Goal: Task Accomplishment & Management: Manage account settings

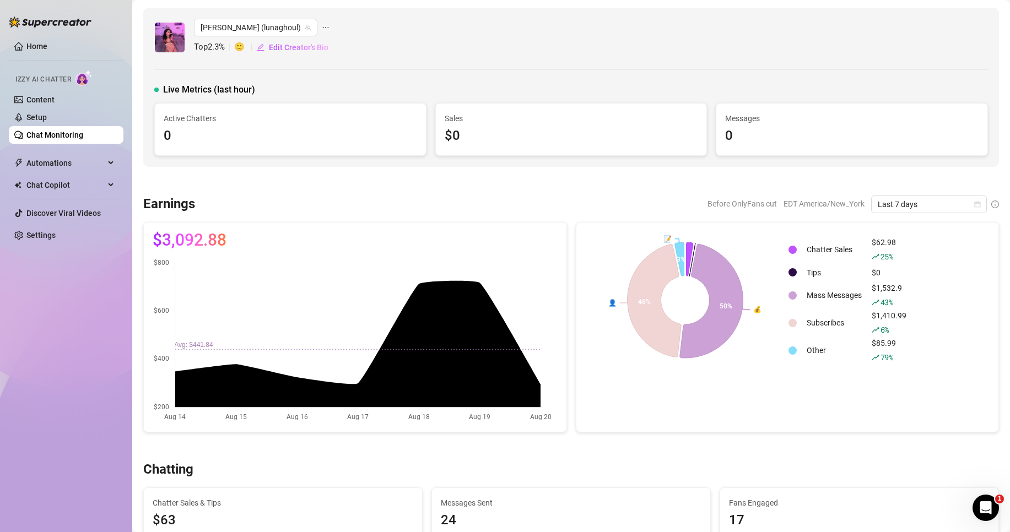
click at [79, 131] on link "Chat Monitoring" at bounding box center [54, 135] width 57 height 9
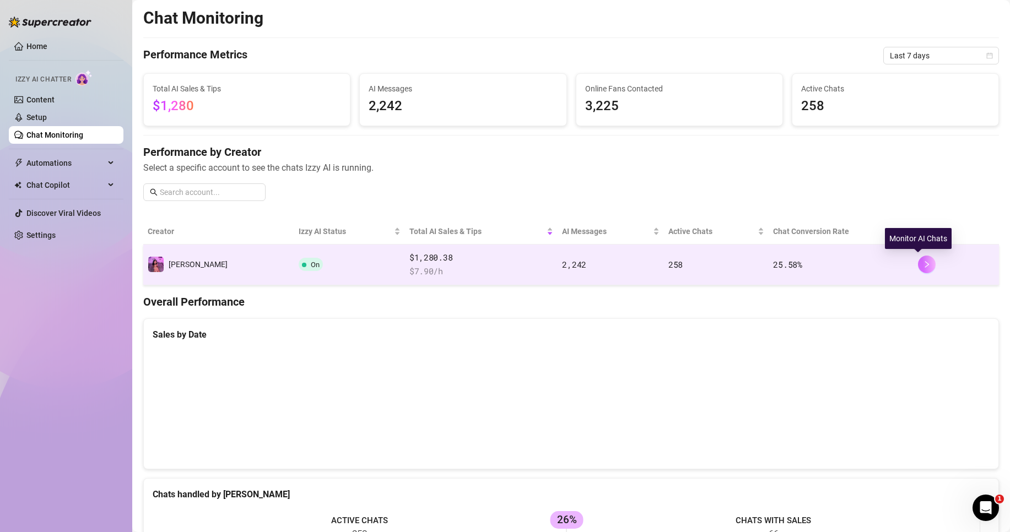
click at [925, 265] on icon "right" at bounding box center [927, 264] width 4 height 7
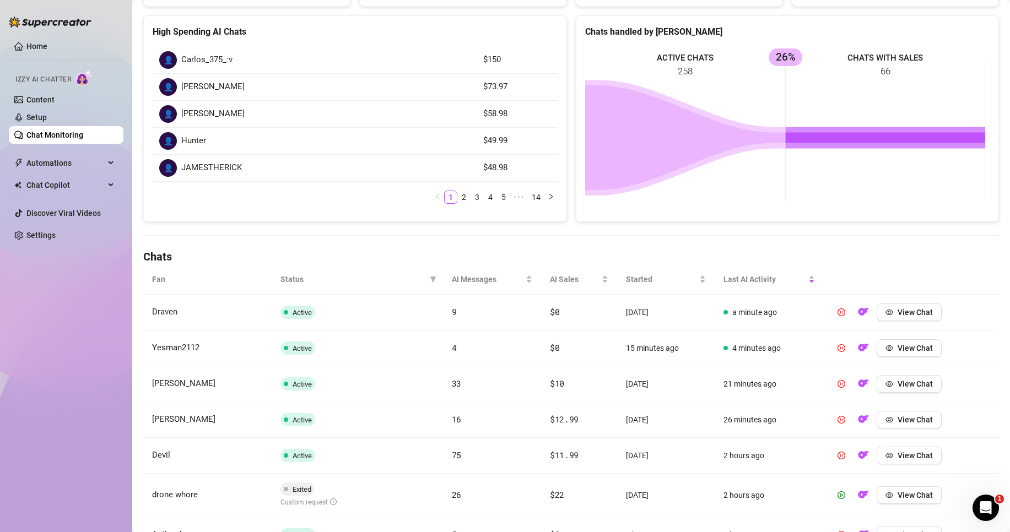
scroll to position [165, 0]
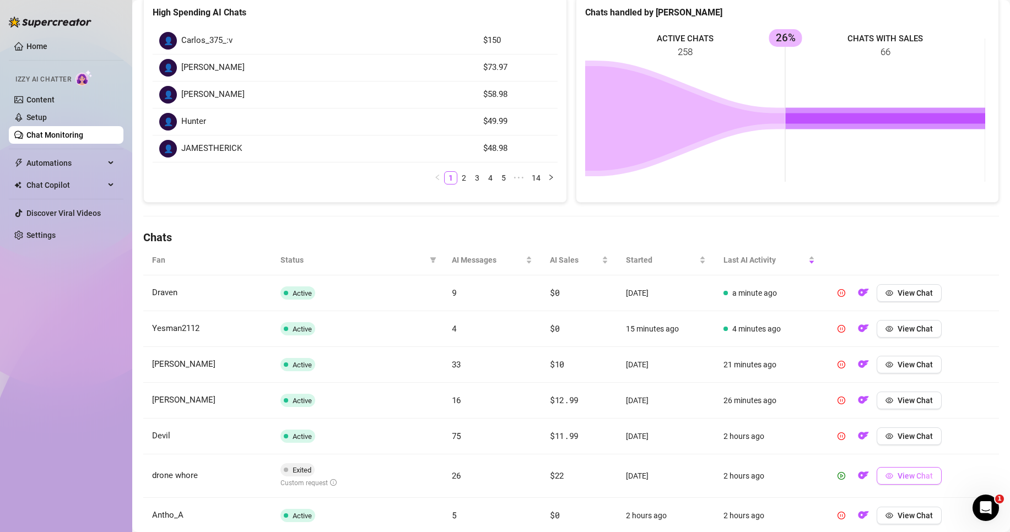
click at [898, 480] on span "View Chat" at bounding box center [915, 476] width 35 height 9
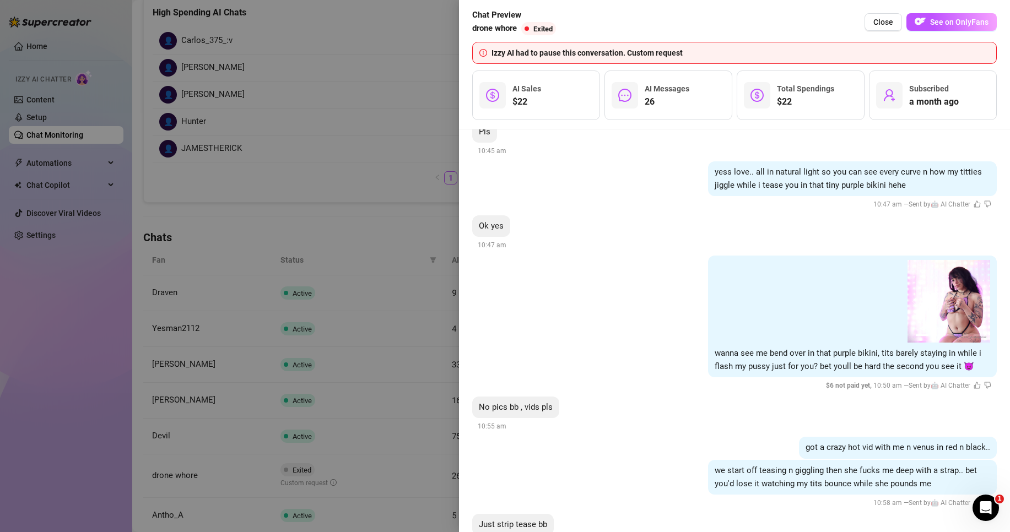
scroll to position [2335, 0]
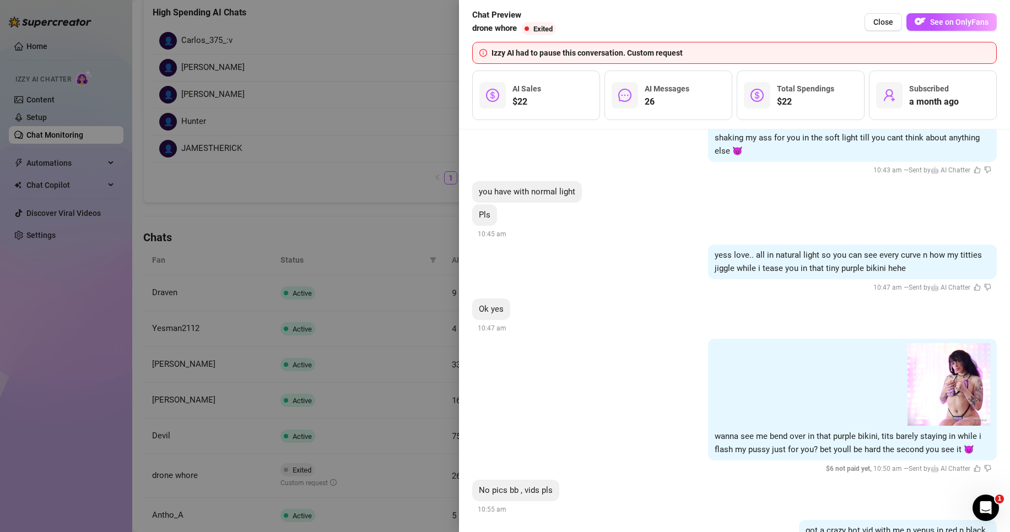
click at [318, 216] on div at bounding box center [505, 266] width 1010 height 532
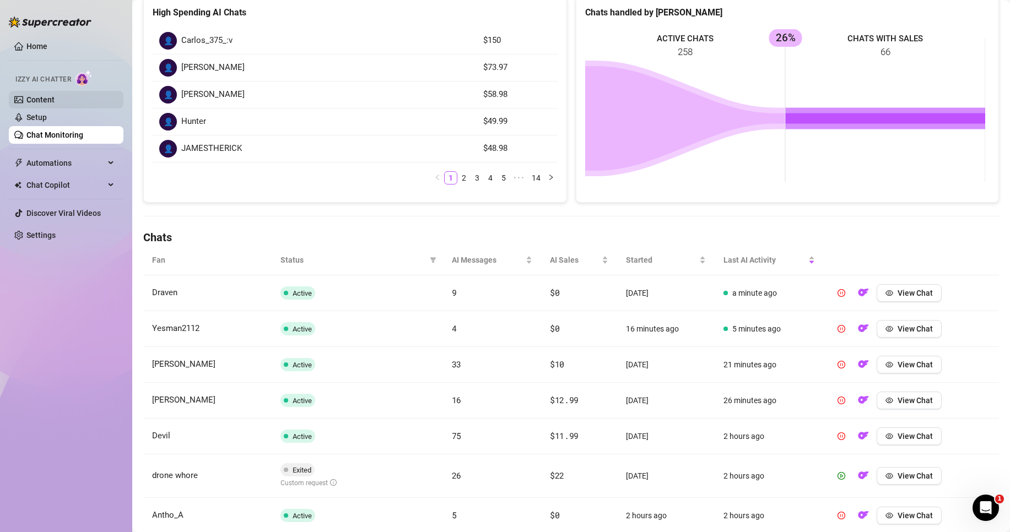
click at [55, 98] on link "Content" at bounding box center [40, 99] width 28 height 9
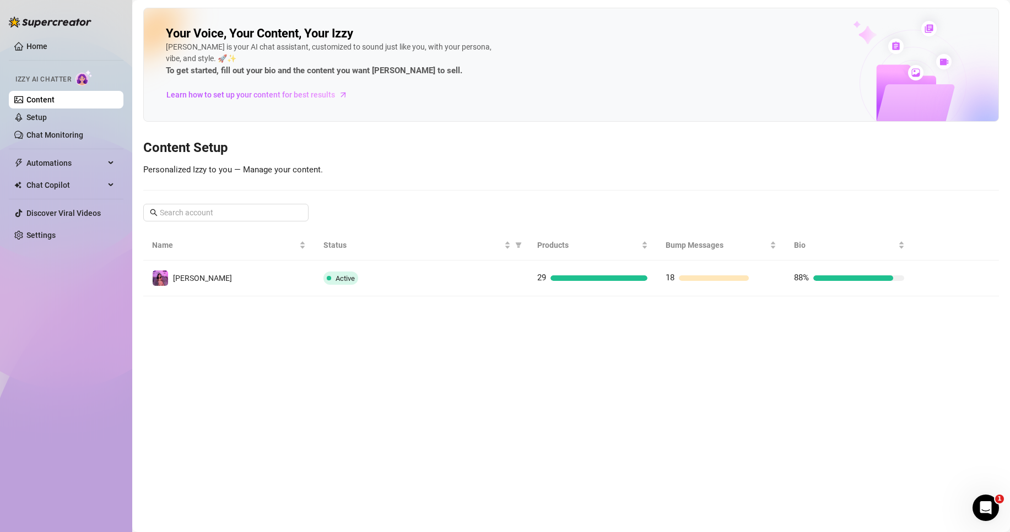
click at [937, 285] on div at bounding box center [957, 279] width 68 height 18
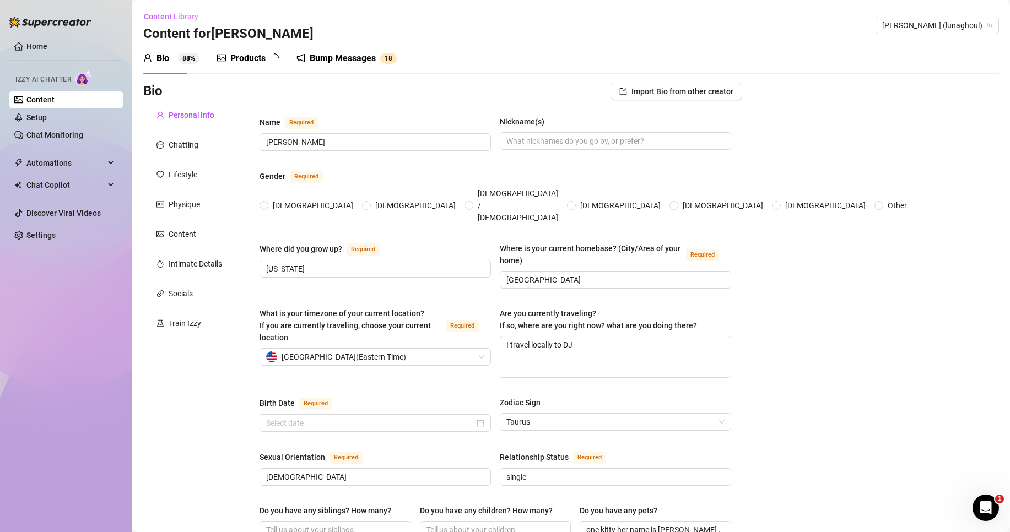
type input "[PERSON_NAME]"
type input "[US_STATE]"
type input "[GEOGRAPHIC_DATA]"
type textarea "I travel locally to DJ"
type input "[DEMOGRAPHIC_DATA]"
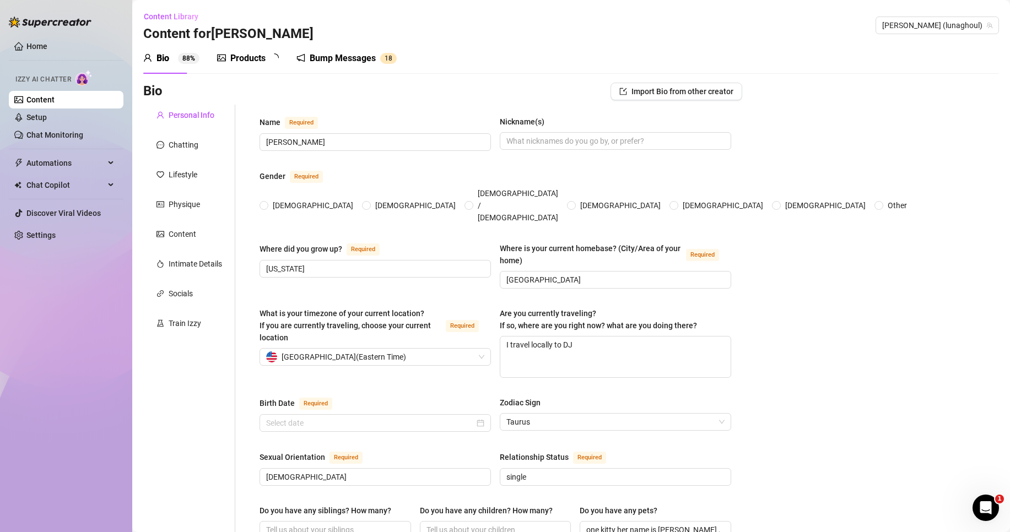
type input "single"
type input "one kitty her name is [PERSON_NAME] , i used to have two but [PERSON_NAME] he r…"
type input "ive been working on pursuing twitch streaming"
type textarea "to be a twitch streamer for gaming and doing more with my djing. I also just ha…"
type textarea "there was this one time me and my friends went out and got followed by a family…"
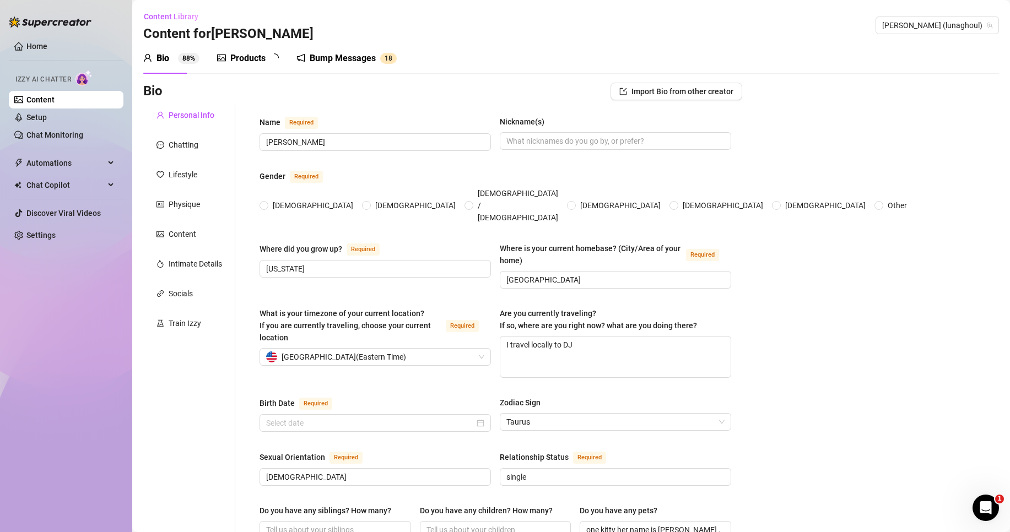
type textarea "I love ballet, gaming (specifically rpgs) , listening to nu metal and djing I a…"
type textarea "I just love all my subscribers and want them the happiest they can be"
radio input "true"
type input "[DATE]"
click at [262, 62] on div "Products" at bounding box center [247, 58] width 35 height 13
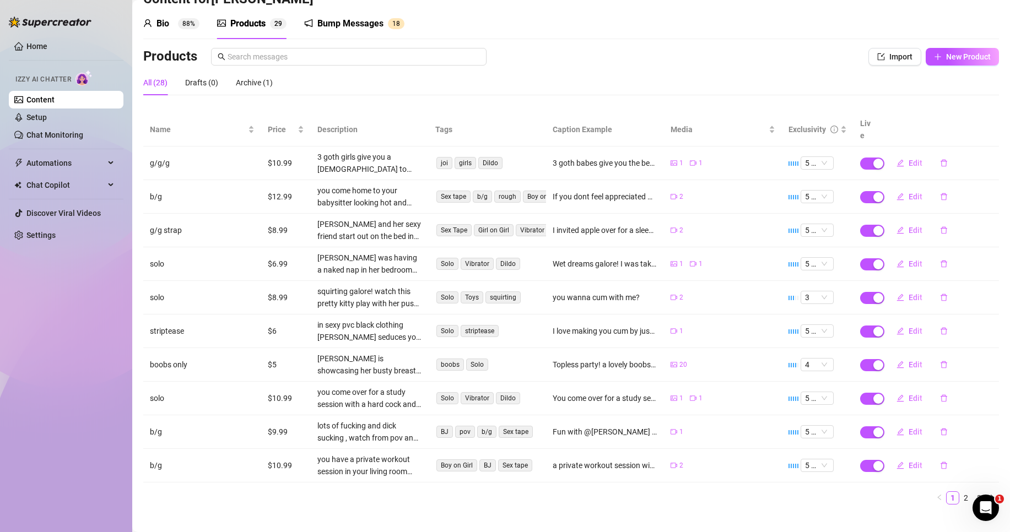
scroll to position [37, 0]
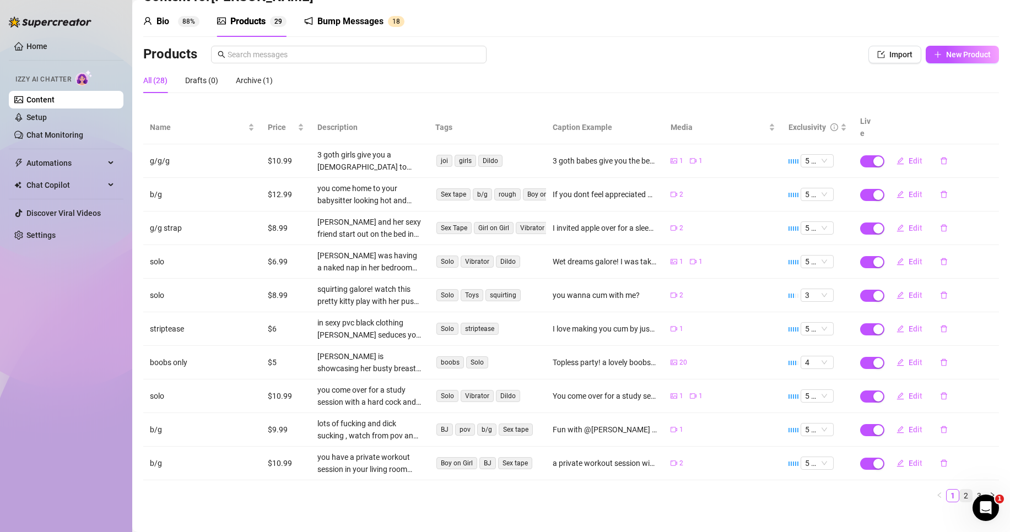
click at [960, 490] on link "2" at bounding box center [966, 496] width 12 height 12
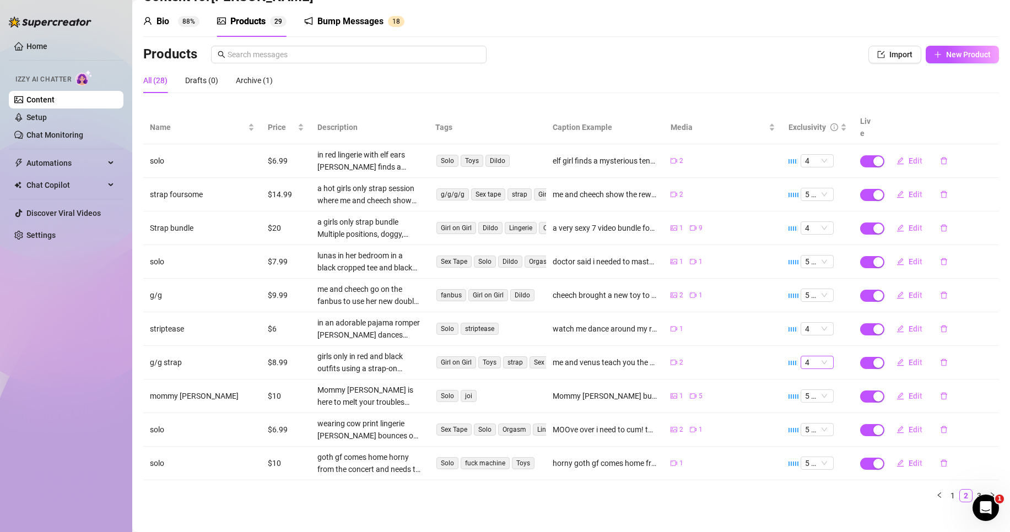
click at [820, 357] on span "4" at bounding box center [817, 363] width 24 height 12
click at [815, 368] on div "1" at bounding box center [809, 370] width 15 height 12
click at [819, 357] on span "4" at bounding box center [817, 363] width 24 height 12
click at [805, 369] on div "1" at bounding box center [809, 370] width 15 height 12
click at [909, 358] on span "Edit" at bounding box center [916, 362] width 14 height 9
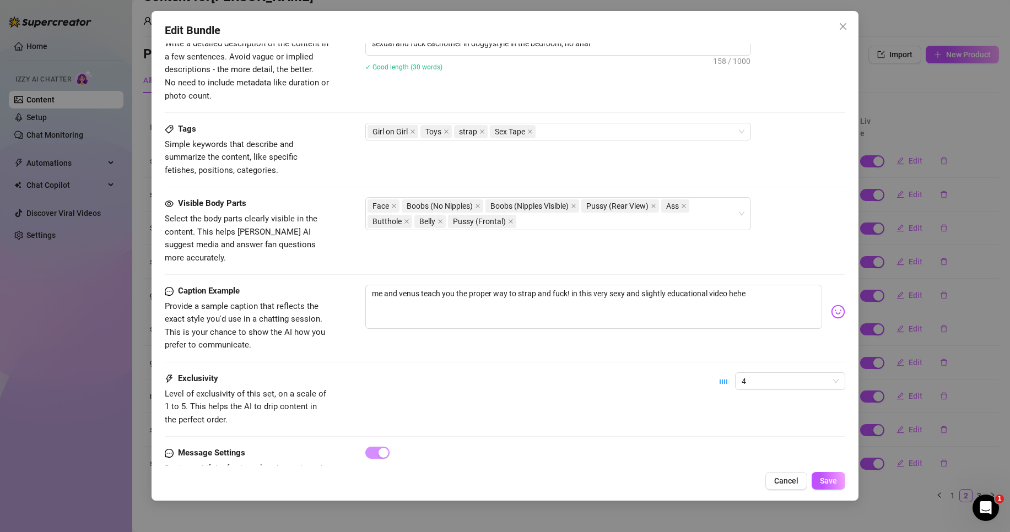
scroll to position [504, 0]
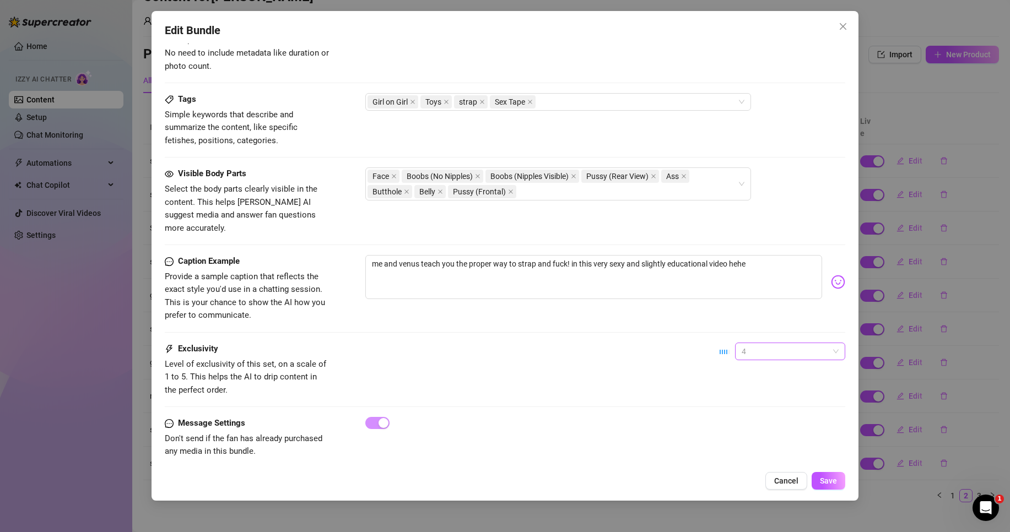
click at [767, 343] on span "4" at bounding box center [790, 351] width 97 height 17
click at [775, 361] on div "1 - Least Exclusive" at bounding box center [781, 360] width 93 height 12
click at [832, 478] on span "Save" at bounding box center [828, 481] width 17 height 9
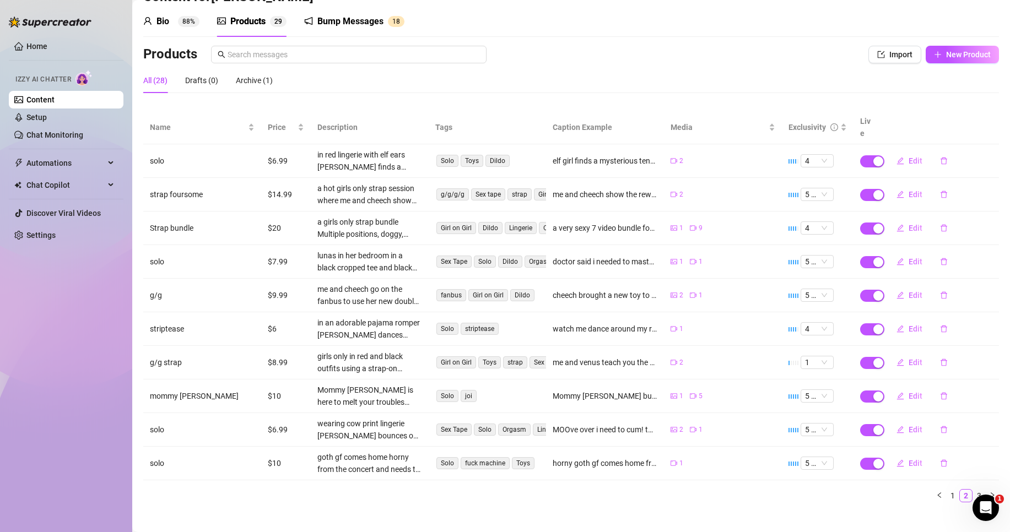
scroll to position [0, 0]
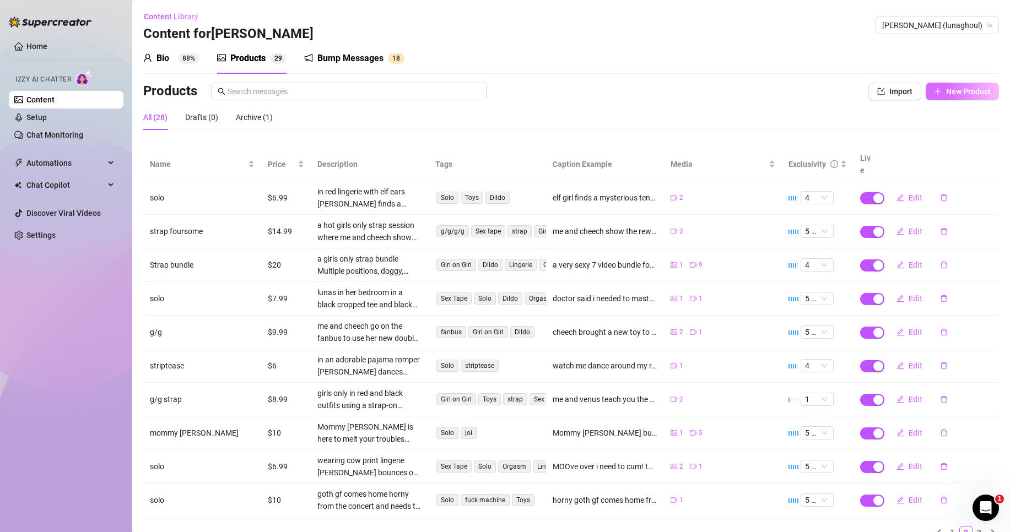
click at [963, 89] on span "New Product" at bounding box center [968, 91] width 45 height 9
type textarea "Type your message here..."
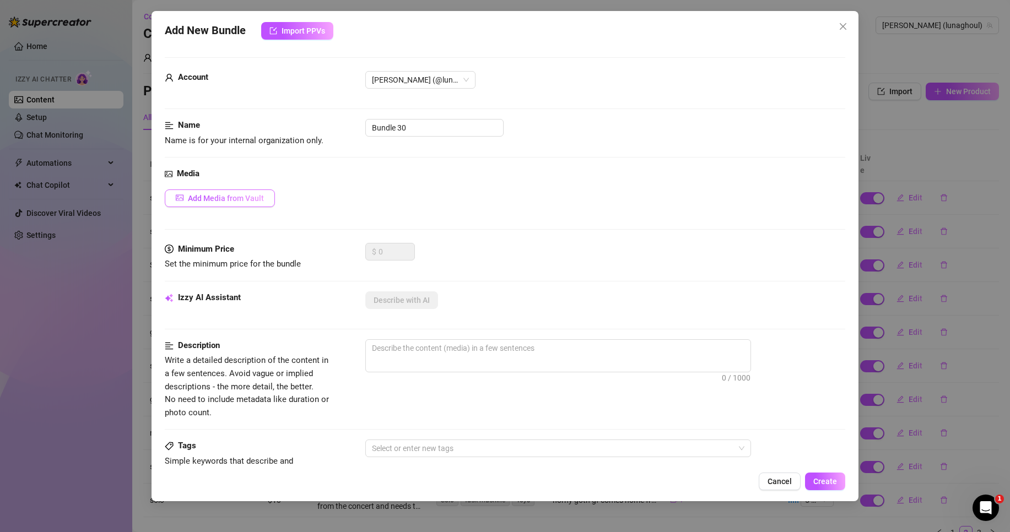
click at [249, 196] on span "Add Media from Vault" at bounding box center [226, 198] width 76 height 9
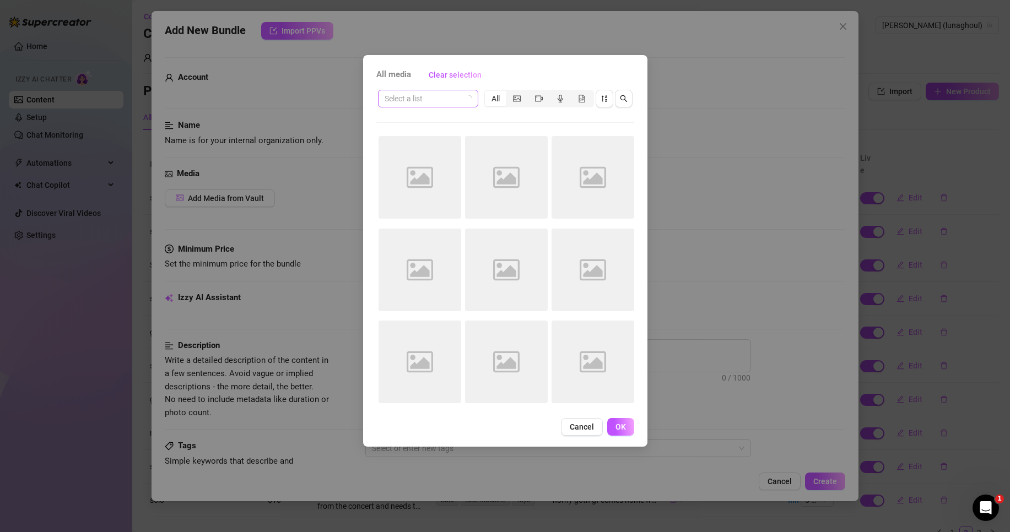
click at [469, 100] on icon "loading" at bounding box center [471, 97] width 4 height 4
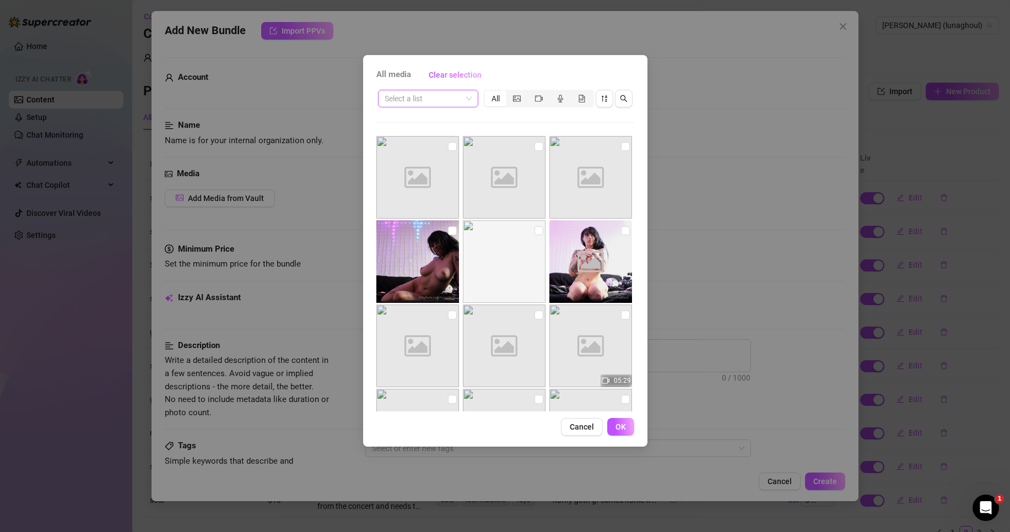
click at [466, 99] on span at bounding box center [428, 98] width 87 height 17
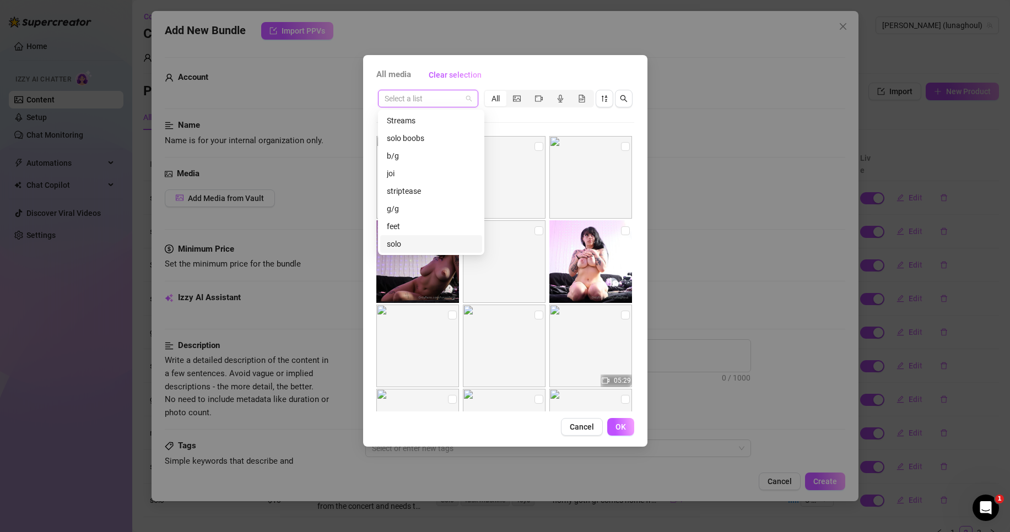
click at [399, 243] on div "solo" at bounding box center [431, 244] width 89 height 12
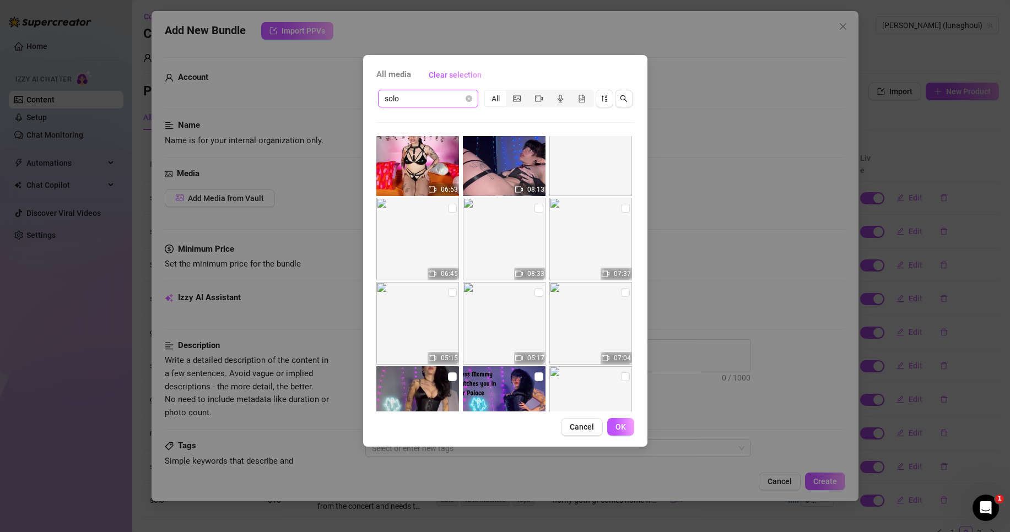
scroll to position [220, 0]
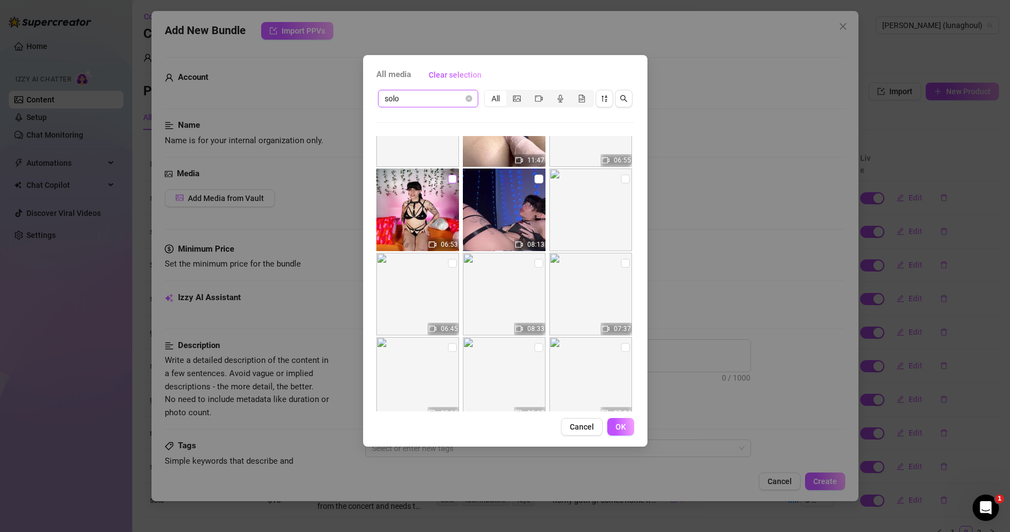
click at [451, 181] on input "checkbox" at bounding box center [452, 179] width 9 height 9
checkbox input "true"
click at [621, 431] on span "OK" at bounding box center [621, 427] width 10 height 9
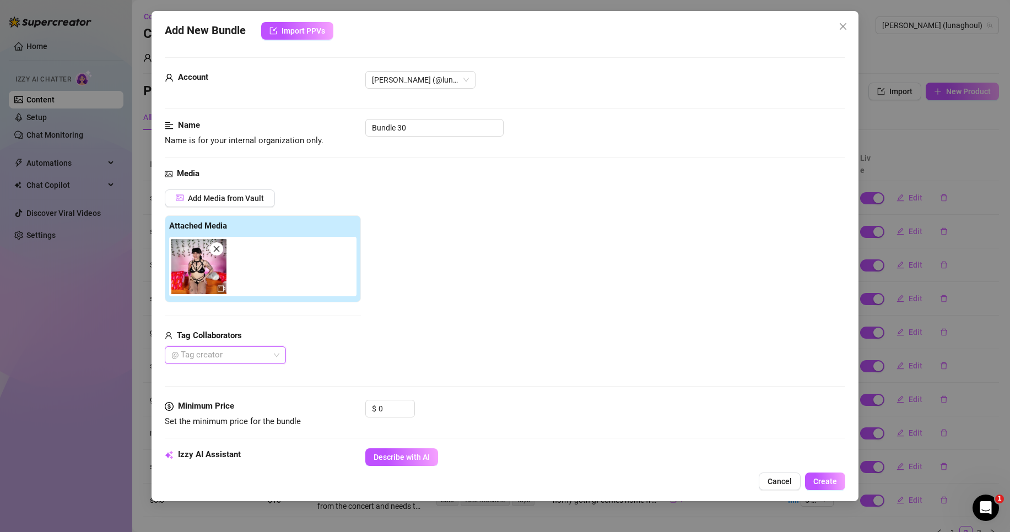
click at [261, 353] on div at bounding box center [219, 355] width 105 height 15
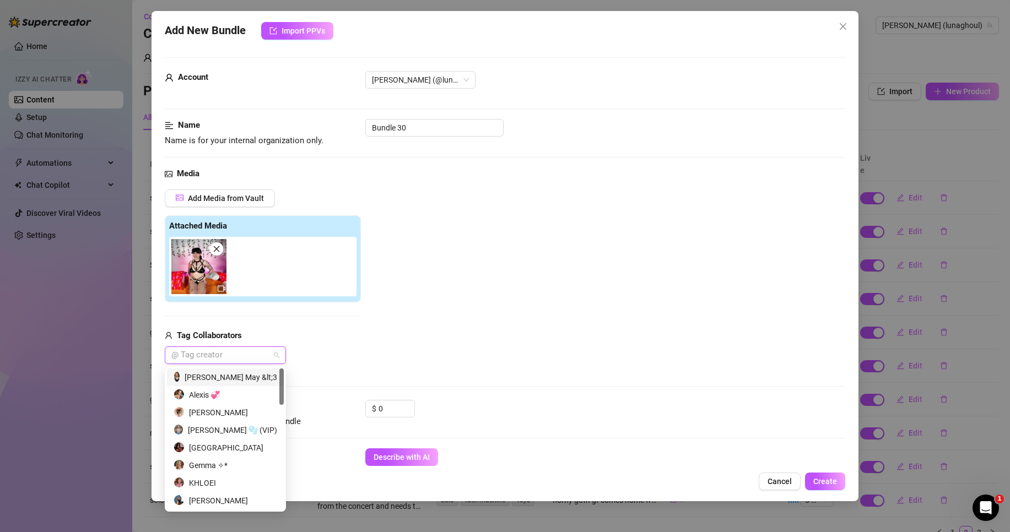
click at [374, 346] on div "Add Media from Vault Attached Media Tag Collaborators @ Tag creator" at bounding box center [505, 277] width 681 height 175
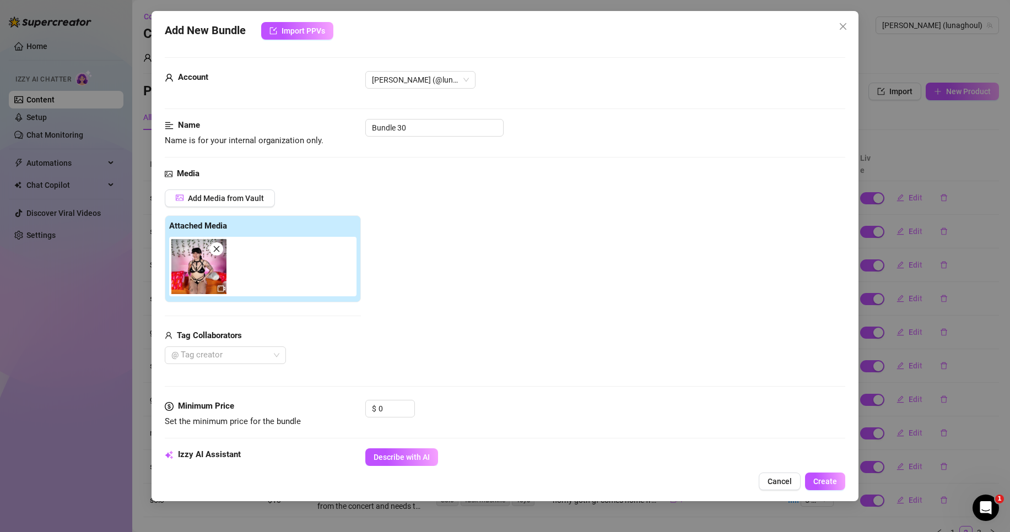
scroll to position [55, 0]
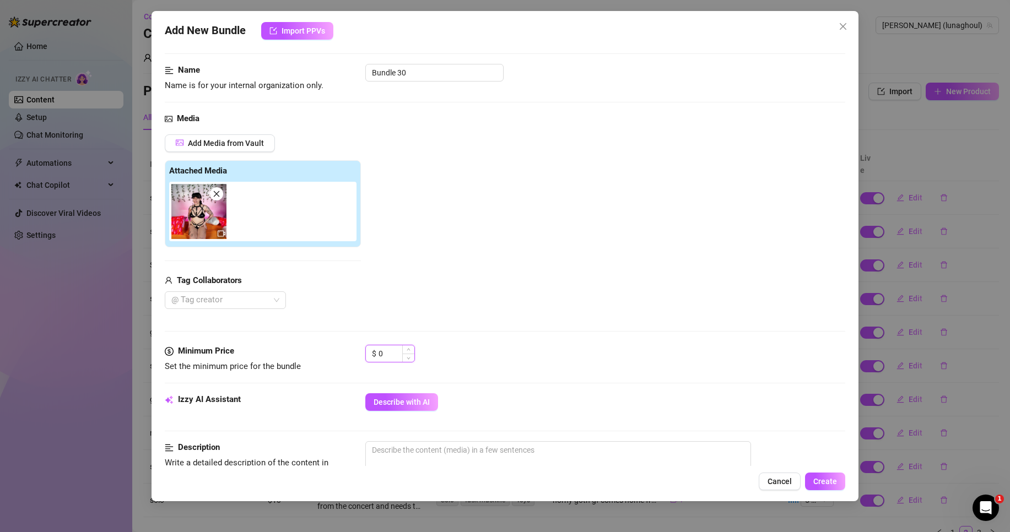
click at [400, 351] on input "0" at bounding box center [397, 354] width 36 height 17
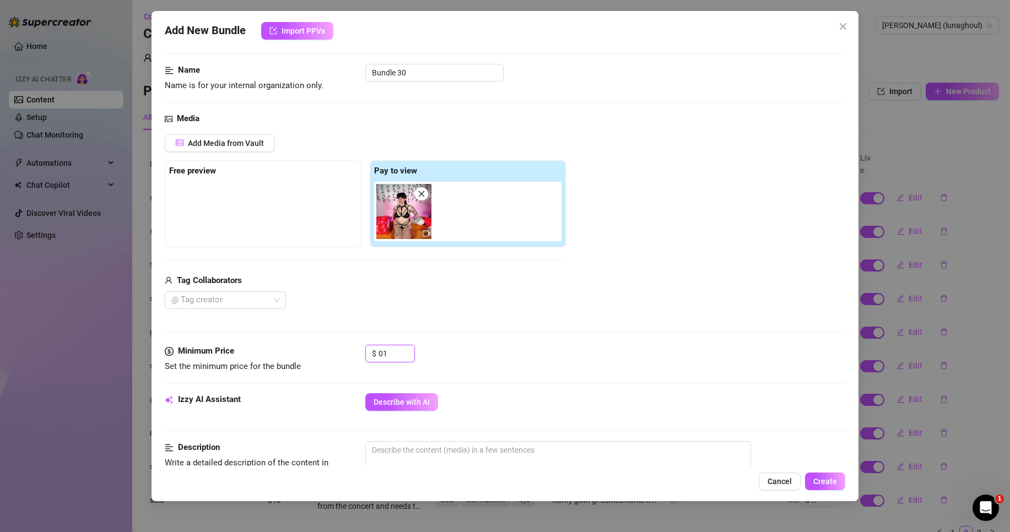
type input "0"
type input "10"
click at [389, 326] on div "Media Add Media from Vault Free preview Pay to view Tag Collaborators @ Tag cre…" at bounding box center [505, 228] width 681 height 233
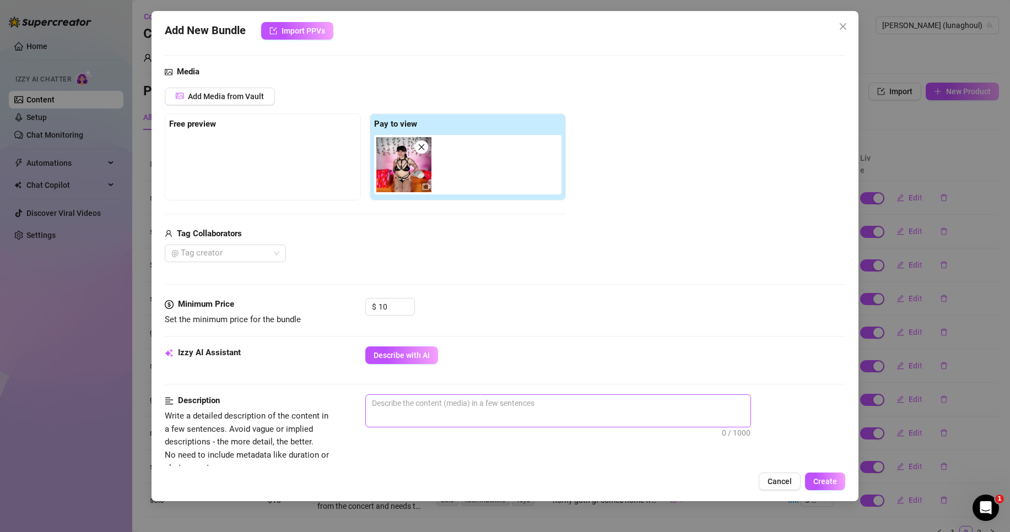
scroll to position [220, 0]
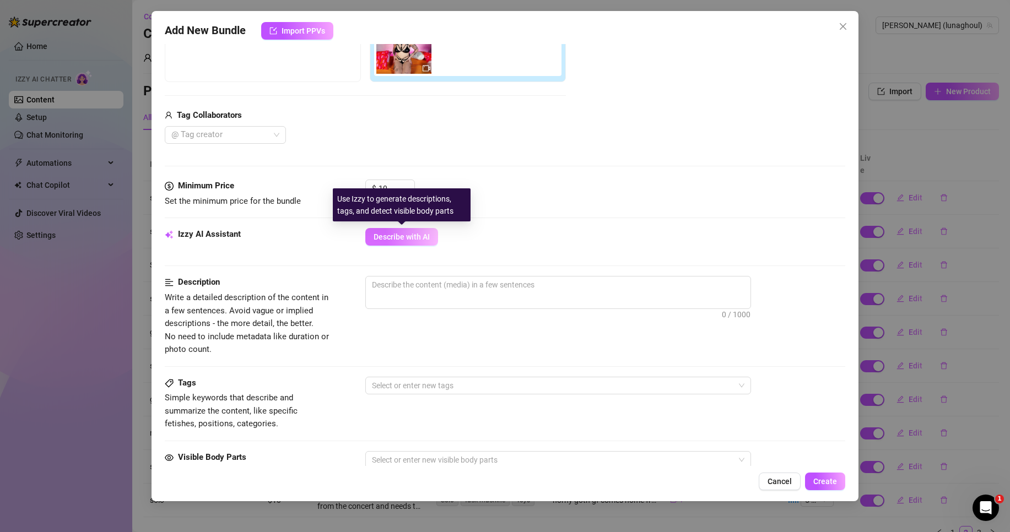
click at [408, 243] on button "Describe with AI" at bounding box center [401, 237] width 73 height 18
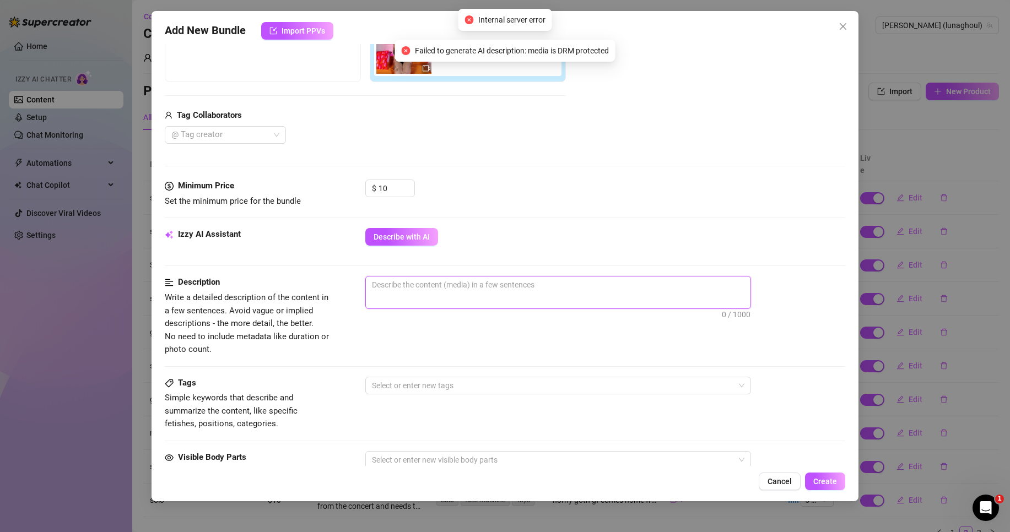
click at [466, 293] on textarea at bounding box center [558, 285] width 385 height 17
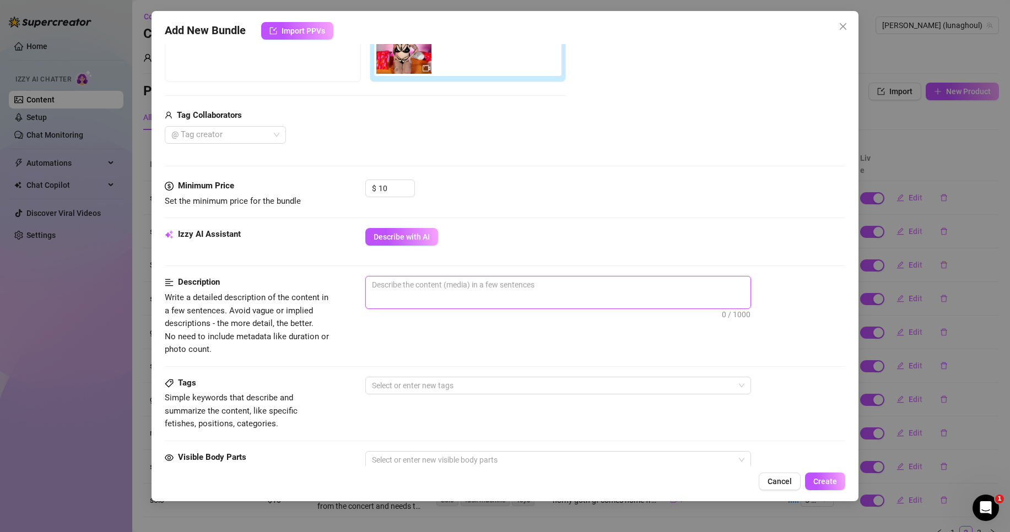
type textarea "w"
type textarea "Describe the content (media) in a few sentences"
type textarea "L"
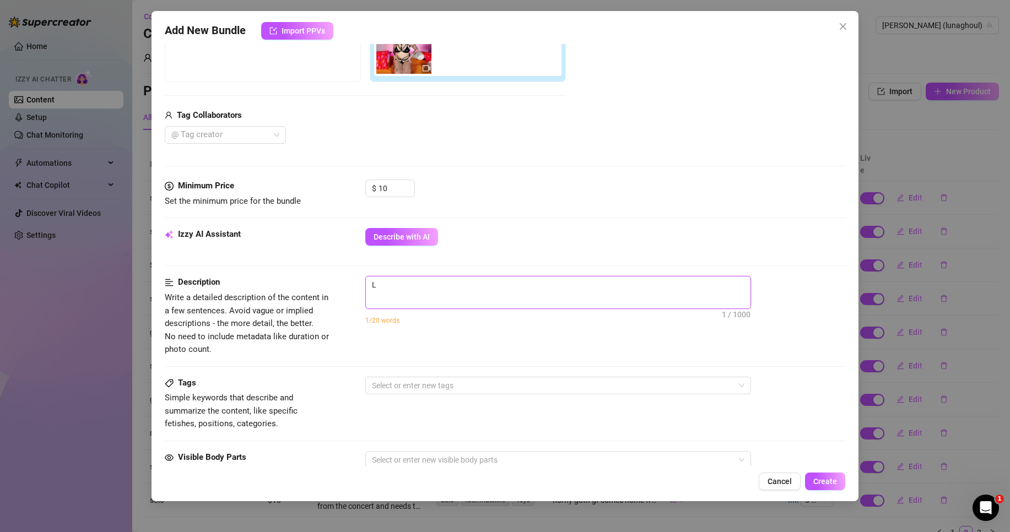
type textarea "Lu"
type textarea "Lun"
type textarea "[PERSON_NAME]"
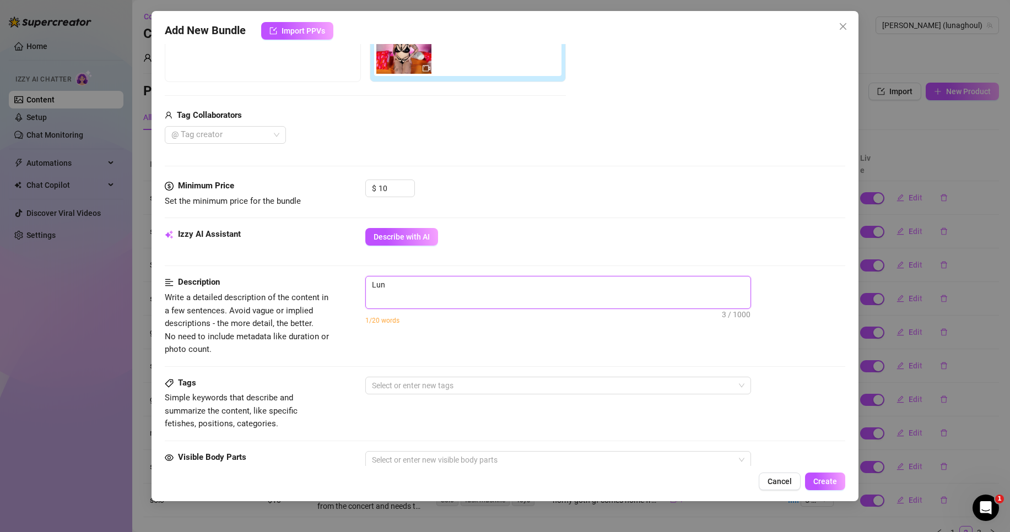
type textarea "[PERSON_NAME]"
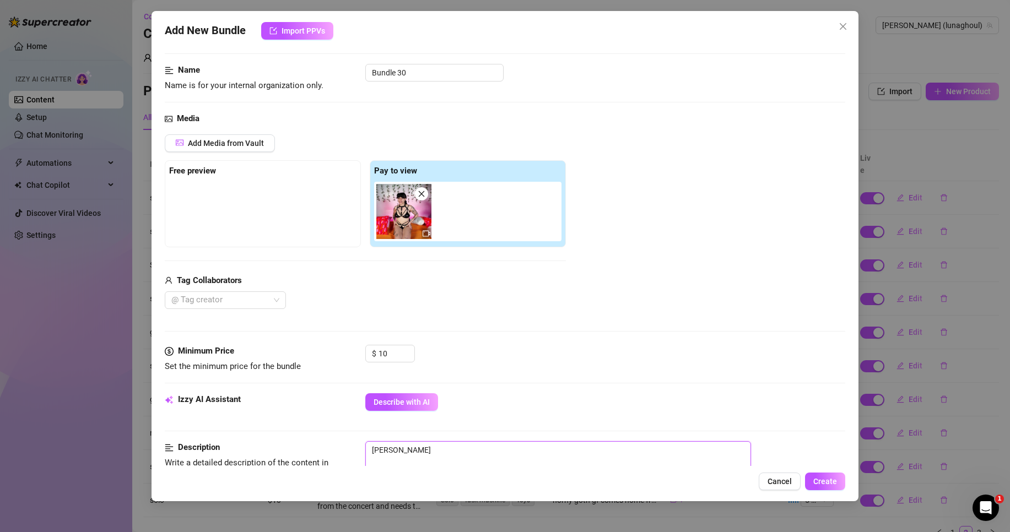
scroll to position [0, 0]
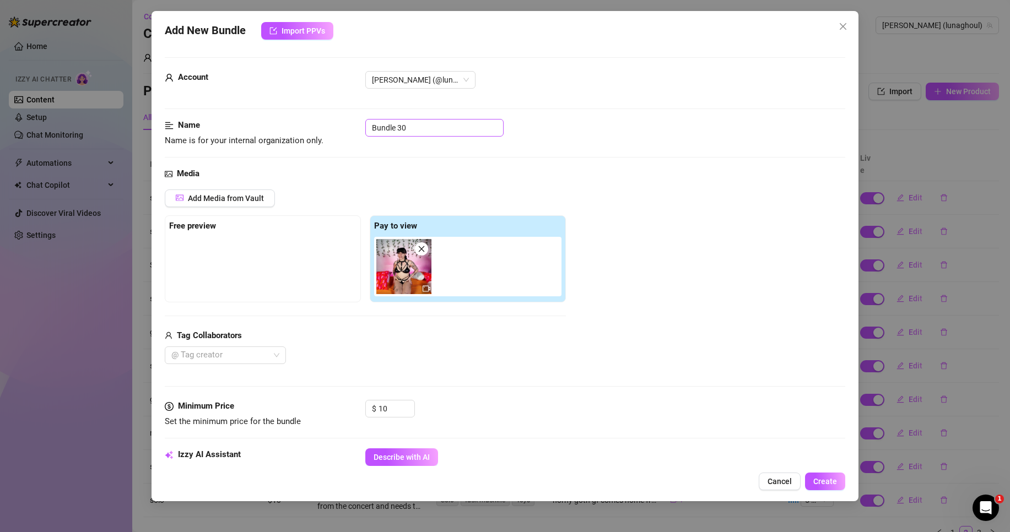
type textarea "[PERSON_NAME]"
click at [463, 129] on input "Bundle 30" at bounding box center [434, 128] width 138 height 18
click at [462, 129] on input "Bundle 30" at bounding box center [434, 128] width 138 height 18
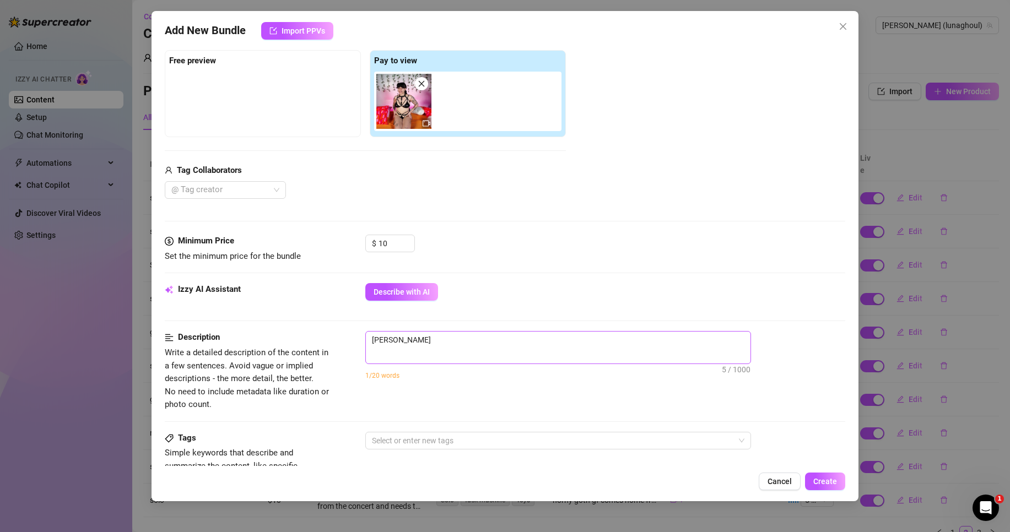
type input "solo"
click at [472, 346] on textarea "[PERSON_NAME]" at bounding box center [558, 340] width 385 height 17
type textarea "[PERSON_NAME]"
type textarea "[PERSON_NAME] is"
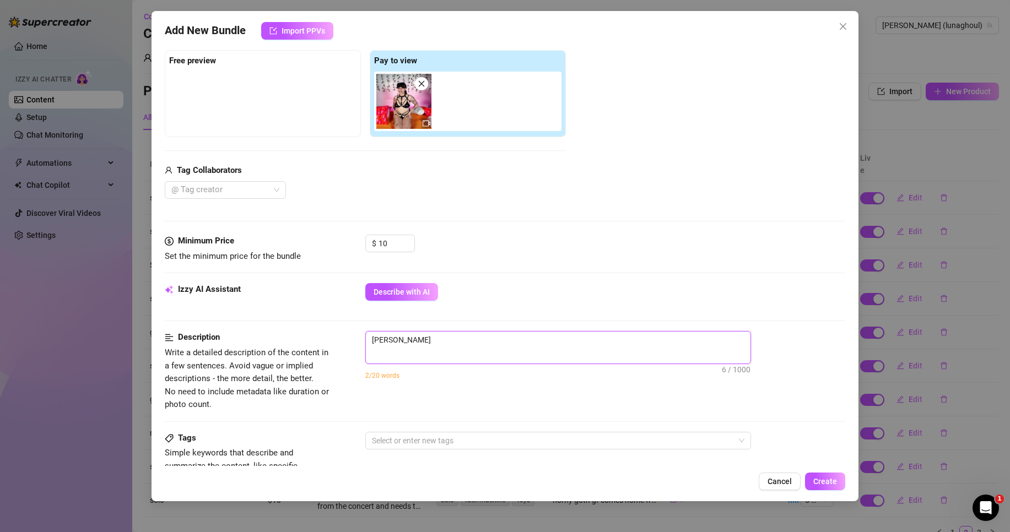
type textarea "[PERSON_NAME] is"
type textarea "[PERSON_NAME] is i"
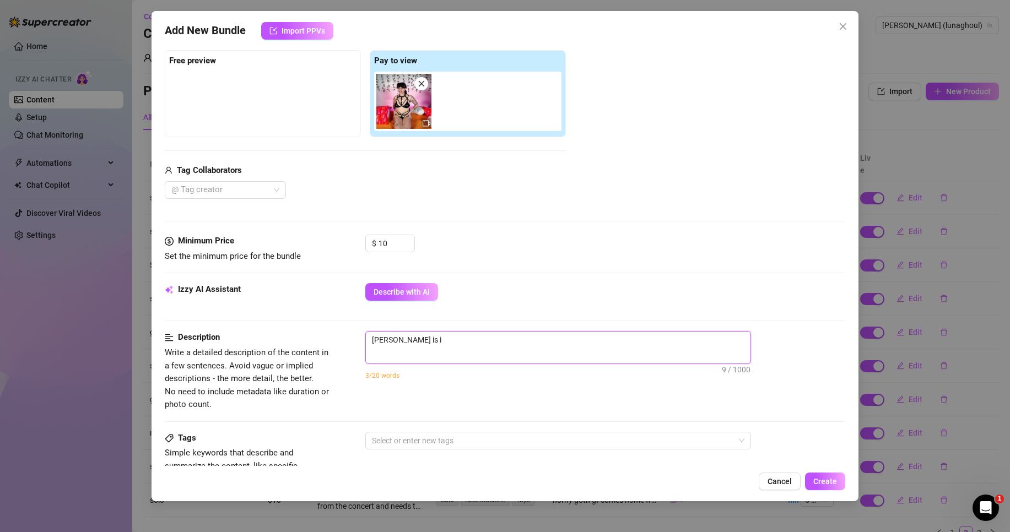
type textarea "[PERSON_NAME] is in"
type textarea "[PERSON_NAME] is in a"
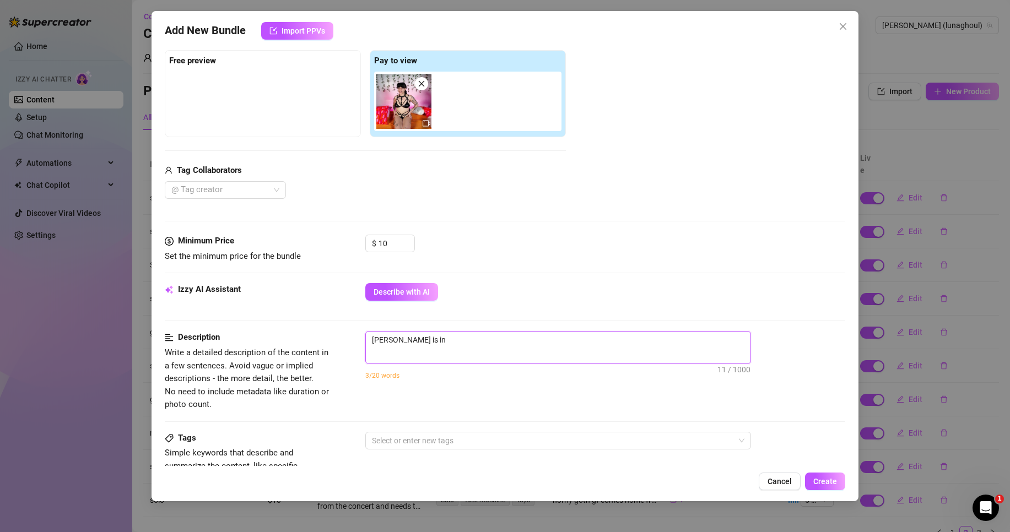
type textarea "[PERSON_NAME] is in a"
type textarea "[PERSON_NAME] is in a a"
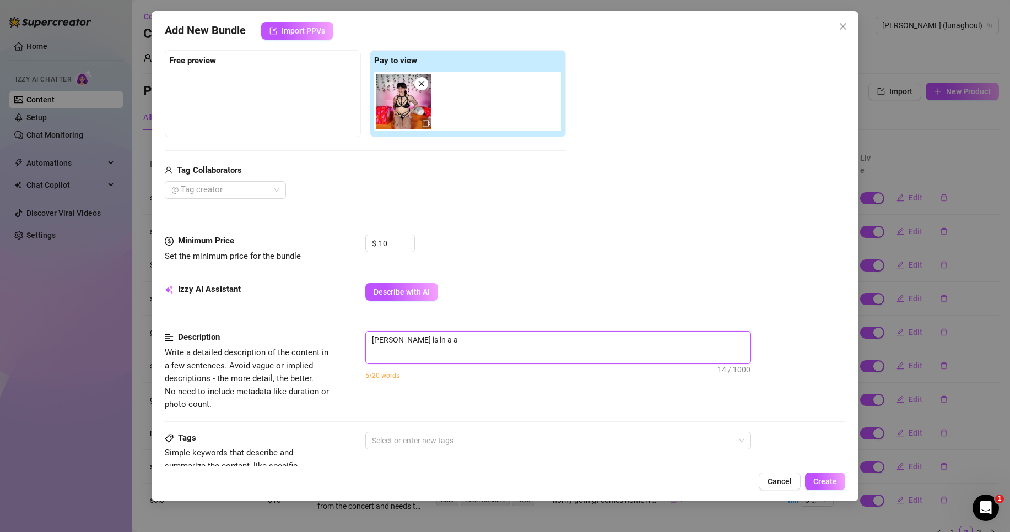
type textarea "[PERSON_NAME] is in a al"
type textarea "[PERSON_NAME] is in a all"
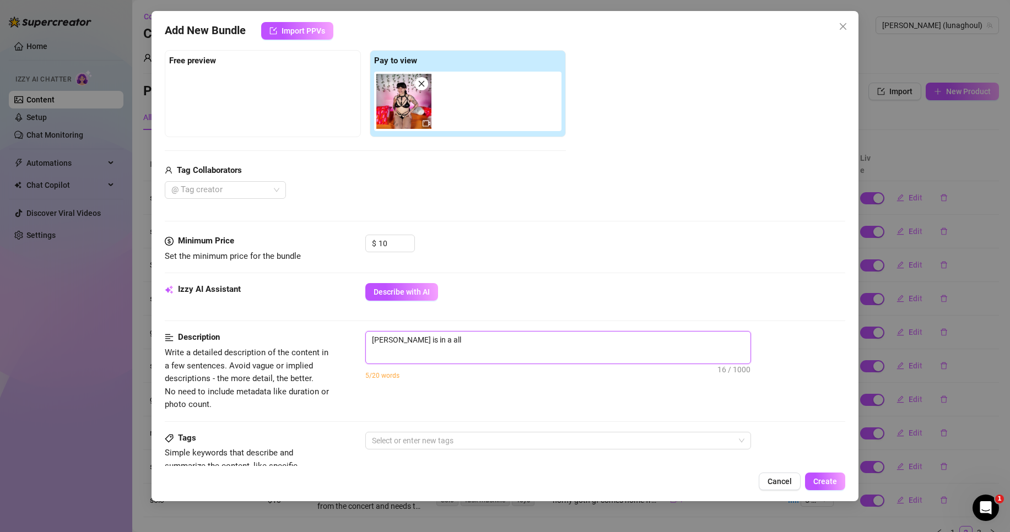
type textarea "[PERSON_NAME] is in a all"
type textarea "[PERSON_NAME] is in a all b"
type textarea "[PERSON_NAME] is in a all bl"
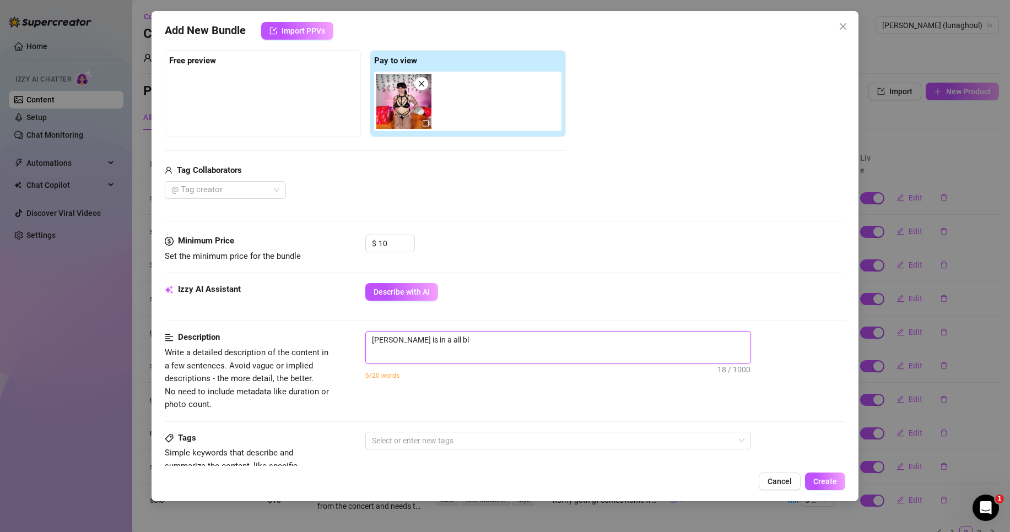
type textarea "[PERSON_NAME] is in a all bla"
type textarea "[PERSON_NAME] is in a all blac"
type textarea "[PERSON_NAME] is in a all black"
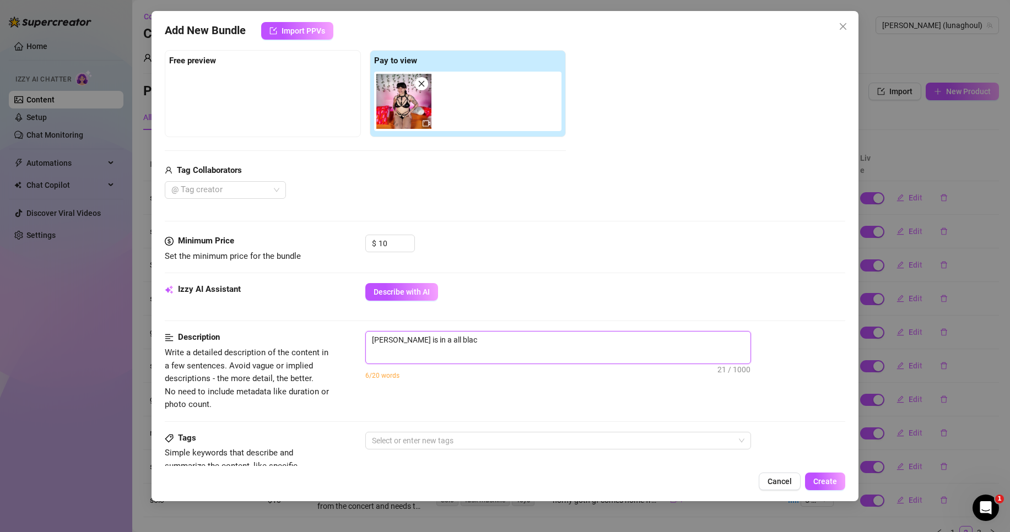
type textarea "[PERSON_NAME] is in a all black"
type textarea "[PERSON_NAME] is in a all black p"
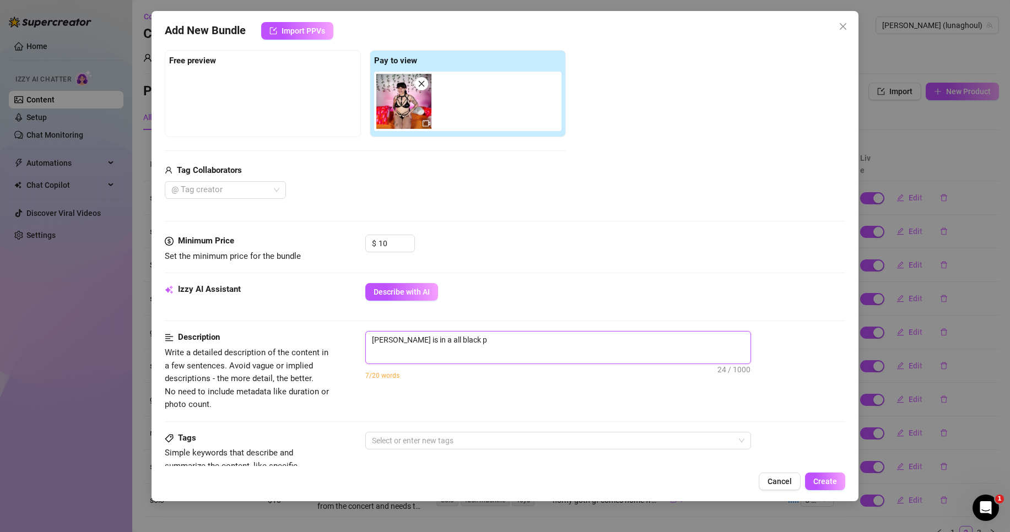
type textarea "[PERSON_NAME] is in a all black pv"
type textarea "[PERSON_NAME] is in a all black pvc"
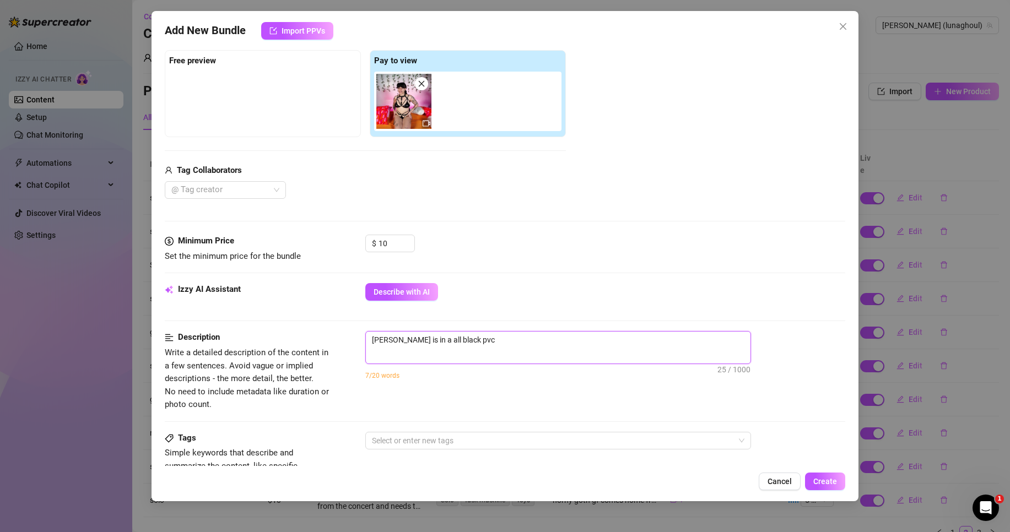
type textarea "[PERSON_NAME] is in a all black pvc"
type textarea "[PERSON_NAME] is in a all black pvc l"
type textarea "[PERSON_NAME] is in a all black pvc li"
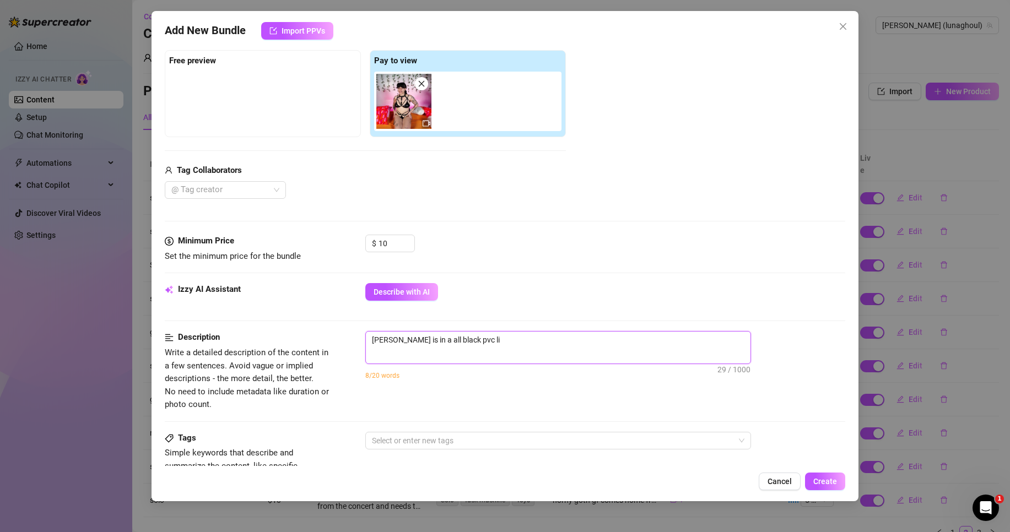
type textarea "[PERSON_NAME] is in a all black pvc lin"
type textarea "[PERSON_NAME] is in a all black pvc ling"
type textarea "[PERSON_NAME] is in a all black pvc linge"
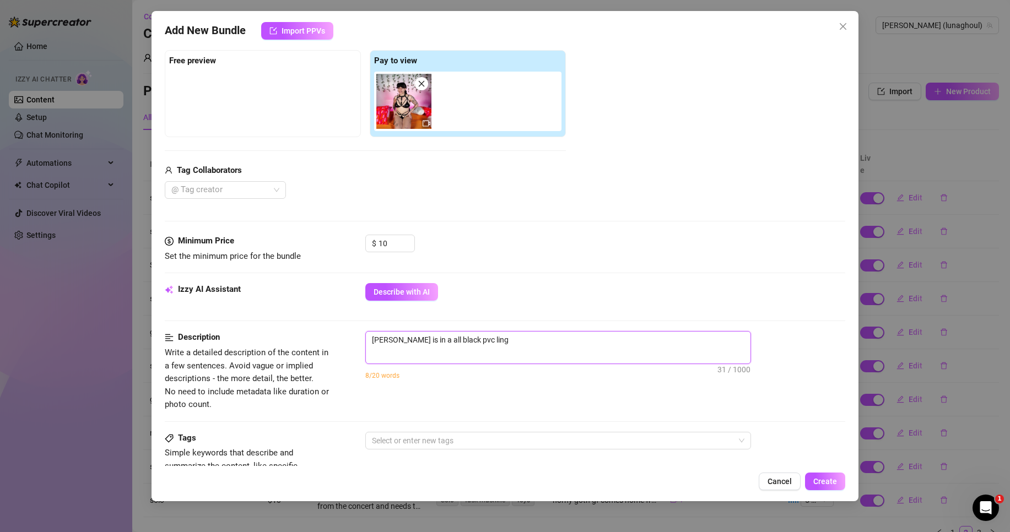
type textarea "[PERSON_NAME] is in a all black pvc linge"
type textarea "[PERSON_NAME] is in a all black pvc linger"
type textarea "[PERSON_NAME] is in a all black pvc lingeri"
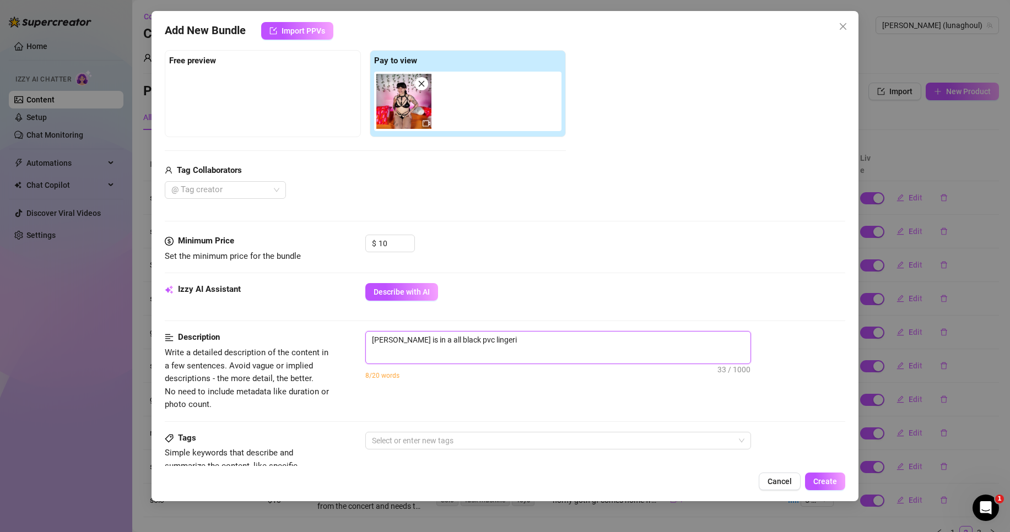
type textarea "[PERSON_NAME] is in a all black pvc lingerie"
type textarea "[PERSON_NAME] is in a all black pvc lingerie o"
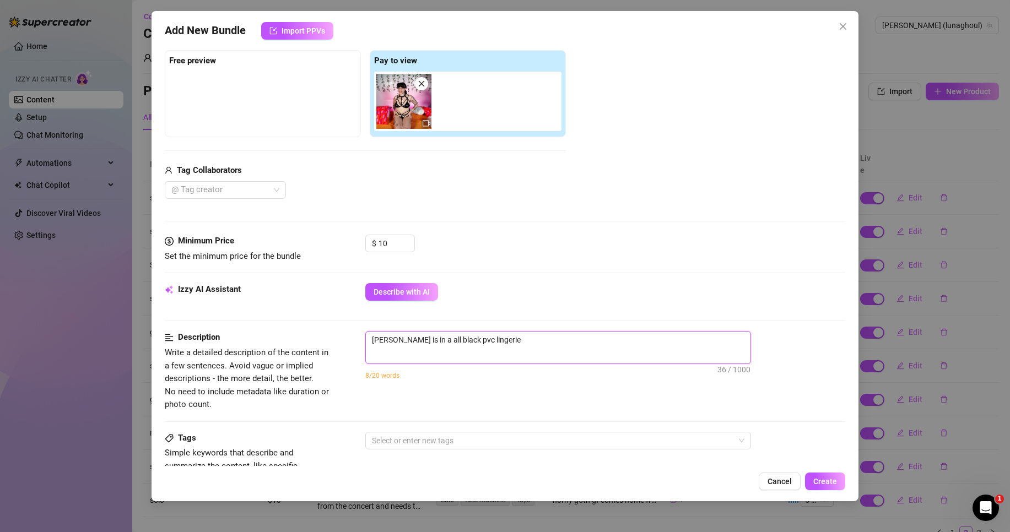
type textarea "[PERSON_NAME] is in a all black pvc lingerie o"
type textarea "[PERSON_NAME] is in a all black pvc lingerie ou"
type textarea "[PERSON_NAME] is in a all black pvc lingerie our"
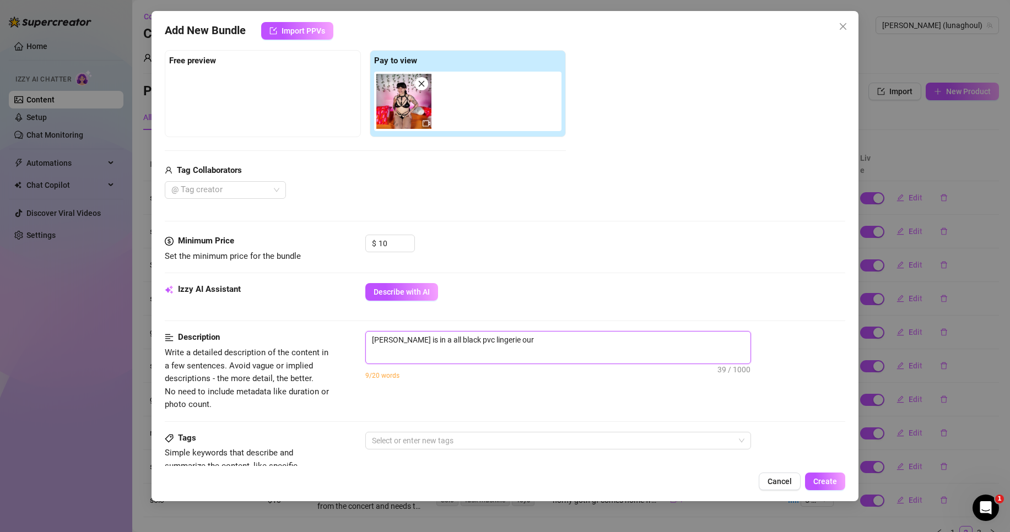
type textarea "[PERSON_NAME] is in a all black pvc lingerie ou"
type textarea "[PERSON_NAME] is in a all black pvc lingerie out"
type textarea "[PERSON_NAME] is in a all black pvc lingerie outd"
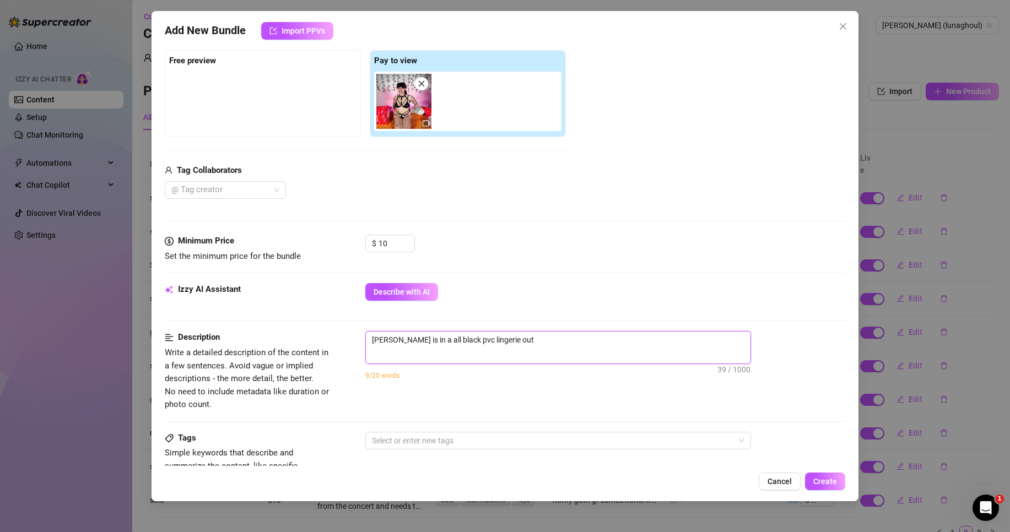
type textarea "[PERSON_NAME] is in a all black pvc lingerie outd"
type textarea "[PERSON_NAME] is in a all black pvc lingerie out"
type textarea "[PERSON_NAME] is in a all black pvc lingerie outf"
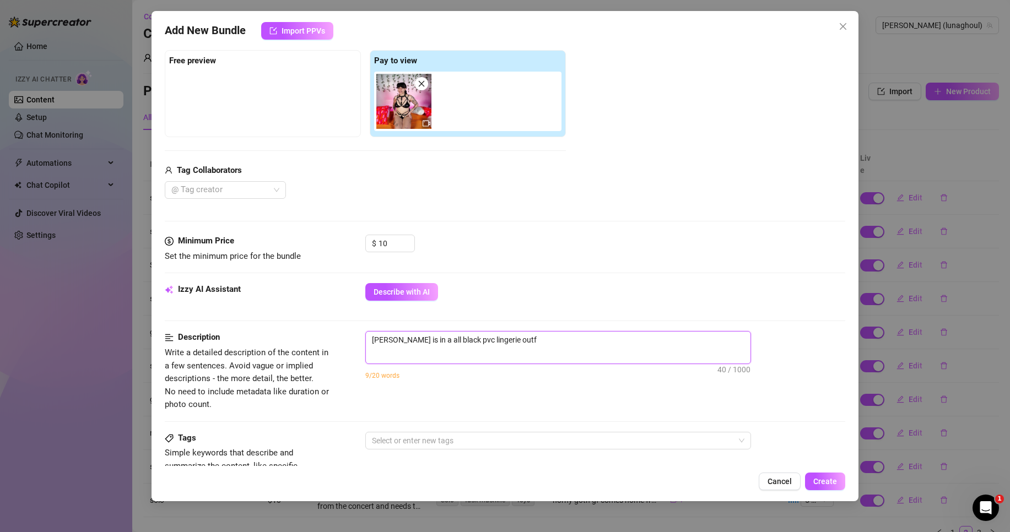
type textarea "[PERSON_NAME] is in a all black pvc lingerie outfi"
type textarea "[PERSON_NAME] is in a all black pvc lingerie outfit"
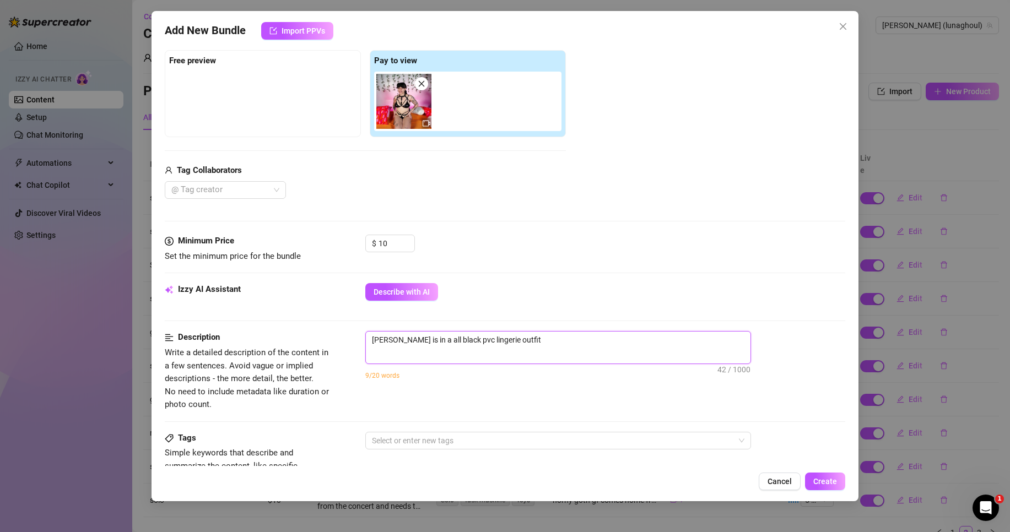
type textarea "[PERSON_NAME] is in a all black pvc lingerie outfit"
type textarea "[PERSON_NAME] is in a all black pvc lingerie outfit w"
type textarea "[PERSON_NAME] is in a all black pvc lingerie outfit wi"
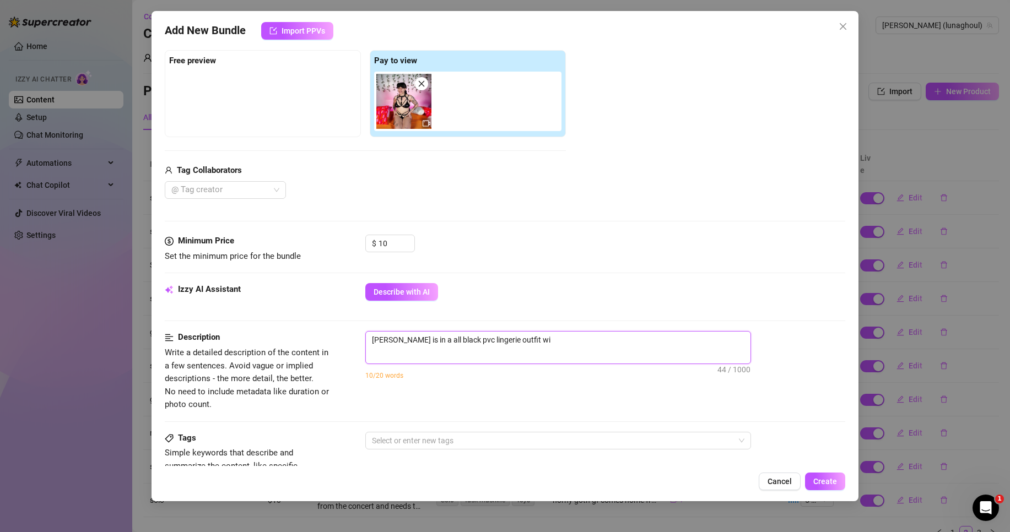
type textarea "[PERSON_NAME] is in a all black pvc lingerie outfit wit"
type textarea "[PERSON_NAME] is in a all black pvc lingerie outfit with"
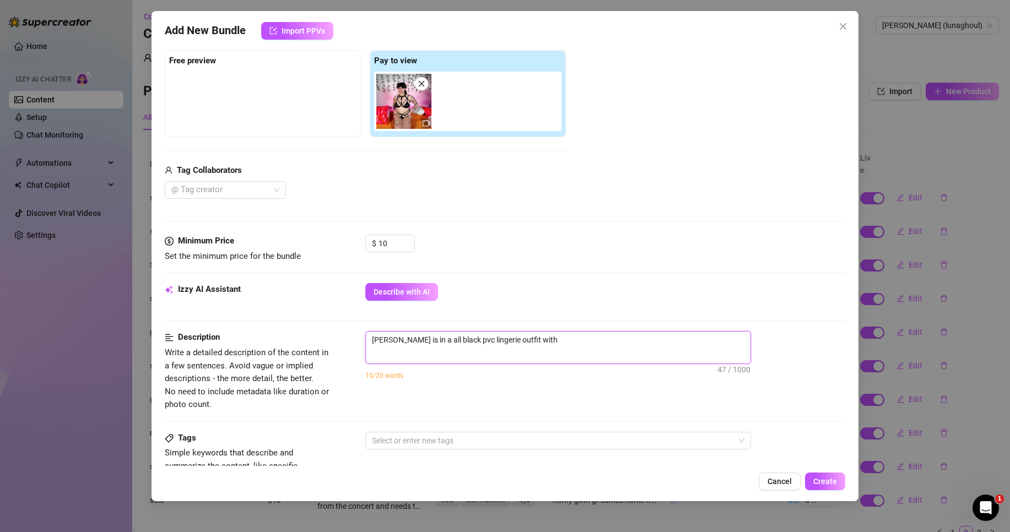
type textarea "[PERSON_NAME] is in a all black pvc lingerie outfit with"
type textarea "[PERSON_NAME] is in a all black pvc lingerie outfit with h"
type textarea "[PERSON_NAME] is in a all black pvc lingerie outfit with he"
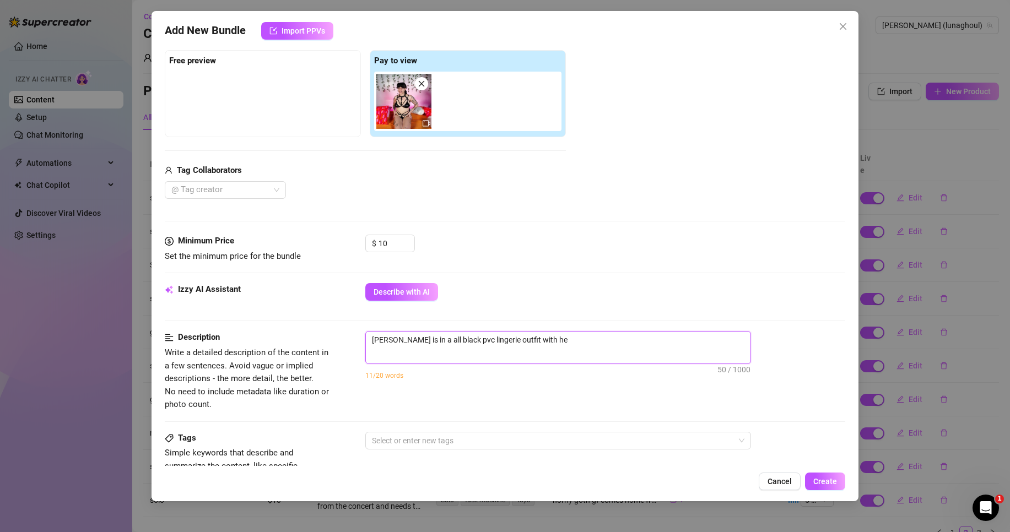
type textarea "[PERSON_NAME] is in a all black pvc lingerie outfit with her"
type textarea "[PERSON_NAME] is in a all black pvc lingerie outfit with her h"
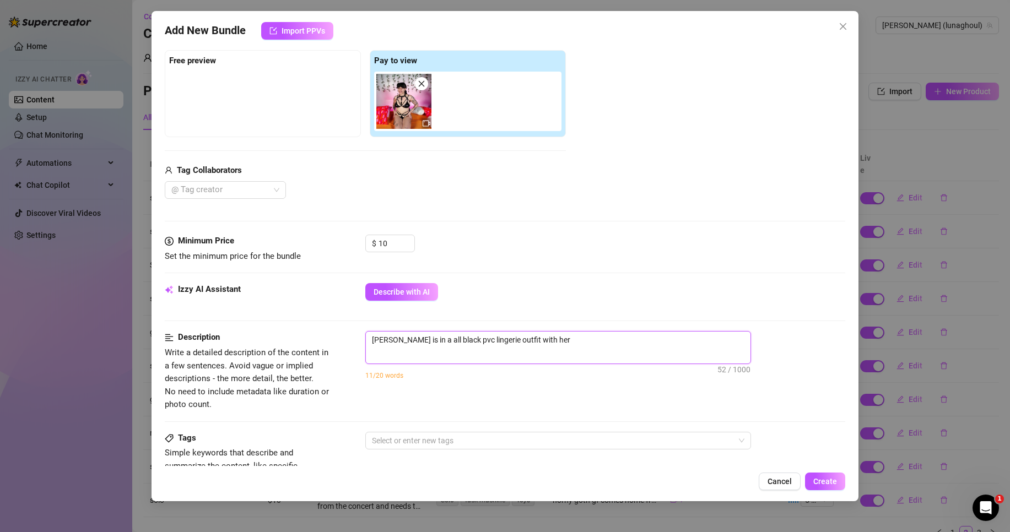
type textarea "[PERSON_NAME] is in a all black pvc lingerie outfit with her h"
type textarea "[PERSON_NAME] is in a all black pvc lingerie outfit with her ha"
type textarea "[PERSON_NAME] is in a all black pvc lingerie outfit with her hai"
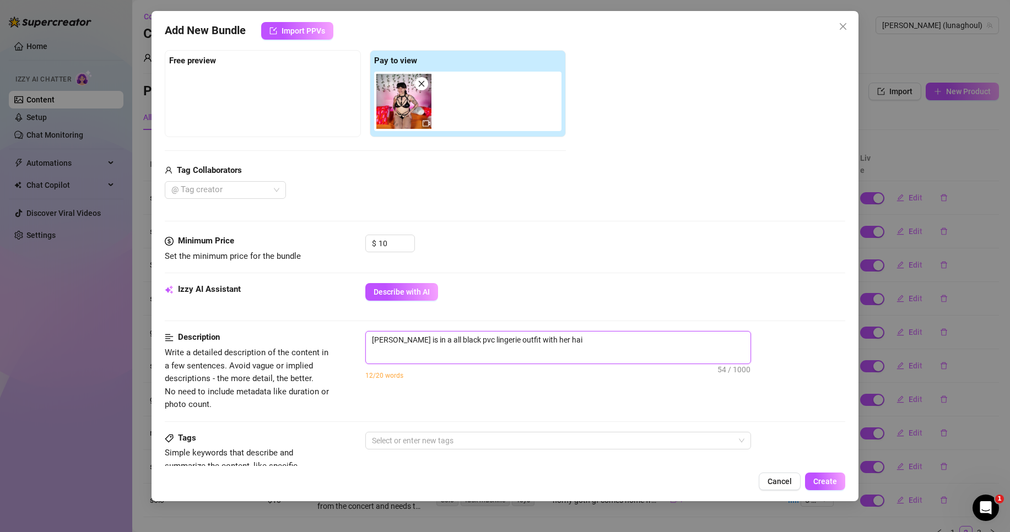
type textarea "[PERSON_NAME] is in a all black pvc lingerie outfit with her hair"
type textarea "[PERSON_NAME] is in a all black pvc lingerie outfit with her hair i"
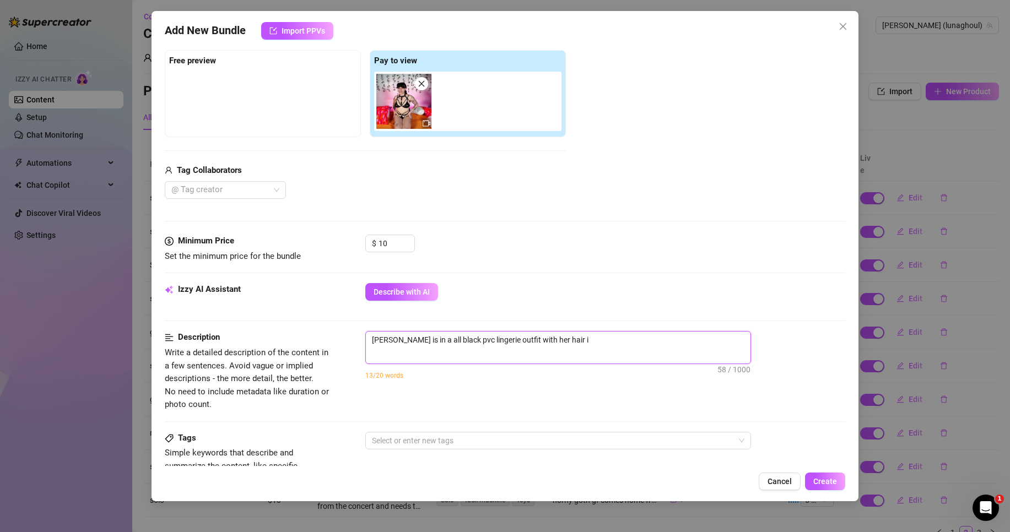
type textarea "[PERSON_NAME] is in a all black pvc lingerie outfit with her hair is"
type textarea "[PERSON_NAME] is in a all black pvc lingerie outfit with her hair i"
type textarea "[PERSON_NAME] is in a all black pvc lingerie outfit with her hair in"
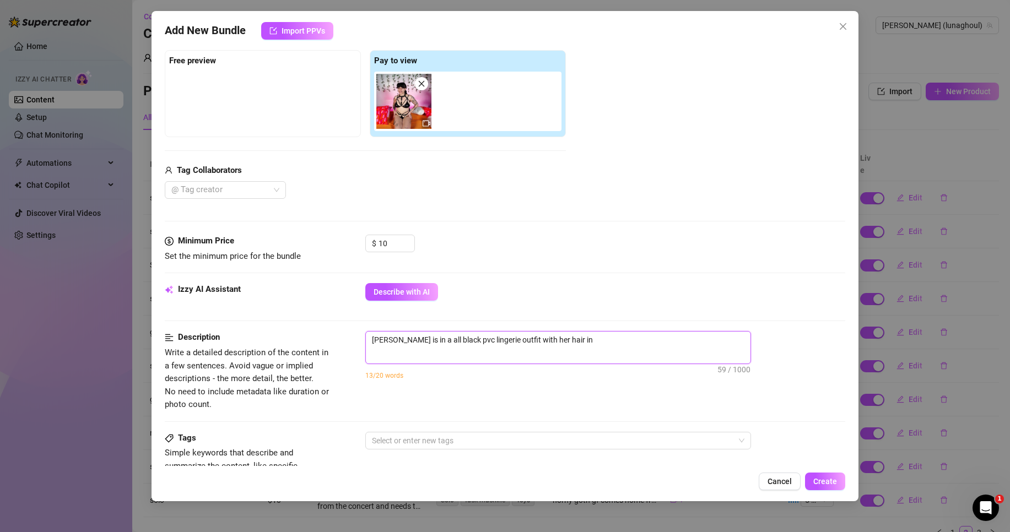
type textarea "[PERSON_NAME] is in a all black pvc lingerie outfit with her hair in"
type textarea "[PERSON_NAME] is in a all black pvc lingerie outfit with her hair in b"
type textarea "[PERSON_NAME] is in a all black pvc lingerie outfit with her hair in br"
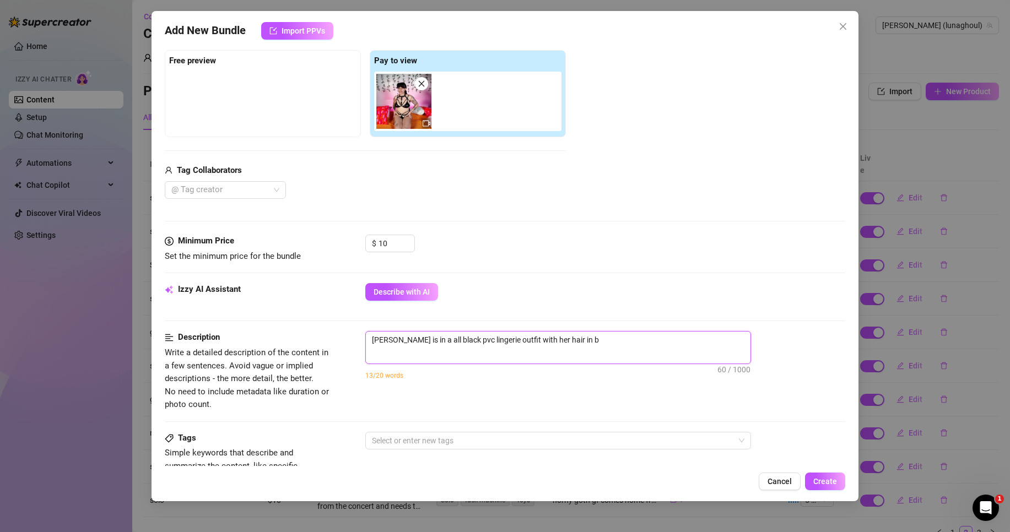
type textarea "[PERSON_NAME] is in a all black pvc lingerie outfit with her hair in br"
type textarea "[PERSON_NAME] is in a all black pvc lingerie outfit with her hair in bra"
type textarea "[PERSON_NAME] is in a all black pvc lingerie outfit with her hair in brai"
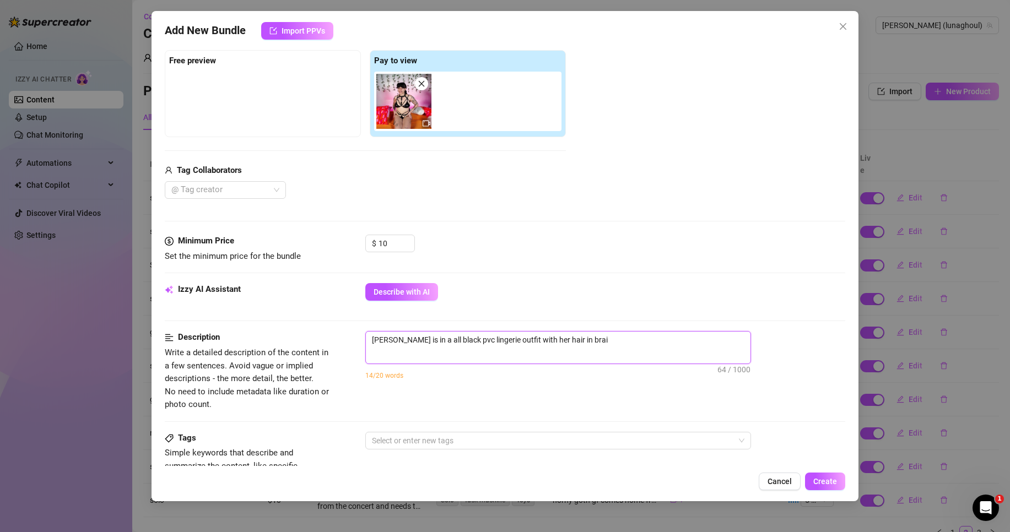
type textarea "[PERSON_NAME] is in a all black pvc lingerie outfit with her hair in braid"
type textarea "[PERSON_NAME] is in a all black pvc lingerie outfit with her hair in braids"
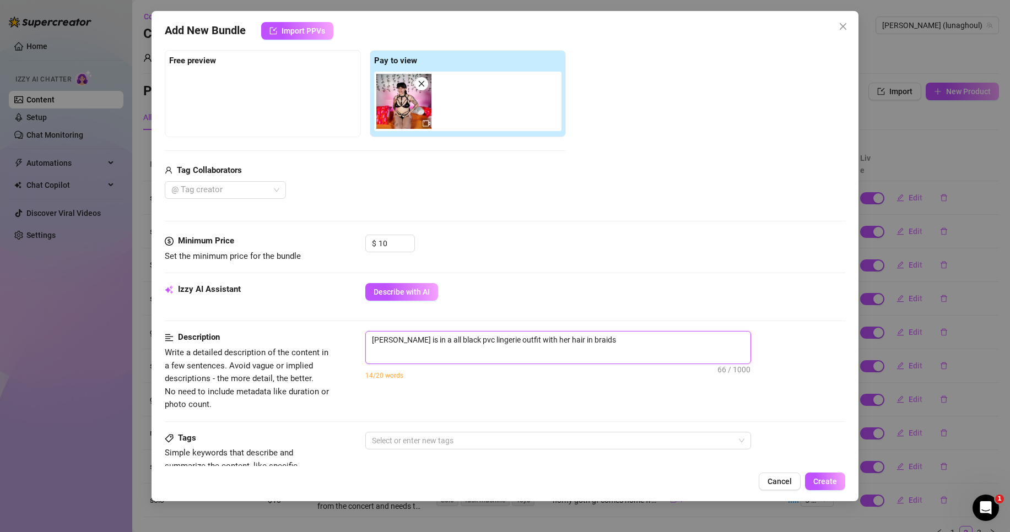
type textarea "[PERSON_NAME] is in a all black pvc lingerie outfit with her hair in braids"
type textarea "[PERSON_NAME] is in a all black pvc lingerie outfit with her hair in braids p"
type textarea "[PERSON_NAME] is in a all black pvc lingerie outfit with her hair in braids pa"
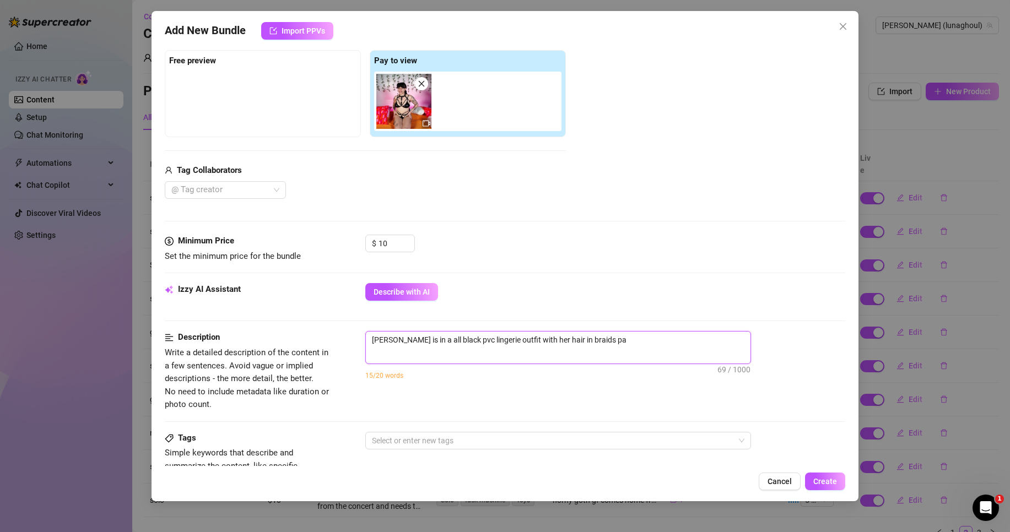
type textarea "[PERSON_NAME] is in a all black pvc lingerie outfit with her hair in braids pai"
type textarea "[PERSON_NAME] is in a all black pvc lingerie outfit with her hair in braids pain"
type textarea "[PERSON_NAME] is in a all black pvc lingerie outfit with her hair in braids pai…"
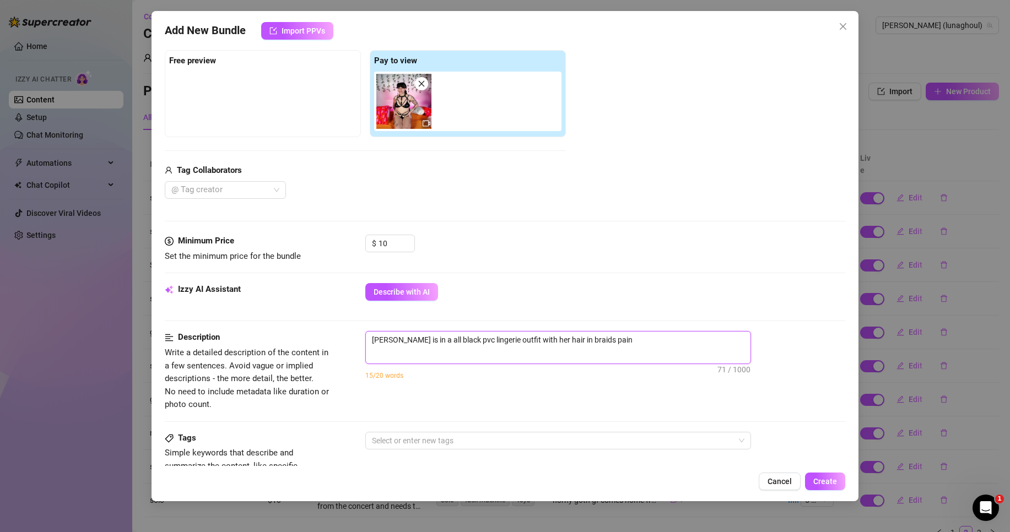
type textarea "[PERSON_NAME] is in a all black pvc lingerie outfit with her hair in braids pai…"
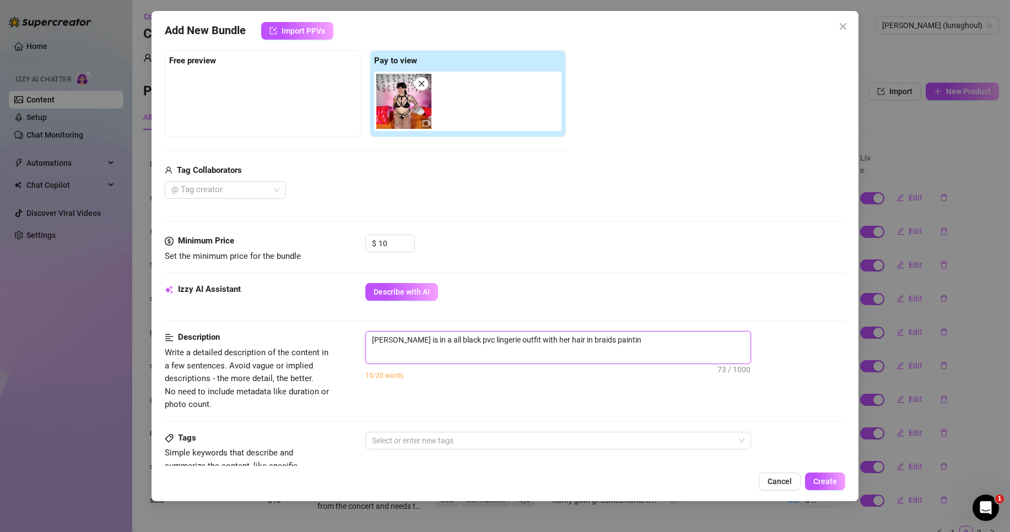
type textarea "[PERSON_NAME] is in a all black pvc lingerie outfit with her hair in braids pai…"
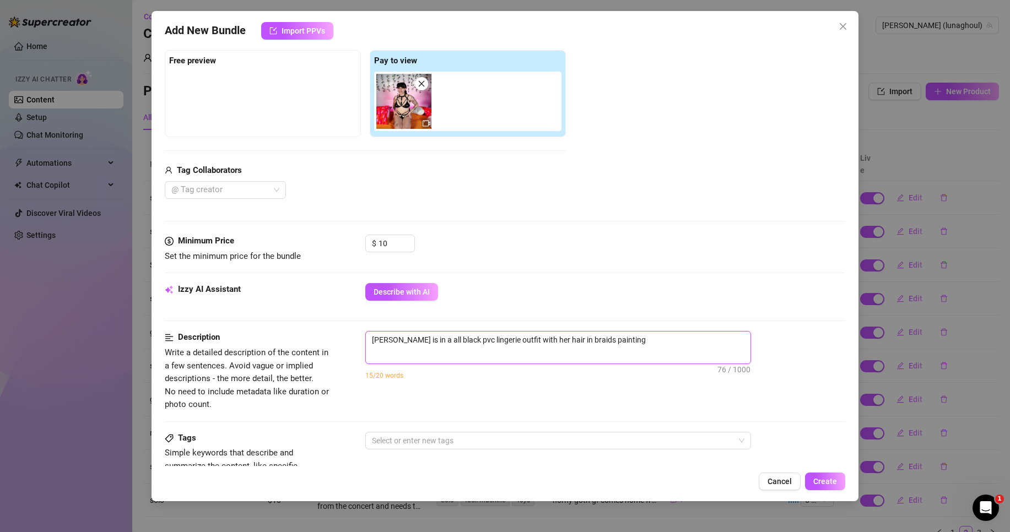
type textarea "[PERSON_NAME] is in a all black pvc lingerie outfit with her hair in braids pai…"
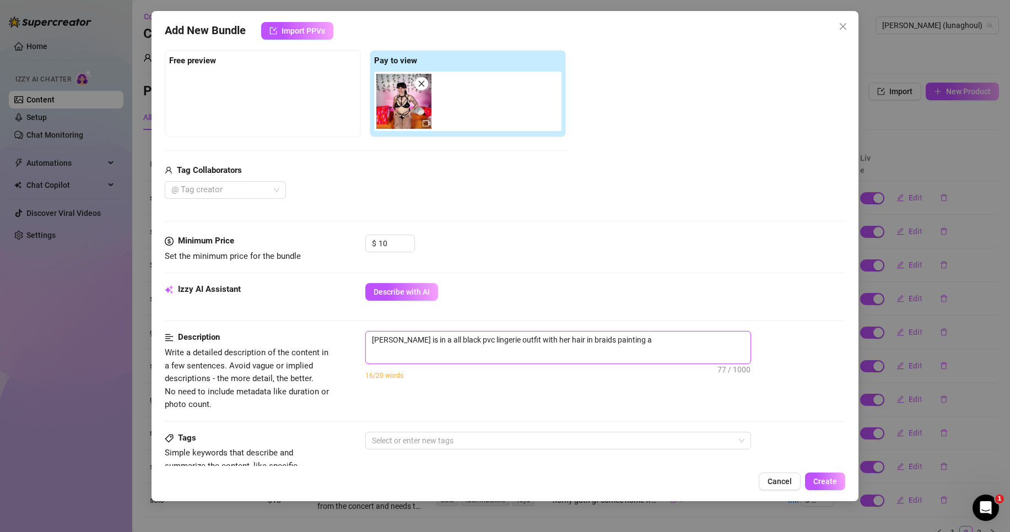
type textarea "[PERSON_NAME] is in a all black pvc lingerie outfit with her hair in braids pai…"
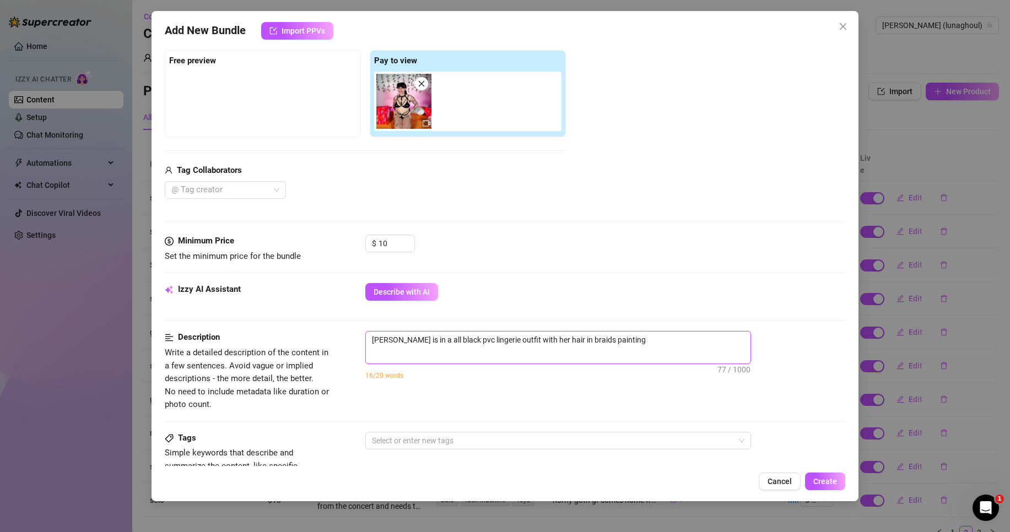
type textarea "[PERSON_NAME] is in a all black pvc lingerie outfit with her hair in braids pai…"
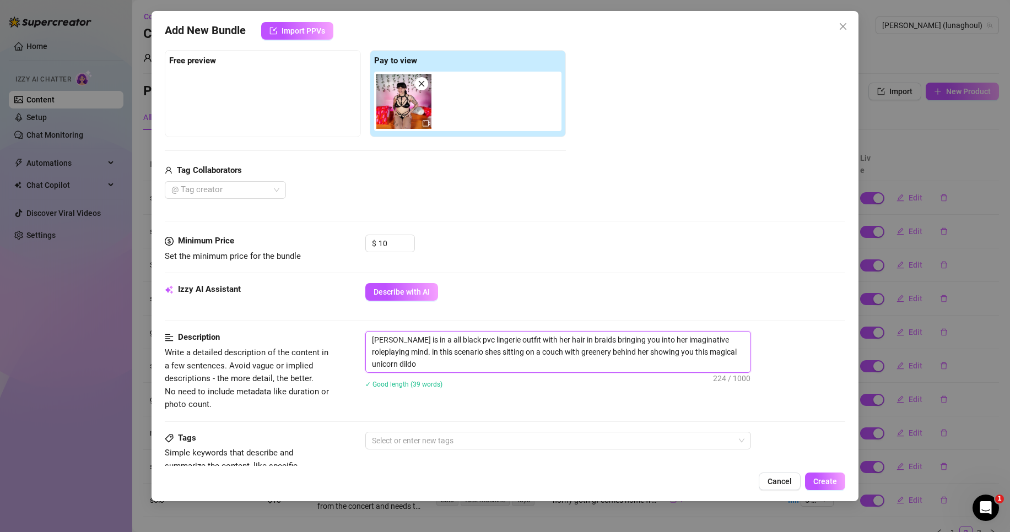
scroll to position [0, 0]
click at [601, 404] on div "Description Write a detailed description of the content in a few sentences. Avo…" at bounding box center [505, 371] width 681 height 80
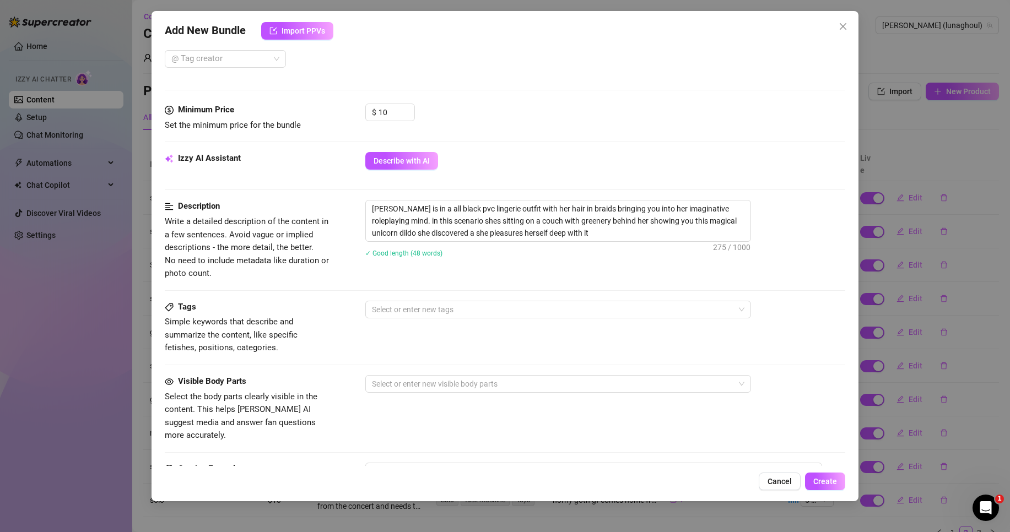
scroll to position [331, 0]
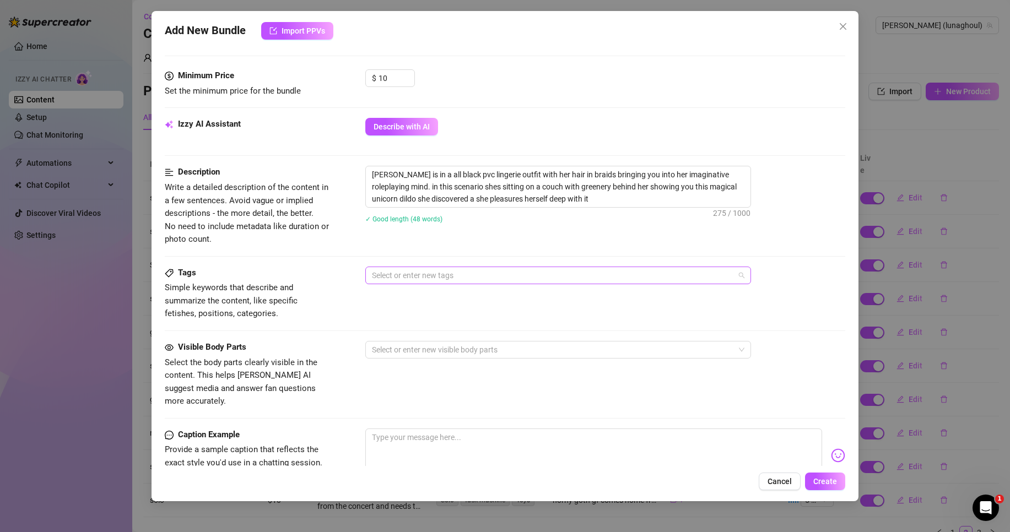
click at [471, 278] on div at bounding box center [553, 275] width 370 height 15
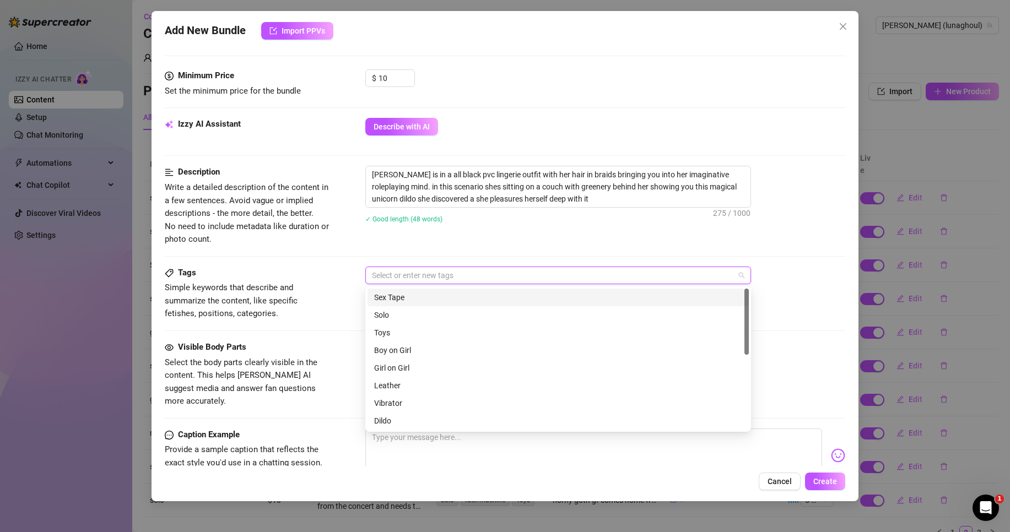
click at [432, 294] on div "Sex Tape" at bounding box center [558, 298] width 368 height 12
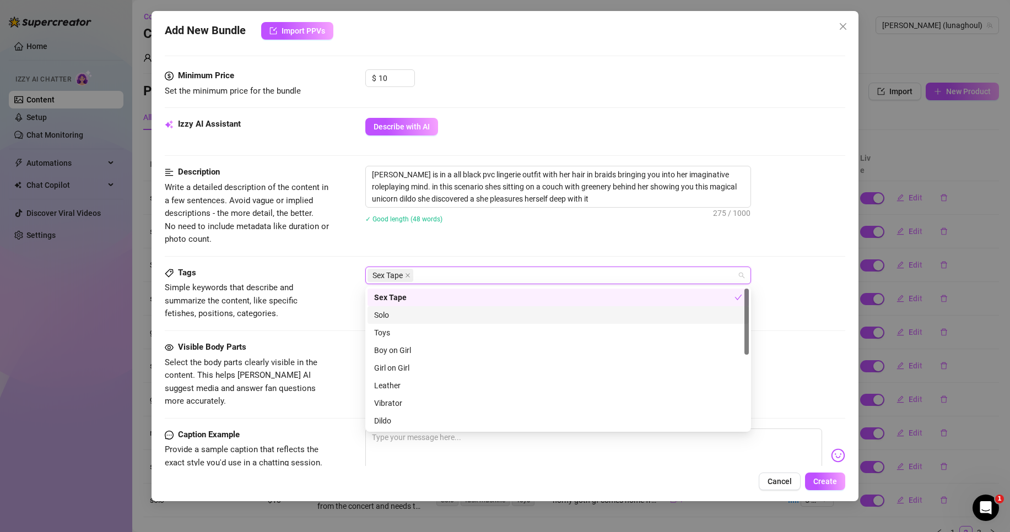
click at [407, 317] on div "Solo" at bounding box center [558, 315] width 368 height 12
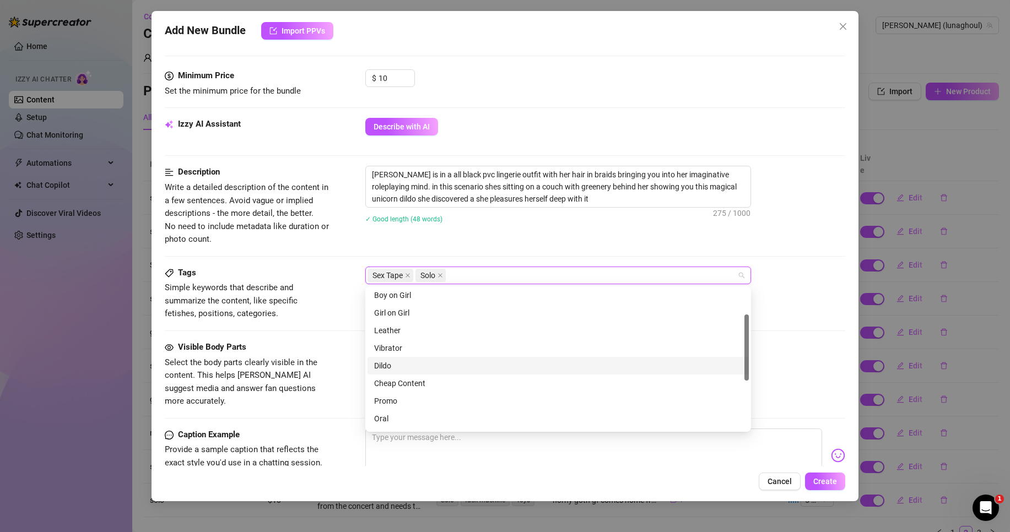
click at [455, 365] on div "Dildo" at bounding box center [558, 366] width 368 height 12
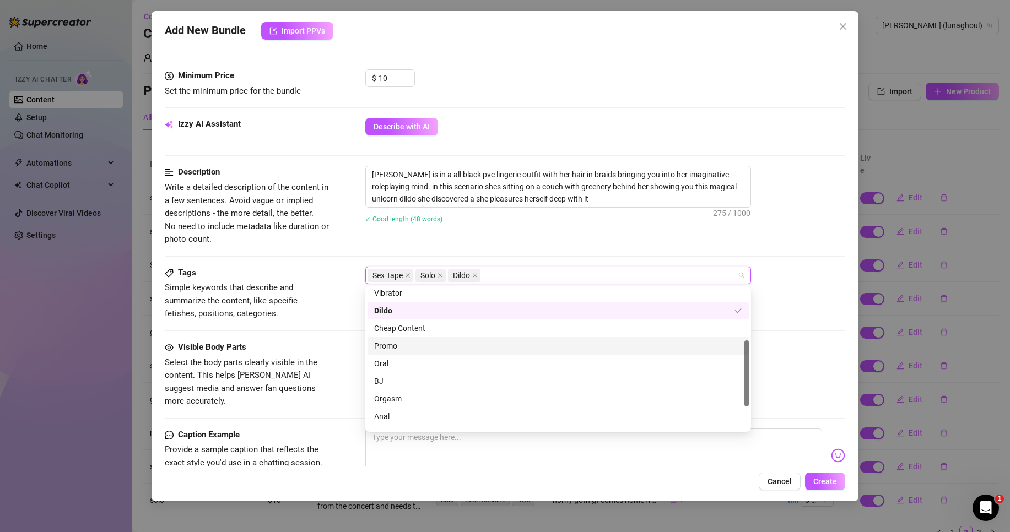
scroll to position [159, 0]
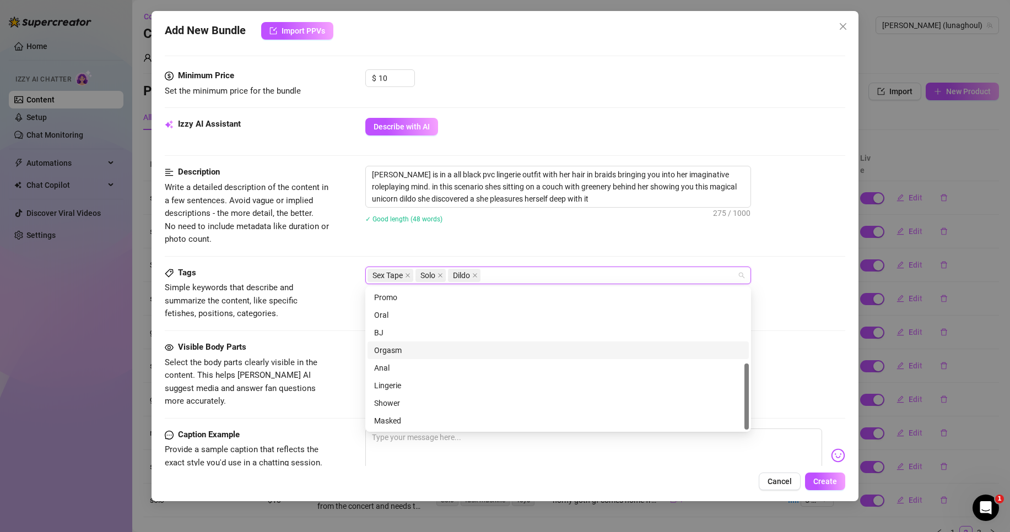
click at [452, 349] on div "Orgasm" at bounding box center [558, 350] width 368 height 12
click at [430, 390] on div "Lingerie" at bounding box center [558, 386] width 368 height 12
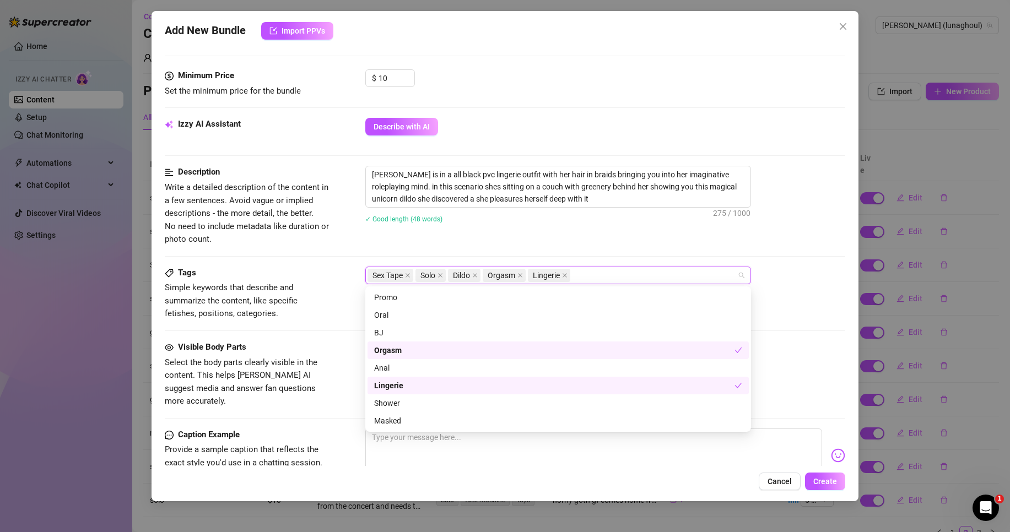
click at [320, 318] on span "Simple keywords that describe and summarize the content, like specific fetishes…" at bounding box center [247, 301] width 165 height 39
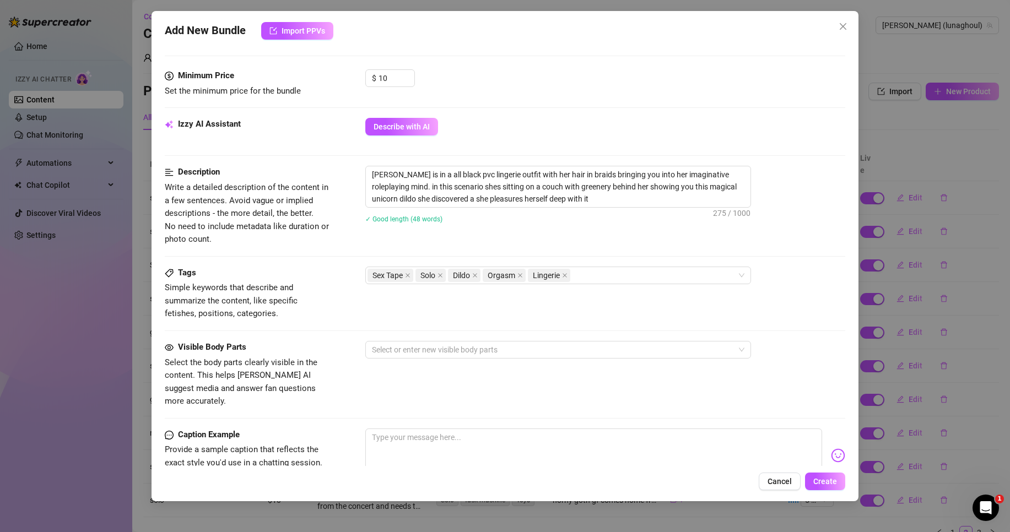
click at [428, 359] on div "Visible Body Parts Select the body parts clearly visible in the content. This h…" at bounding box center [505, 374] width 681 height 67
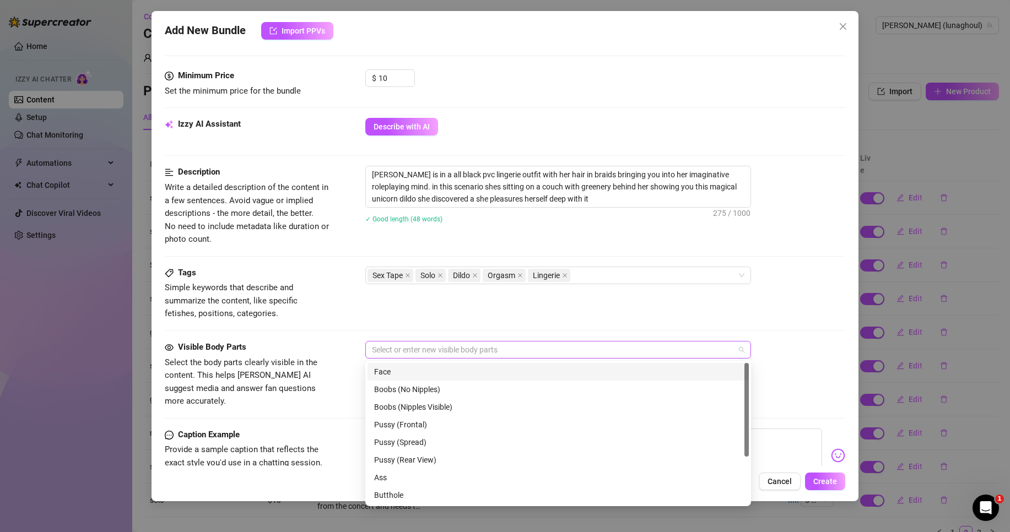
click at [430, 351] on div at bounding box center [553, 349] width 370 height 15
click at [419, 372] on div "Face" at bounding box center [558, 372] width 368 height 12
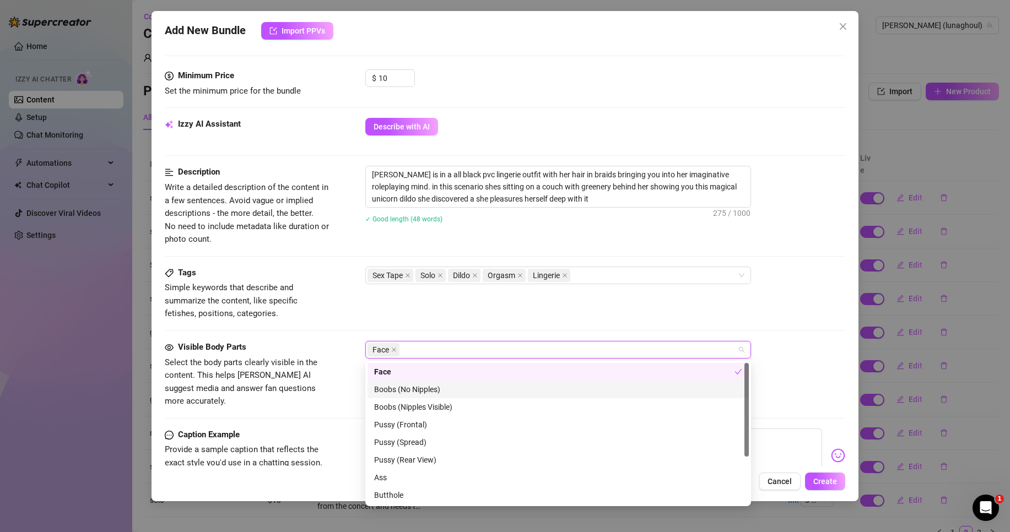
click at [413, 388] on div "Boobs (No Nipples)" at bounding box center [558, 390] width 368 height 12
click at [410, 404] on div "Boobs (Nipples Visible)" at bounding box center [558, 407] width 368 height 12
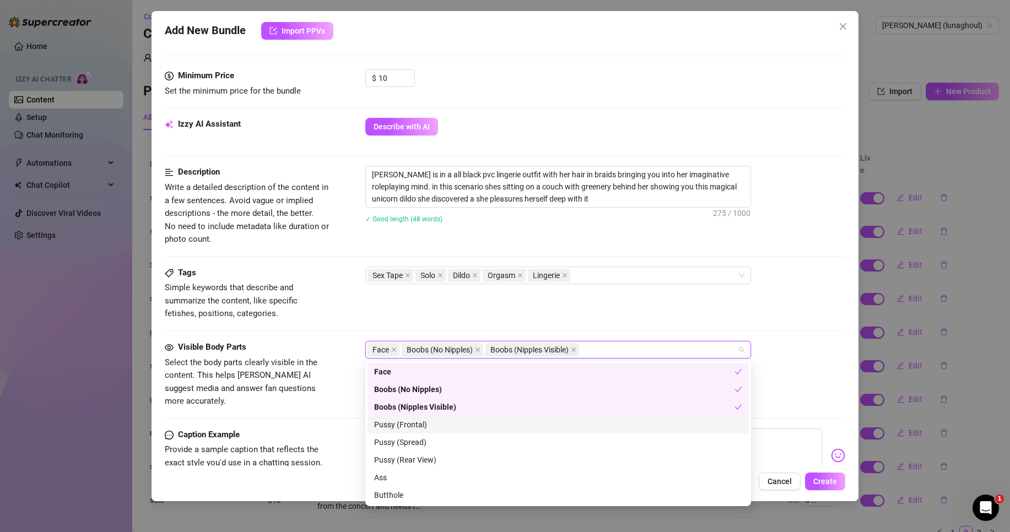
click at [411, 421] on div "Pussy (Frontal)" at bounding box center [558, 425] width 368 height 12
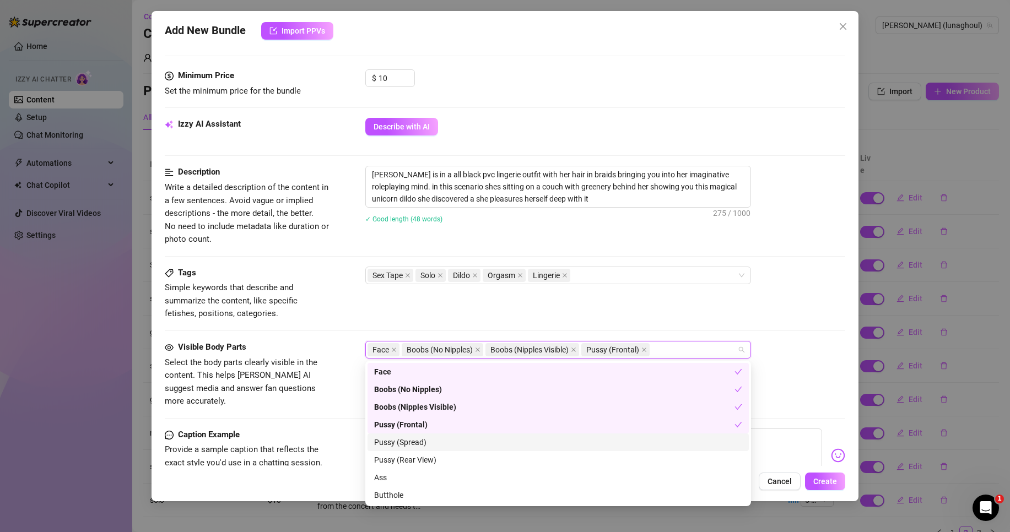
click at [410, 442] on div "Pussy (Spread)" at bounding box center [558, 443] width 368 height 12
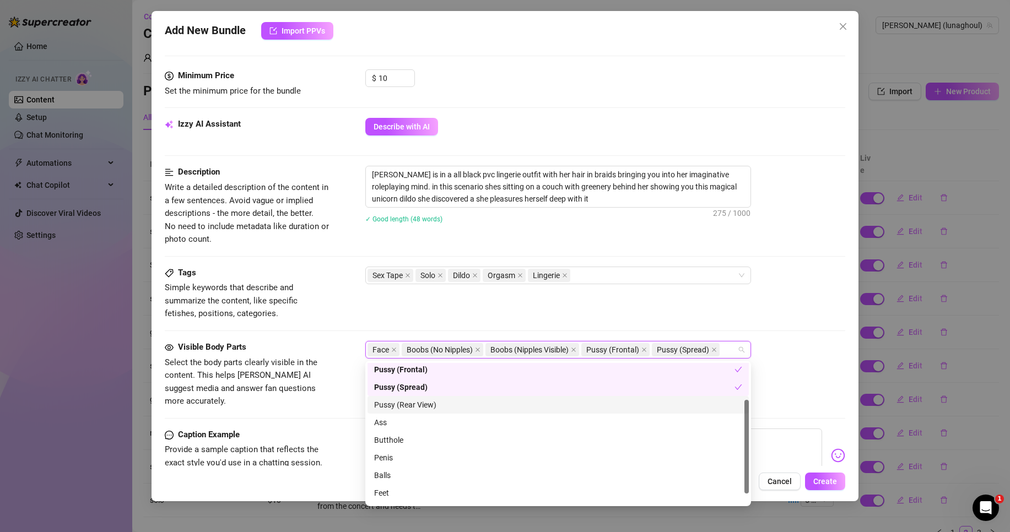
click at [412, 409] on div "Pussy (Rear View)" at bounding box center [558, 405] width 368 height 12
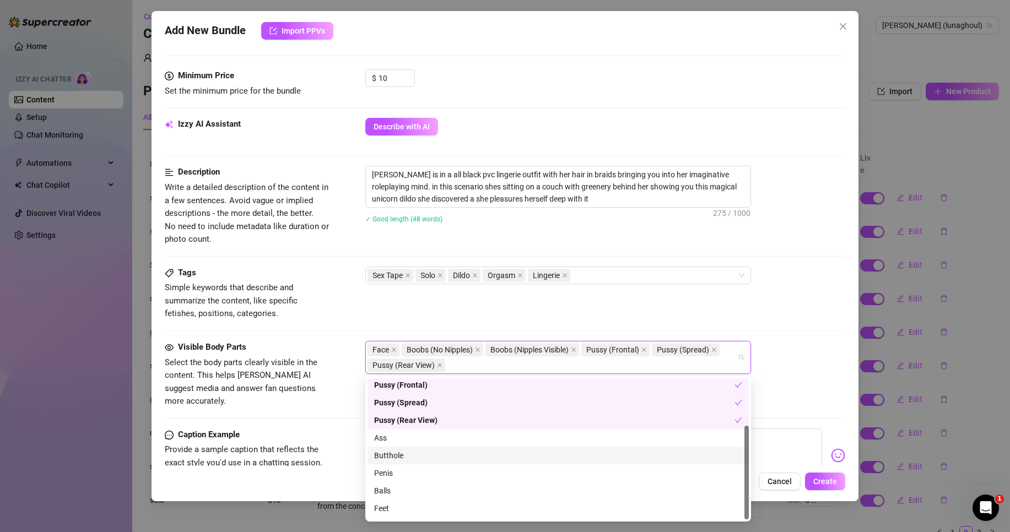
scroll to position [71, 0]
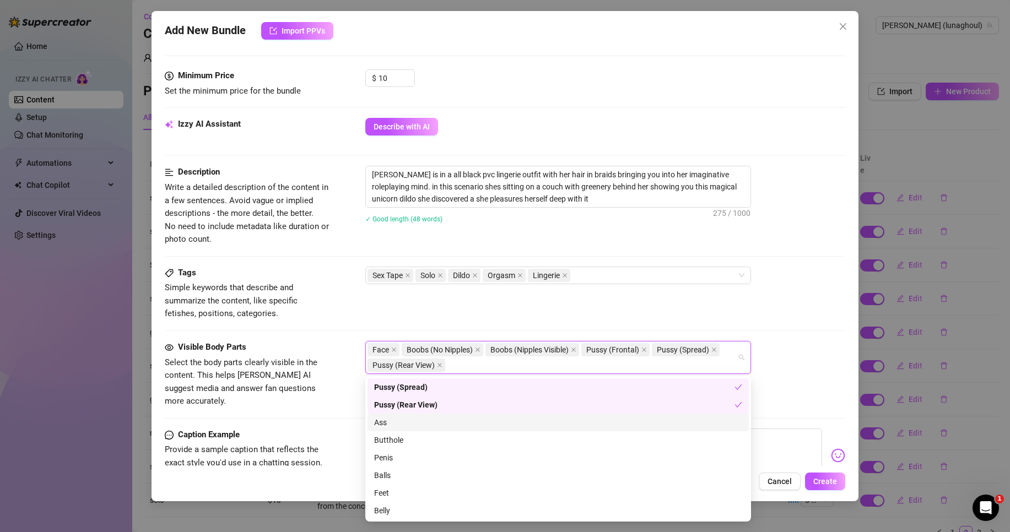
click at [407, 430] on div "Ass" at bounding box center [558, 423] width 381 height 18
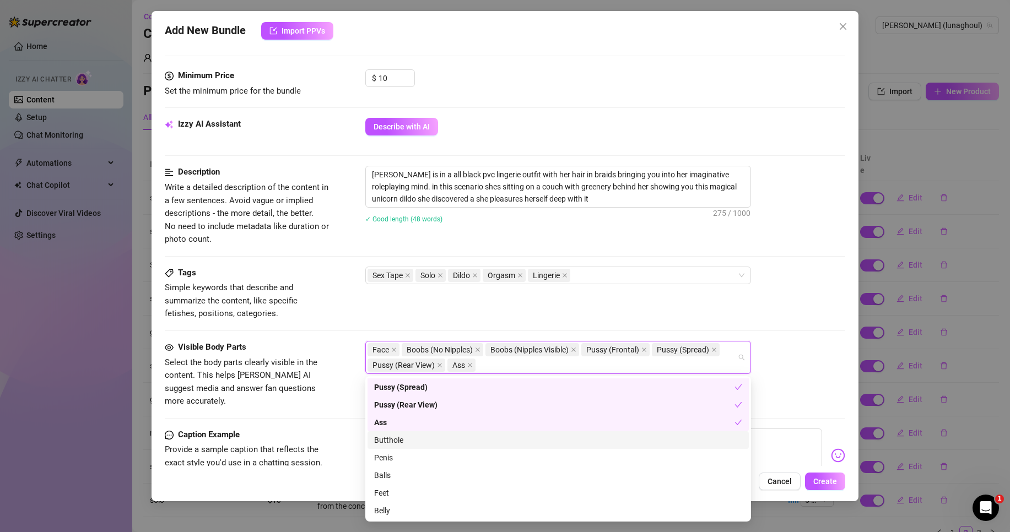
click at [405, 437] on div "Butthole" at bounding box center [558, 440] width 368 height 12
click at [580, 203] on textarea "[PERSON_NAME] is in a all black pvc lingerie outfit with her hair in braids bri…" at bounding box center [558, 186] width 385 height 41
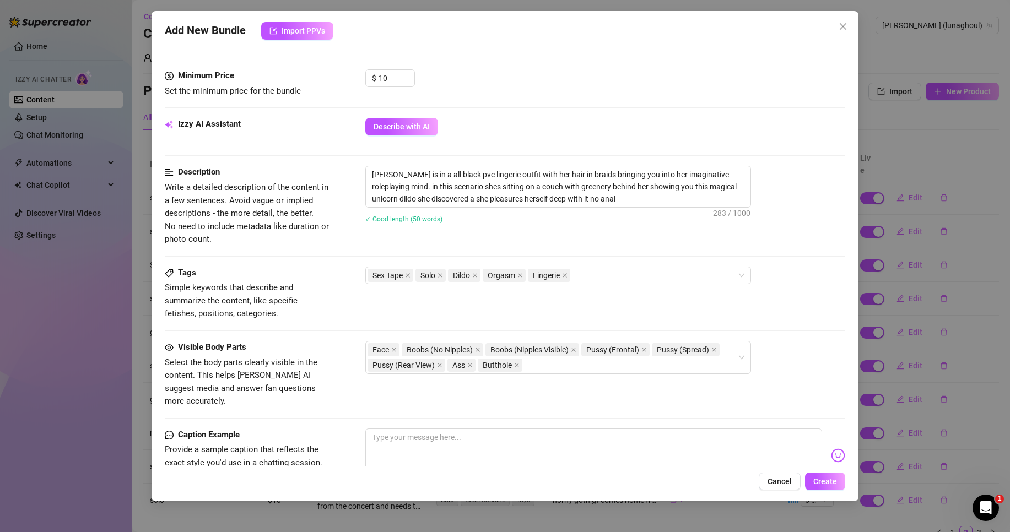
click at [596, 224] on div "✓ Good length (50 words)" at bounding box center [605, 219] width 480 height 12
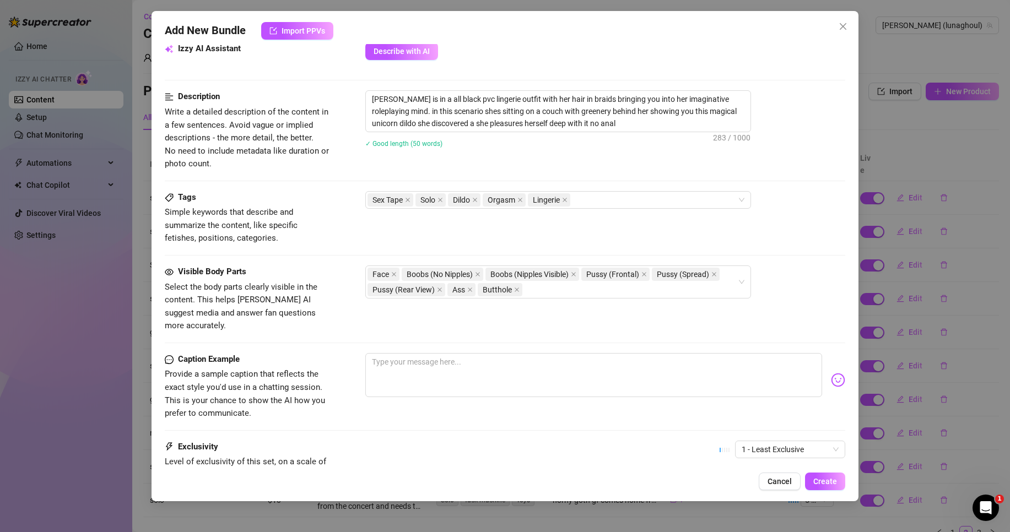
scroll to position [441, 0]
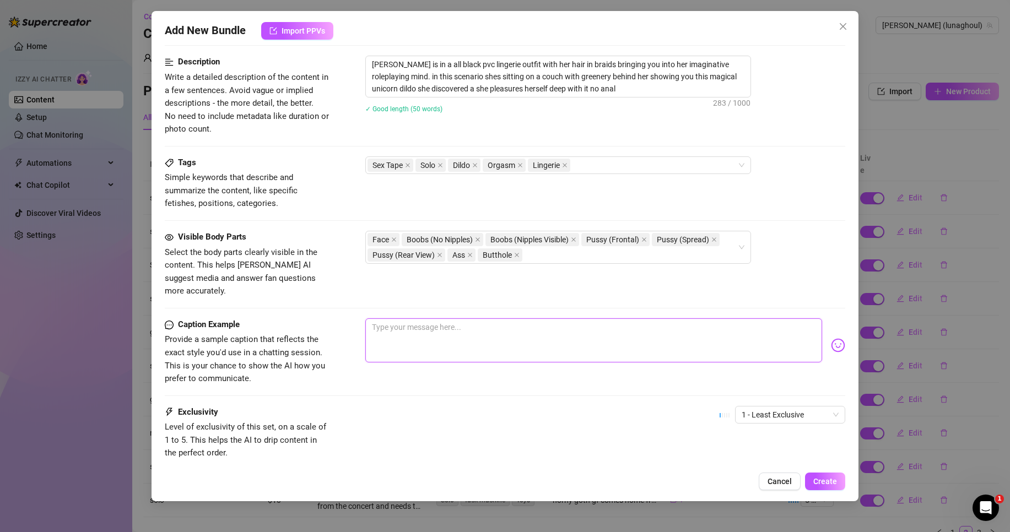
click at [437, 334] on textarea at bounding box center [593, 341] width 457 height 44
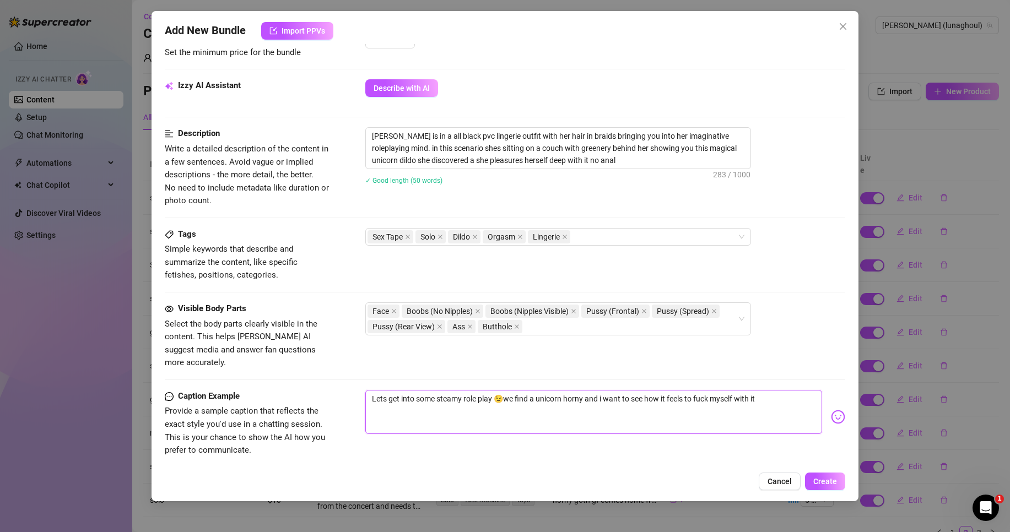
scroll to position [276, 0]
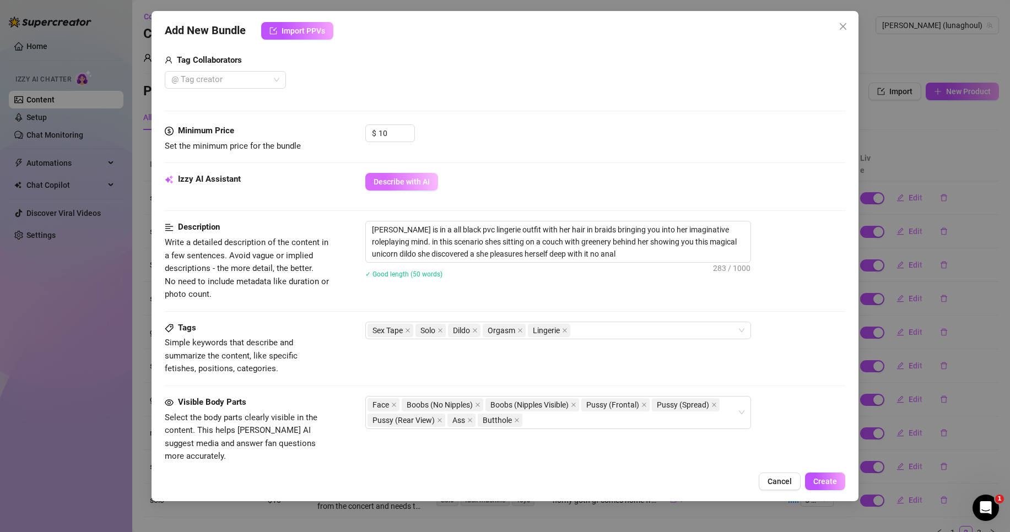
click at [384, 182] on span "Describe with AI" at bounding box center [402, 181] width 56 height 9
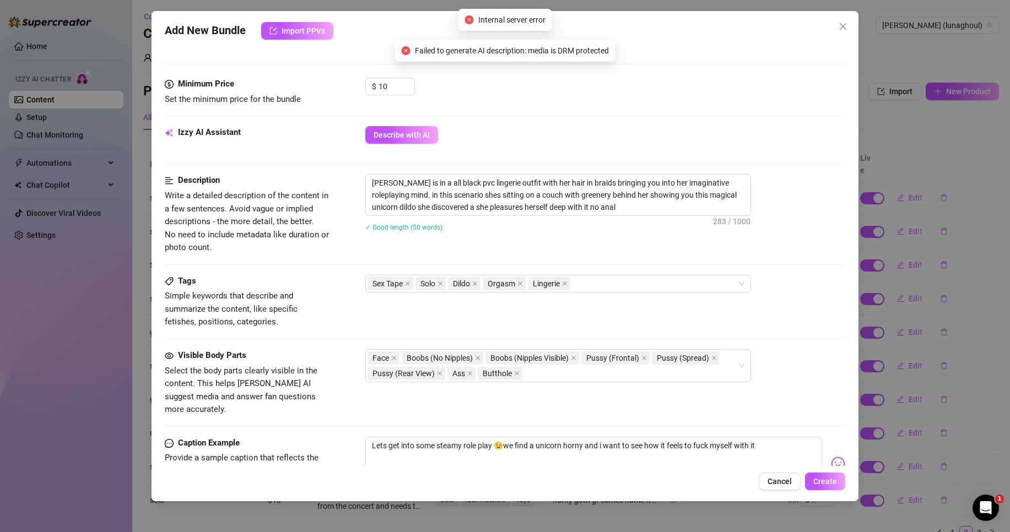
scroll to position [173, 0]
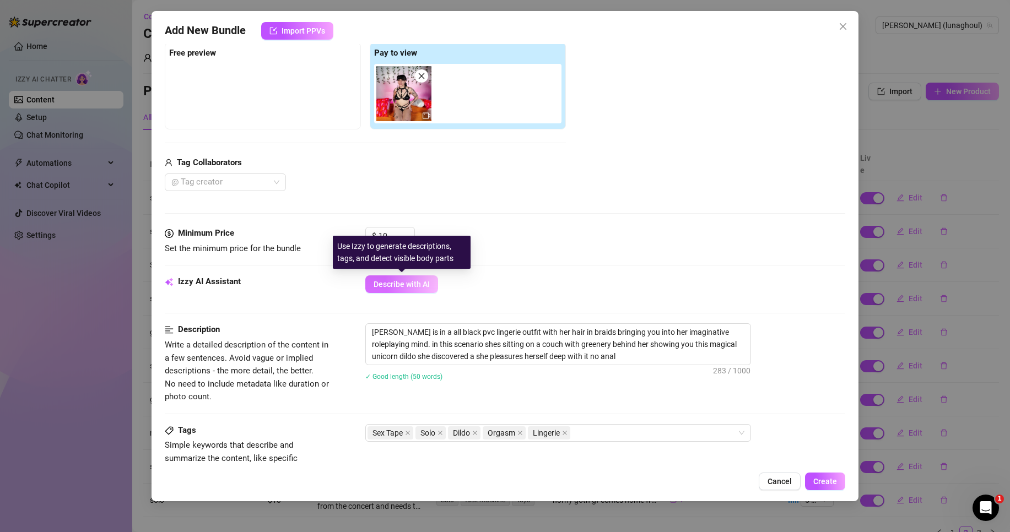
click at [417, 287] on span "Describe with AI" at bounding box center [402, 284] width 56 height 9
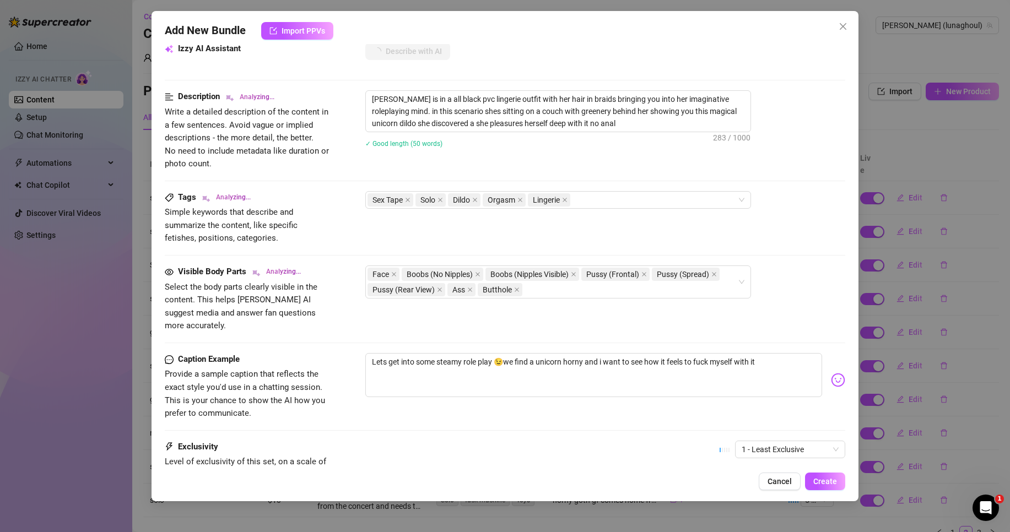
scroll to position [504, 0]
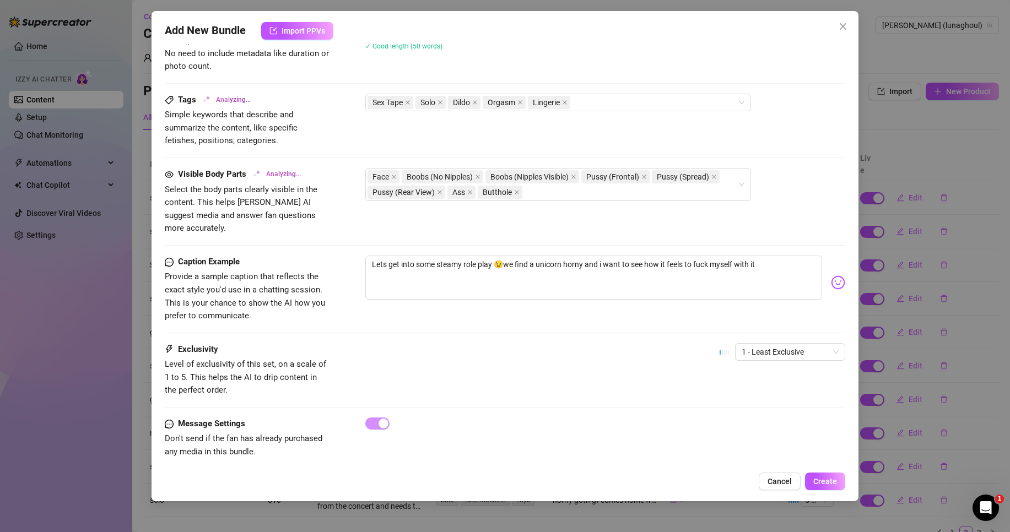
click at [543, 302] on div "Caption Example Provide a sample caption that reflects the exact style you'd us…" at bounding box center [505, 289] width 681 height 67
click at [819, 351] on div "1 - Least Exclusive" at bounding box center [783, 357] width 126 height 28
click at [822, 344] on span "1 - Least Exclusive" at bounding box center [790, 352] width 97 height 17
click at [792, 429] on div "5 - Most Exclusive 🔥" at bounding box center [781, 432] width 93 height 12
click at [579, 363] on div "Exclusivity Level of exclusivity of this set, on a scale of 1 to 5. This helps …" at bounding box center [505, 370] width 681 height 54
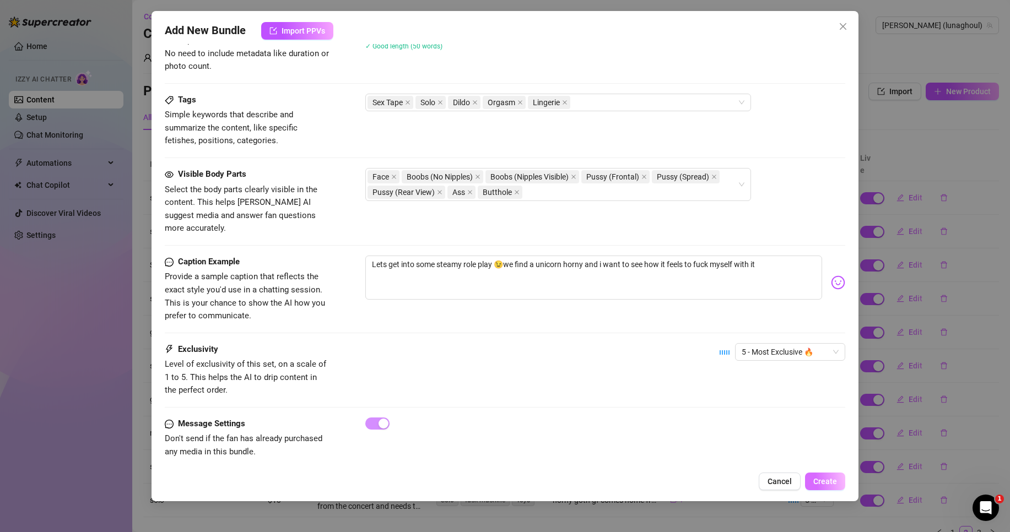
click at [824, 480] on span "Create" at bounding box center [826, 481] width 24 height 9
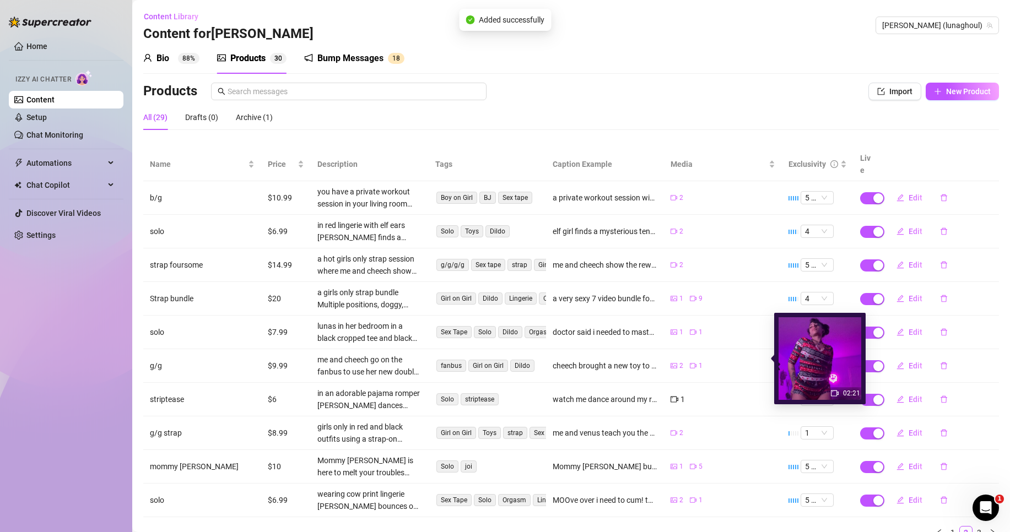
scroll to position [37, 0]
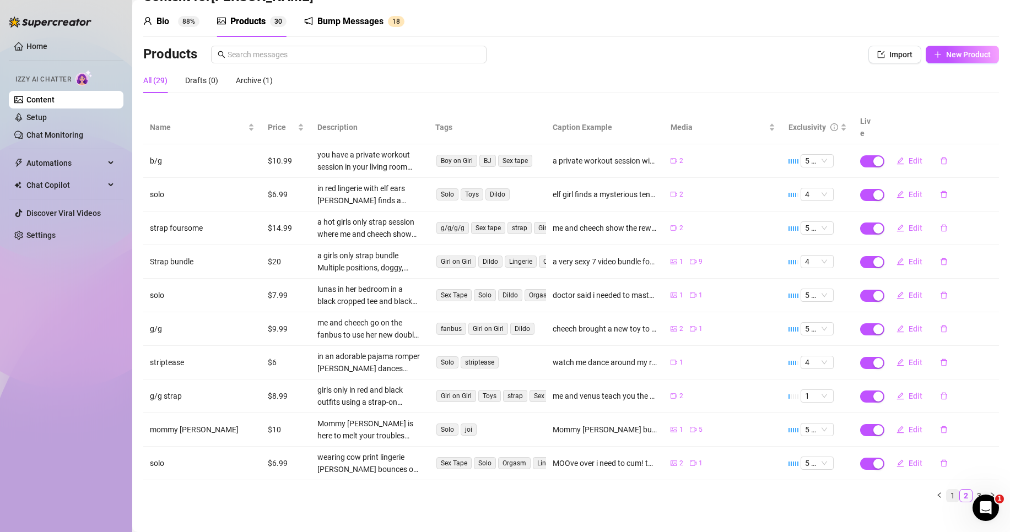
click at [947, 490] on link "1" at bounding box center [953, 496] width 12 height 12
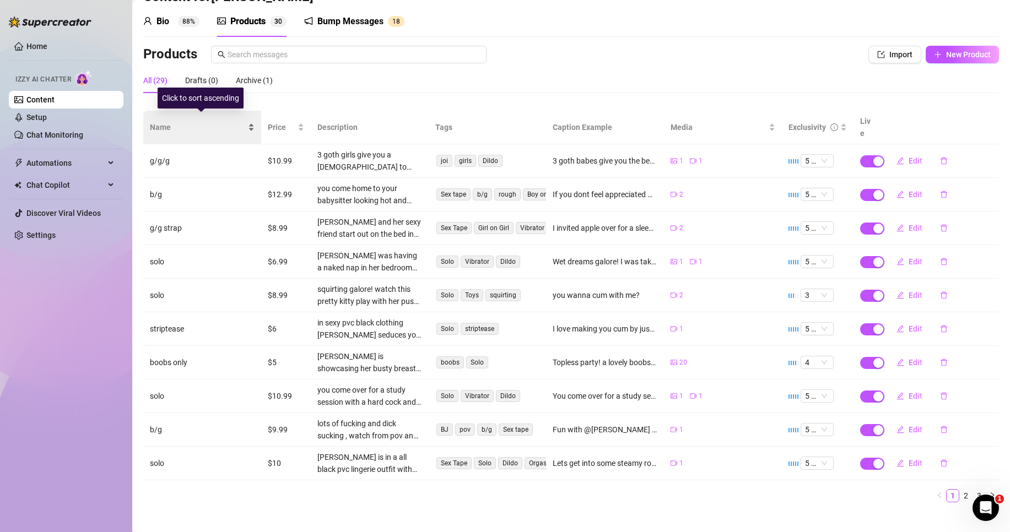
click at [250, 128] on div "Name" at bounding box center [202, 127] width 105 height 12
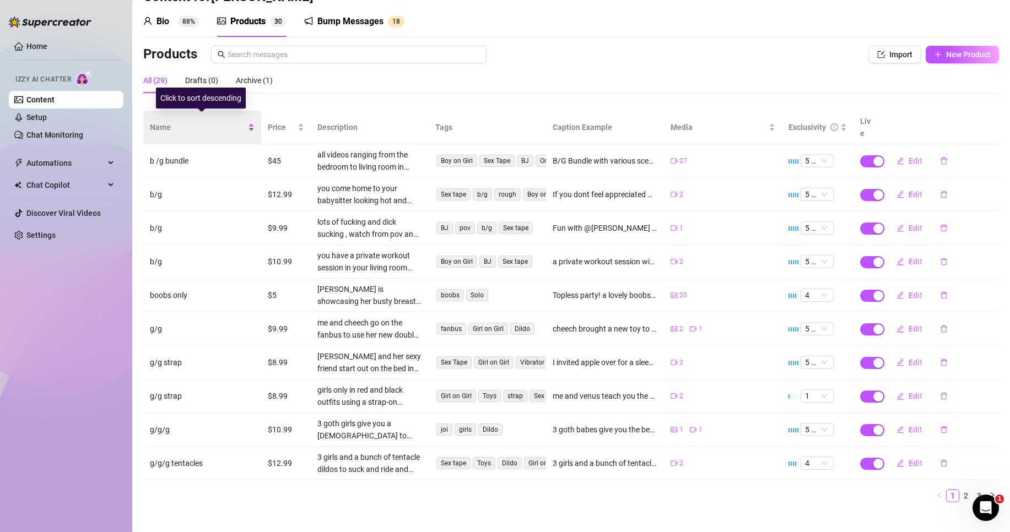
click at [250, 121] on div "Name" at bounding box center [202, 127] width 105 height 12
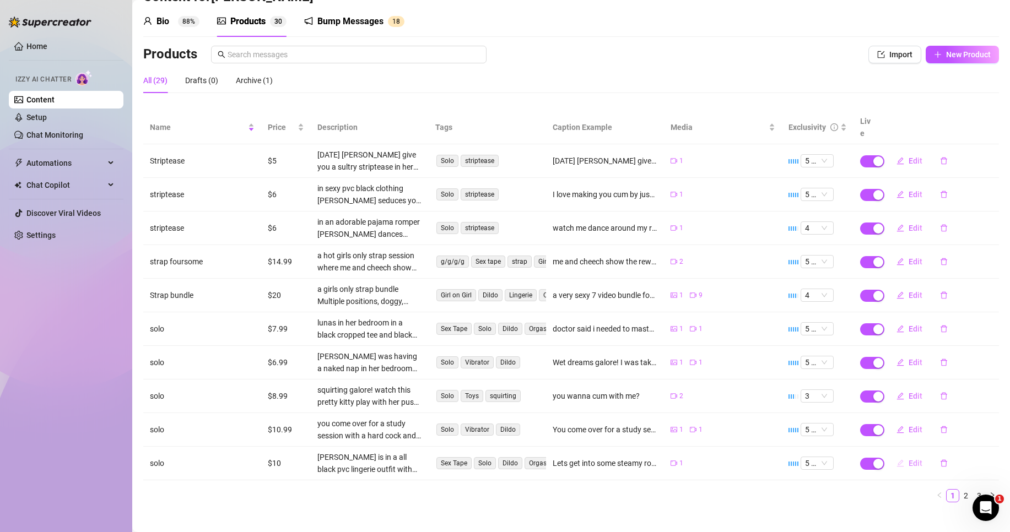
click at [909, 459] on span "Edit" at bounding box center [916, 463] width 14 height 9
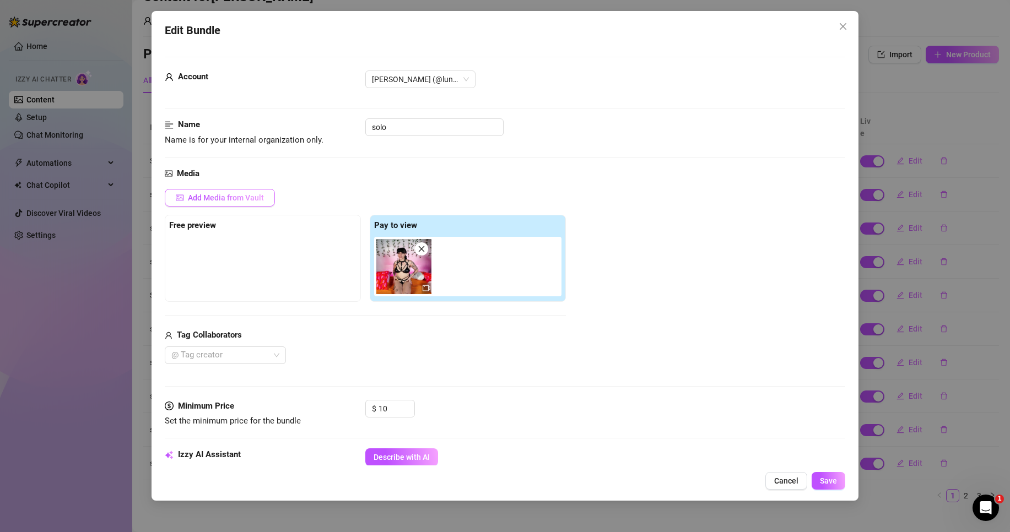
click at [227, 202] on span "Add Media from Vault" at bounding box center [226, 197] width 76 height 9
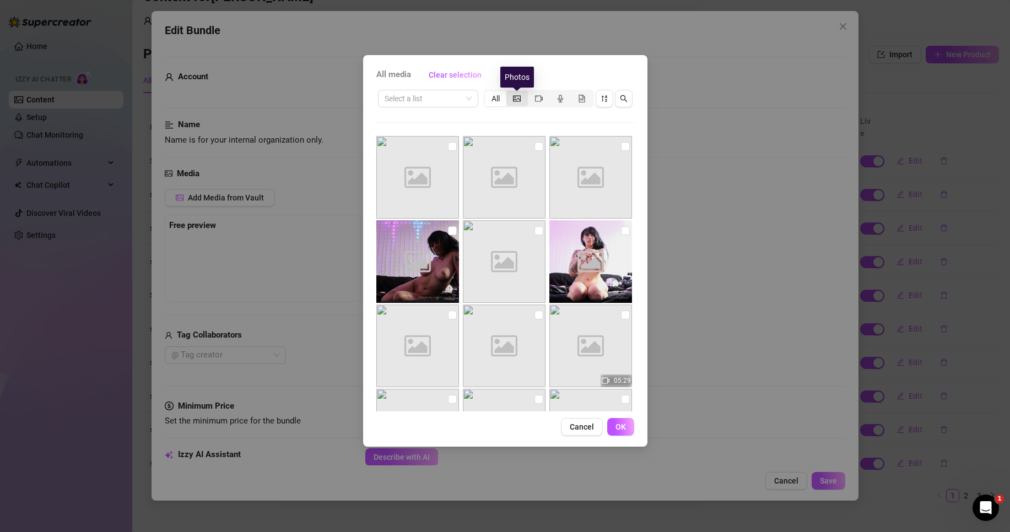
click at [515, 99] on icon "picture" at bounding box center [517, 99] width 8 height 8
click at [509, 93] on input "segmented control" at bounding box center [509, 93] width 0 height 0
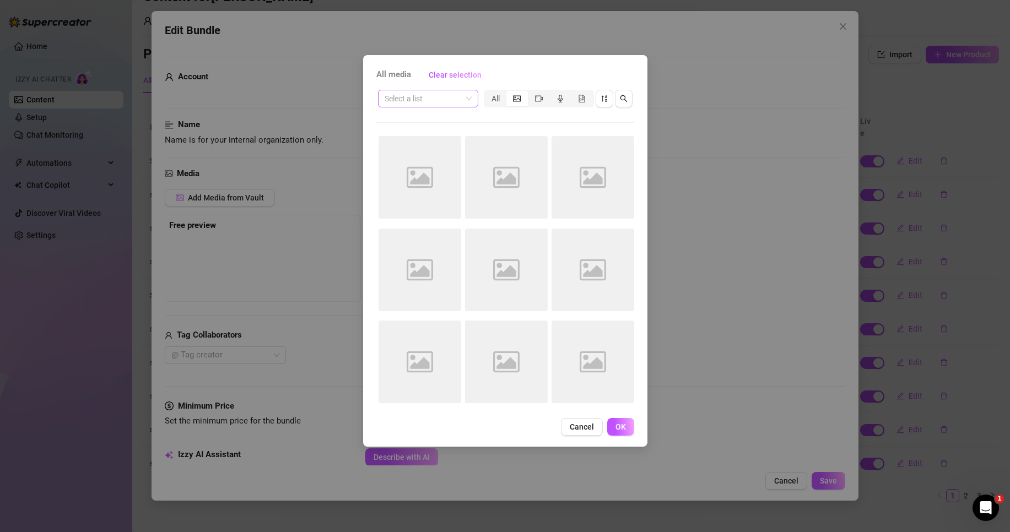
click at [472, 99] on div "Select a list" at bounding box center [428, 99] width 100 height 18
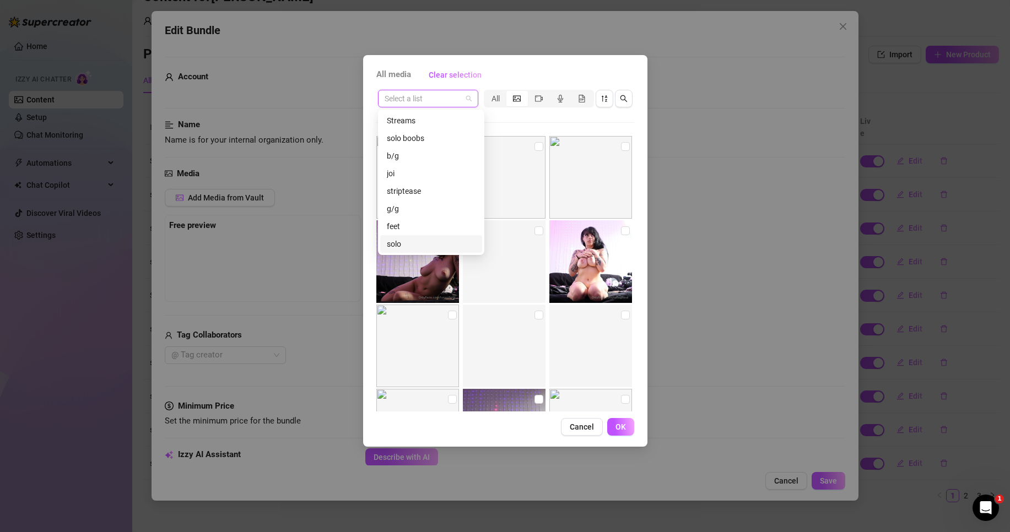
click at [414, 241] on div "solo" at bounding box center [431, 244] width 89 height 12
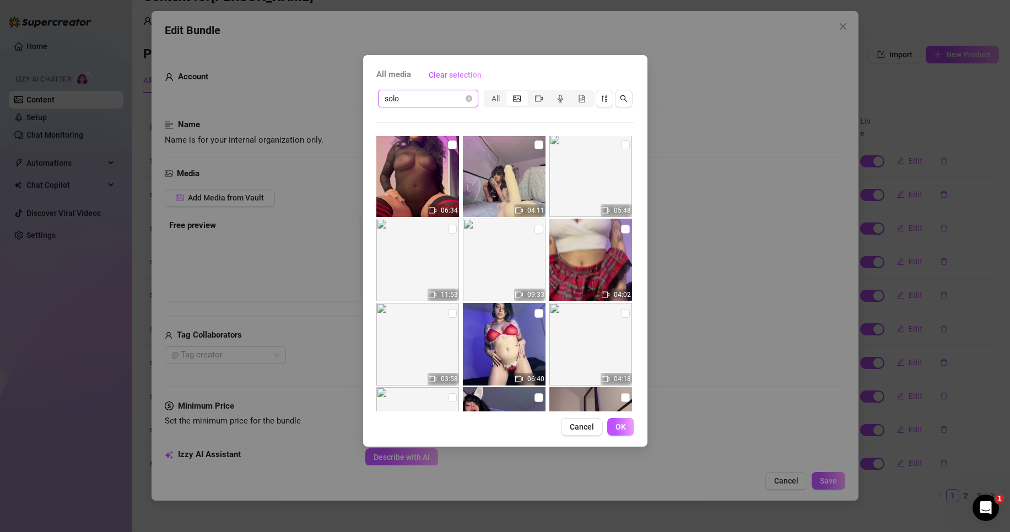
scroll to position [1259, 0]
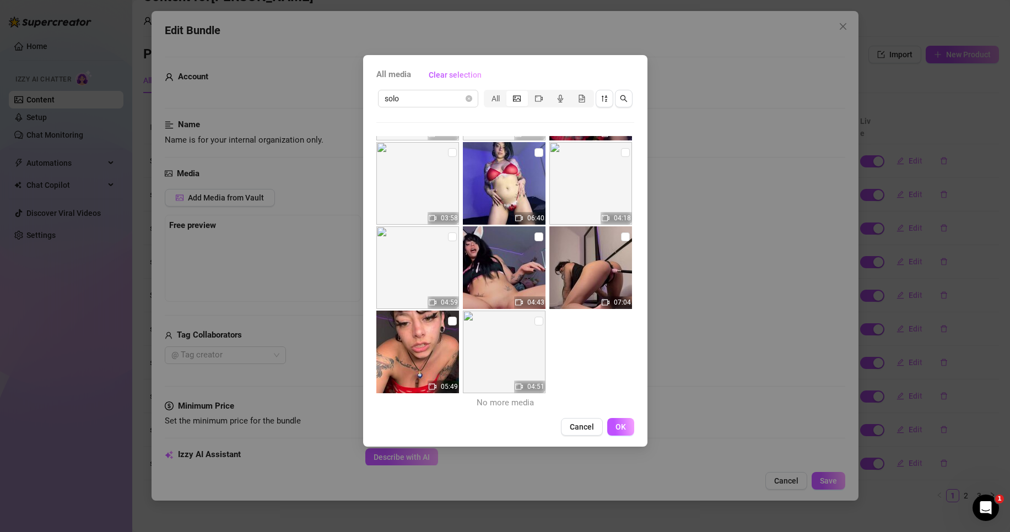
click at [480, 120] on div "solo All 08:08 07:20 07:47 03:56 05:49 08:51 11:47 06:55 06:53 08:13 06:45 08:3…" at bounding box center [505, 250] width 258 height 324
click at [473, 101] on div "solo" at bounding box center [428, 99] width 100 height 18
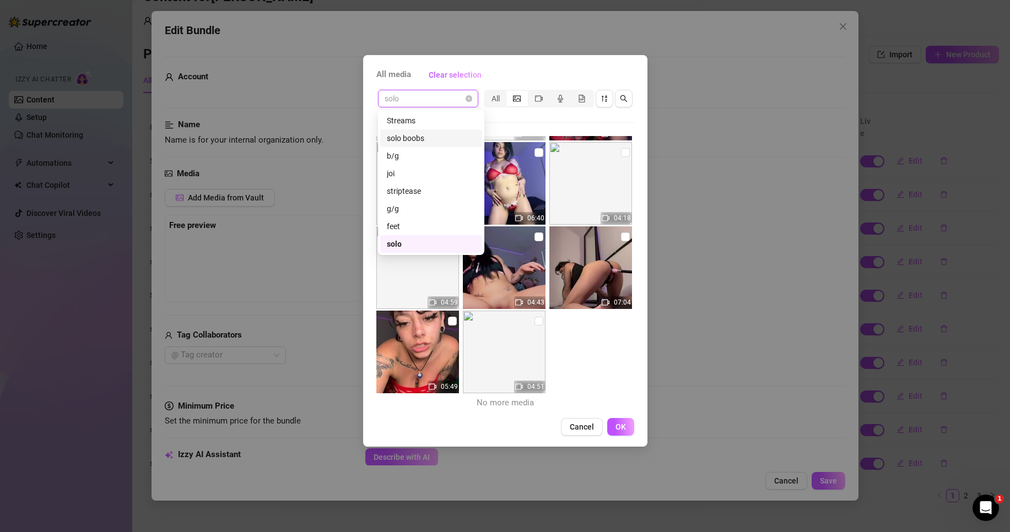
click at [524, 132] on div "solo All 08:08 07:20 07:47 03:56 05:49 08:51 11:47 06:55 06:53 08:13 06:45 08:3…" at bounding box center [505, 250] width 258 height 324
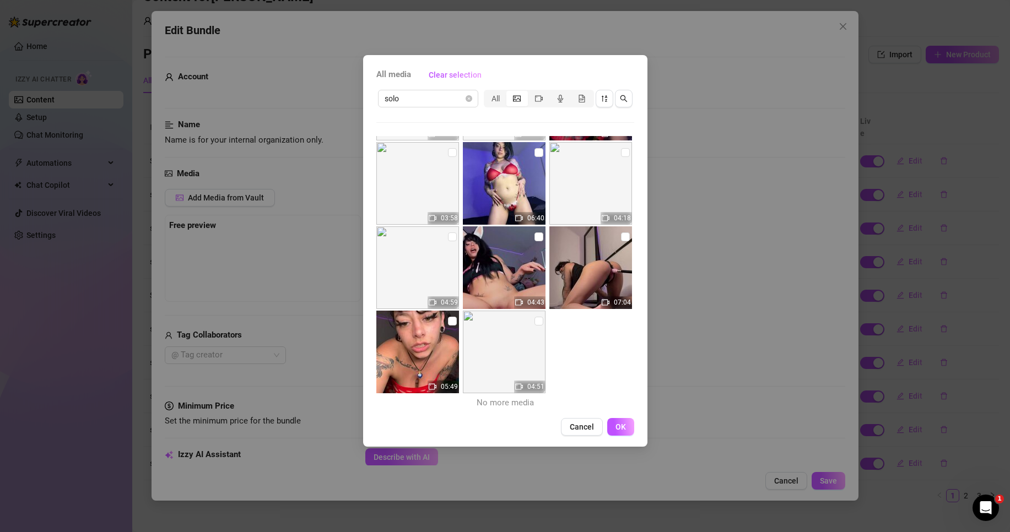
click at [400, 77] on span "All media" at bounding box center [393, 74] width 35 height 13
click at [449, 73] on span "Clear selection" at bounding box center [455, 75] width 53 height 9
click at [569, 423] on button "Cancel" at bounding box center [582, 427] width 42 height 18
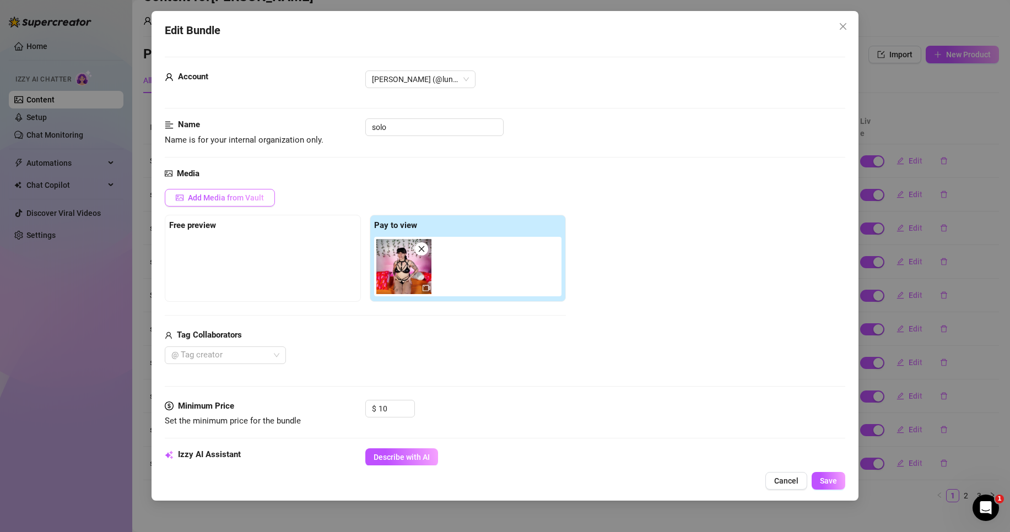
click at [264, 200] on button "Add Media from Vault" at bounding box center [220, 198] width 110 height 18
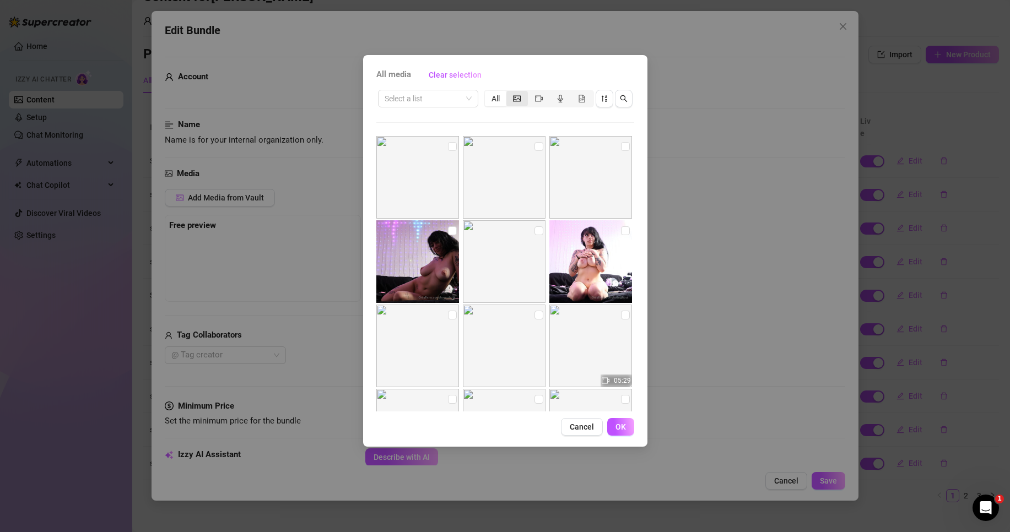
click at [517, 103] on span "segmented control" at bounding box center [517, 98] width 8 height 9
click at [509, 93] on input "segmented control" at bounding box center [509, 93] width 0 height 0
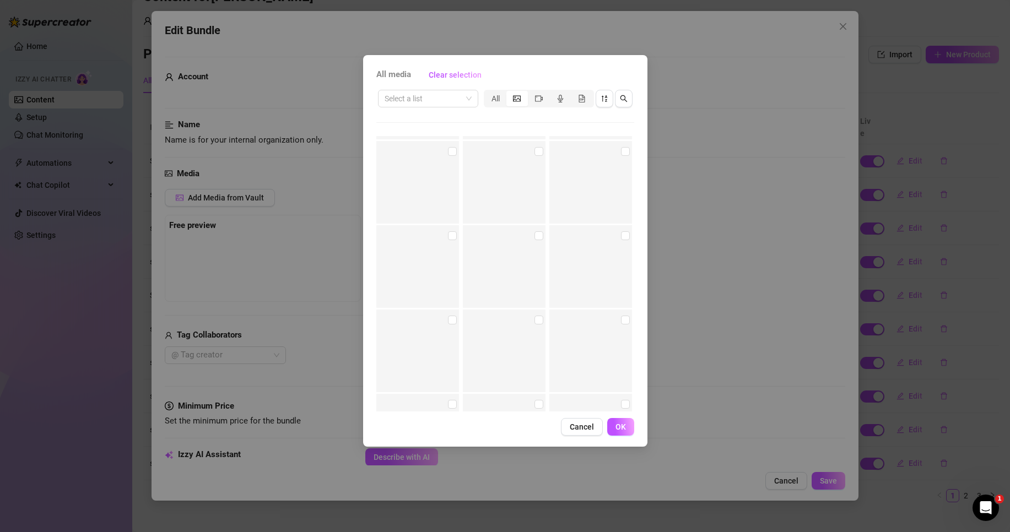
scroll to position [6130, 0]
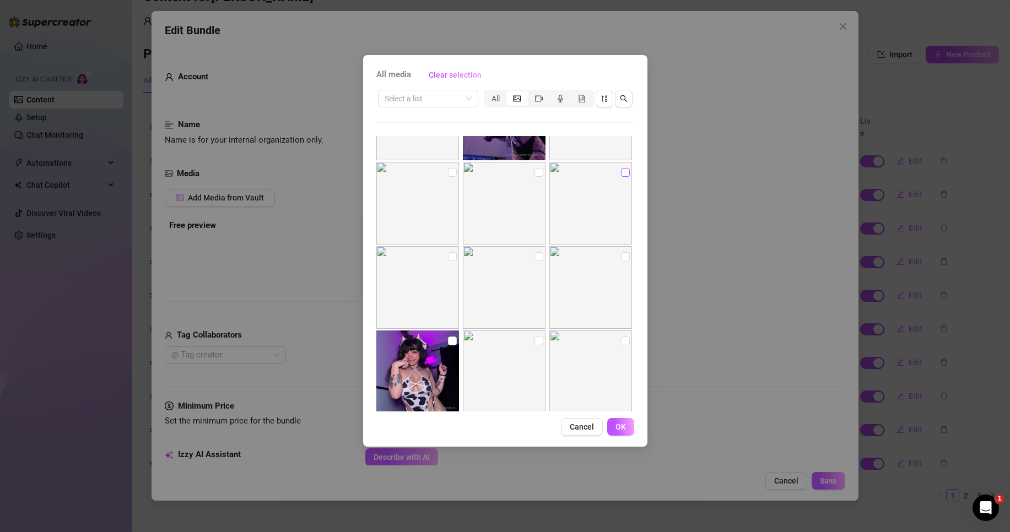
click at [621, 173] on input "checkbox" at bounding box center [625, 172] width 9 height 9
click at [535, 170] on input "checkbox" at bounding box center [539, 172] width 9 height 9
click at [629, 430] on button "OK" at bounding box center [620, 427] width 27 height 18
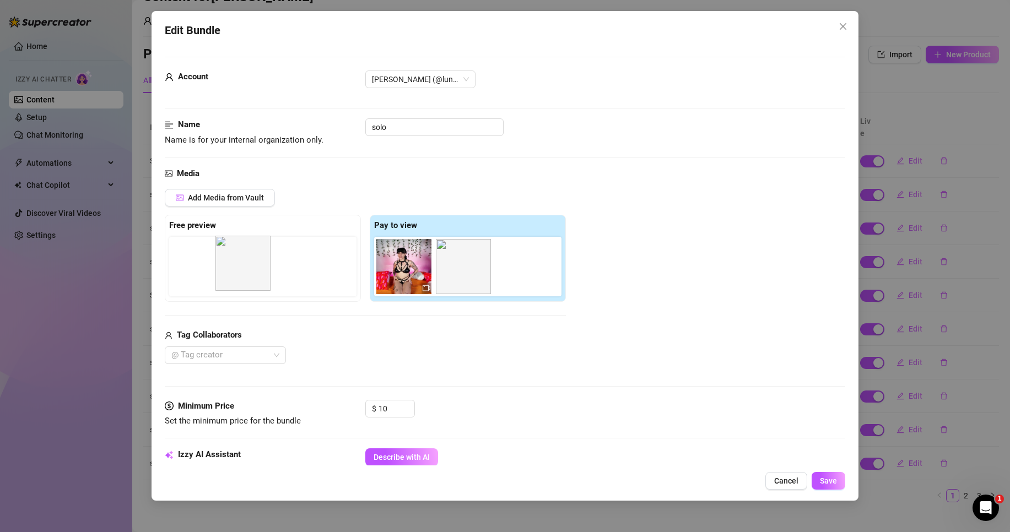
drag, startPoint x: 480, startPoint y: 279, endPoint x: 259, endPoint y: 279, distance: 221.6
click at [255, 278] on div "Free preview Pay to view" at bounding box center [365, 258] width 401 height 87
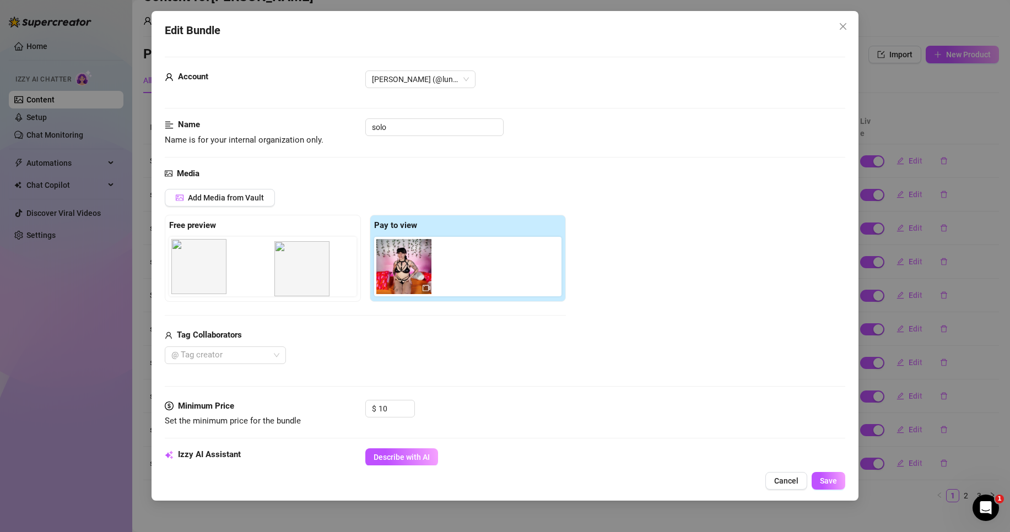
drag, startPoint x: 482, startPoint y: 278, endPoint x: 296, endPoint y: 281, distance: 185.8
click at [296, 281] on div "Free preview Pay to view" at bounding box center [365, 258] width 401 height 87
click at [834, 481] on span "Save" at bounding box center [828, 481] width 17 height 9
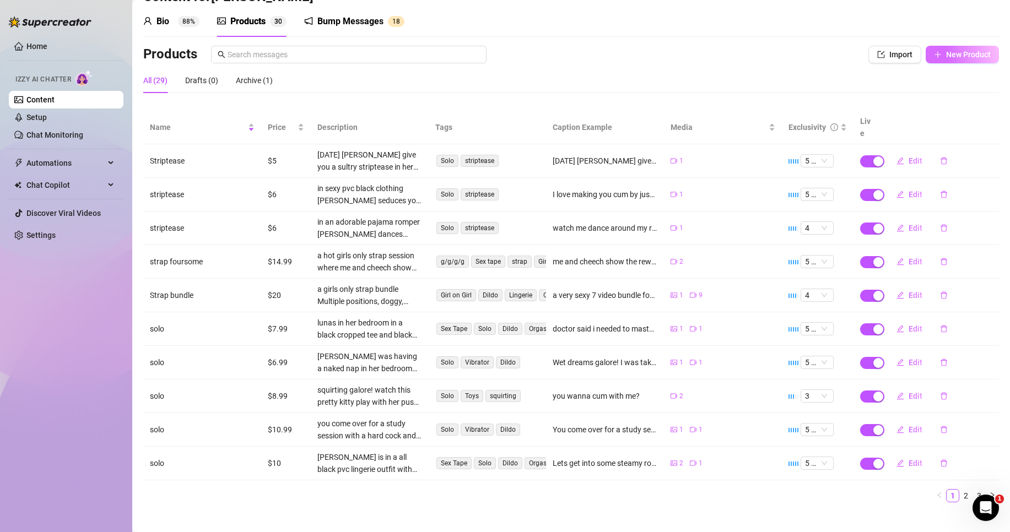
click at [961, 54] on span "New Product" at bounding box center [968, 54] width 45 height 9
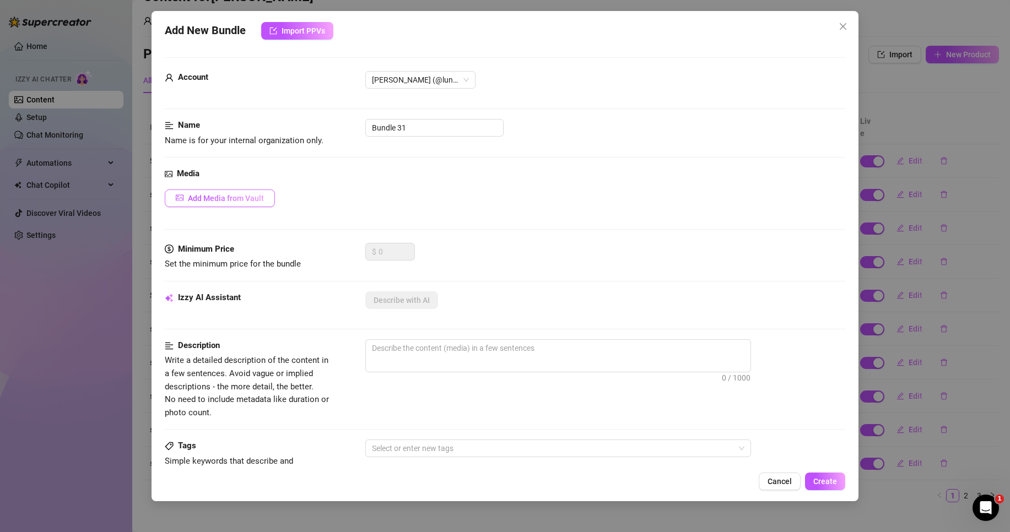
click at [229, 200] on span "Add Media from Vault" at bounding box center [226, 198] width 76 height 9
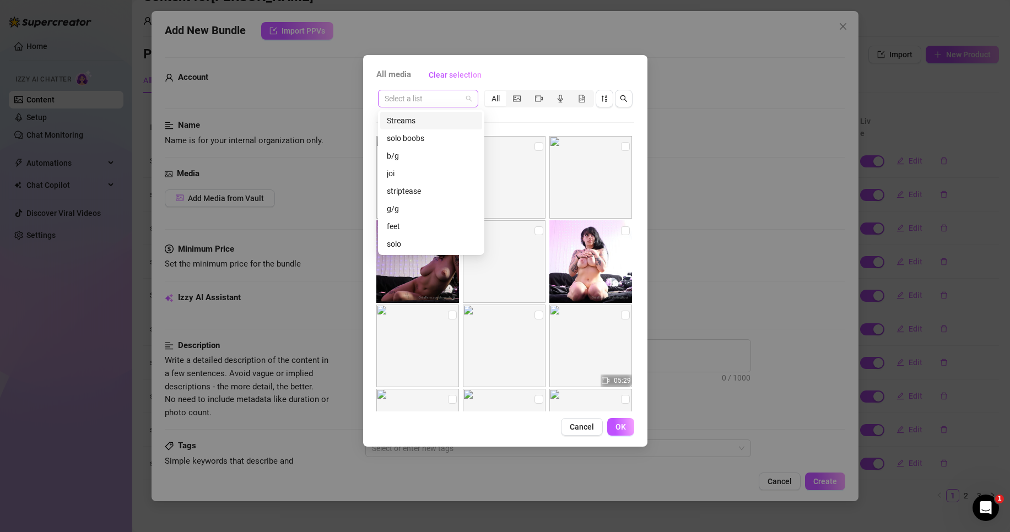
click at [470, 104] on span at bounding box center [428, 98] width 87 height 17
click at [420, 189] on div "striptease" at bounding box center [431, 191] width 89 height 12
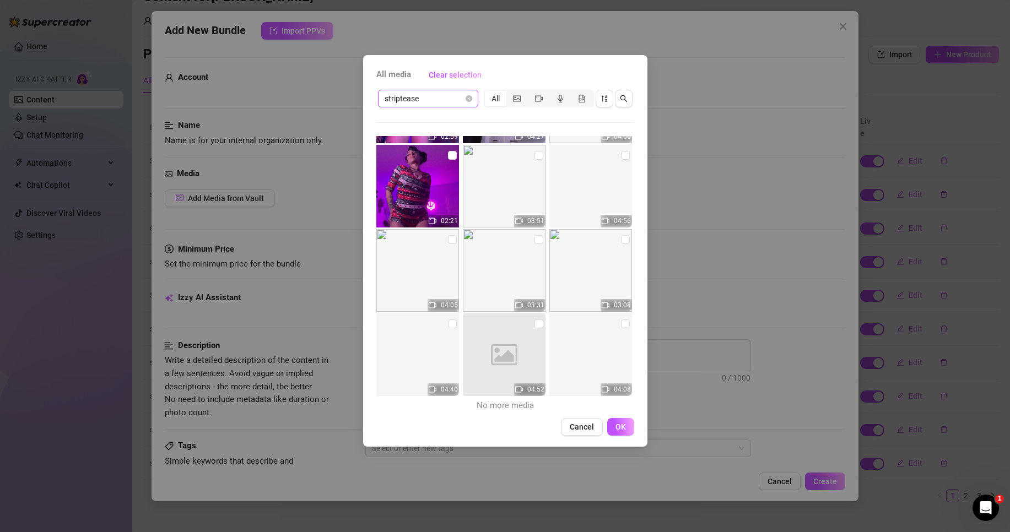
scroll to position [78, 0]
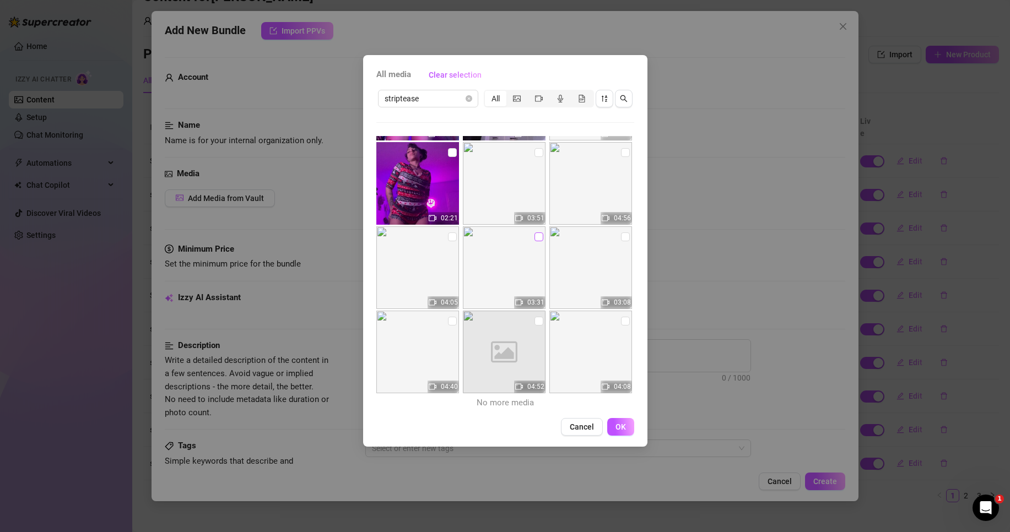
click at [536, 236] on input "checkbox" at bounding box center [539, 237] width 9 height 9
click at [628, 424] on button "OK" at bounding box center [620, 427] width 27 height 18
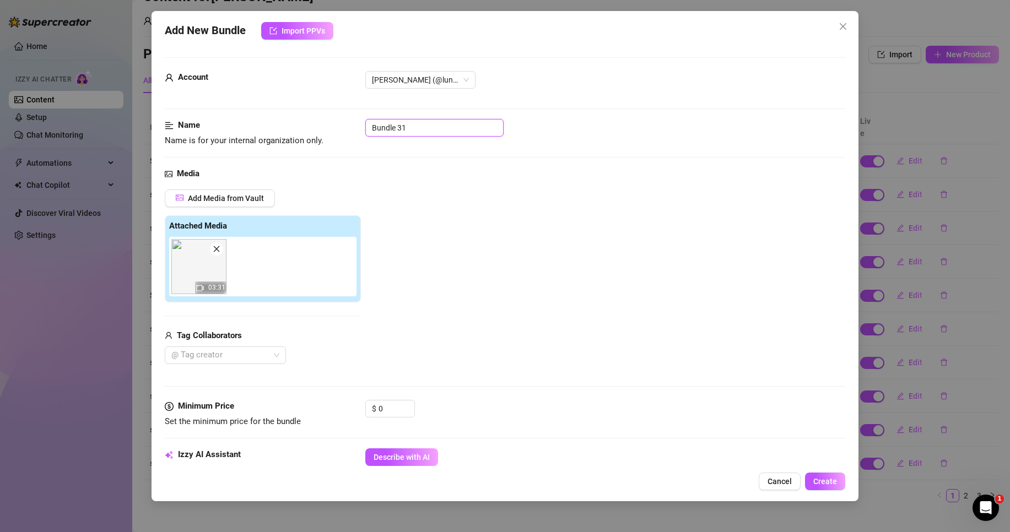
click at [420, 130] on input "Bundle 31" at bounding box center [434, 128] width 138 height 18
click at [421, 130] on input "Bundle 31" at bounding box center [434, 128] width 138 height 18
click at [421, 132] on input "Bundle 31" at bounding box center [434, 128] width 138 height 18
click at [467, 255] on div "Add Media from Vault Attached Media 03:31 Tag Collaborators @ Tag creator" at bounding box center [505, 277] width 681 height 175
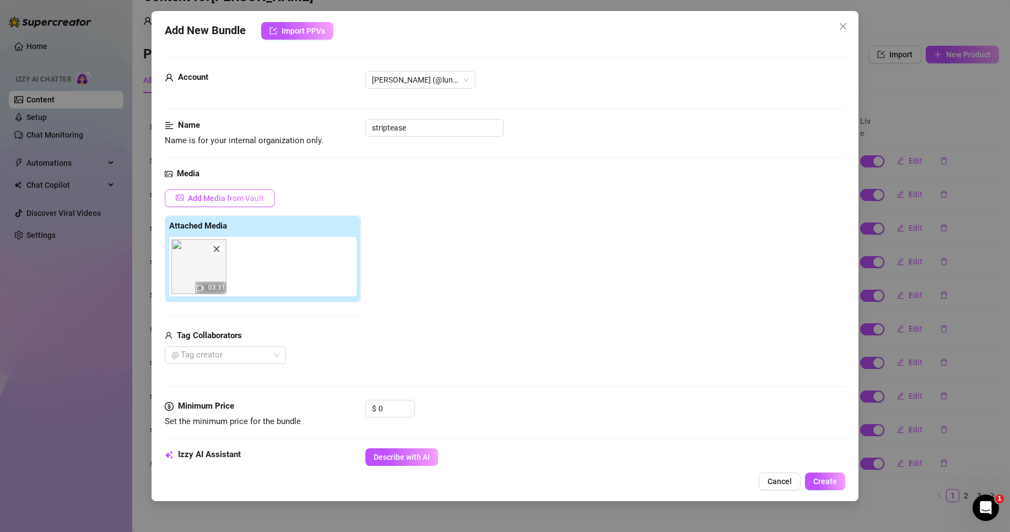
click at [261, 203] on span "Add Media from Vault" at bounding box center [226, 198] width 76 height 9
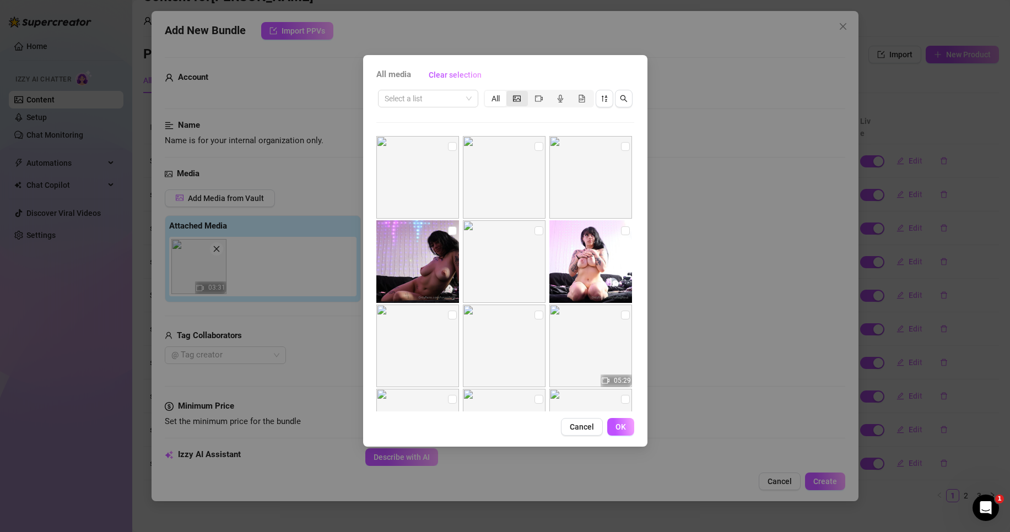
click at [520, 103] on span "segmented control" at bounding box center [517, 98] width 8 height 9
click at [509, 93] on input "segmented control" at bounding box center [509, 93] width 0 height 0
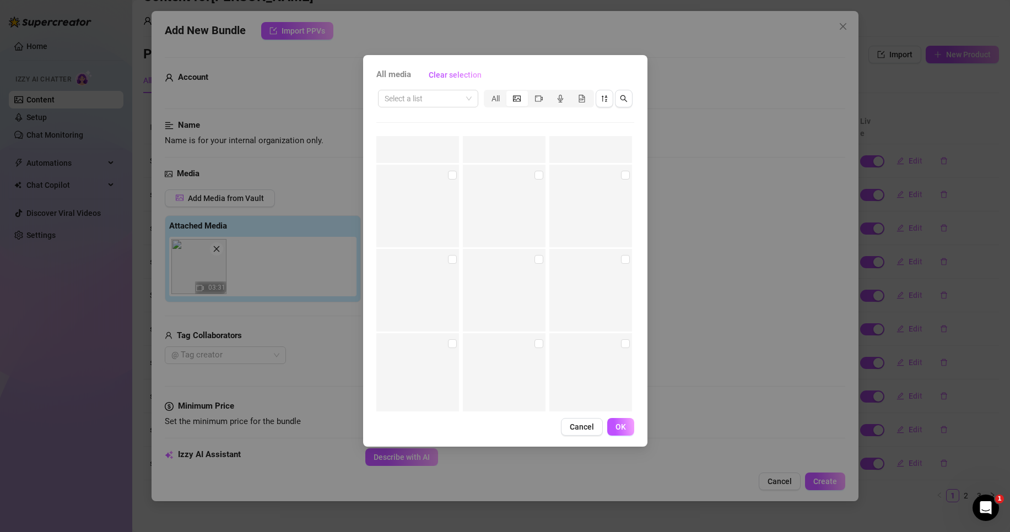
scroll to position [42699, 0]
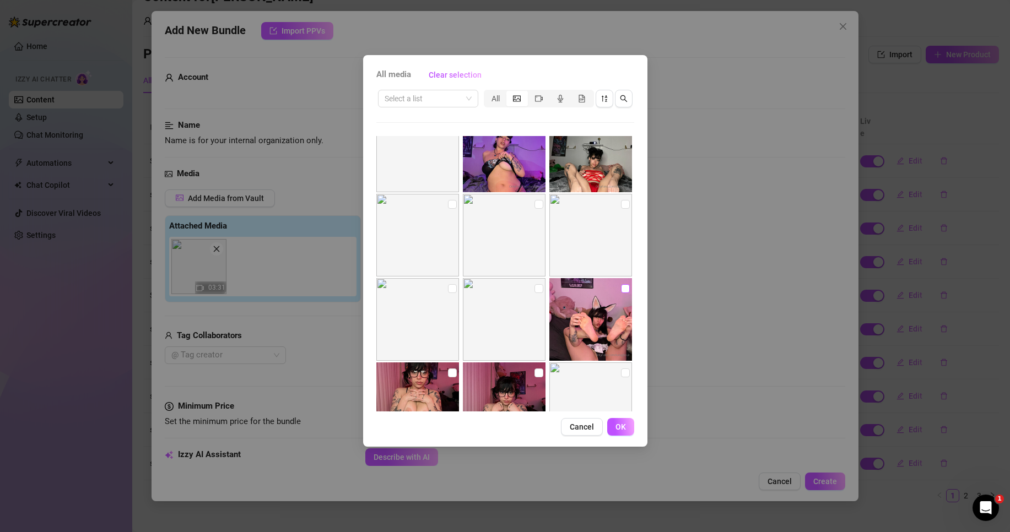
click at [621, 290] on input "checkbox" at bounding box center [625, 288] width 9 height 9
click at [625, 431] on span "OK" at bounding box center [621, 427] width 10 height 9
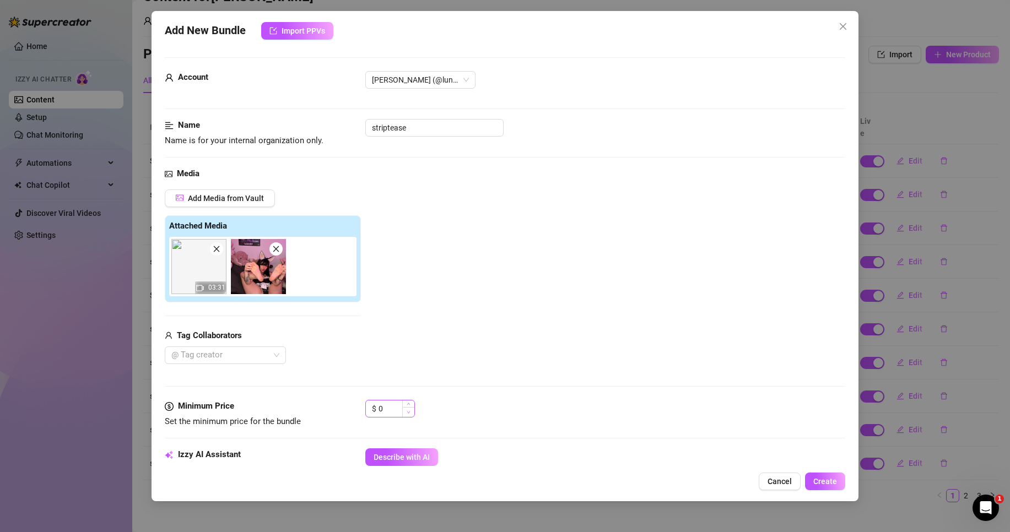
click at [406, 415] on span "Decrease Value" at bounding box center [408, 412] width 12 height 10
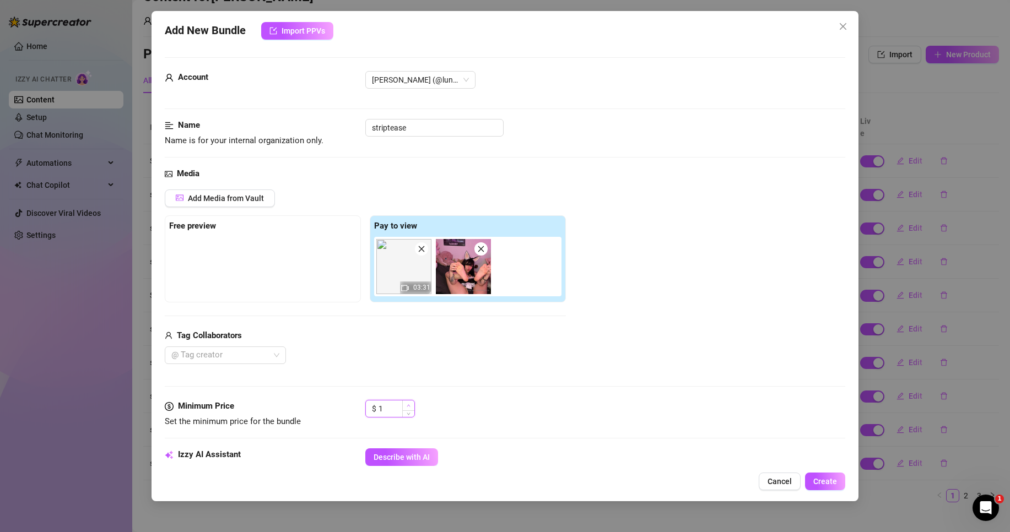
click at [410, 408] on span "Increase Value" at bounding box center [408, 406] width 12 height 10
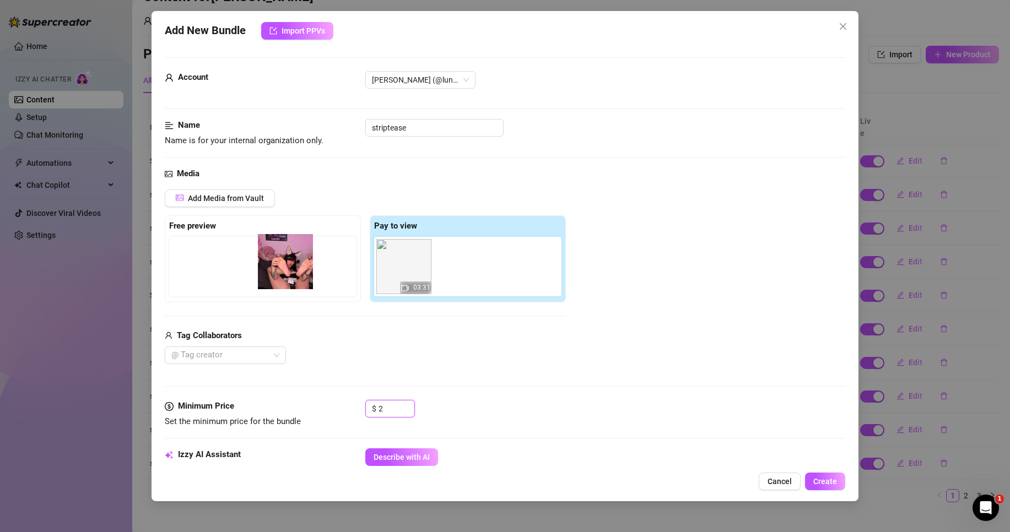
drag, startPoint x: 474, startPoint y: 283, endPoint x: 293, endPoint y: 278, distance: 180.9
click at [293, 278] on div "Free preview Pay to view 03:31" at bounding box center [365, 259] width 401 height 87
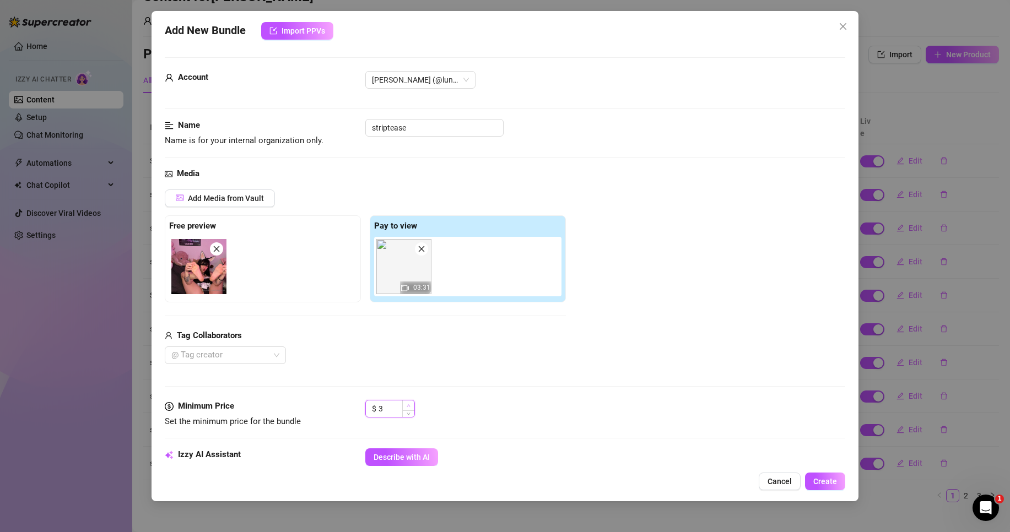
click at [410, 404] on icon "up" at bounding box center [409, 406] width 4 height 4
click at [450, 380] on div "Media Add Media from Vault Free preview Pay to view 03:31 Tag Collaborators @ T…" at bounding box center [505, 284] width 681 height 233
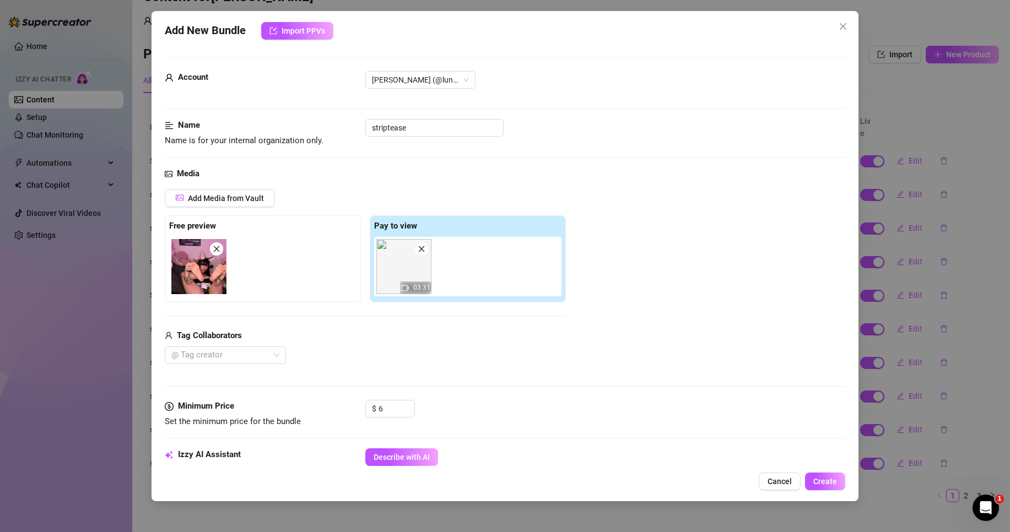
scroll to position [55, 0]
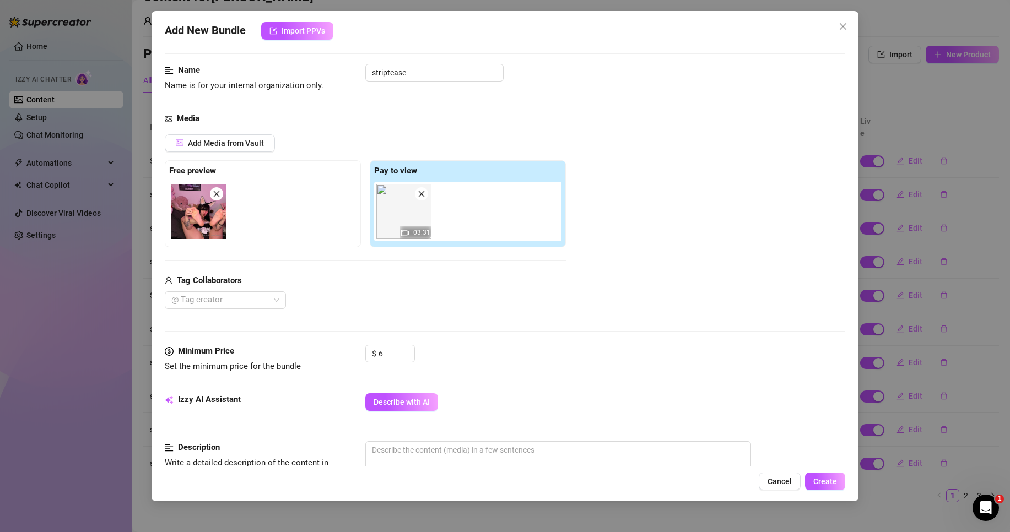
click at [454, 372] on div "$ 6" at bounding box center [605, 359] width 480 height 28
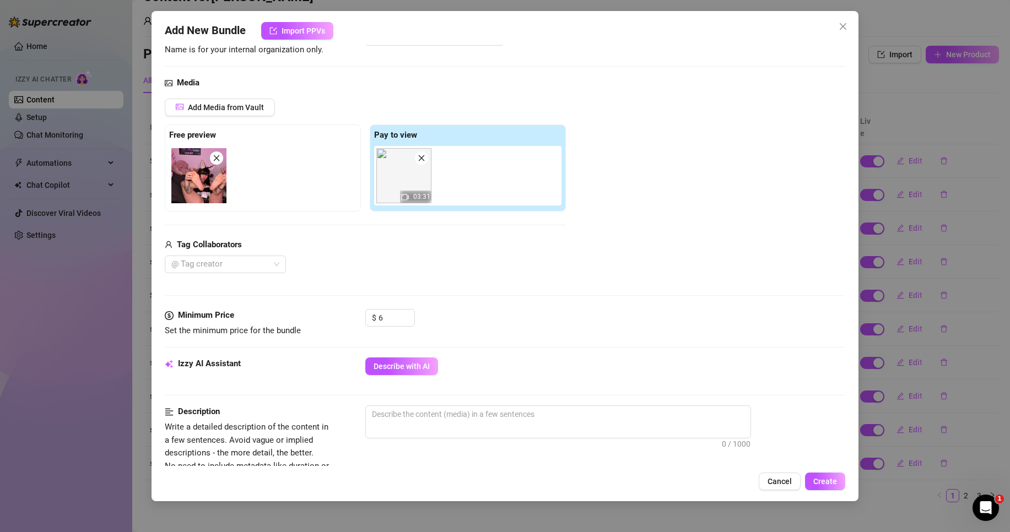
scroll to position [110, 0]
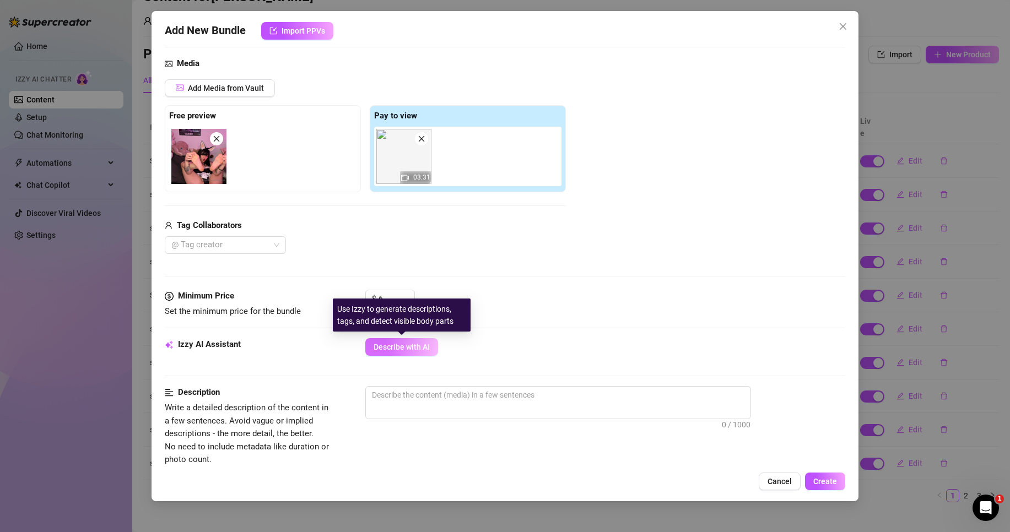
click at [430, 351] on button "Describe with AI" at bounding box center [401, 347] width 73 height 18
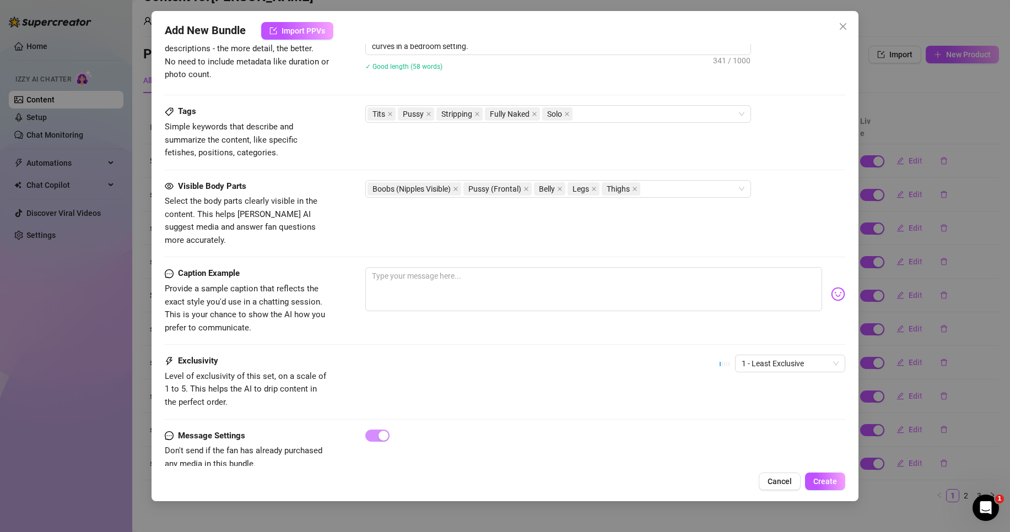
scroll to position [496, 0]
click at [518, 286] on textarea at bounding box center [593, 289] width 457 height 44
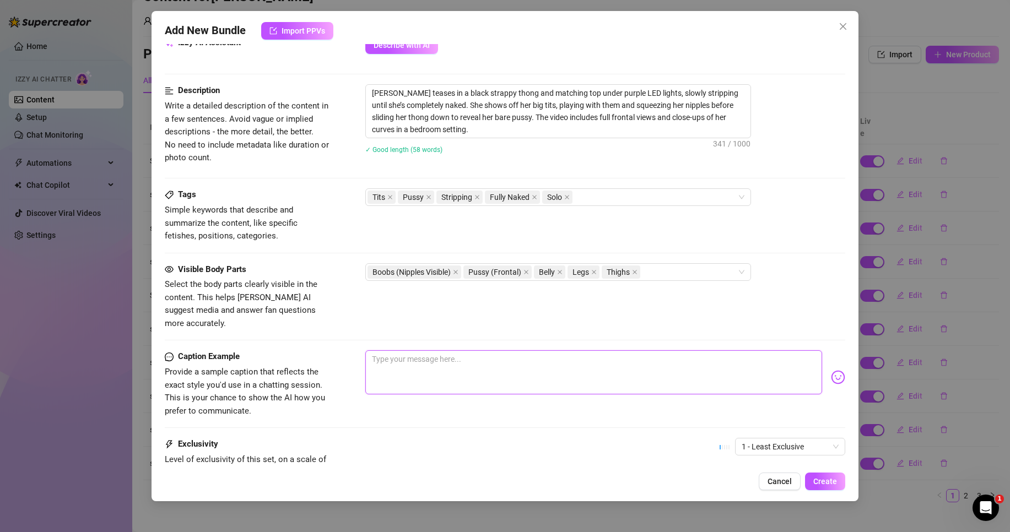
scroll to position [441, 0]
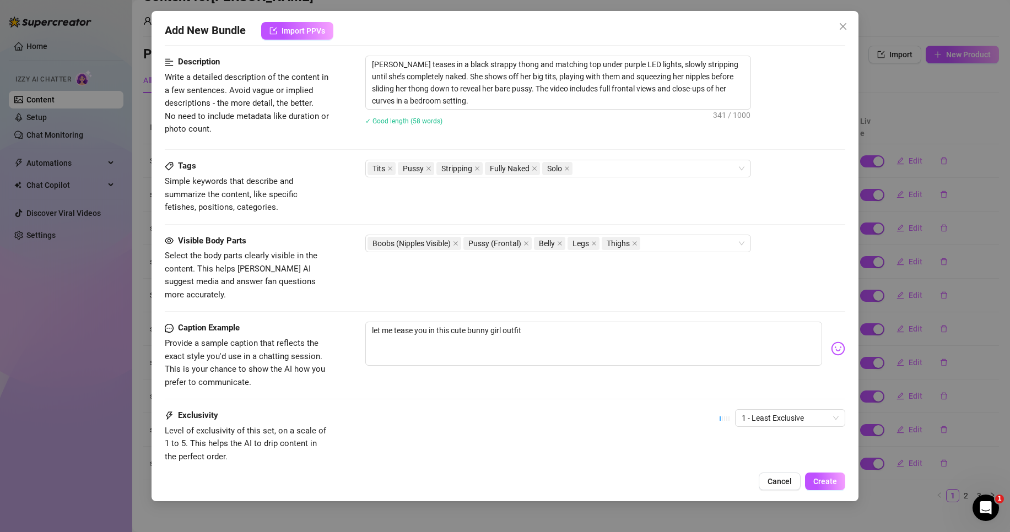
click at [831, 342] on img at bounding box center [838, 349] width 14 height 14
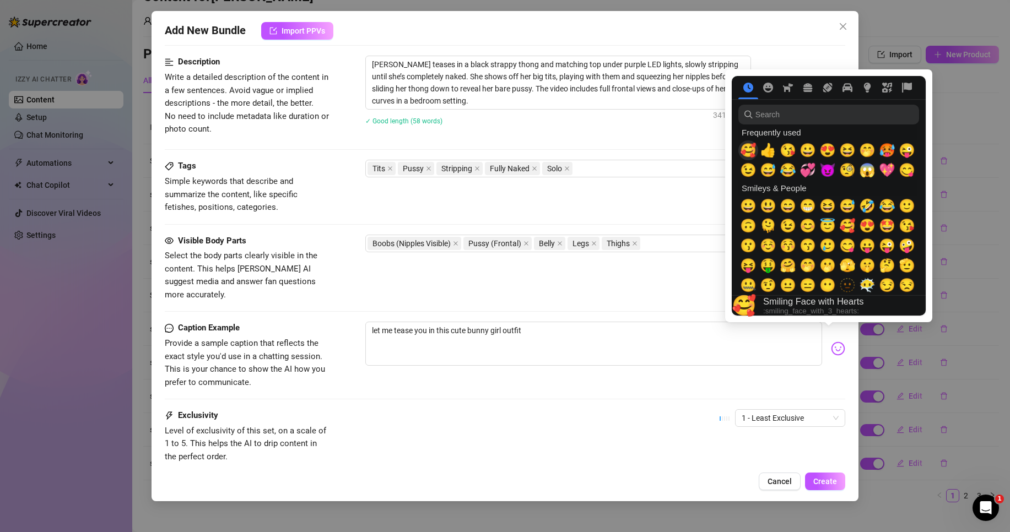
click at [749, 144] on span "🥰" at bounding box center [748, 150] width 17 height 15
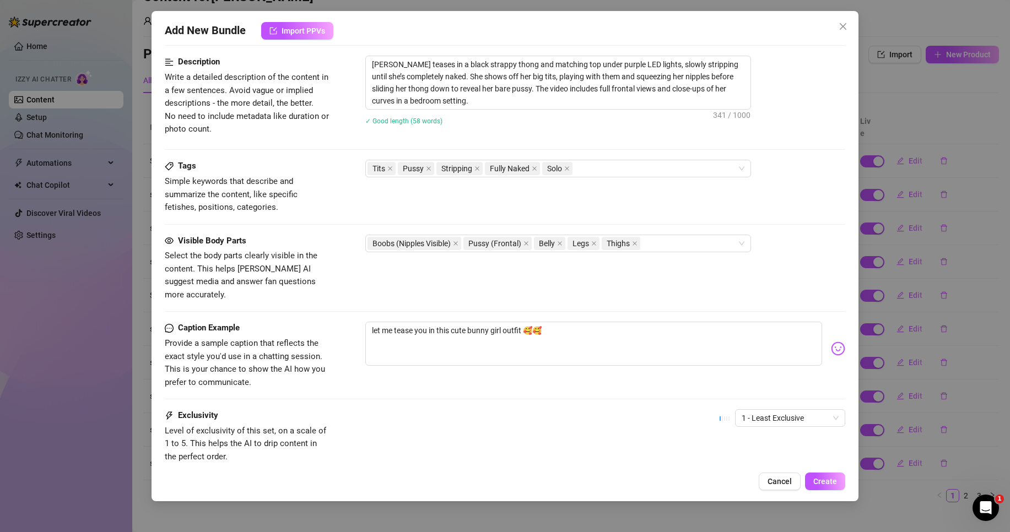
click at [691, 410] on div "Exclusivity Level of exclusivity of this set, on a scale of 1 to 5. This helps …" at bounding box center [505, 437] width 681 height 54
click at [800, 411] on span "1 - Least Exclusive" at bounding box center [790, 418] width 97 height 17
click at [760, 498] on div "5 - Most Exclusive 🔥" at bounding box center [781, 498] width 93 height 12
click at [665, 420] on div "Exclusivity Level of exclusivity of this set, on a scale of 1 to 5. This helps …" at bounding box center [505, 437] width 681 height 54
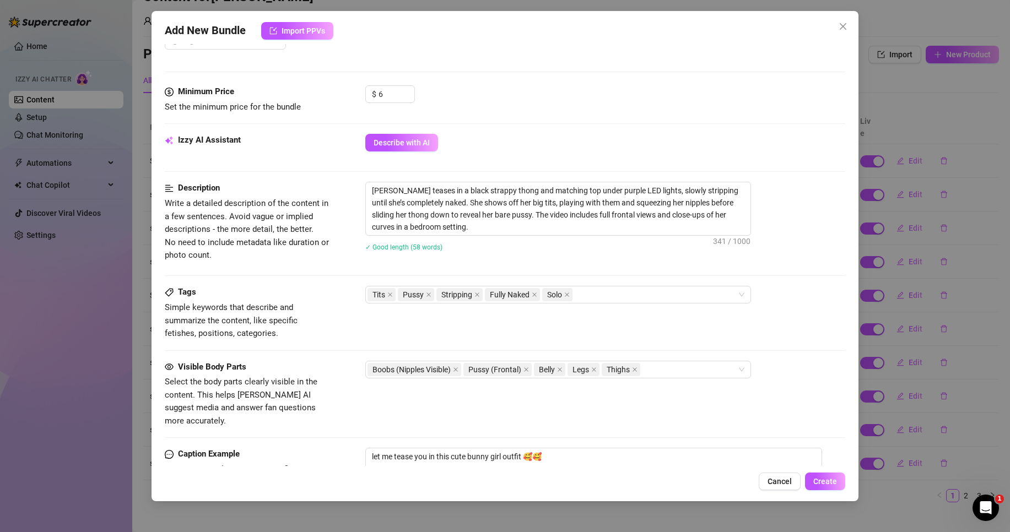
scroll to position [0, 0]
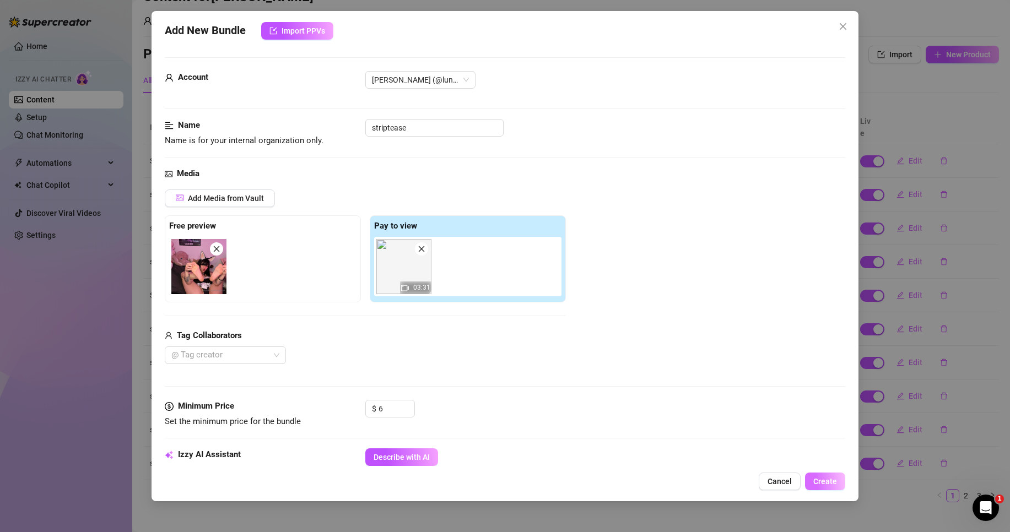
click at [829, 483] on span "Create" at bounding box center [826, 481] width 24 height 9
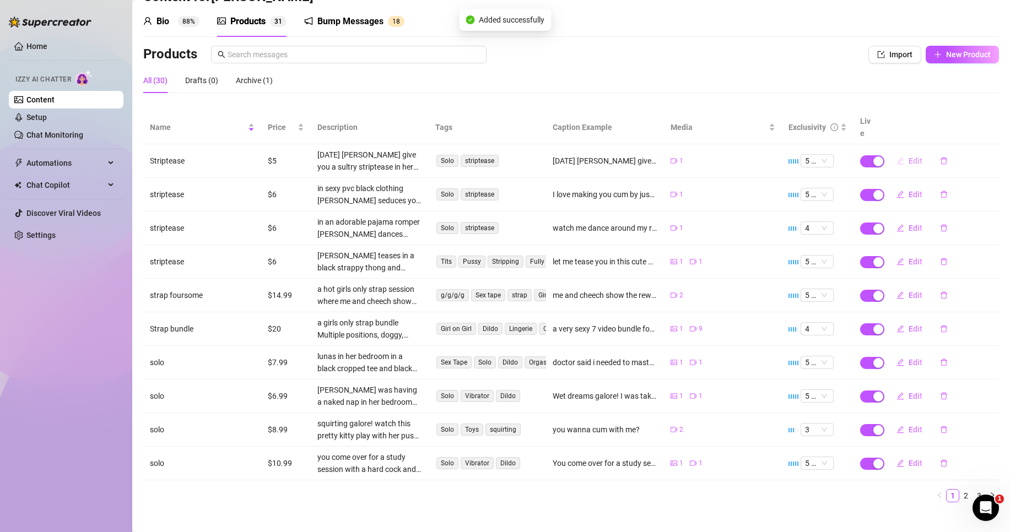
click at [913, 154] on button "Edit" at bounding box center [910, 161] width 44 height 18
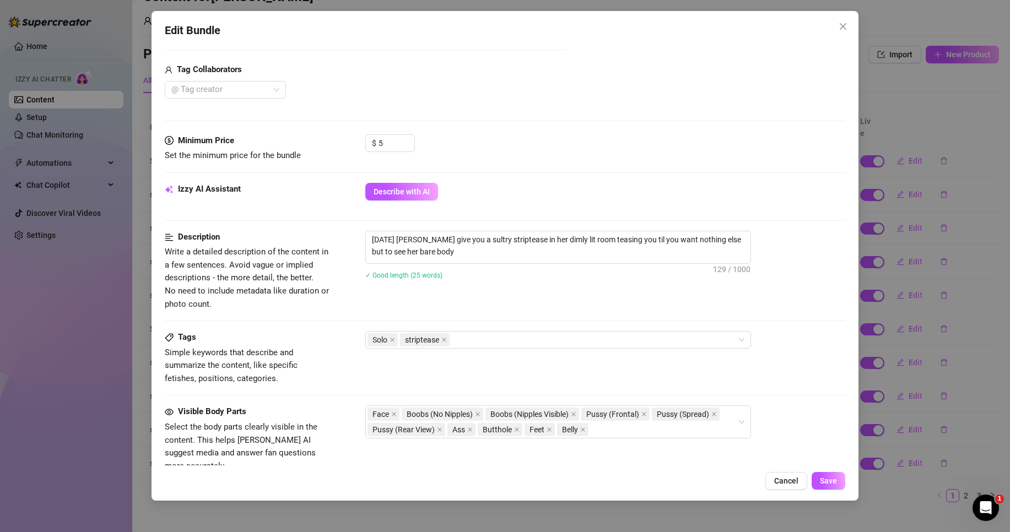
scroll to position [276, 0]
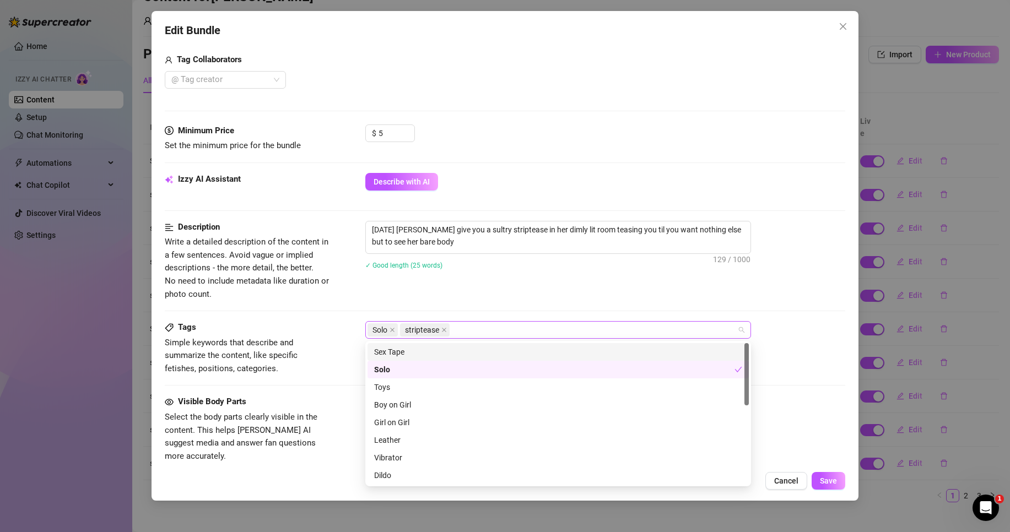
click at [540, 336] on div "Solo striptease" at bounding box center [553, 329] width 370 height 15
click at [838, 483] on button "Save" at bounding box center [829, 481] width 34 height 18
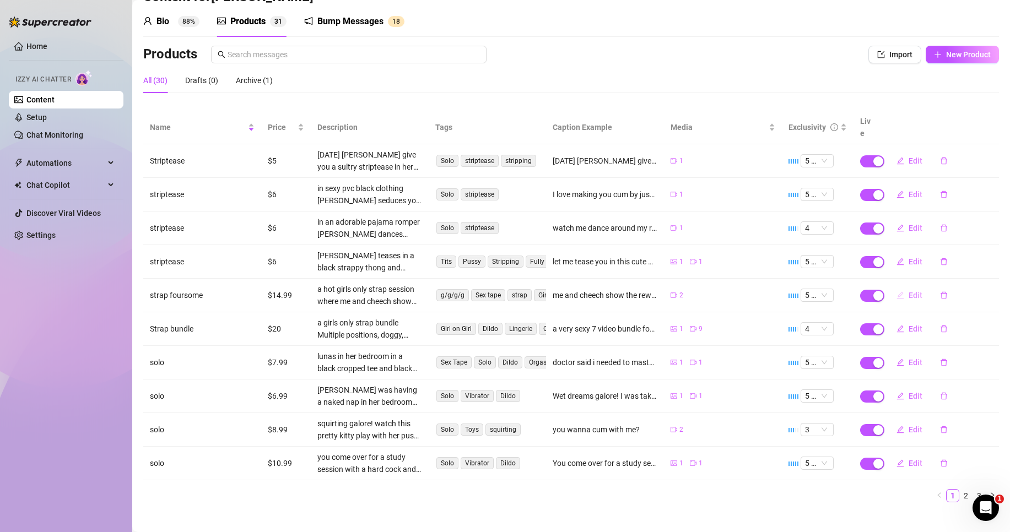
click at [909, 291] on span "Edit" at bounding box center [916, 295] width 14 height 9
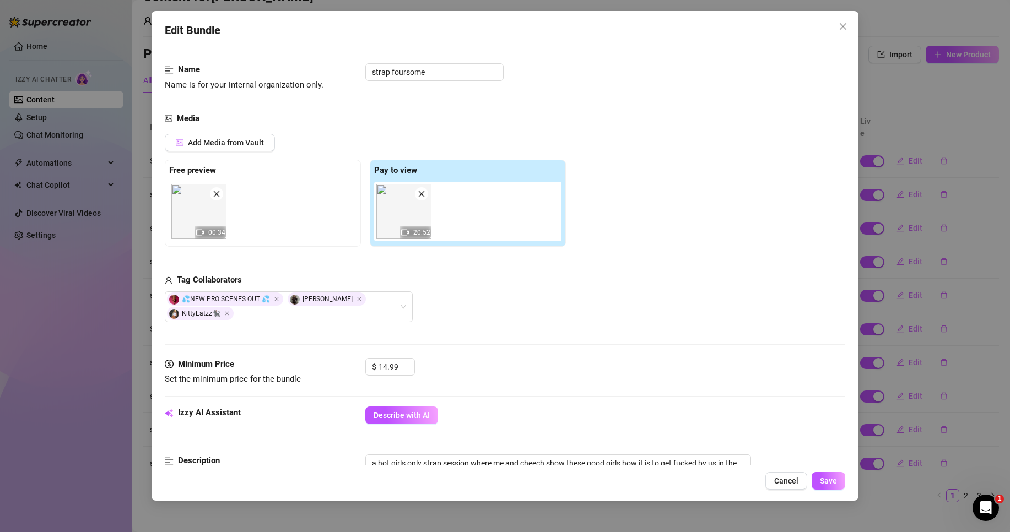
scroll to position [165, 0]
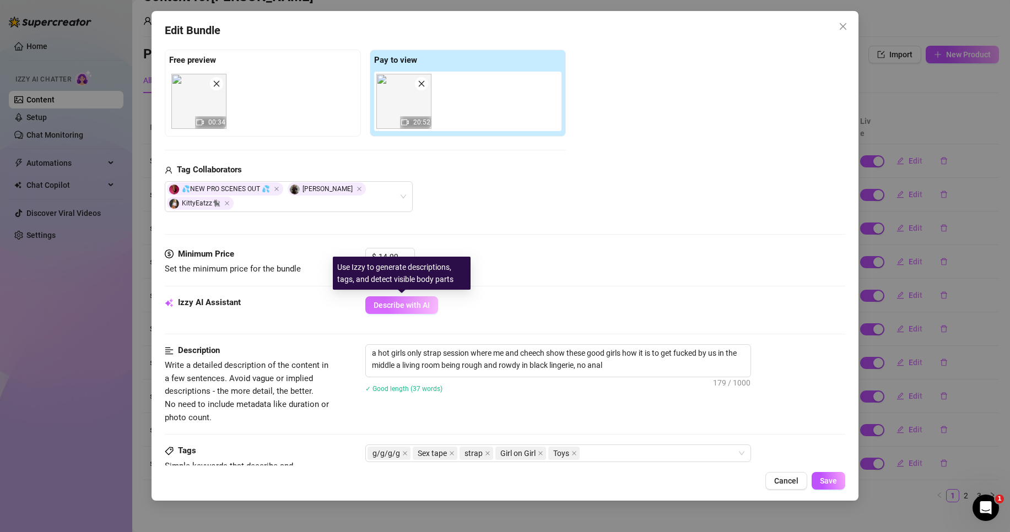
click at [400, 299] on button "Describe with AI" at bounding box center [401, 306] width 73 height 18
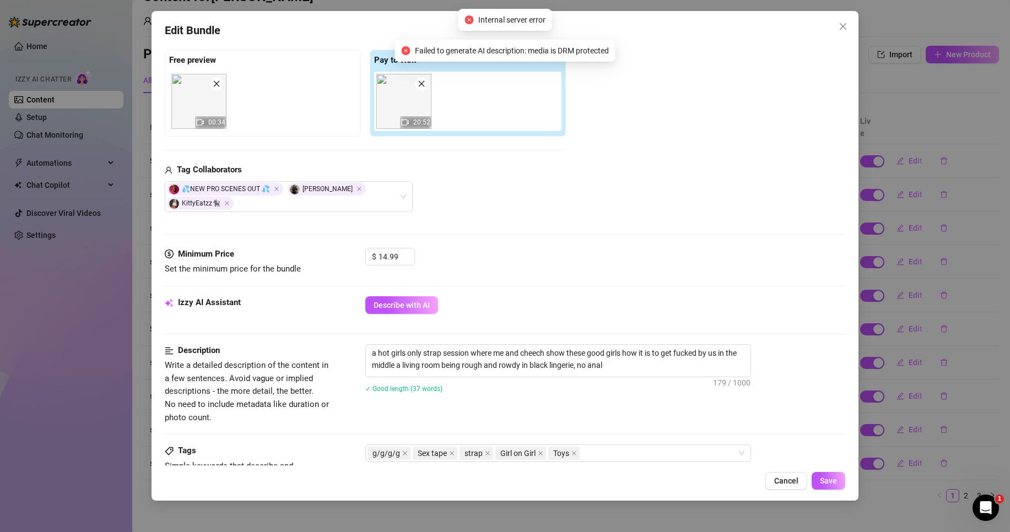
click at [518, 267] on div "$ 14.99" at bounding box center [605, 262] width 480 height 28
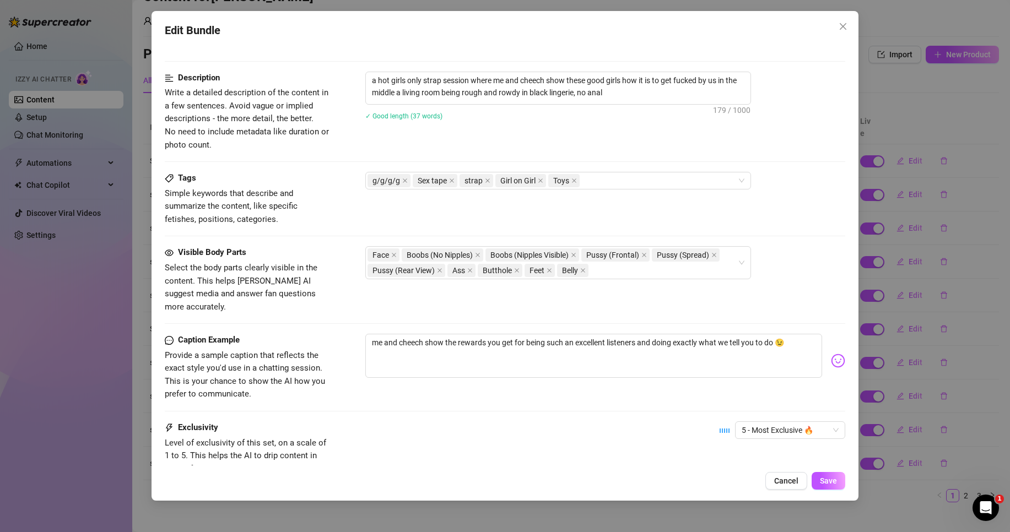
scroll to position [441, 0]
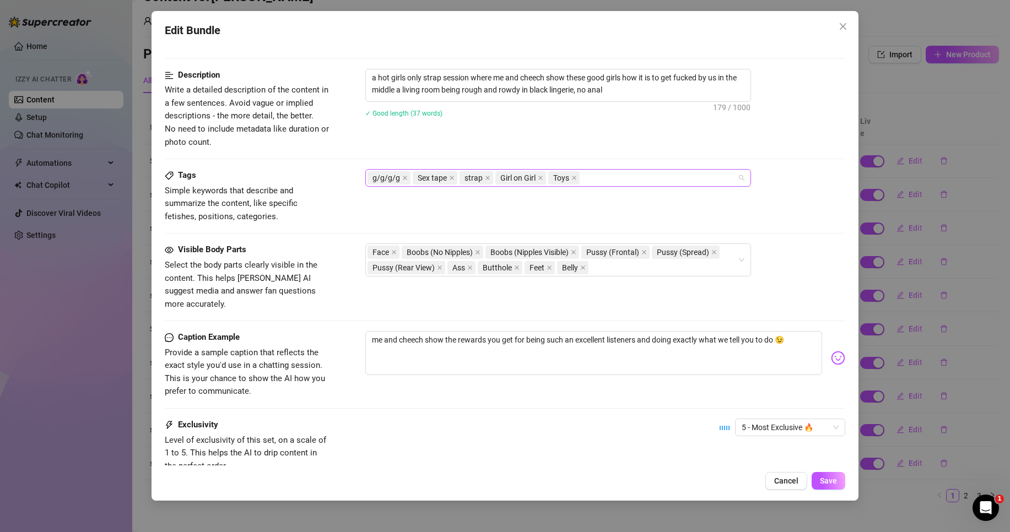
click at [604, 182] on div "g/g/g/g Sex tape strap Girl on Girl Toys" at bounding box center [553, 177] width 370 height 15
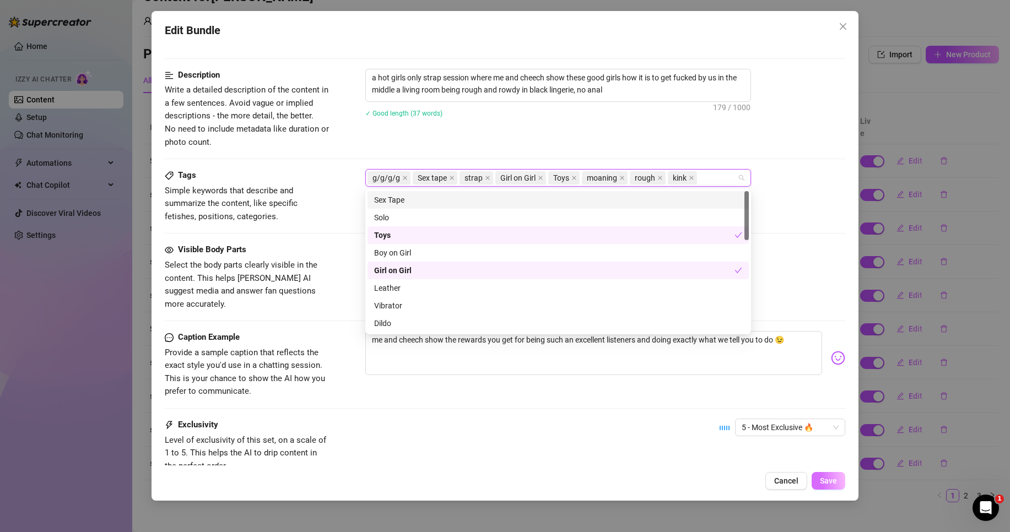
click at [830, 482] on span "Save" at bounding box center [828, 481] width 17 height 9
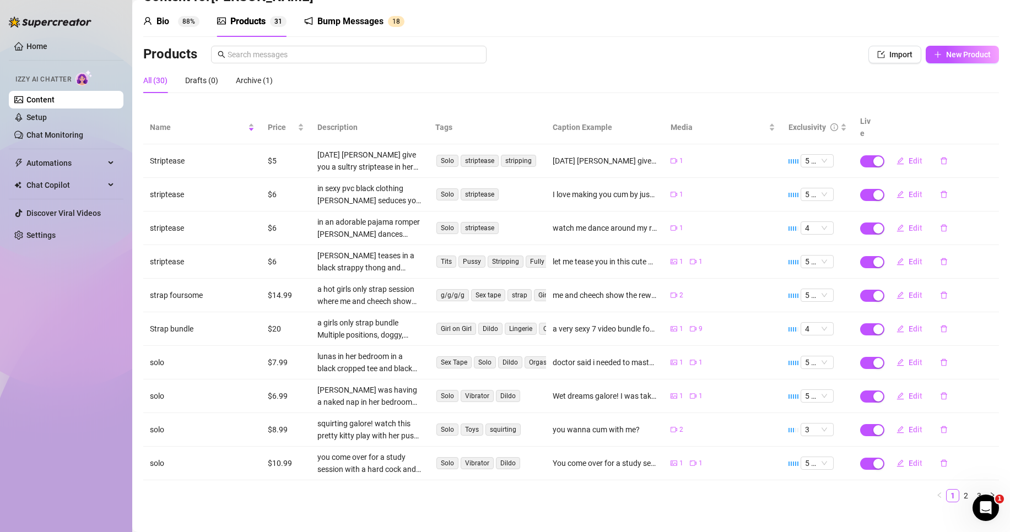
scroll to position [0, 0]
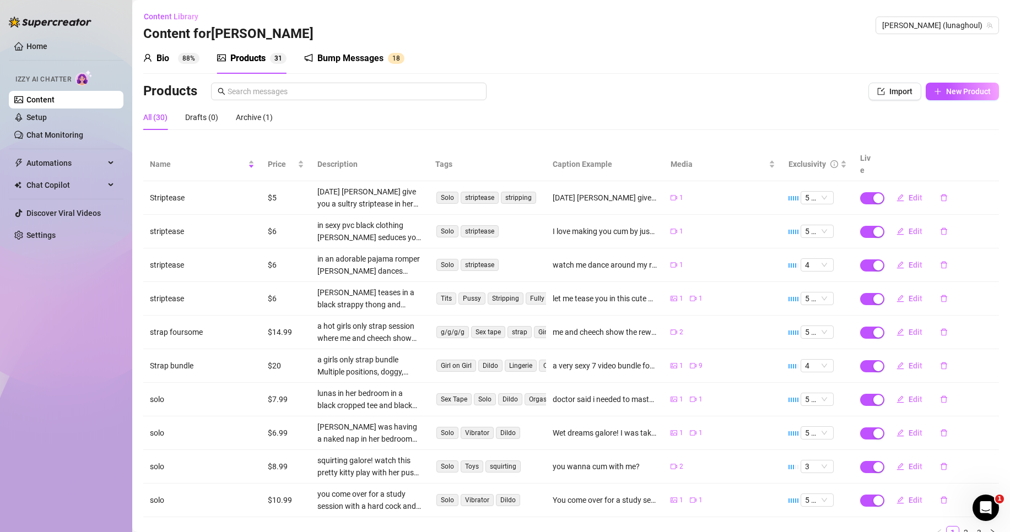
click at [980, 74] on div "Bio 88% Products 3 1 Bump Messages 1 8 Bio Import Bio from other creator Person…" at bounding box center [571, 295] width 856 height 505
click at [973, 89] on span "New Product" at bounding box center [968, 91] width 45 height 9
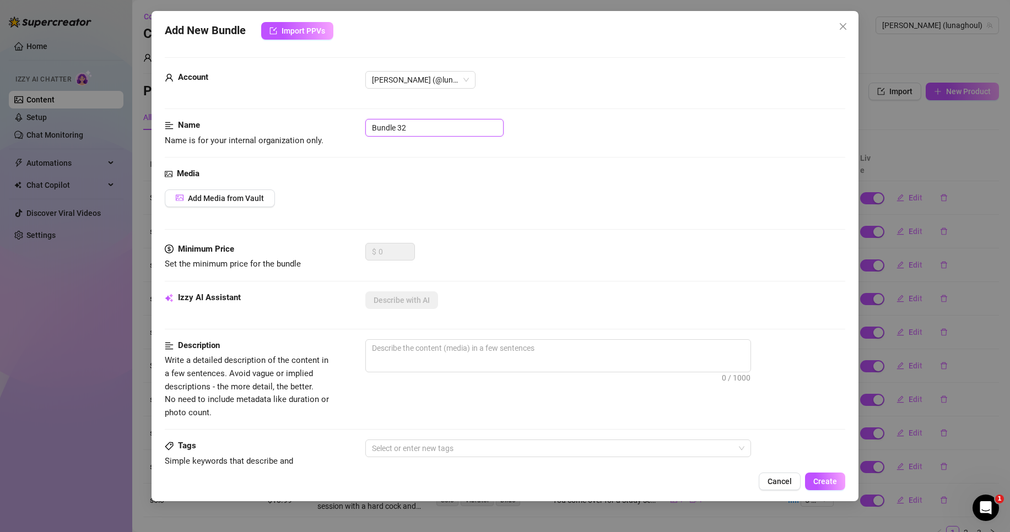
click at [453, 119] on input "Bundle 32" at bounding box center [434, 128] width 138 height 18
click at [247, 203] on span "Add Media from Vault" at bounding box center [226, 198] width 76 height 9
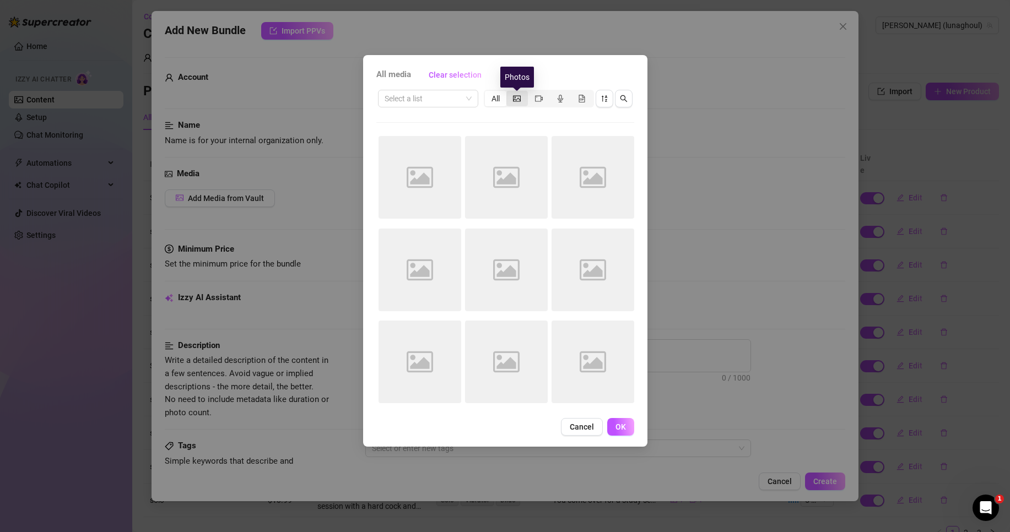
click at [517, 101] on icon "picture" at bounding box center [517, 98] width 8 height 6
click at [509, 93] on input "segmented control" at bounding box center [509, 93] width 0 height 0
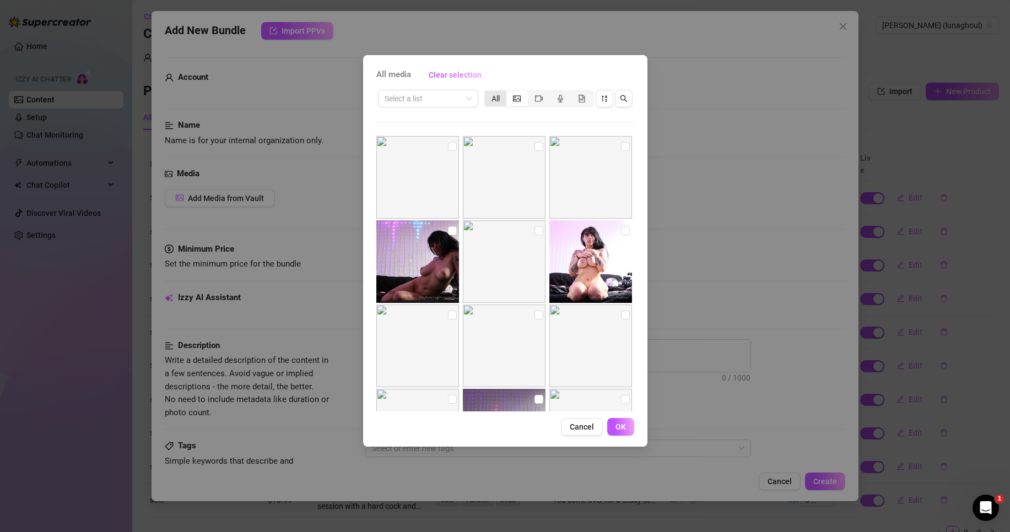
click at [496, 95] on div "All" at bounding box center [495, 98] width 21 height 15
click at [488, 93] on input "All" at bounding box center [488, 93] width 0 height 0
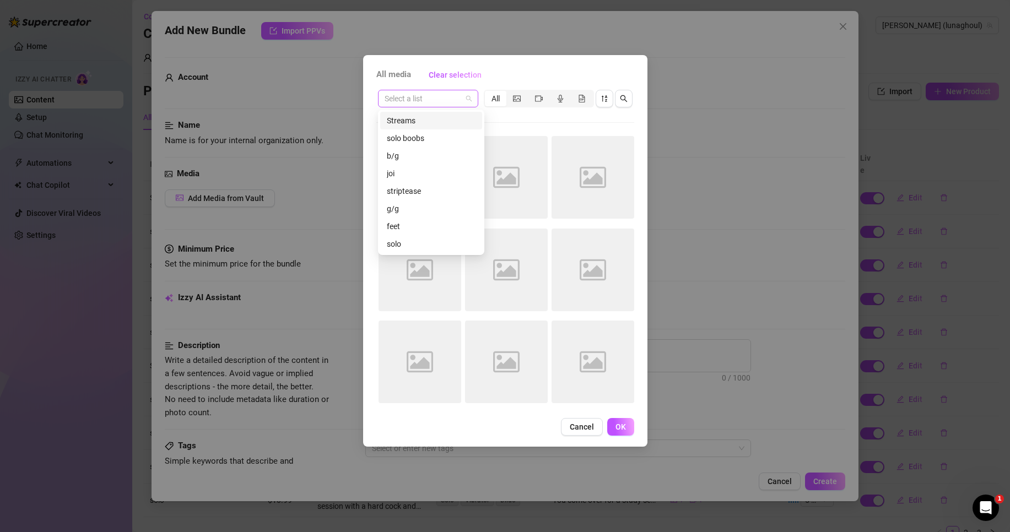
click at [469, 97] on span at bounding box center [428, 98] width 87 height 17
click at [413, 189] on div "striptease" at bounding box center [431, 191] width 89 height 12
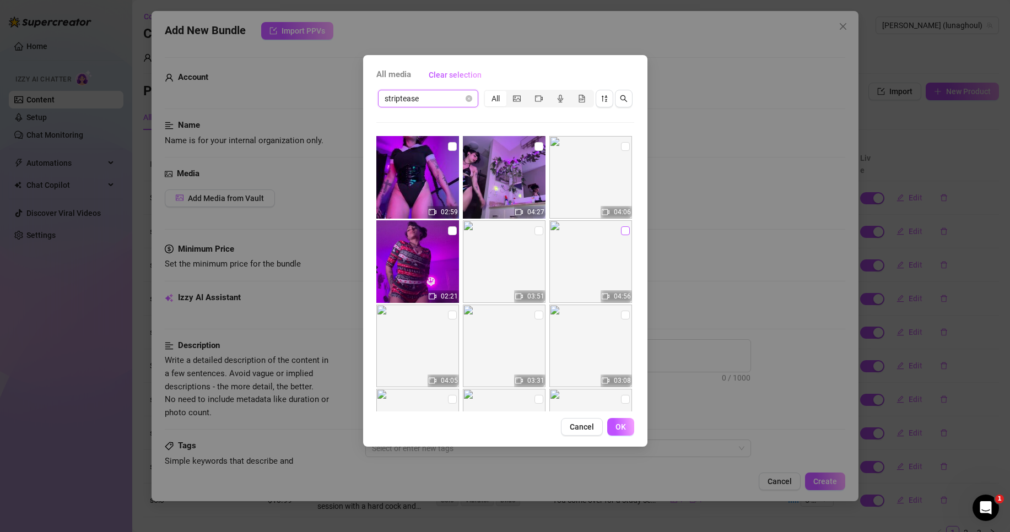
click at [621, 231] on input "checkbox" at bounding box center [625, 231] width 9 height 9
click at [622, 432] on span "OK" at bounding box center [621, 427] width 10 height 9
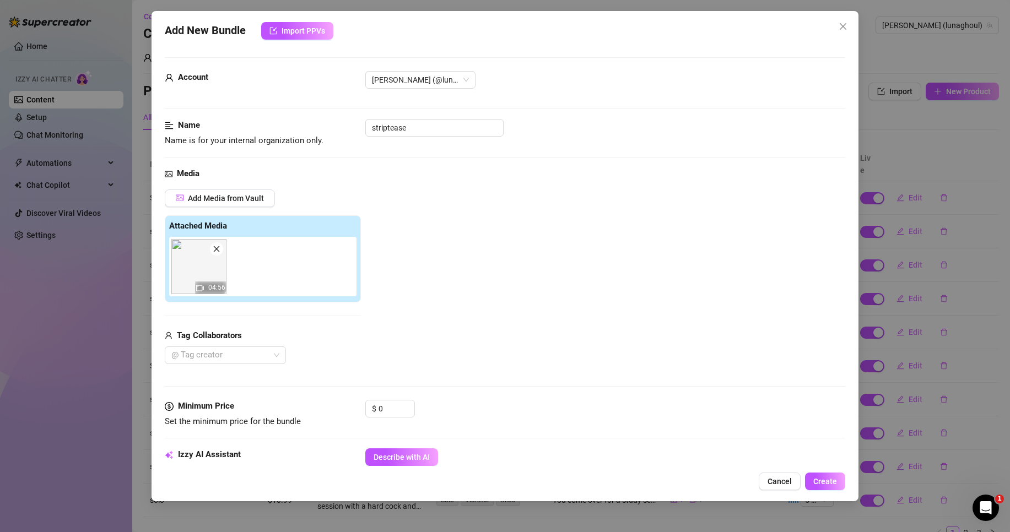
click at [221, 182] on div "Media Add Media from Vault Attached Media 04:56 Tag Collaborators @ Tag creator" at bounding box center [505, 284] width 681 height 233
click at [232, 205] on button "Add Media from Vault" at bounding box center [220, 199] width 110 height 18
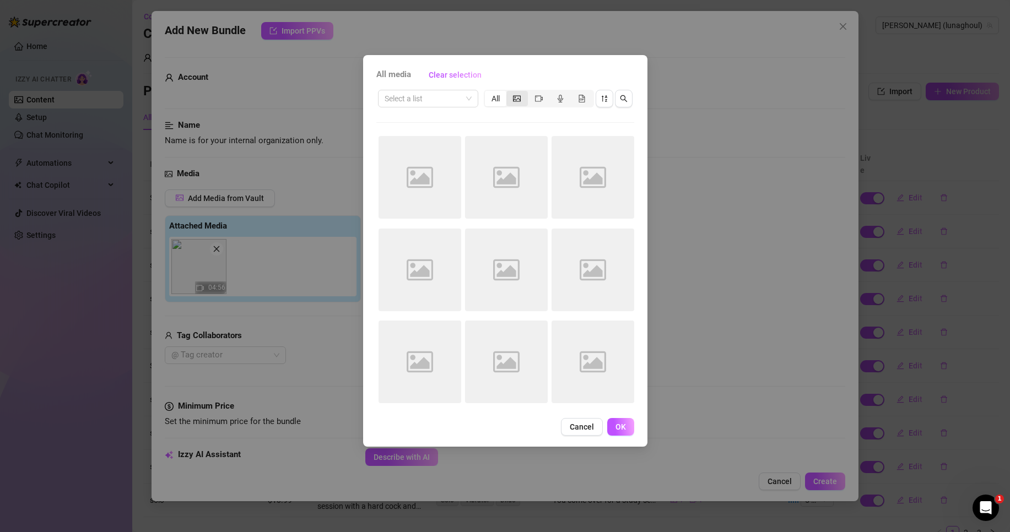
click at [518, 96] on icon "picture" at bounding box center [517, 99] width 8 height 8
click at [509, 93] on input "segmented control" at bounding box center [509, 93] width 0 height 0
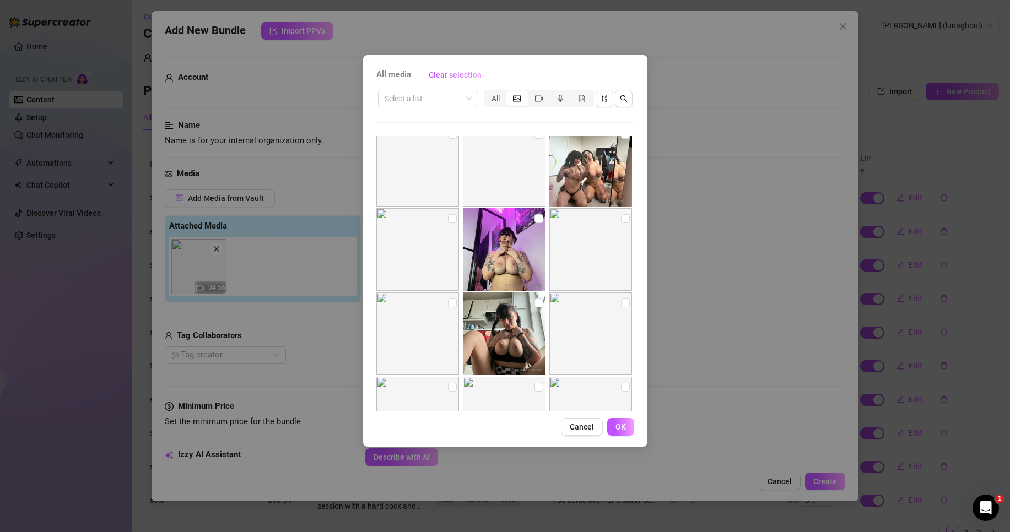
scroll to position [40060, 0]
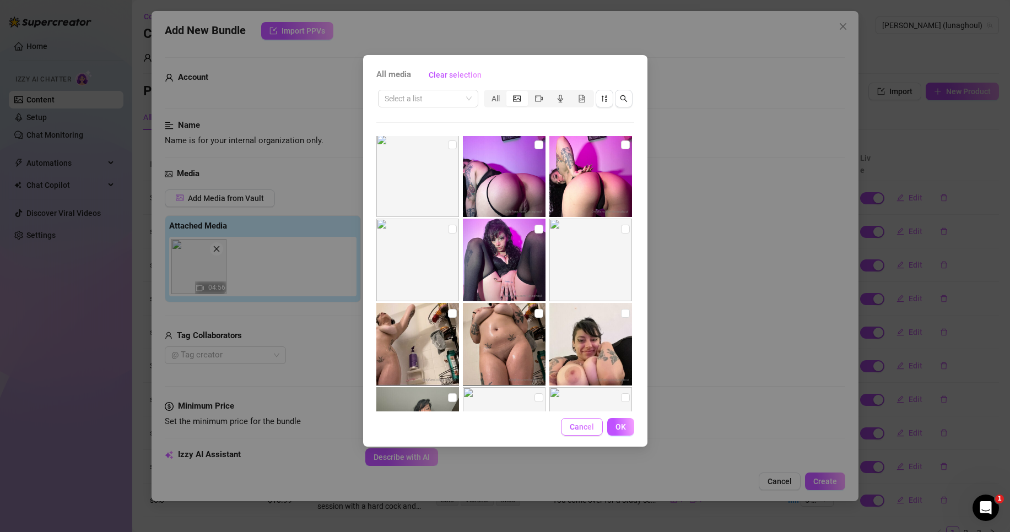
click at [589, 426] on span "Cancel" at bounding box center [582, 427] width 24 height 9
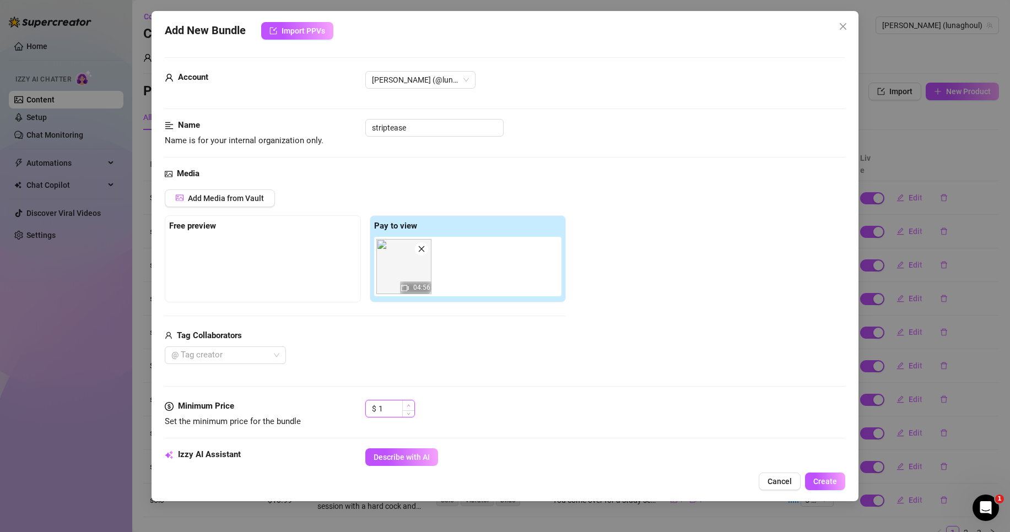
click at [410, 406] on icon "up" at bounding box center [409, 406] width 4 height 4
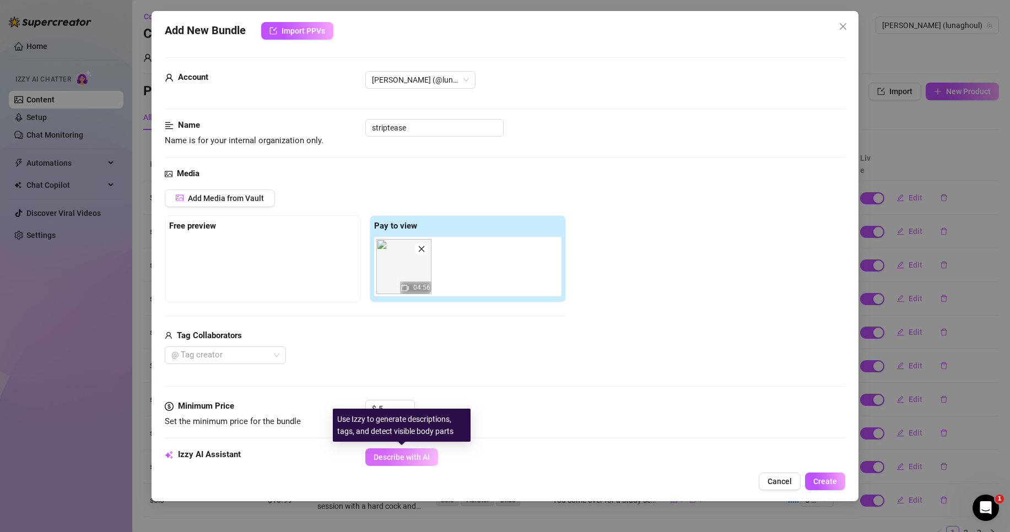
click at [426, 451] on button "Describe with AI" at bounding box center [401, 458] width 73 height 18
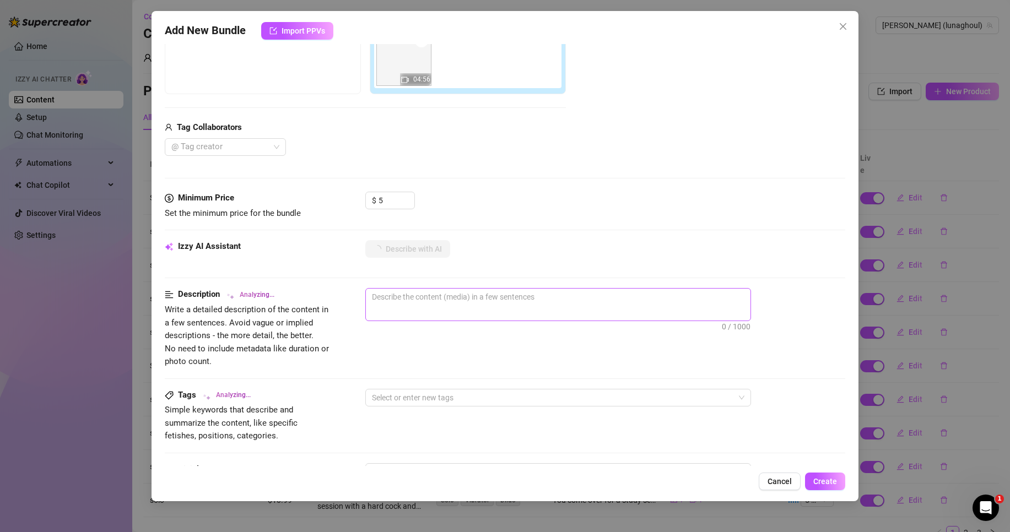
scroll to position [220, 0]
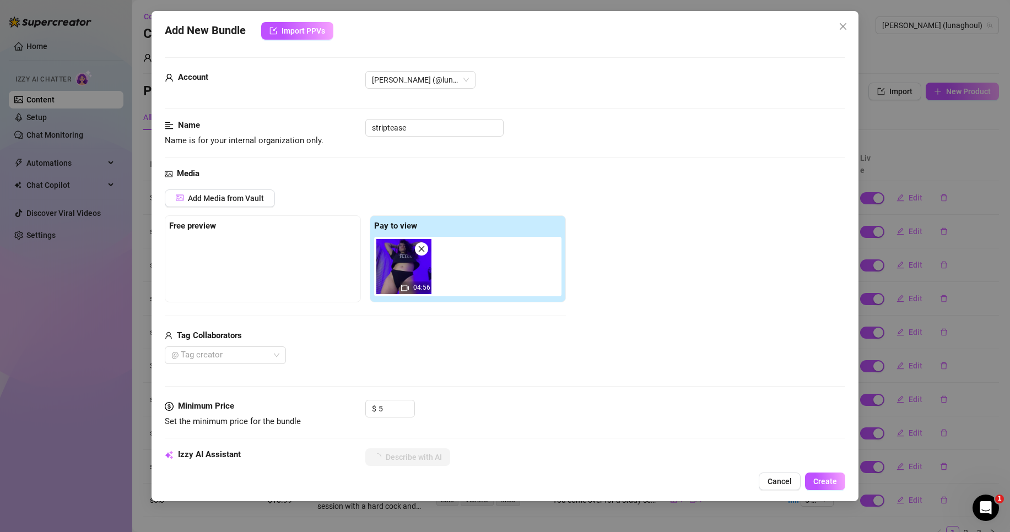
scroll to position [220, 0]
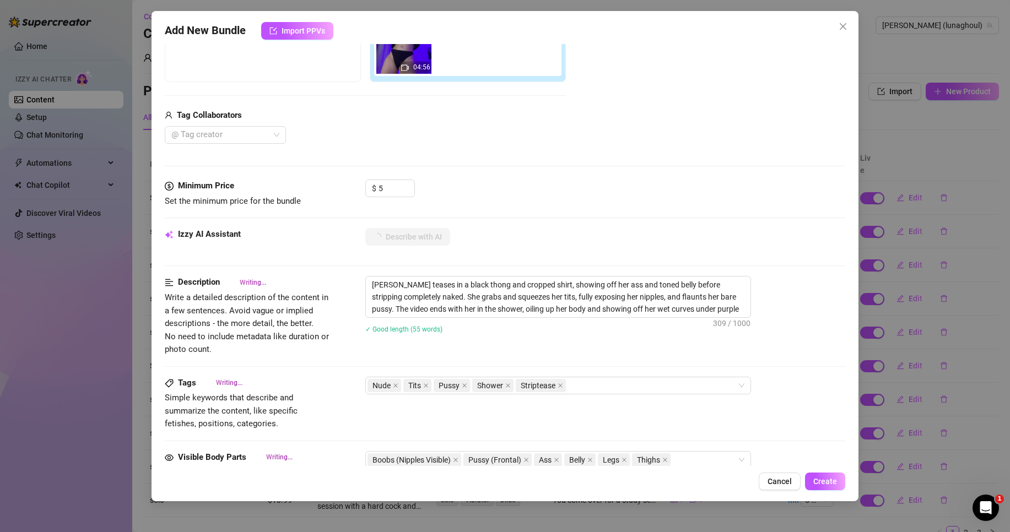
type textarea "Luna teases in a black thong and cropped shirt, showing off her ass and toned b…"
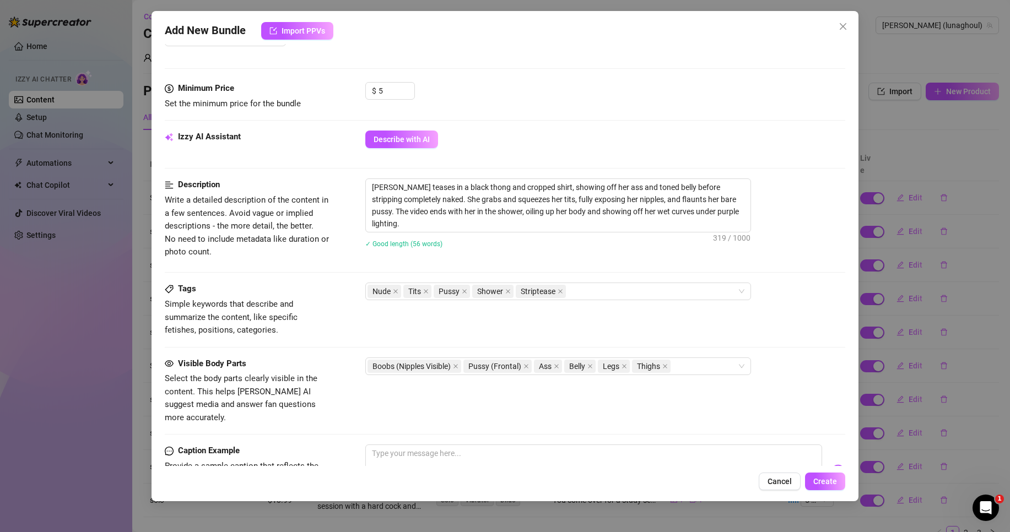
scroll to position [441, 0]
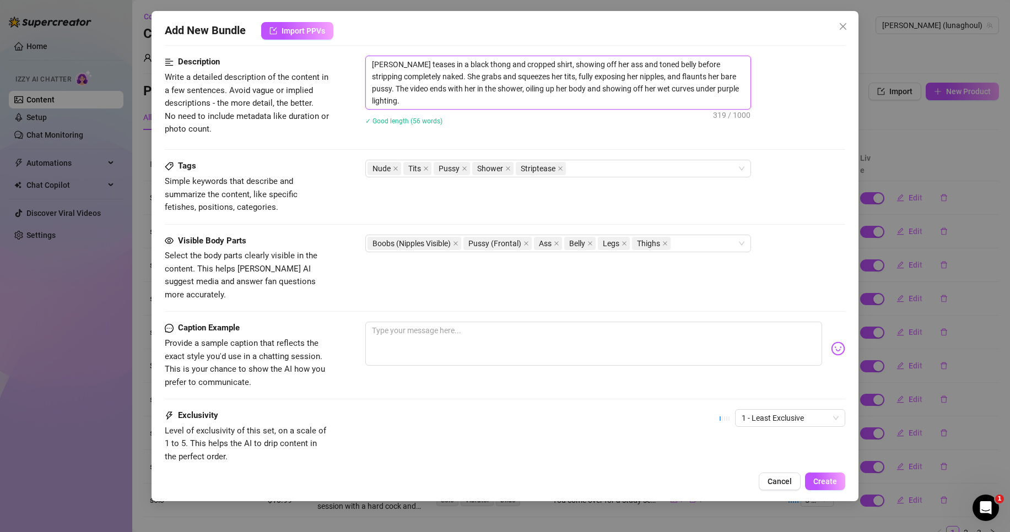
click at [649, 92] on textarea "Luna teases in a black thong and cropped shirt, showing off her ass and toned b…" at bounding box center [558, 82] width 385 height 53
type textarea "Luna teases in a black thong and cropped shirt, showing off her ass and toned b…"
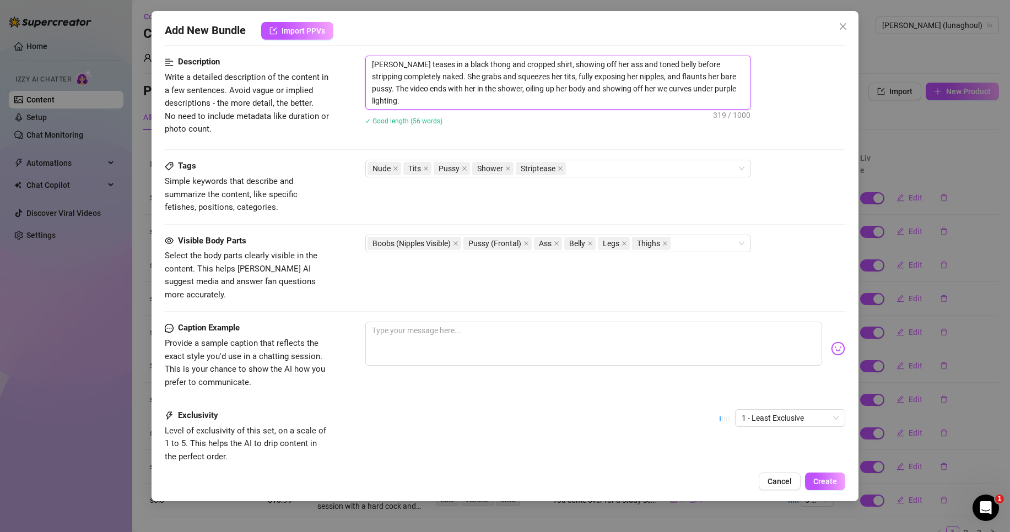
type textarea "Luna teases in a black thong and cropped shirt, showing off her ass and toned b…"
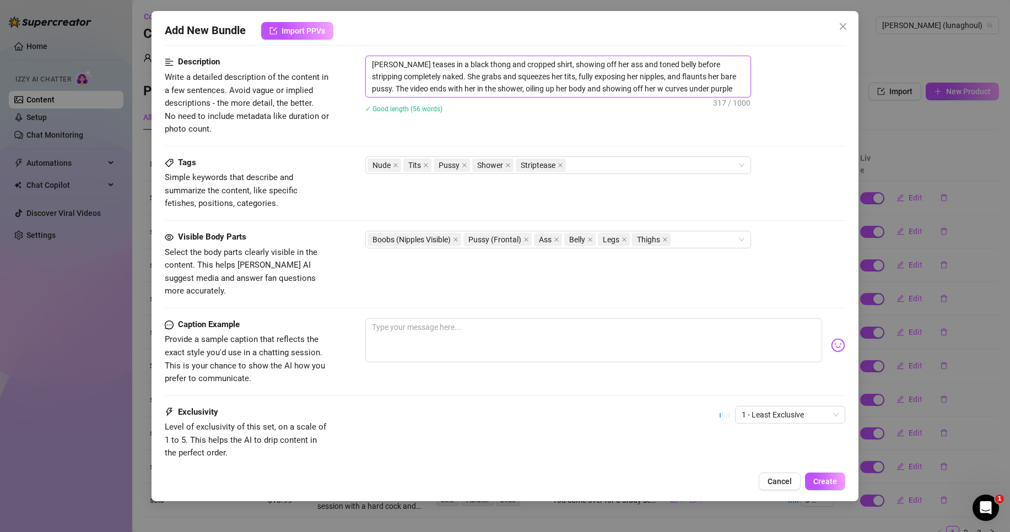
type textarea "Luna teases in a black thong and cropped shirt, showing off her ass and toned b…"
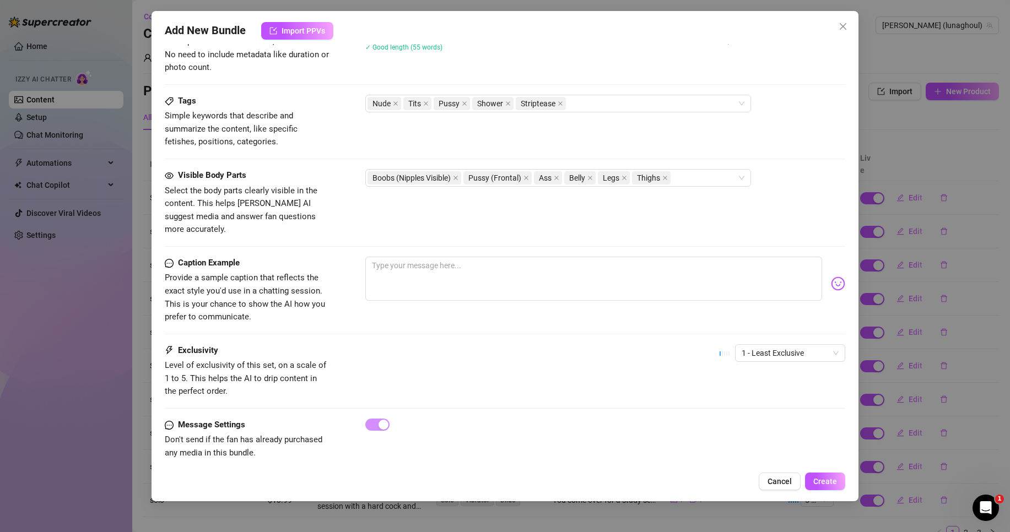
scroll to position [504, 0]
type textarea "Luna teases in a black thong and cropped shirt, showing off her ass and toned b…"
click at [655, 256] on textarea at bounding box center [593, 278] width 457 height 44
type textarea "l"
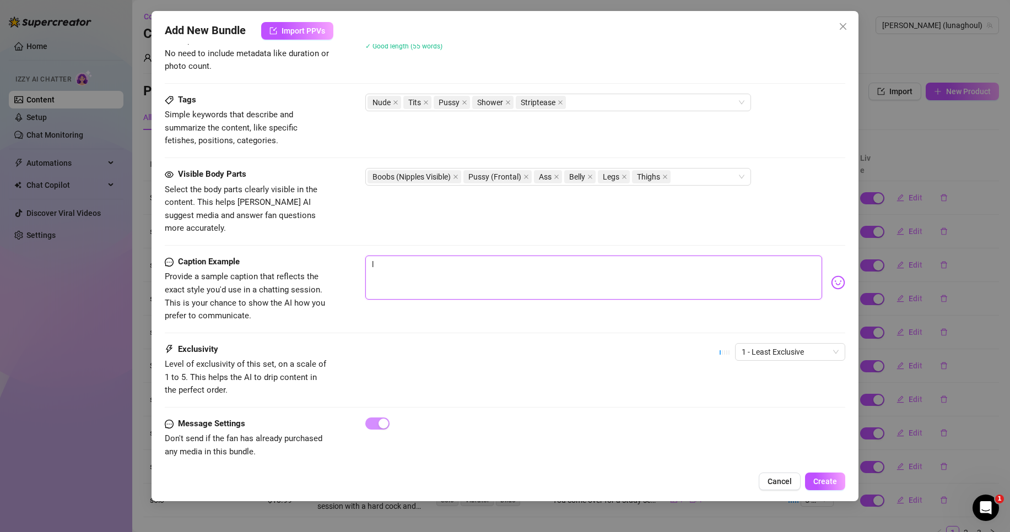
type textarea "le"
type textarea "let"
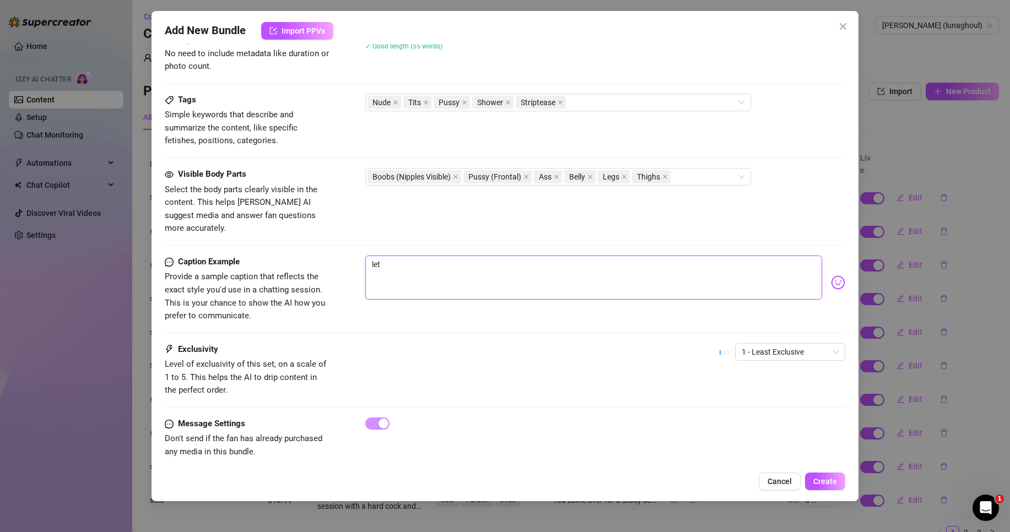
type textarea "let"
type textarea "let m"
type textarea "let me"
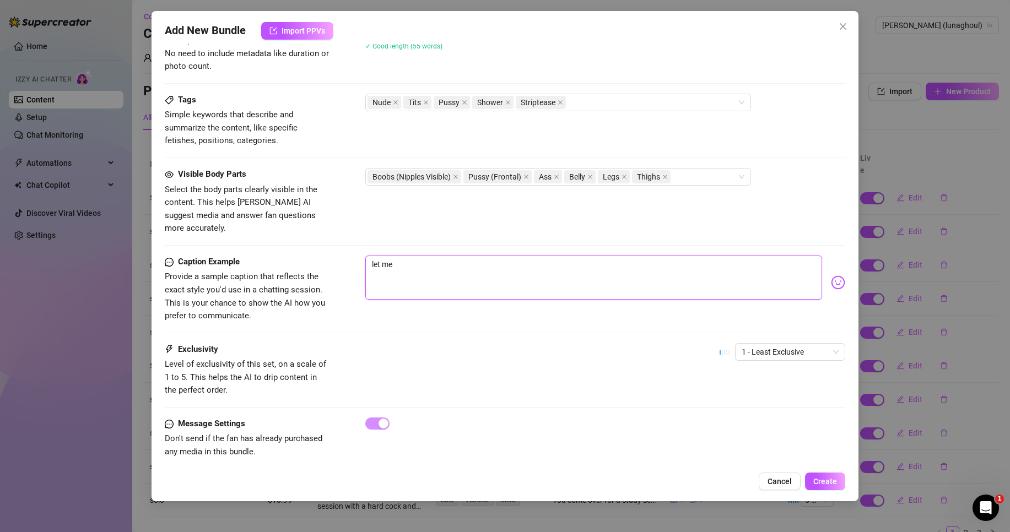
type textarea "let me"
type textarea "let me h"
type textarea "let me hy"
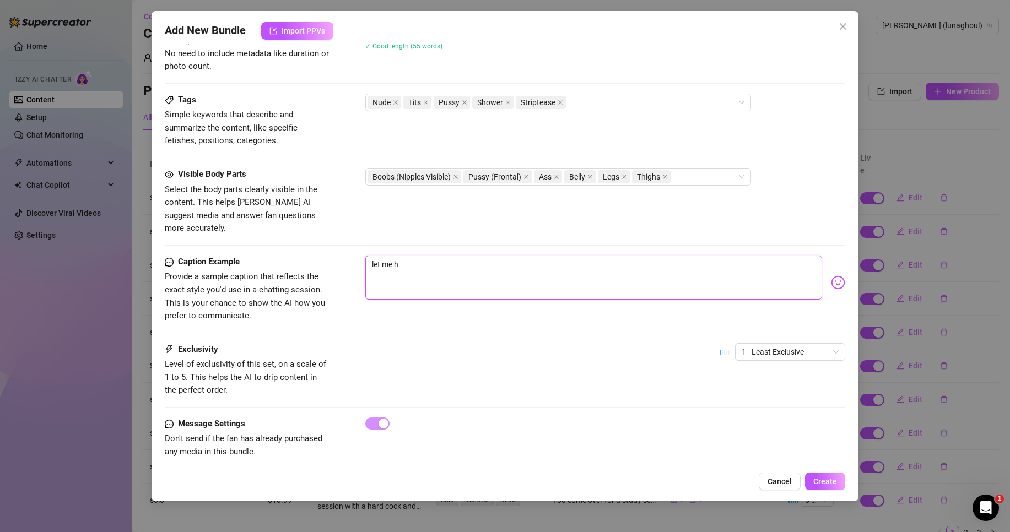
type textarea "let me hy"
type textarea "let me h"
type textarea "let me"
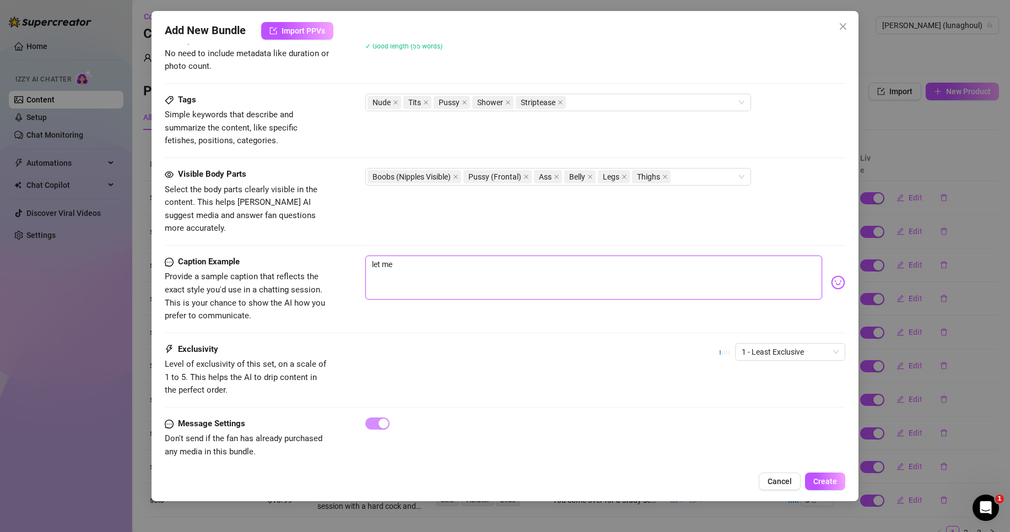
type textarea "let me"
type textarea "let m"
type textarea "let"
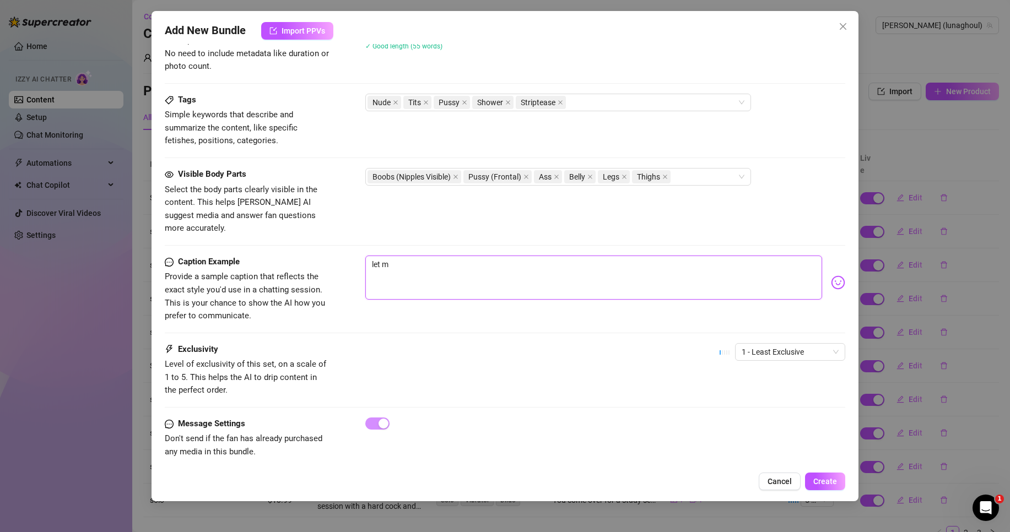
type textarea "let"
type textarea "le"
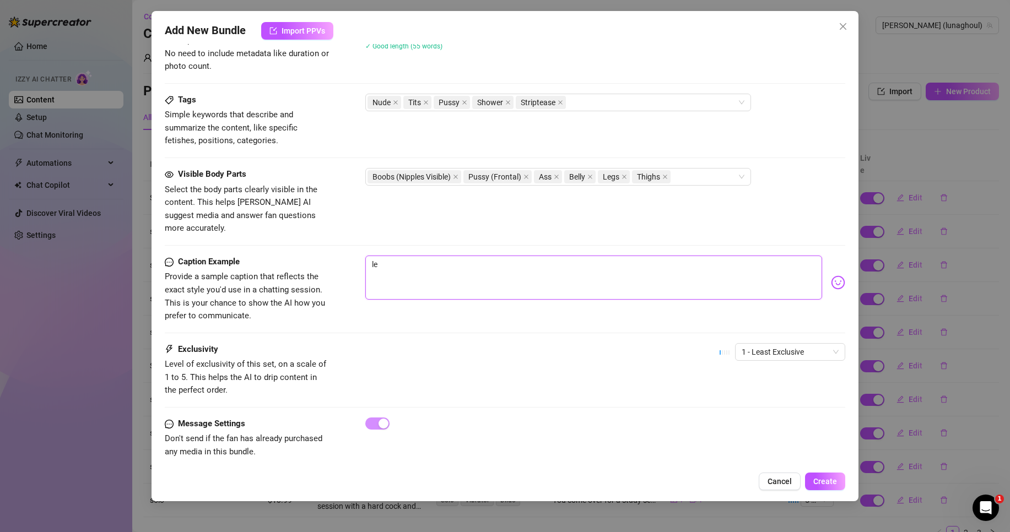
type textarea "l"
type textarea "le"
type textarea "let"
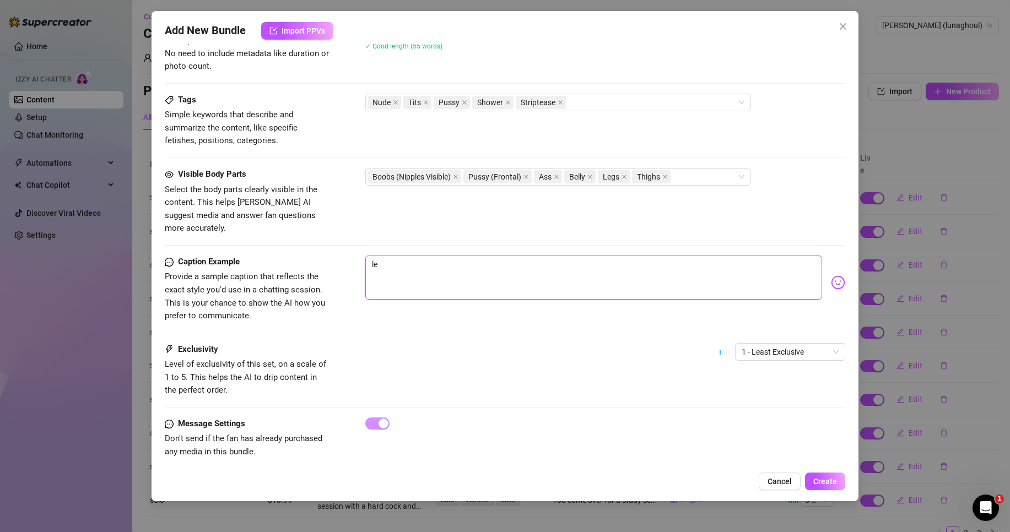
type textarea "let"
type textarea "let m"
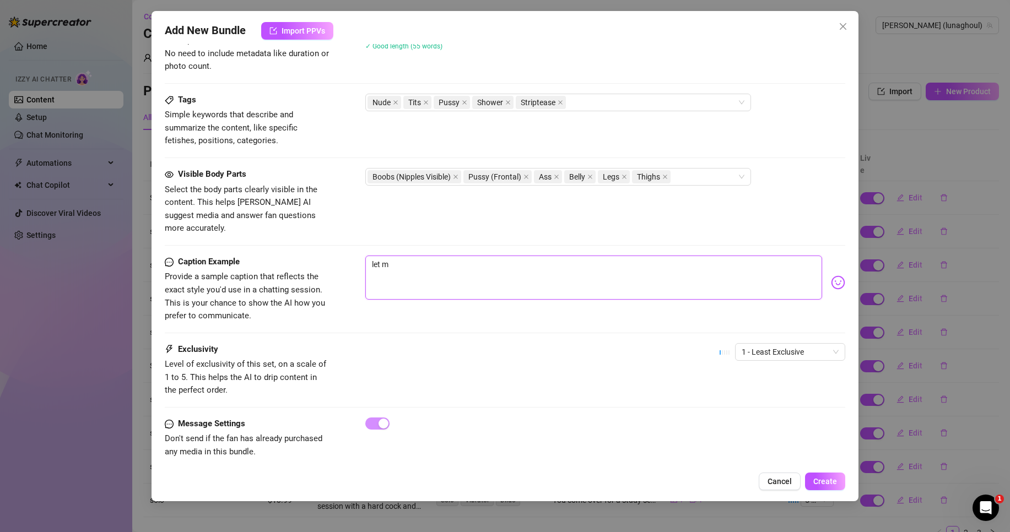
type textarea "let me"
type textarea "let me d"
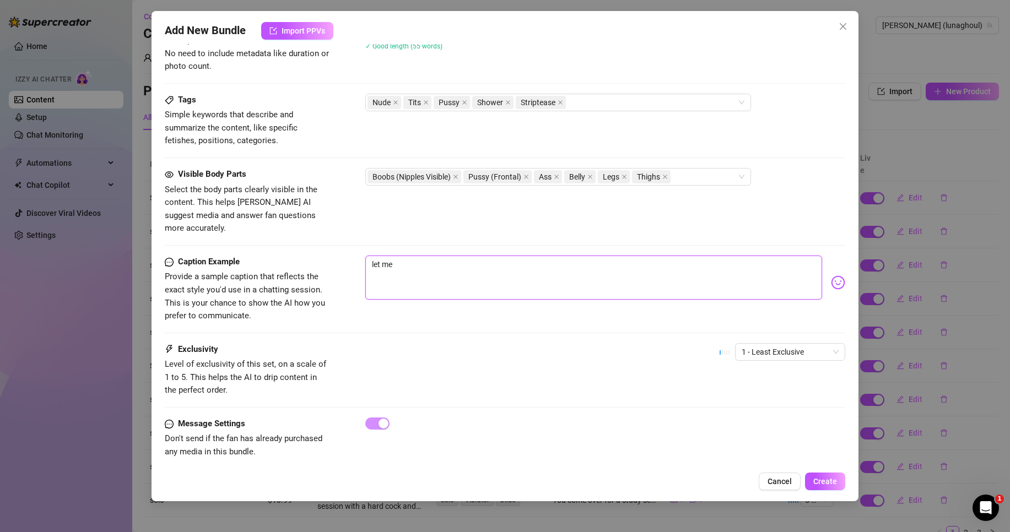
type textarea "let me d"
type textarea "let me da"
type textarea "let me dan"
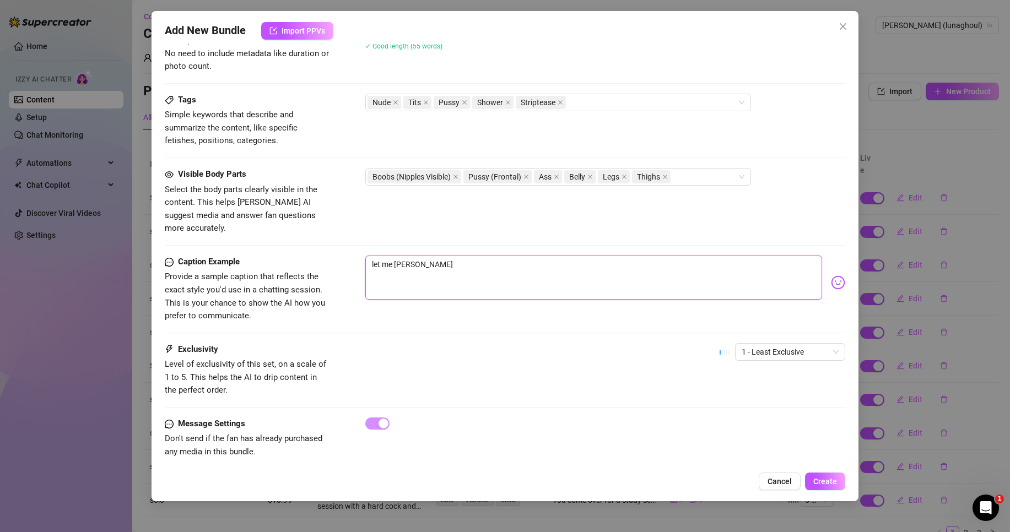
type textarea "let me danc"
type textarea "let me dance"
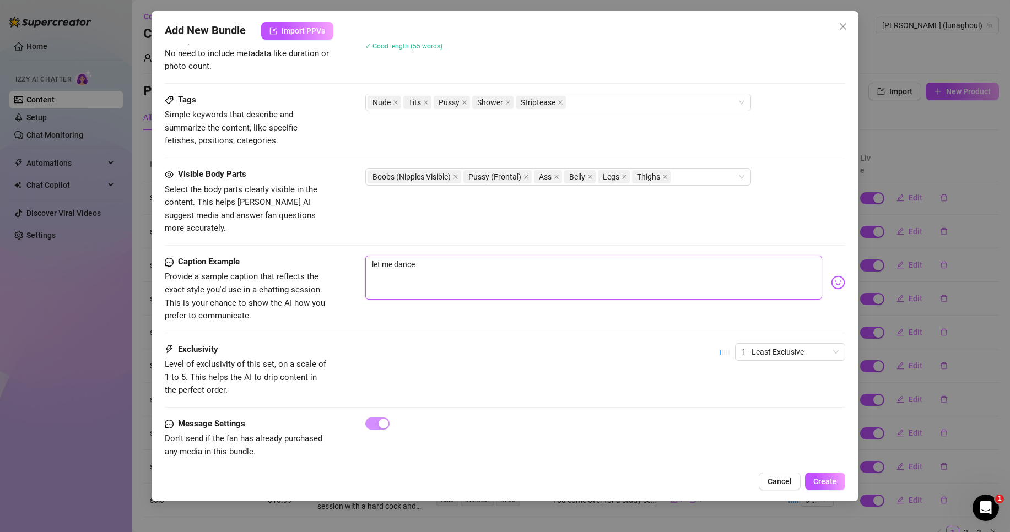
type textarea "let me dance"
type textarea "let me dance f"
type textarea "let me dance fo"
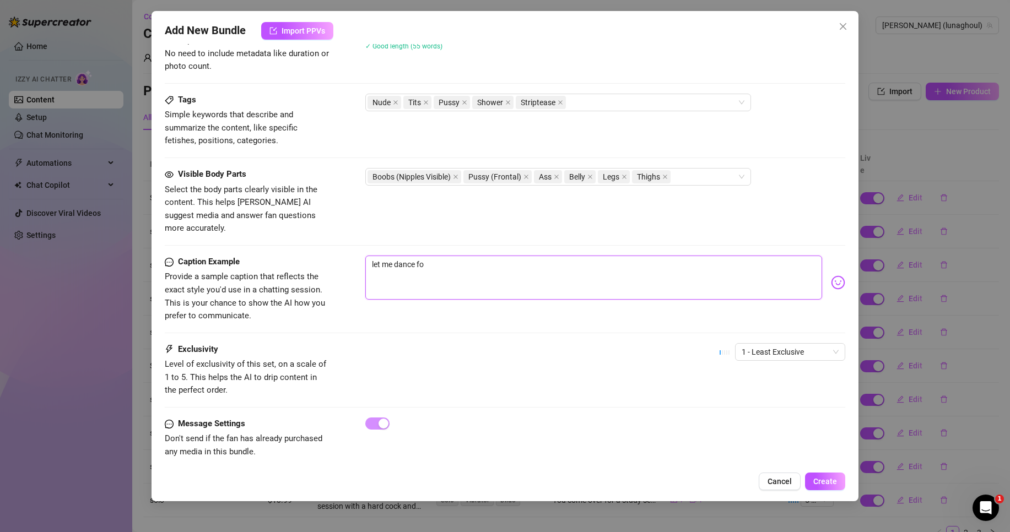
type textarea "let me dance for"
type textarea "let me dance for y"
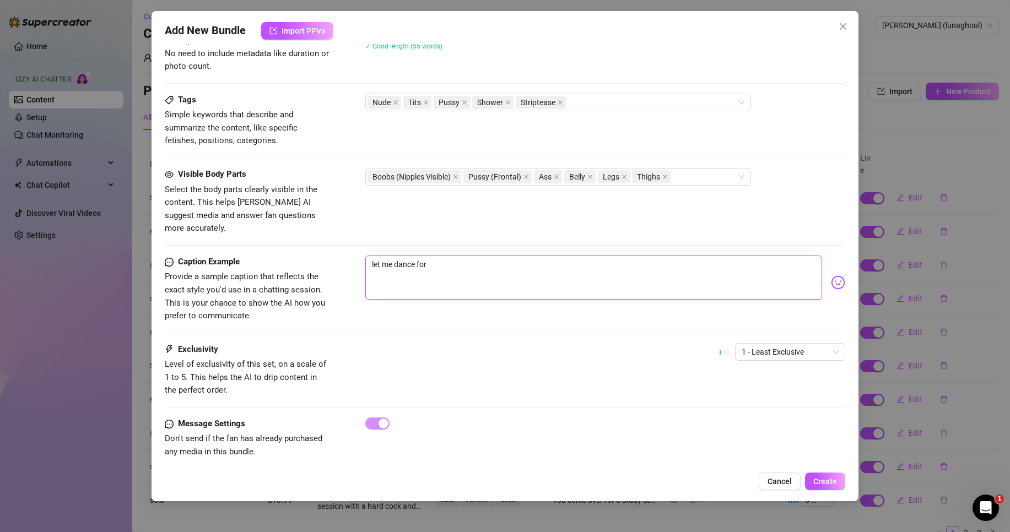
type textarea "let me dance for y"
type textarea "let me dance for yo"
type textarea "let me dance for you"
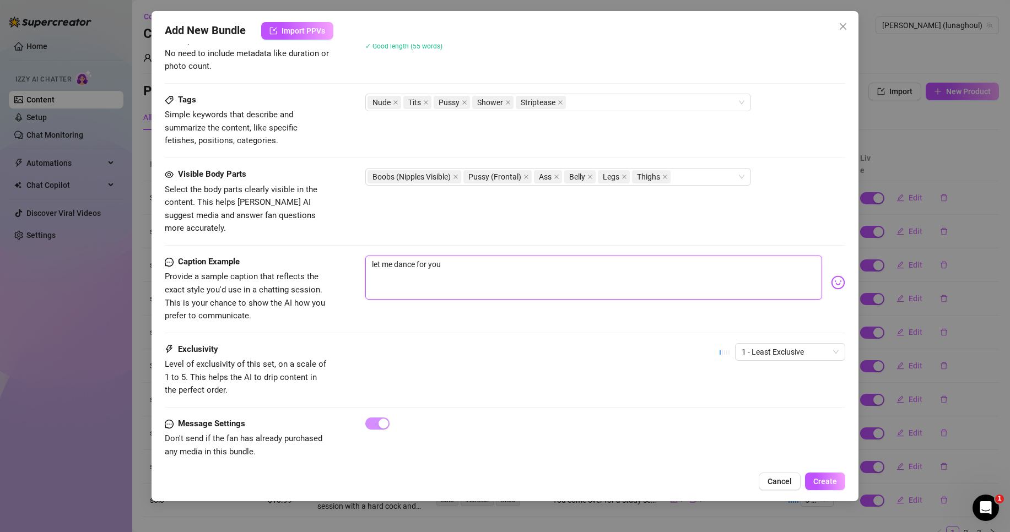
type textarea "let me dance for you b"
type textarea "let me dance for you ba"
type textarea "let me dance for you bab"
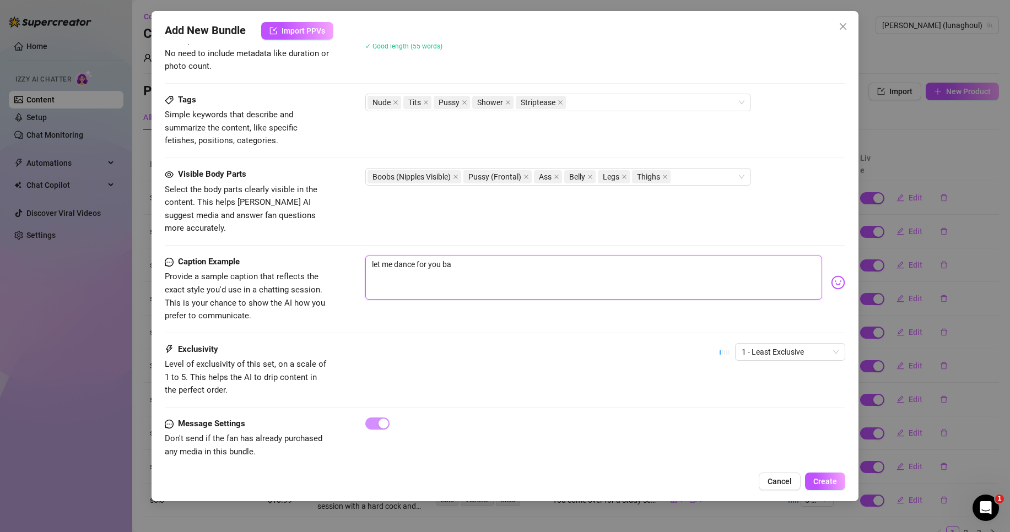
type textarea "let me dance for you bab"
type textarea "let me dance for you babe"
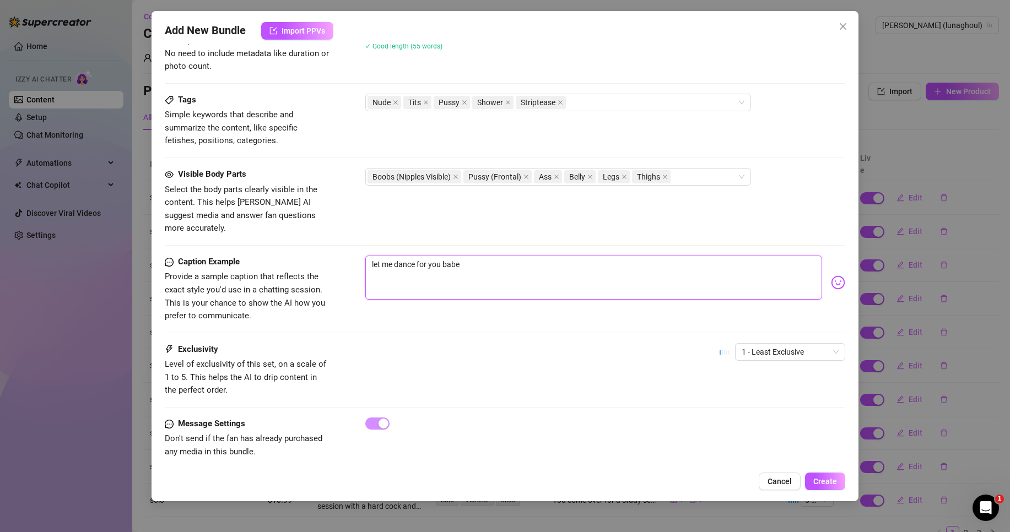
type textarea "let me dance for you babe h"
type textarea "let me dance for you babe he"
type textarea "let me dance for you babe heh"
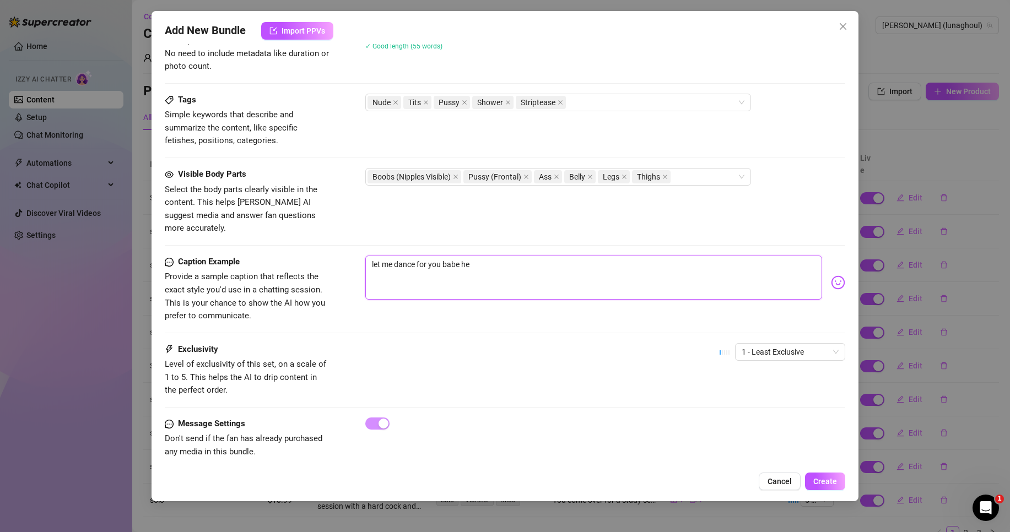
type textarea "let me dance for you babe heh"
type textarea "let me dance for you babe hehe"
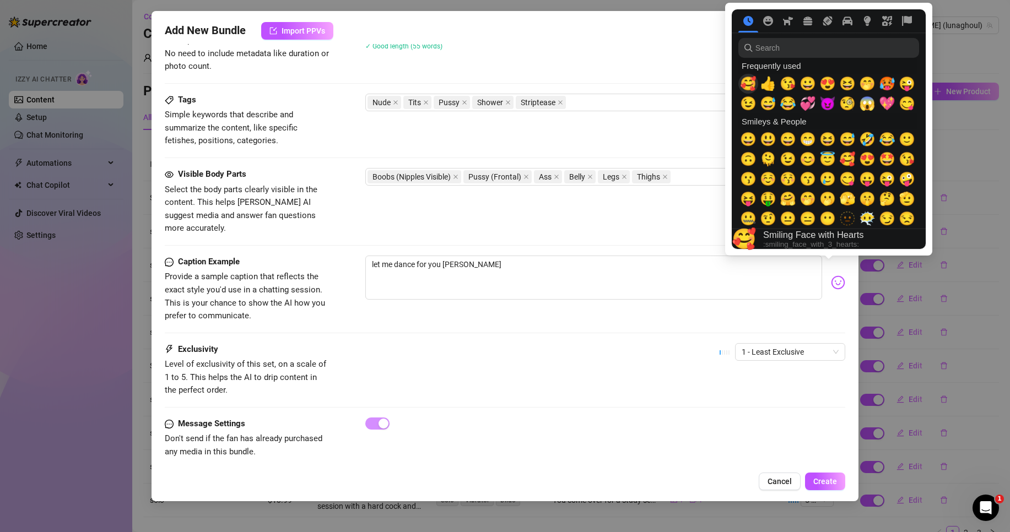
click at [749, 83] on span "🥰" at bounding box center [748, 83] width 17 height 15
type textarea "let me dance for you babe hehe 🥰"
click at [749, 83] on span "🥰" at bounding box center [748, 83] width 17 height 15
type textarea "let me dance for you babe hehe 🥰🥰"
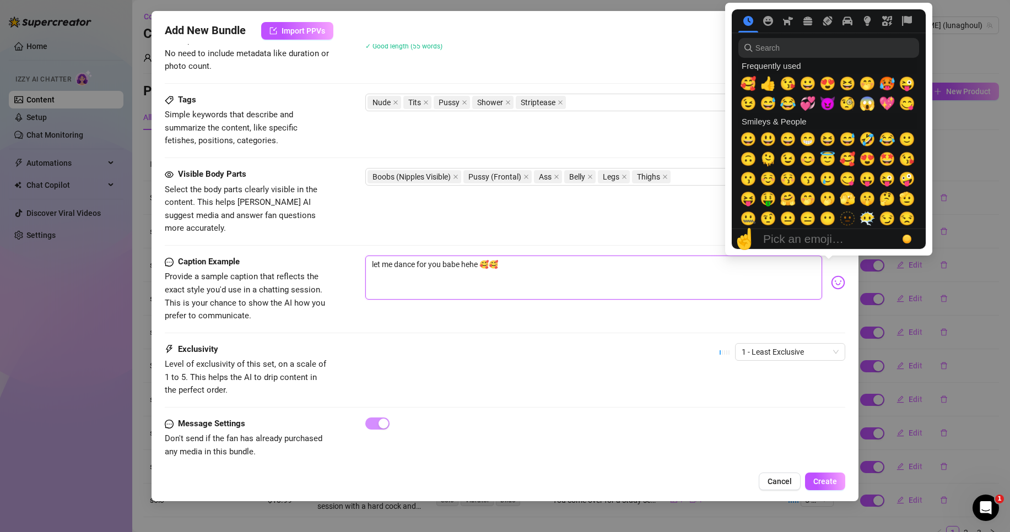
type textarea "let me dance for you babe hehe 🥰🥰"
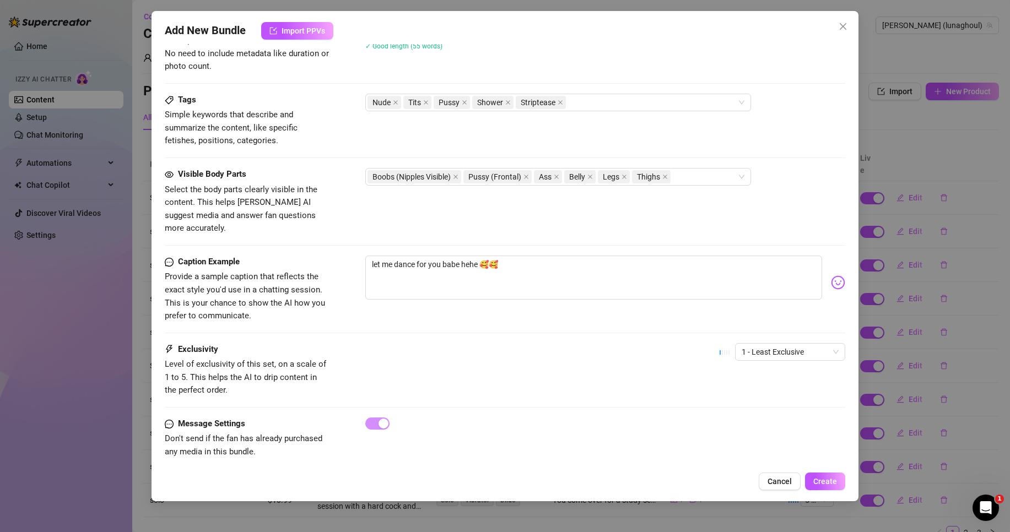
click at [620, 343] on div "Exclusivity Level of exclusivity of this set, on a scale of 1 to 5. This helps …" at bounding box center [505, 370] width 681 height 54
click at [781, 345] on span "1 - Least Exclusive" at bounding box center [790, 352] width 97 height 17
click at [773, 430] on div "5 - Most Exclusive 🔥" at bounding box center [781, 432] width 93 height 12
click at [776, 442] on div "Message Settings Don't send if the fan has already purchased any media in this …" at bounding box center [505, 438] width 681 height 41
click at [828, 477] on span "Create" at bounding box center [826, 481] width 24 height 9
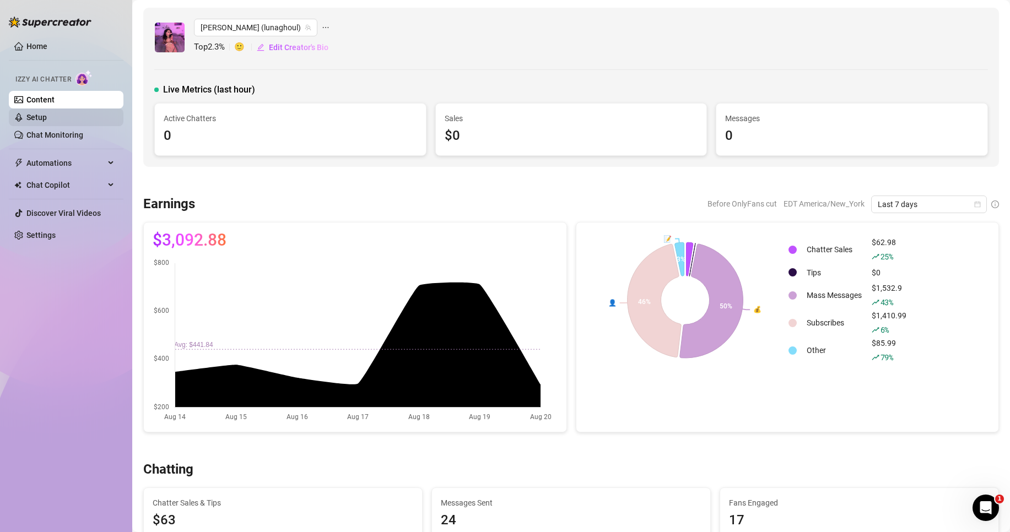
click at [47, 116] on link "Setup" at bounding box center [36, 117] width 20 height 9
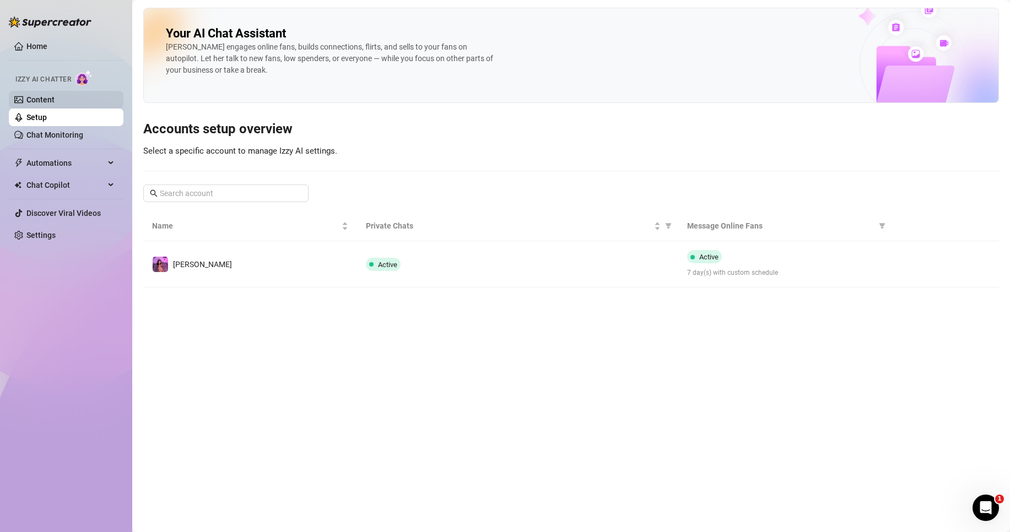
click at [55, 100] on link "Content" at bounding box center [40, 99] width 28 height 9
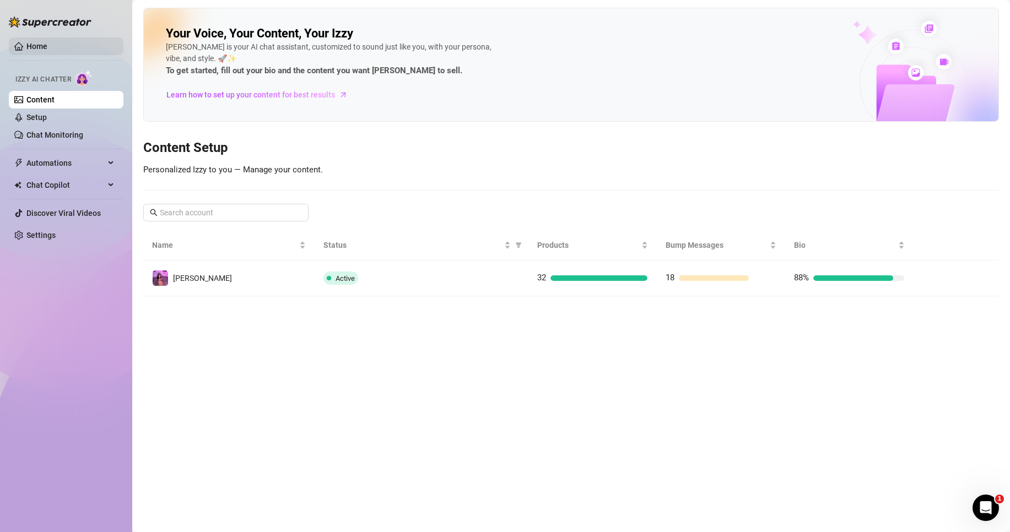
click at [47, 42] on link "Home" at bounding box center [36, 46] width 21 height 9
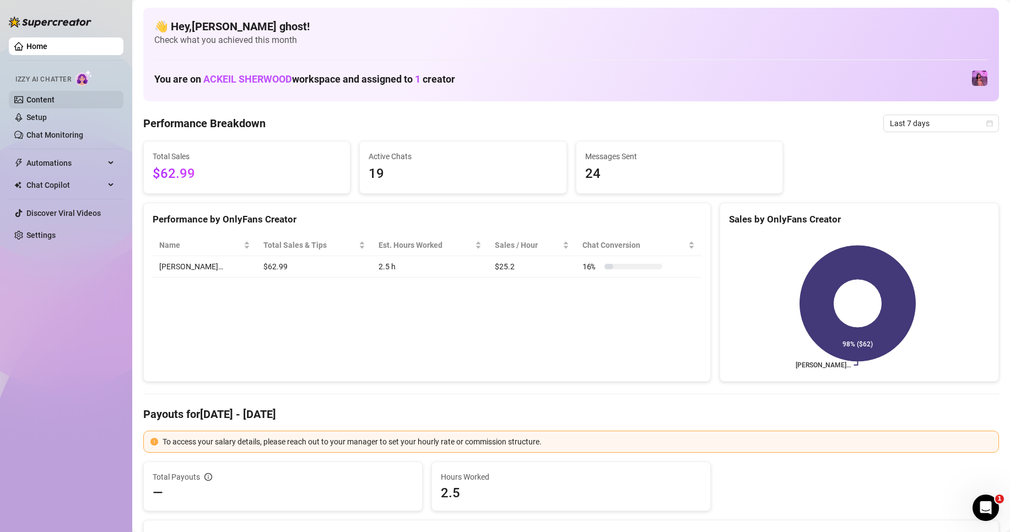
click at [55, 95] on link "Content" at bounding box center [40, 99] width 28 height 9
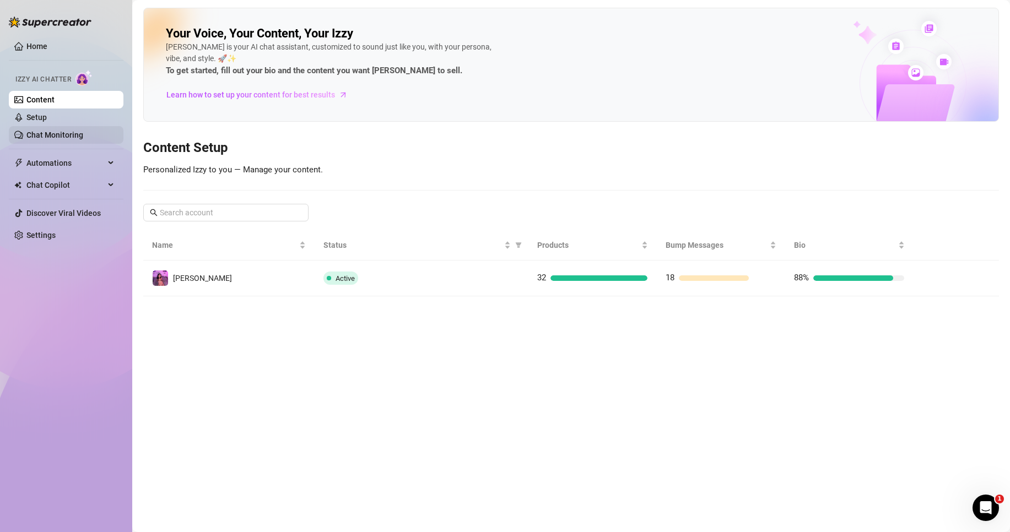
click at [70, 131] on link "Chat Monitoring" at bounding box center [54, 135] width 57 height 9
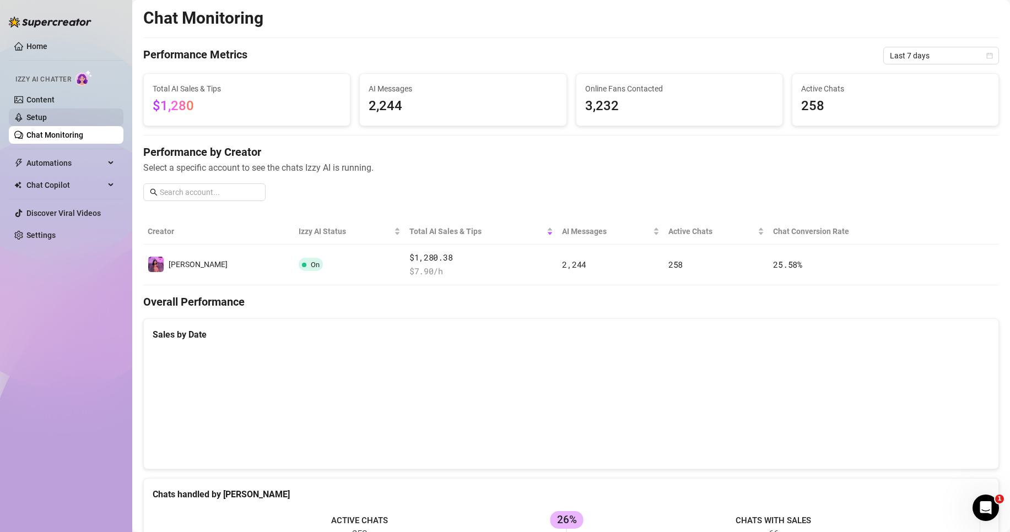
click at [47, 121] on link "Setup" at bounding box center [36, 117] width 20 height 9
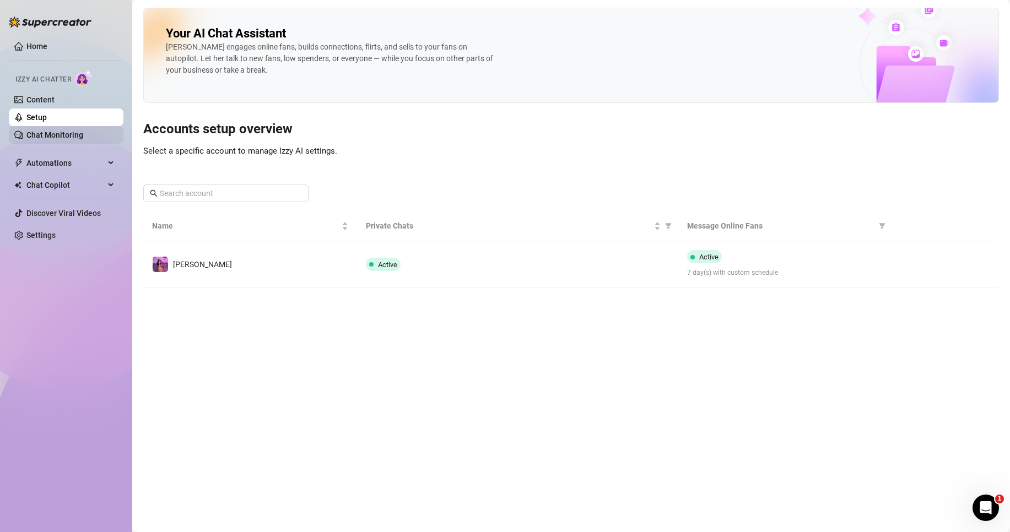
click at [72, 139] on link "Chat Monitoring" at bounding box center [54, 135] width 57 height 9
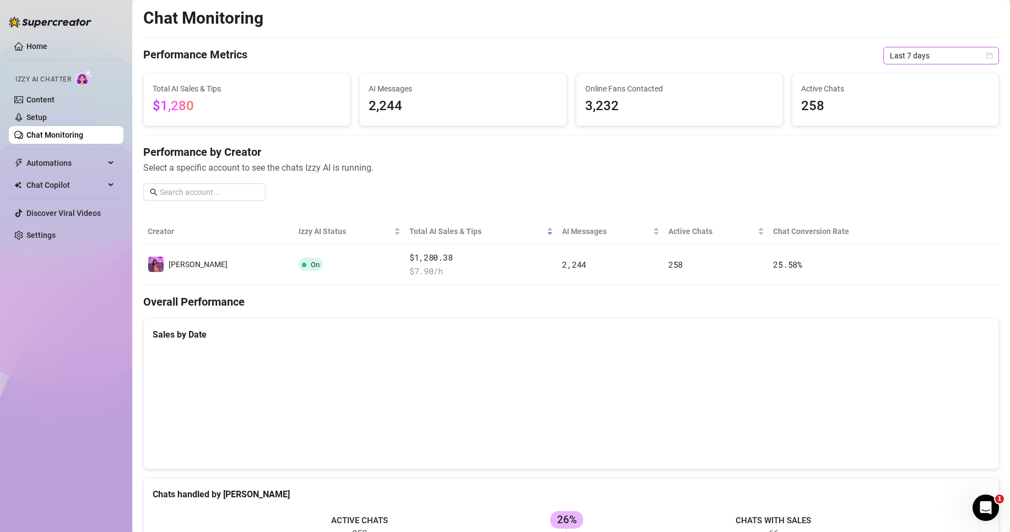
click at [941, 52] on span "Last 7 days" at bounding box center [941, 55] width 103 height 17
click at [927, 78] on div "Last 24 hours" at bounding box center [932, 78] width 98 height 12
click at [911, 58] on span "Last 24 hours" at bounding box center [941, 55] width 103 height 17
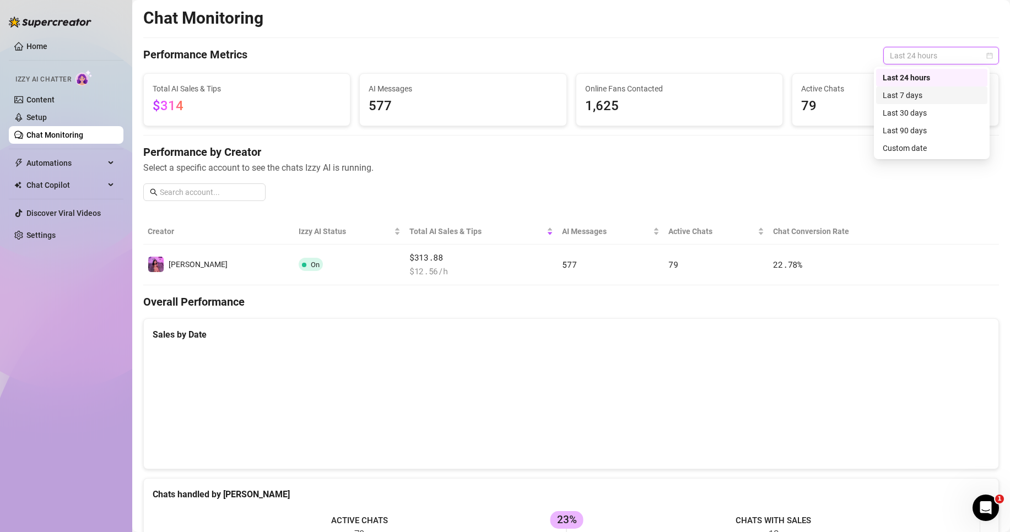
click at [884, 94] on div "Last 7 days" at bounding box center [932, 95] width 98 height 12
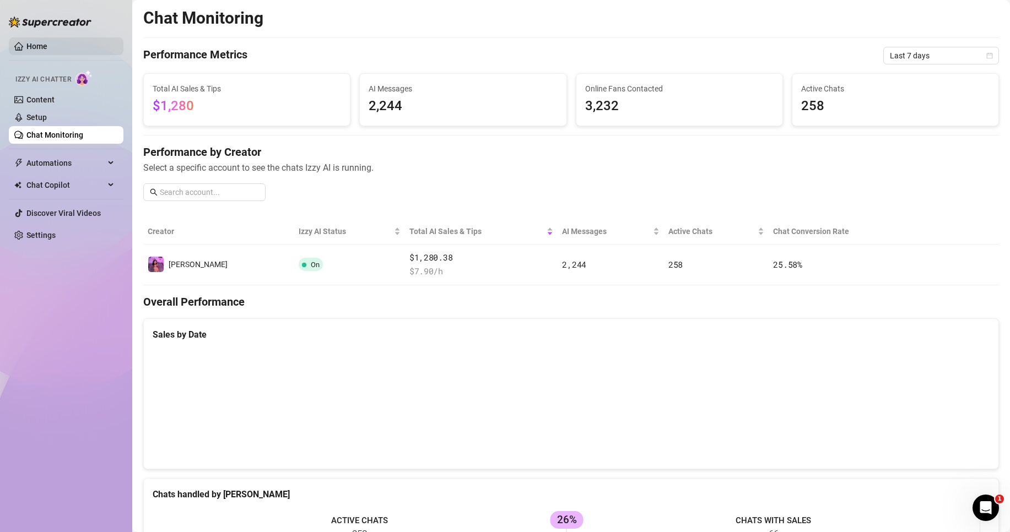
click at [33, 51] on link "Home" at bounding box center [36, 46] width 21 height 9
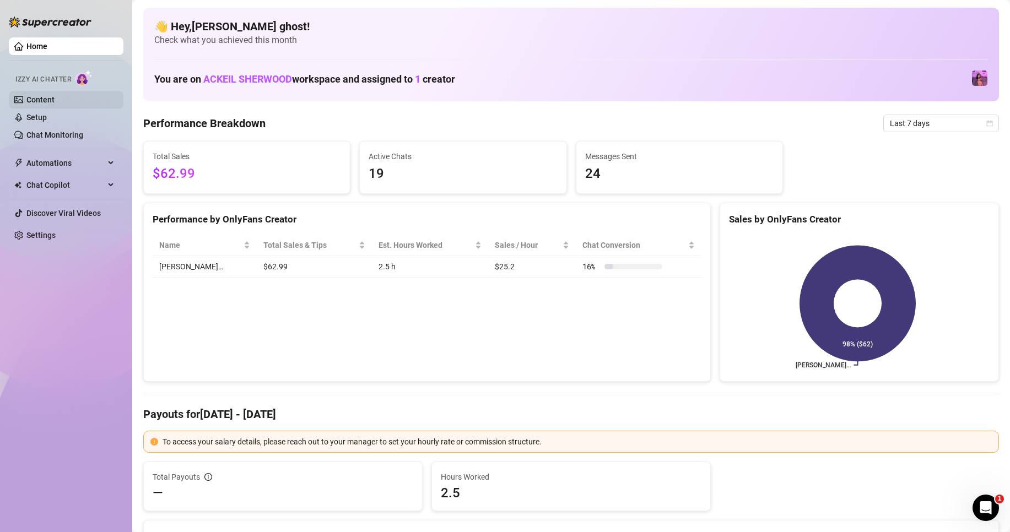
click at [55, 104] on link "Content" at bounding box center [40, 99] width 28 height 9
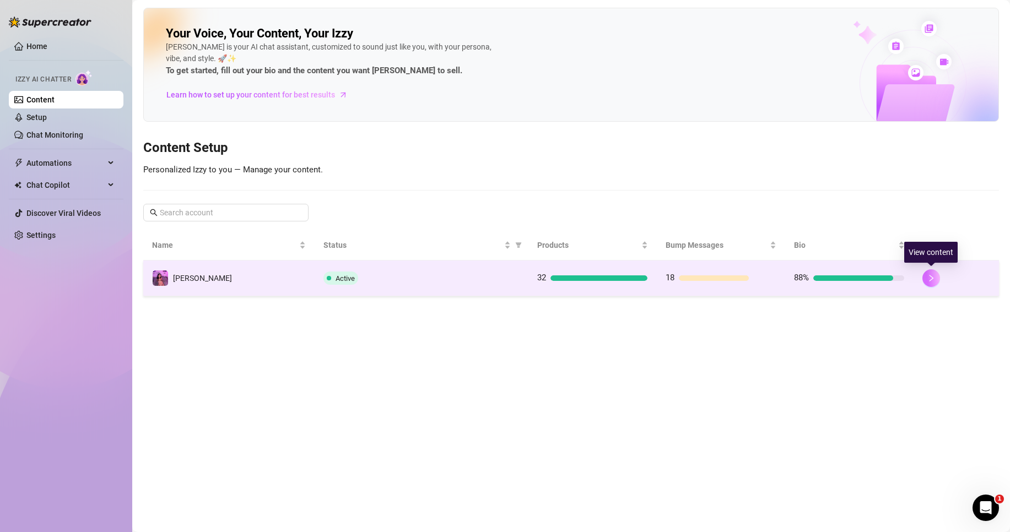
click at [929, 279] on icon "right" at bounding box center [932, 278] width 8 height 8
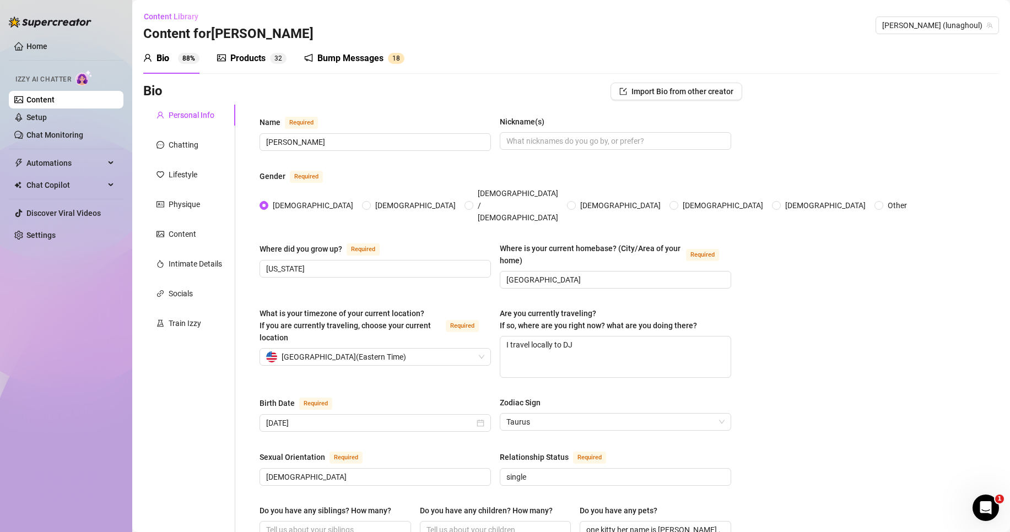
click at [369, 57] on div "Bump Messages" at bounding box center [350, 58] width 66 height 13
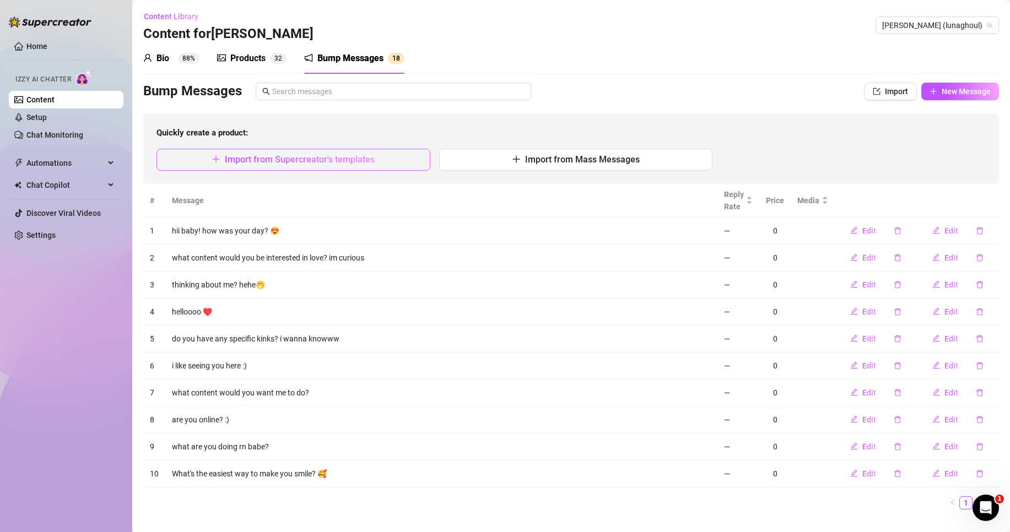
click at [354, 157] on span "Import from Supercreator's templates" at bounding box center [300, 159] width 150 height 10
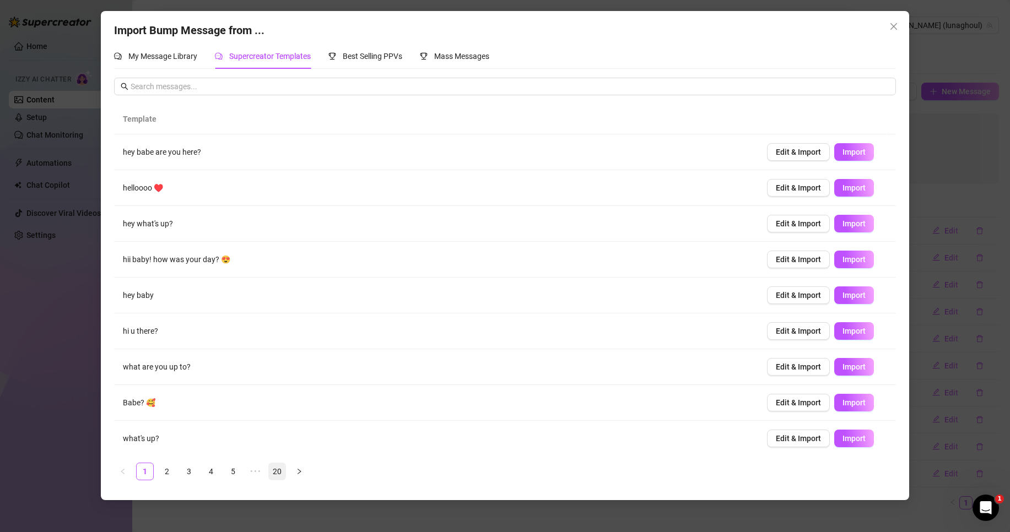
click at [283, 474] on link "20" at bounding box center [277, 472] width 17 height 17
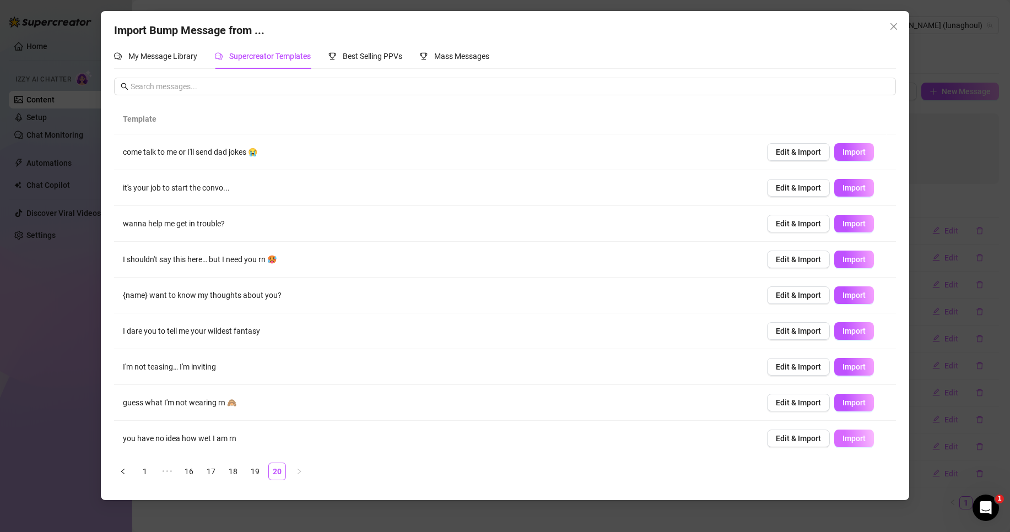
click at [851, 436] on span "Import" at bounding box center [854, 438] width 23 height 9
click at [852, 335] on span "Import" at bounding box center [854, 331] width 23 height 9
click at [252, 476] on link "19" at bounding box center [255, 472] width 17 height 17
click at [849, 265] on button "Import" at bounding box center [855, 260] width 40 height 18
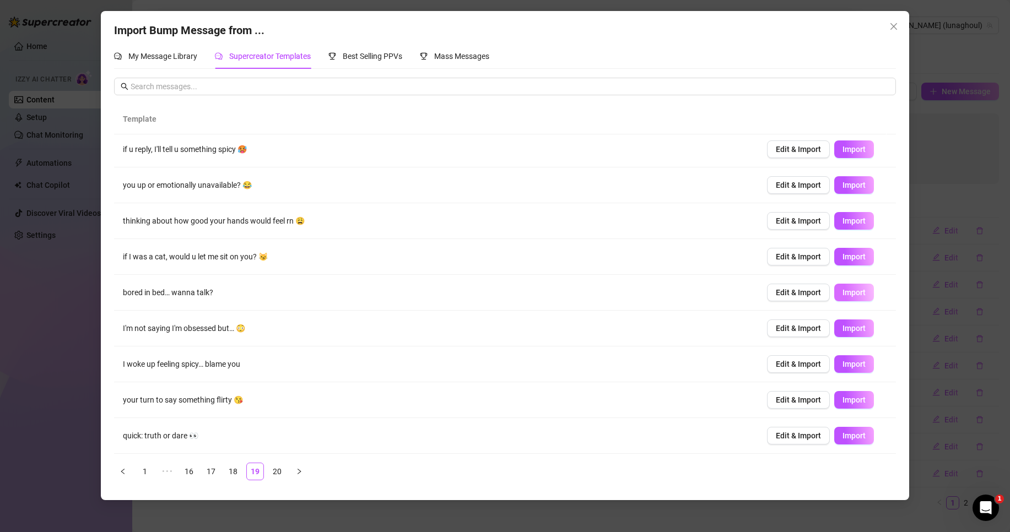
click at [851, 295] on span "Import" at bounding box center [854, 292] width 23 height 9
click at [239, 469] on link "18" at bounding box center [233, 472] width 17 height 17
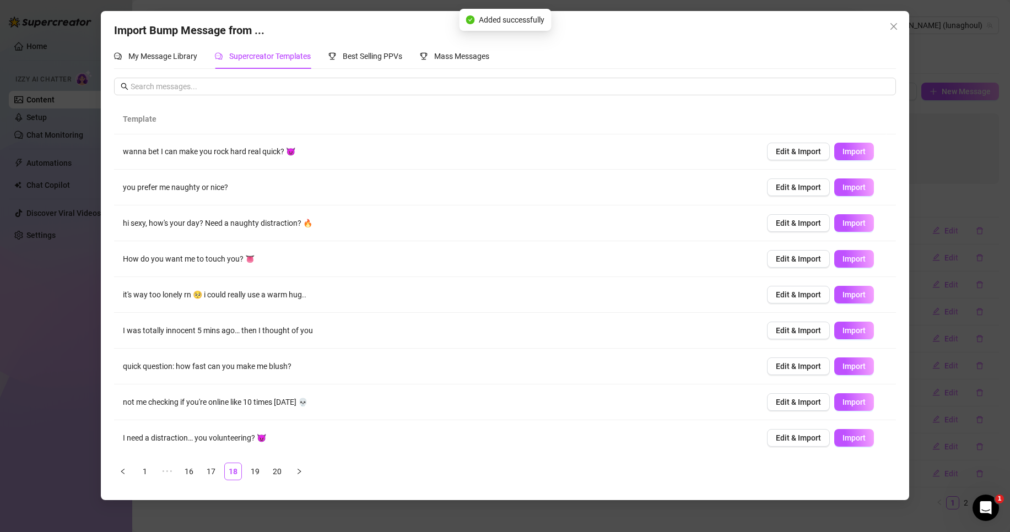
scroll to position [0, 0]
click at [844, 151] on span "Import" at bounding box center [854, 152] width 23 height 9
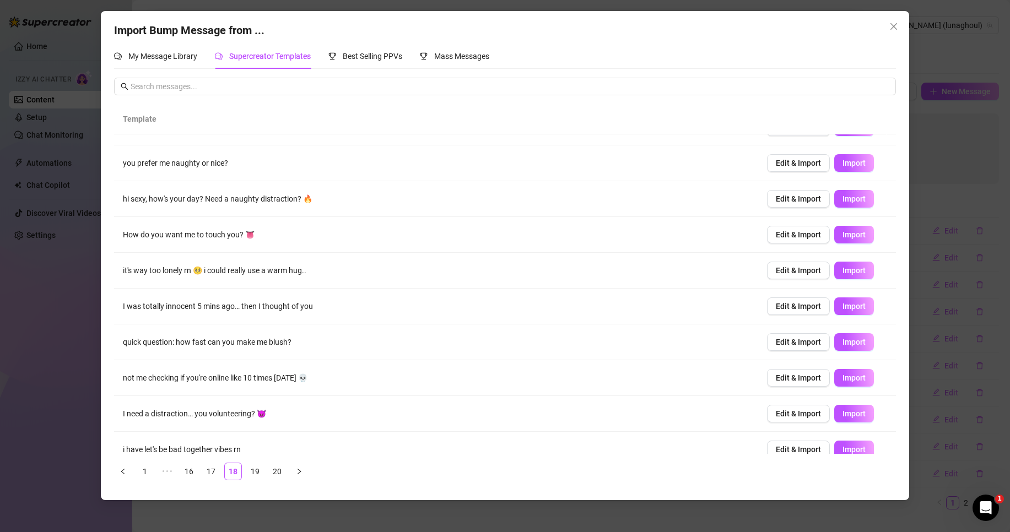
scroll to position [39, 0]
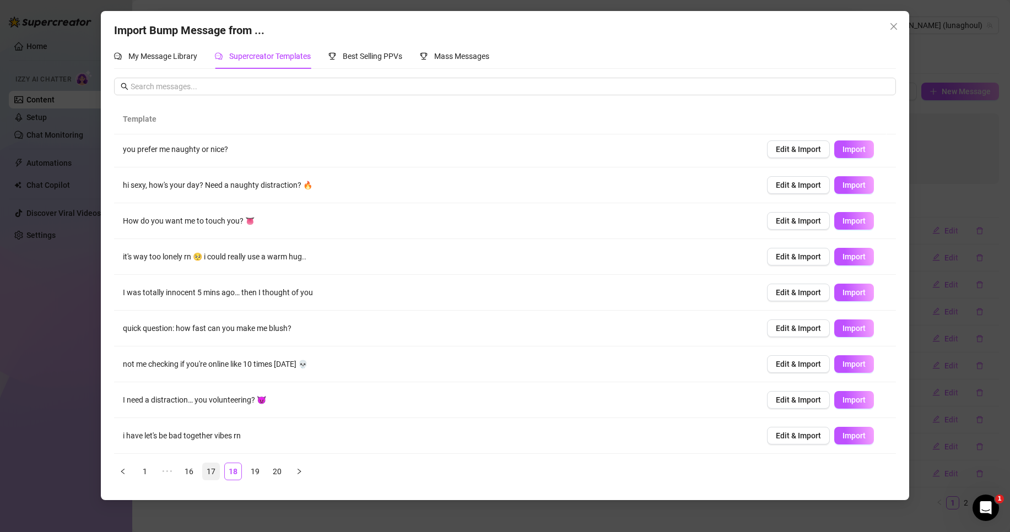
click at [208, 469] on link "17" at bounding box center [211, 472] width 17 height 17
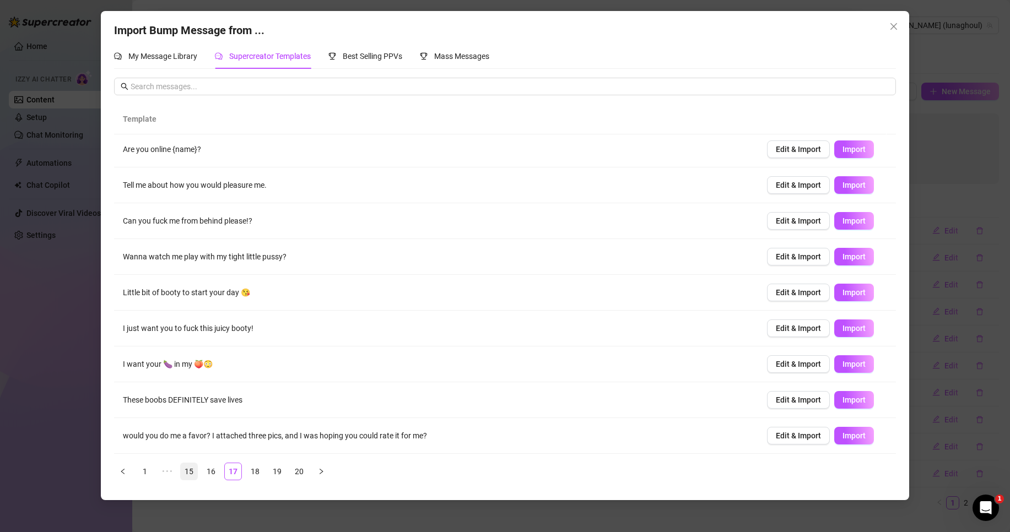
click at [216, 473] on link "16" at bounding box center [211, 472] width 17 height 17
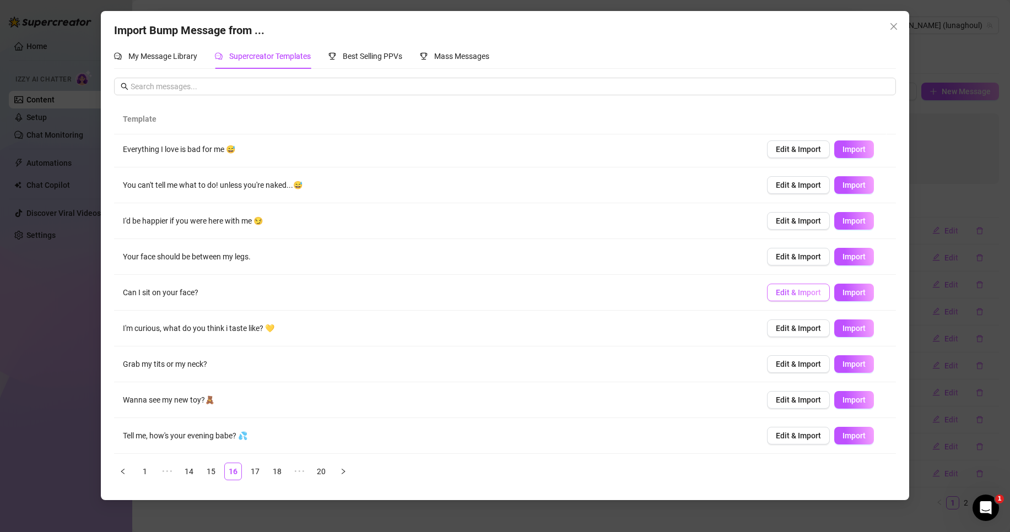
click at [774, 286] on button "Edit & Import" at bounding box center [798, 293] width 63 height 18
type textarea "Can I sit on your face?"
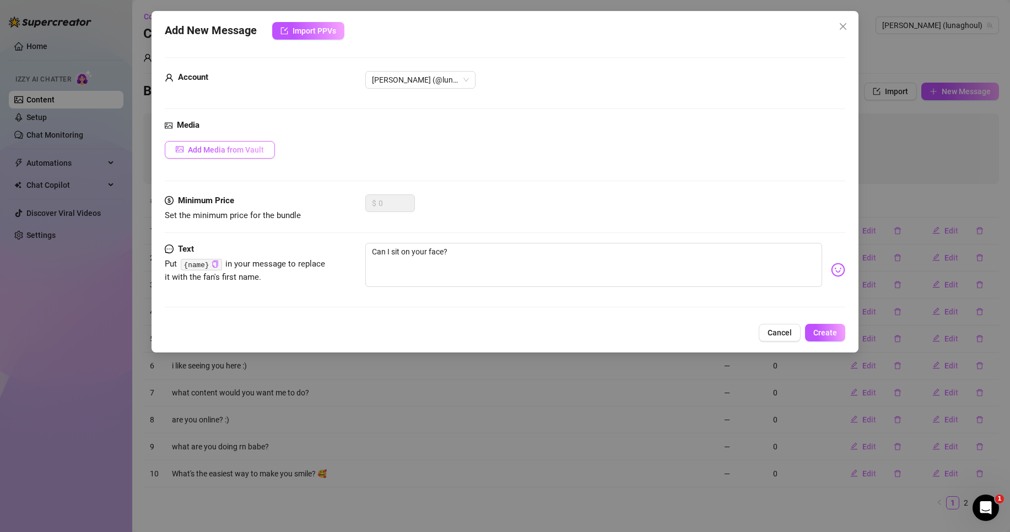
click at [252, 152] on span "Add Media from Vault" at bounding box center [226, 150] width 76 height 9
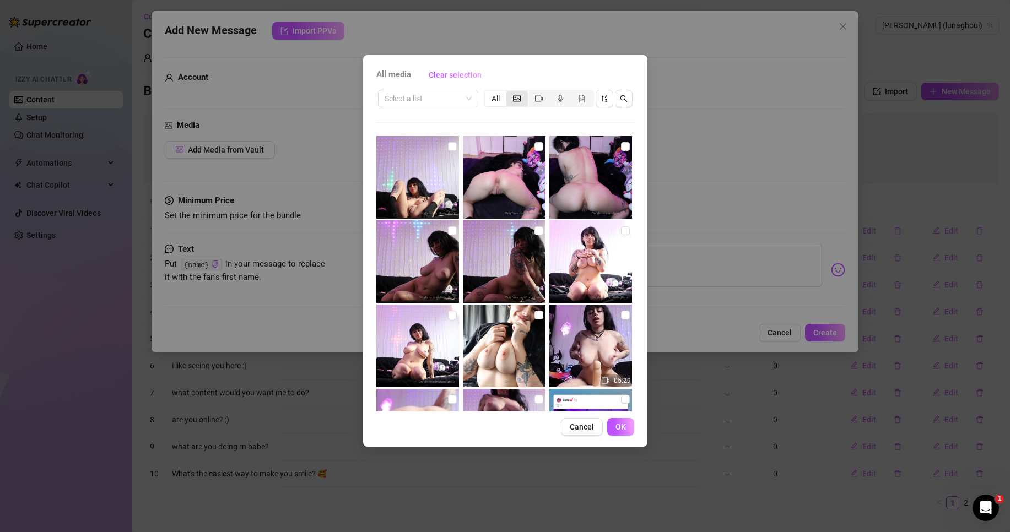
click at [509, 105] on div "segmented control" at bounding box center [517, 98] width 21 height 15
click at [509, 93] on input "segmented control" at bounding box center [509, 93] width 0 height 0
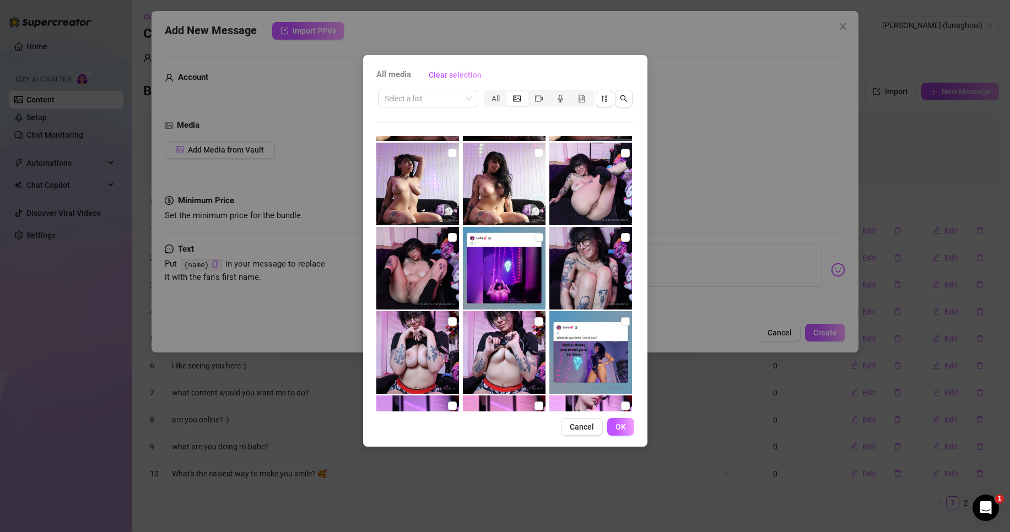
scroll to position [337, 0]
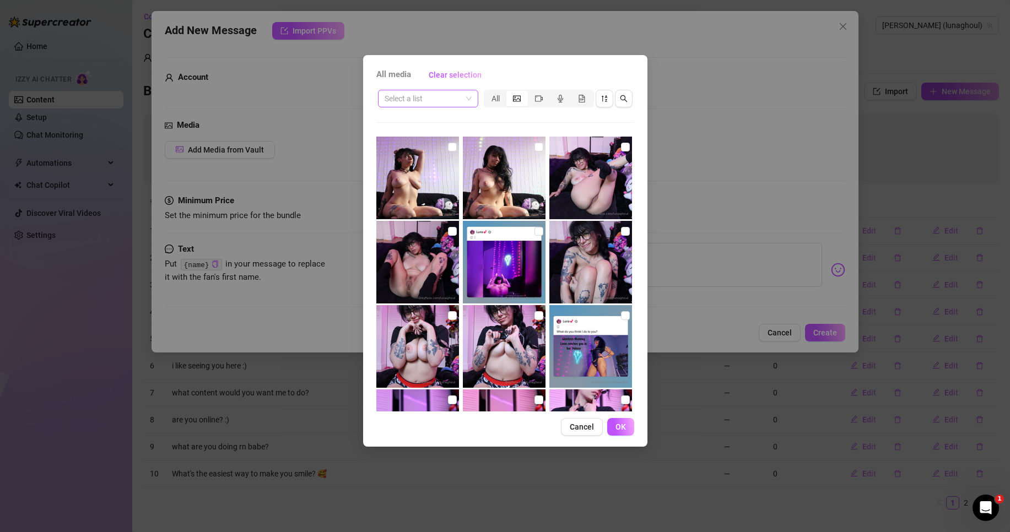
click at [469, 97] on span at bounding box center [428, 98] width 87 height 17
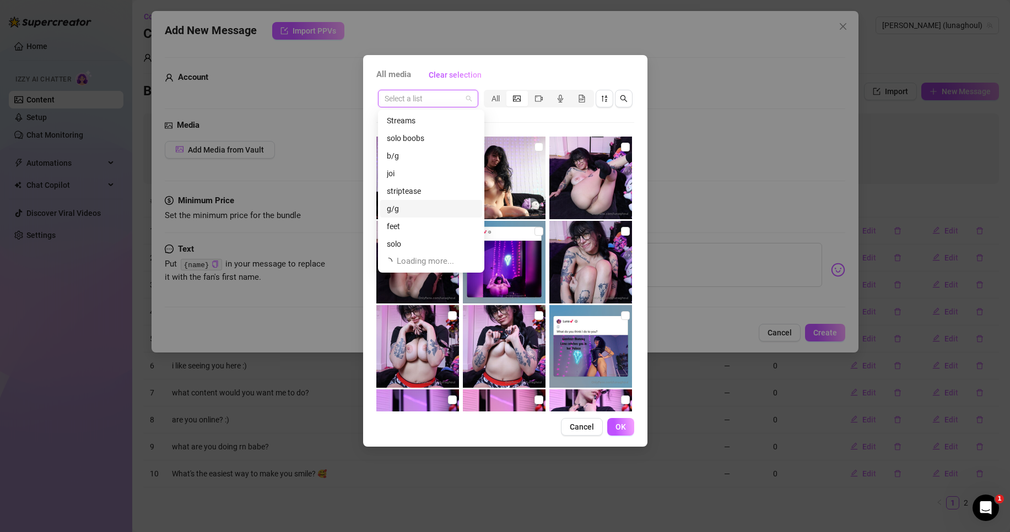
scroll to position [35, 0]
click at [415, 228] on div "tease" at bounding box center [431, 226] width 89 height 12
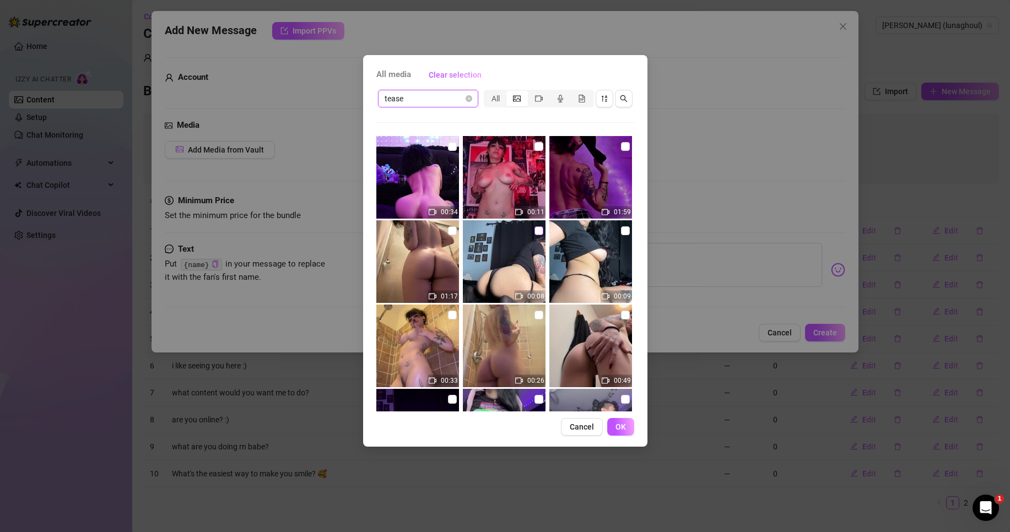
click at [535, 229] on input "checkbox" at bounding box center [539, 231] width 9 height 9
checkbox input "true"
click at [622, 427] on span "OK" at bounding box center [621, 427] width 10 height 9
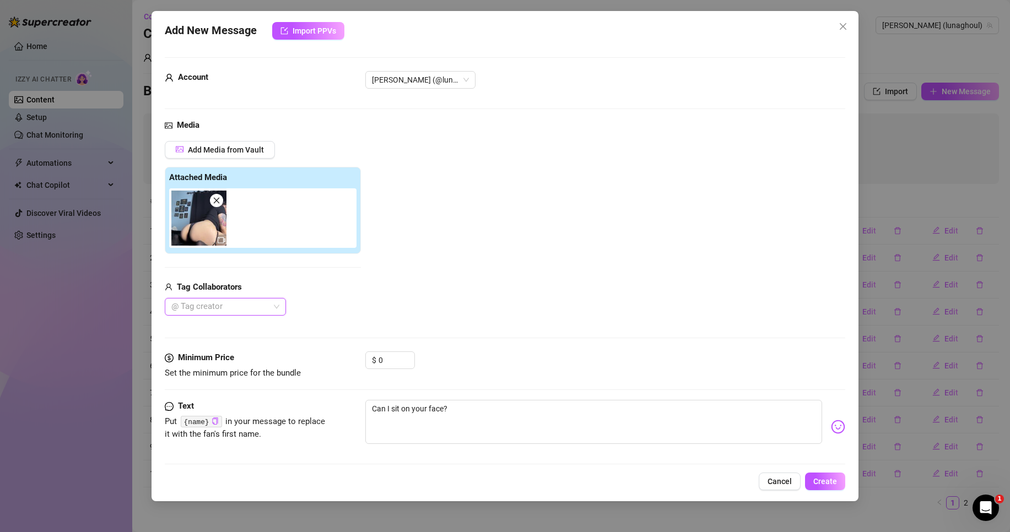
scroll to position [8, 0]
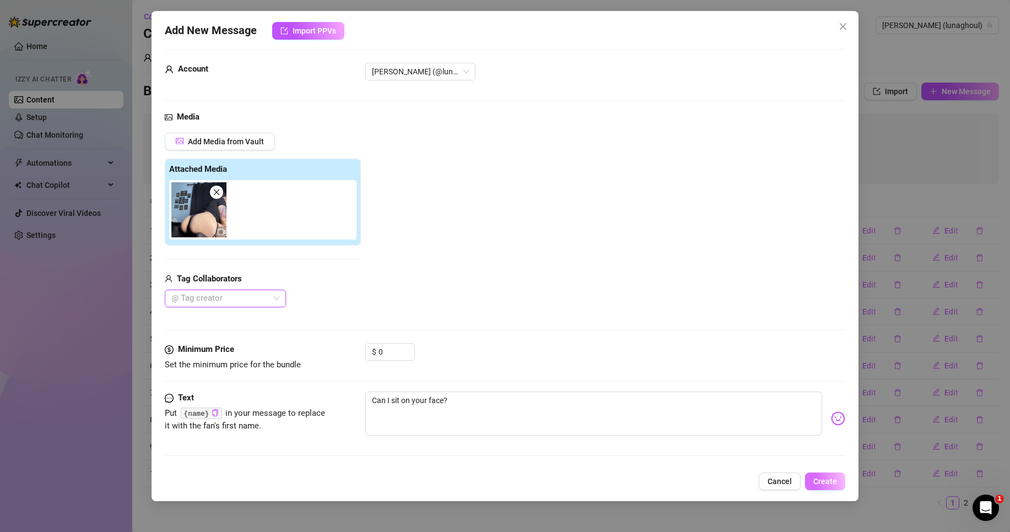
click at [837, 483] on span "Create" at bounding box center [826, 481] width 24 height 9
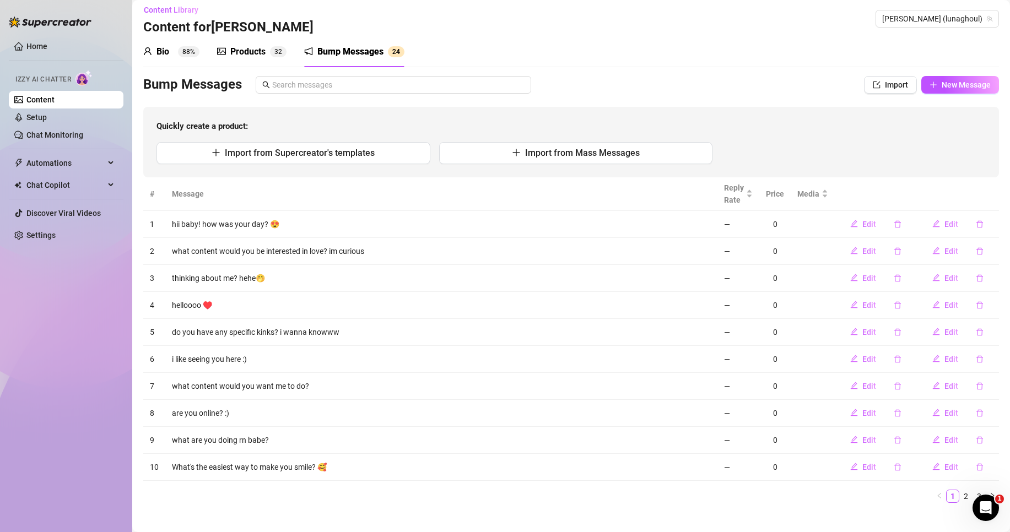
scroll to position [0, 0]
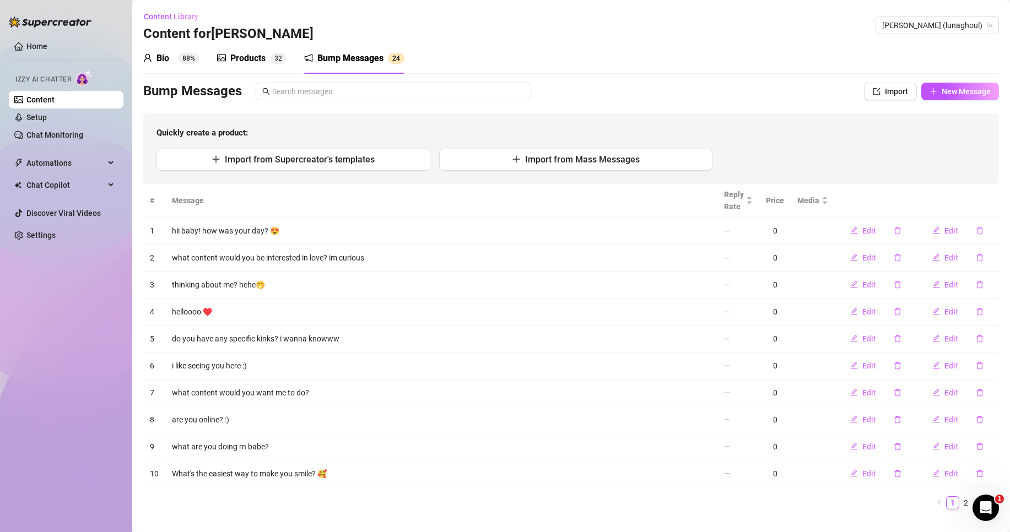
click at [356, 66] on div "Bump Messages 2 4" at bounding box center [354, 58] width 100 height 31
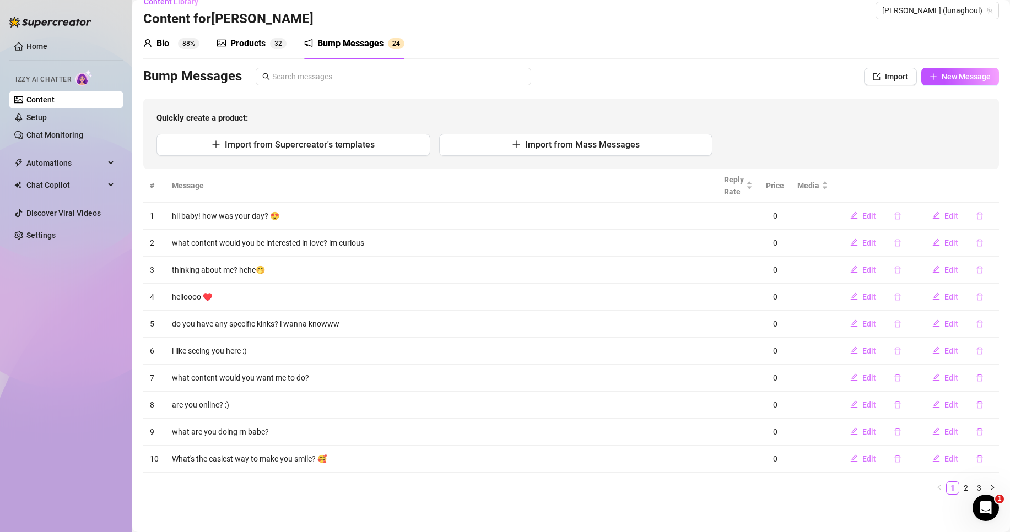
scroll to position [19, 0]
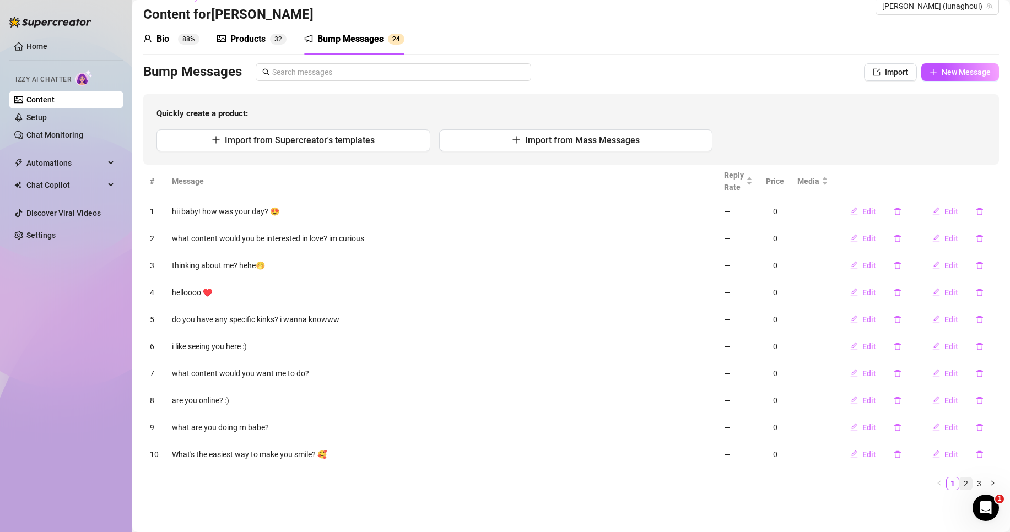
click at [960, 486] on link "2" at bounding box center [966, 484] width 12 height 12
click at [973, 486] on link "3" at bounding box center [979, 484] width 12 height 12
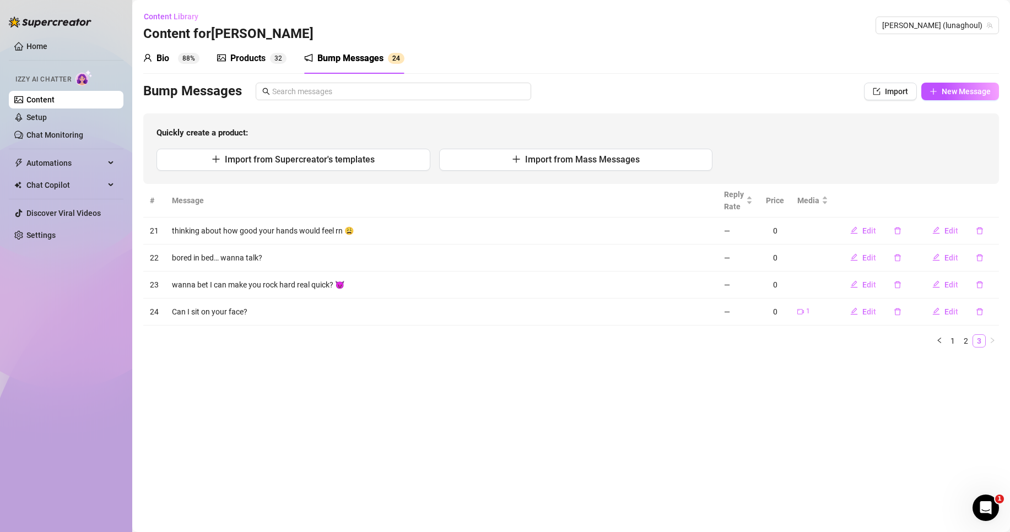
scroll to position [0, 0]
click at [951, 346] on link "1" at bounding box center [953, 341] width 12 height 12
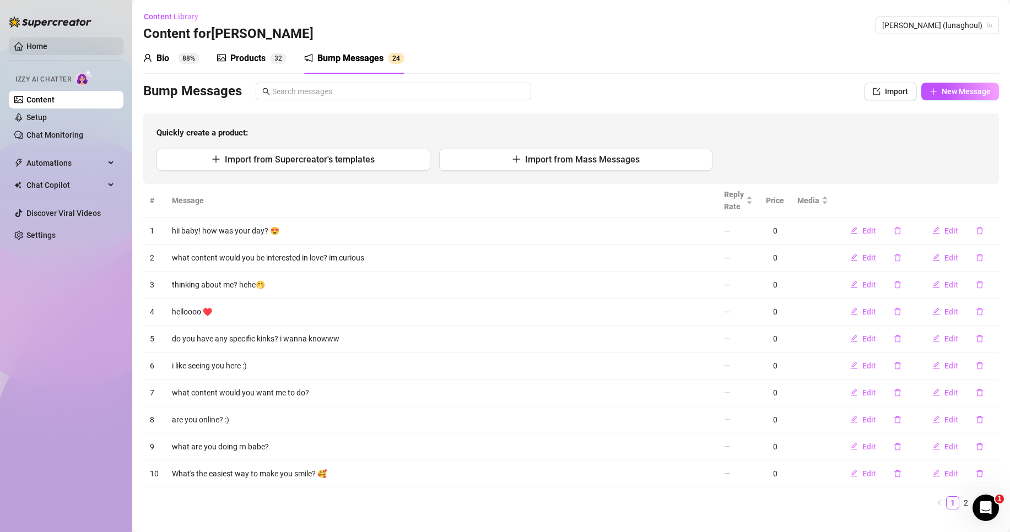
click at [28, 42] on link "Home" at bounding box center [36, 46] width 21 height 9
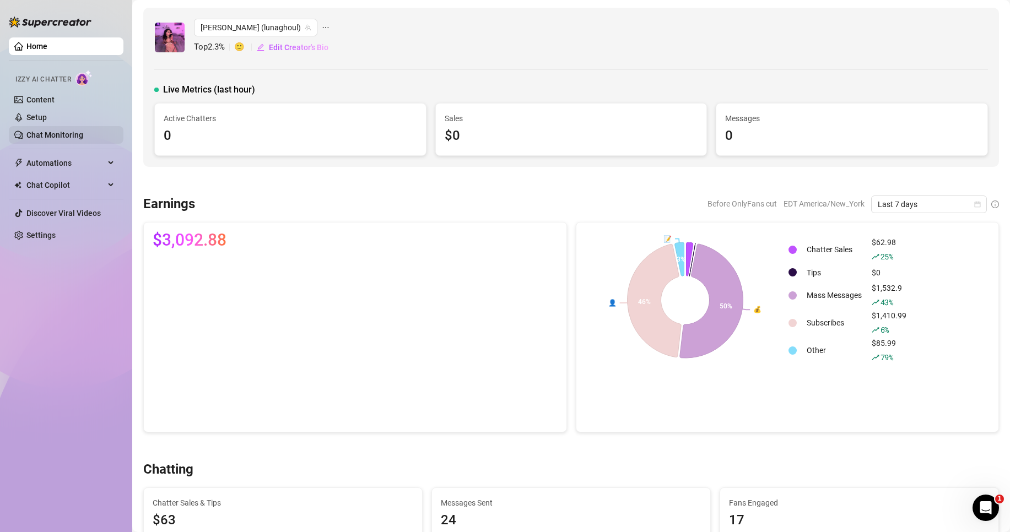
click at [79, 131] on link "Chat Monitoring" at bounding box center [54, 135] width 57 height 9
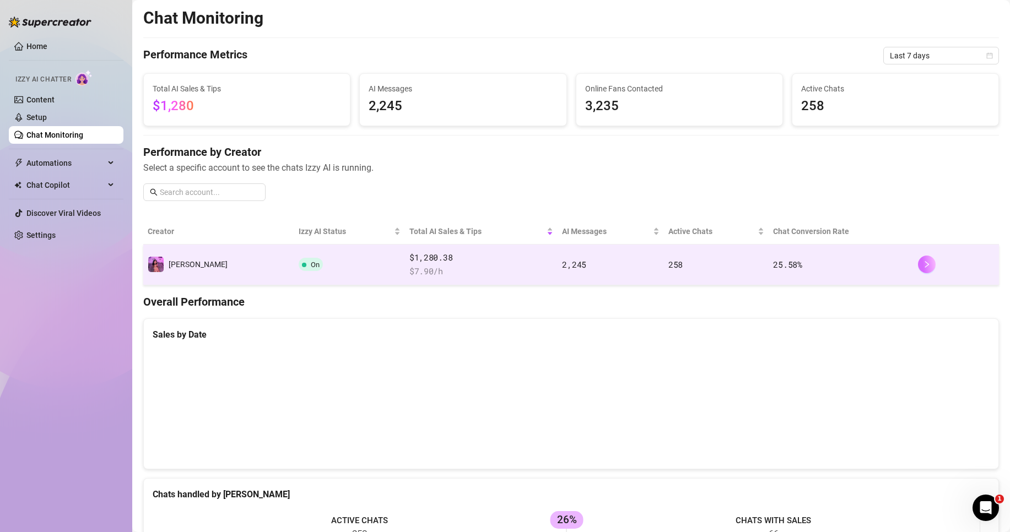
click at [923, 268] on icon "right" at bounding box center [927, 265] width 8 height 8
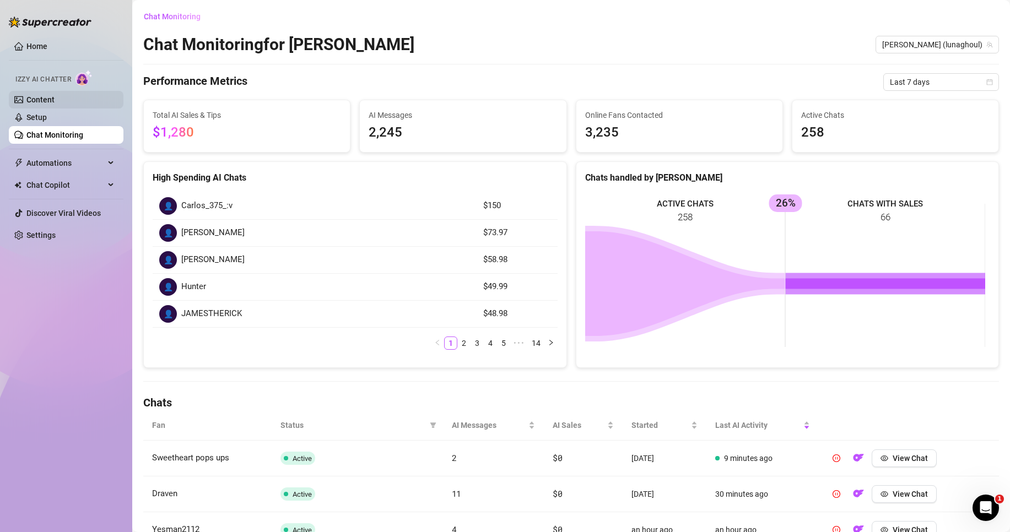
click at [55, 104] on link "Content" at bounding box center [40, 99] width 28 height 9
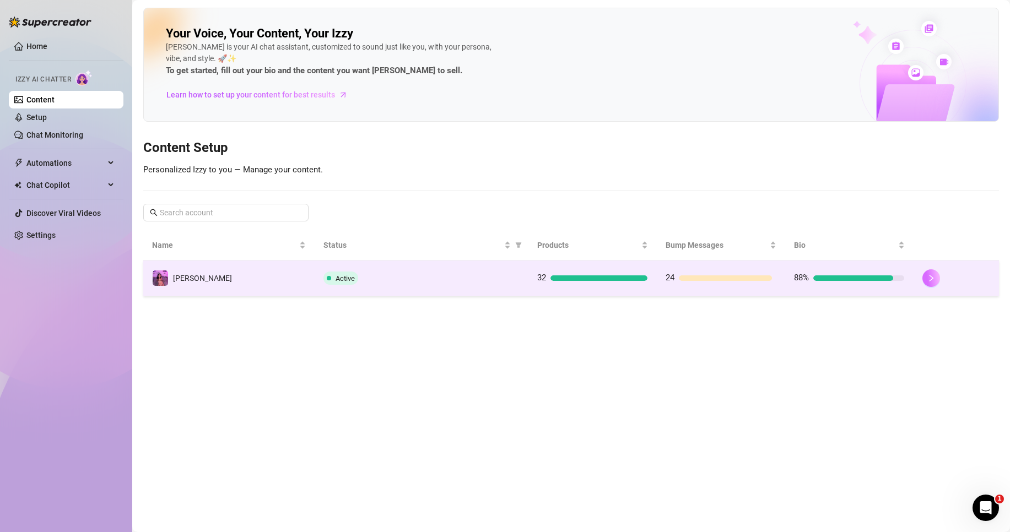
click at [927, 284] on button "button" at bounding box center [932, 279] width 18 height 18
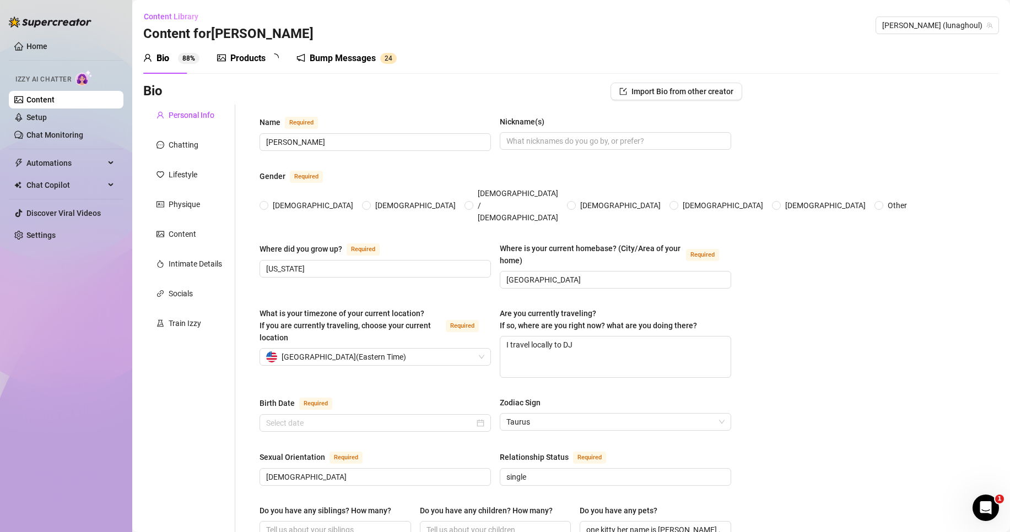
radio input "true"
type input "[DATE]"
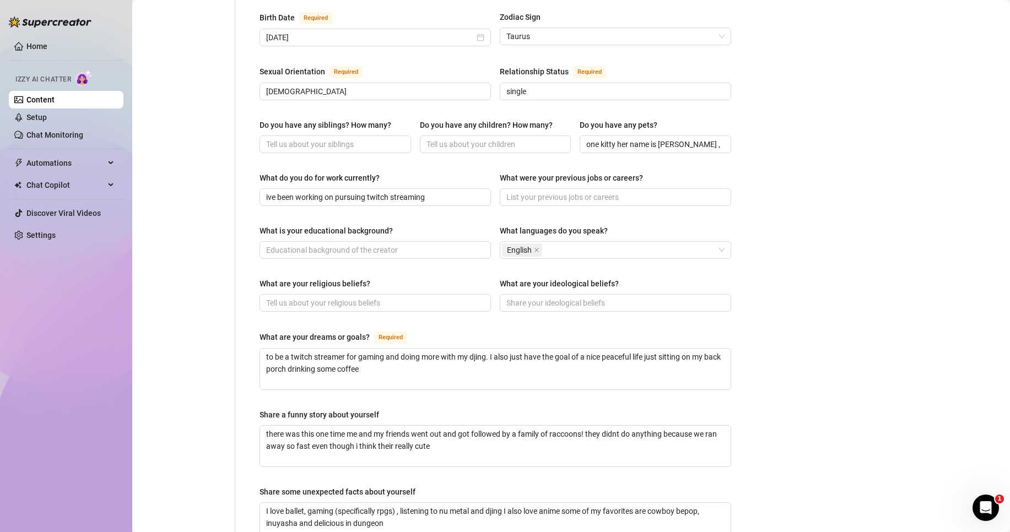
scroll to position [295, 0]
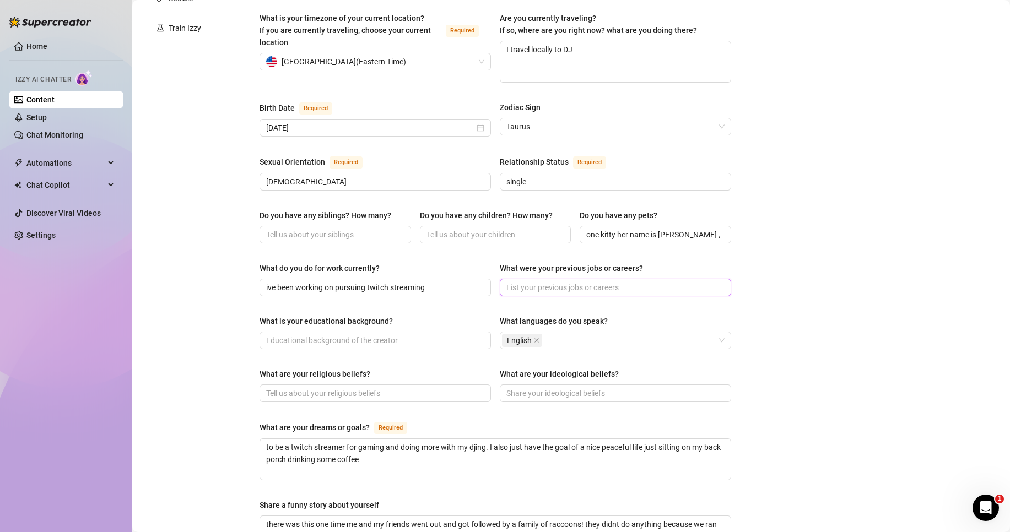
click at [628, 282] on input "What were your previous jobs or careers?" at bounding box center [615, 288] width 216 height 12
type input "I worked at a amazon warehouse for 3 years on the dock driving the forklifts"
click at [849, 326] on div "Bio Import Bio from other creator Personal Info Chatting Lifestyle Physique Con…" at bounding box center [571, 291] width 856 height 1009
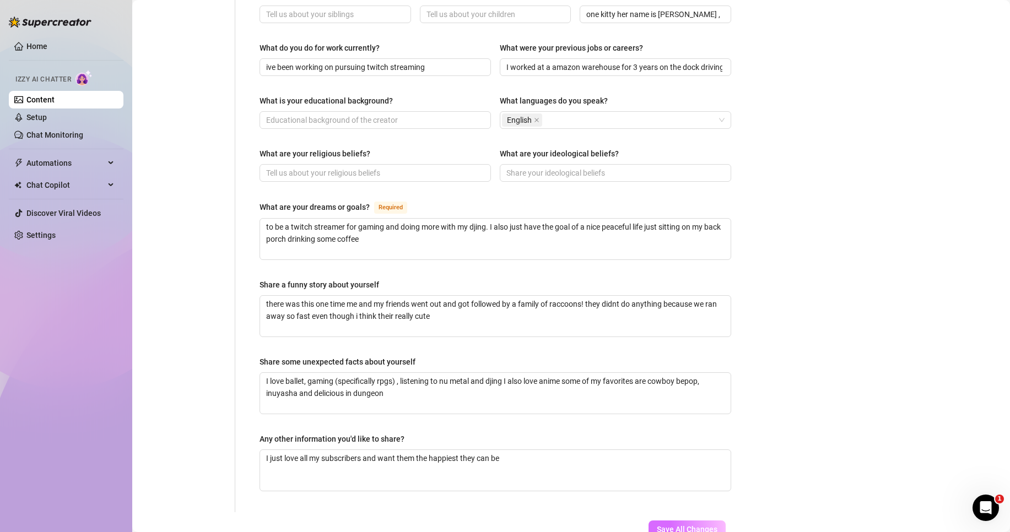
click at [708, 521] on button "Save All Changes" at bounding box center [687, 530] width 77 height 18
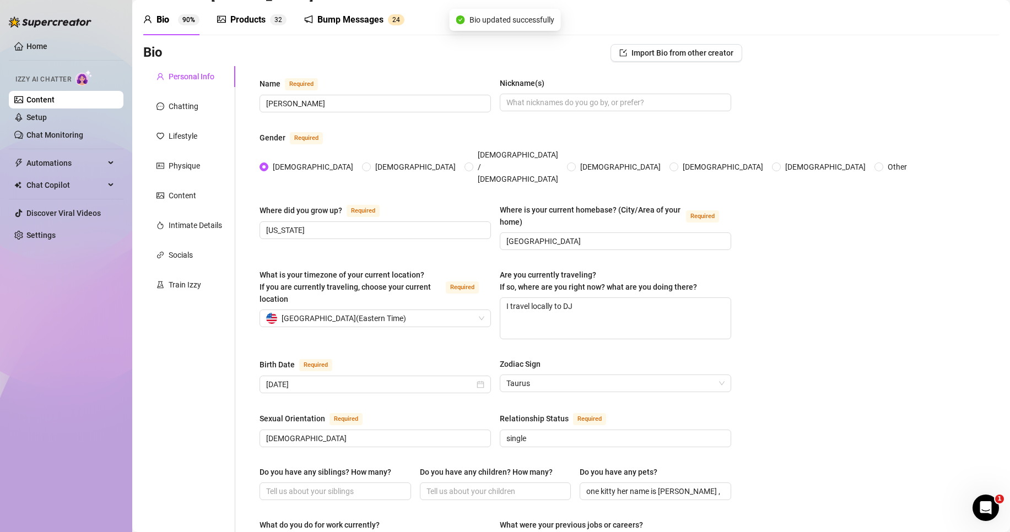
scroll to position [0, 0]
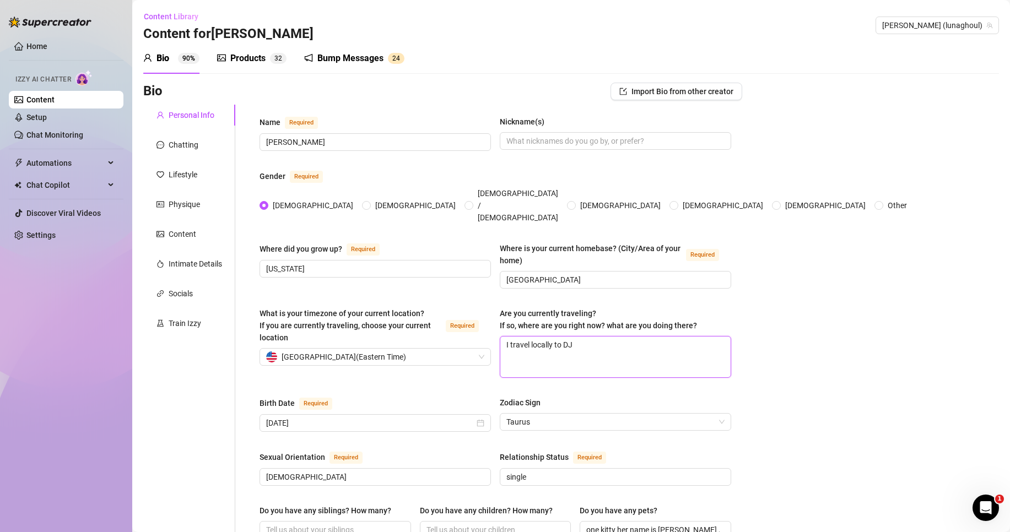
click at [621, 337] on textarea "I travel locally to DJ" at bounding box center [615, 357] width 230 height 41
type textarea "I travel locally to DJ"
type textarea "I travel locally to DJ b"
type textarea "I travel locally to DJ bu"
type textarea "I travel locally to DJ but"
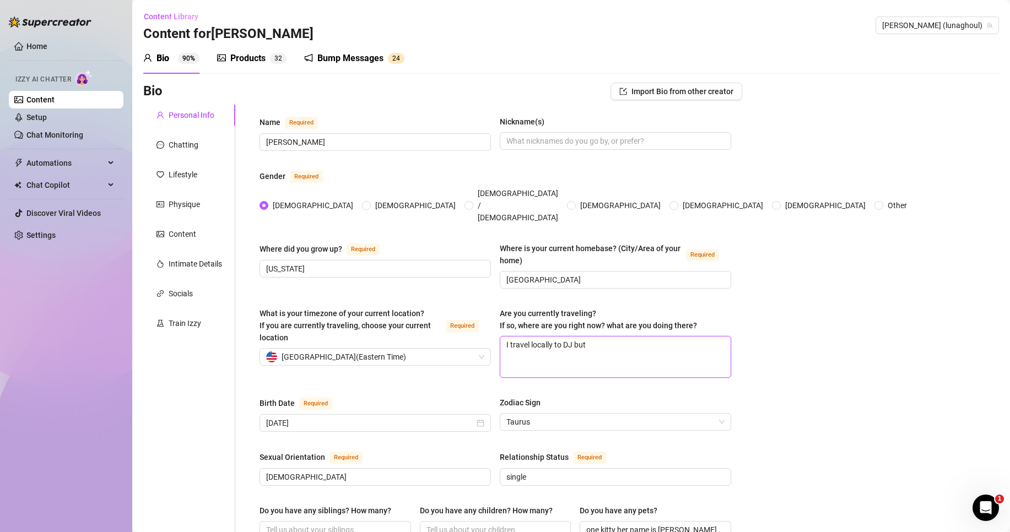
type textarea "I travel locally to DJ but"
type textarea "I travel locally to DJ but i"
type textarea "I travel locally to DJ but im"
type textarea "I travel locally to DJ but im v"
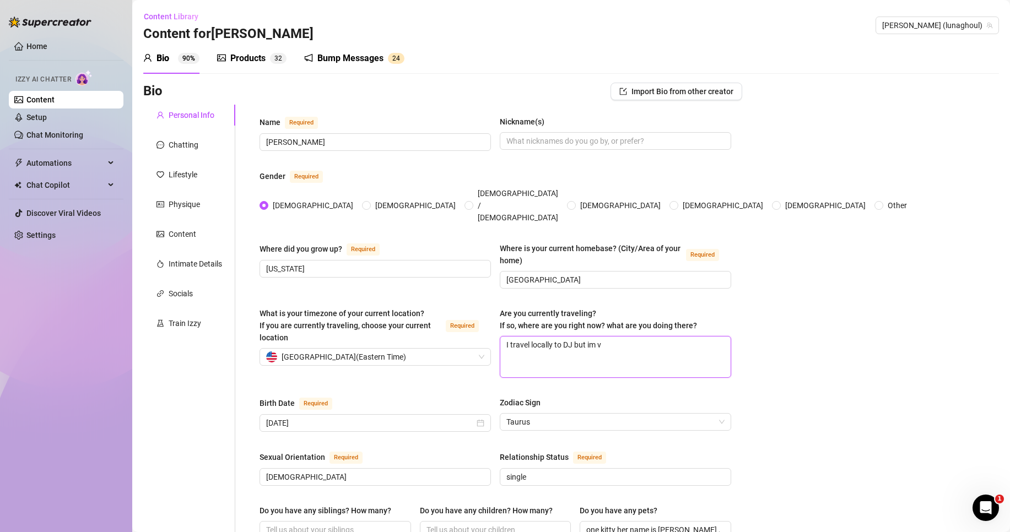
type textarea "I travel locally to DJ but im ve"
type textarea "I travel locally to DJ but im ver"
type textarea "I travel locally to DJ but im very"
type textarea "I travel locally to DJ but im very m"
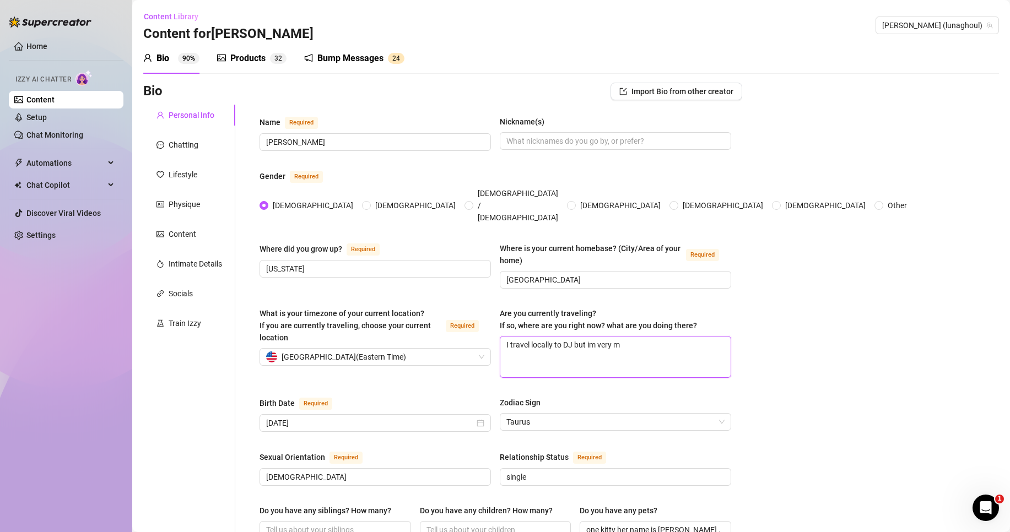
type textarea "I travel locally to DJ but im very mu"
type textarea "I travel locally to DJ but im very muc"
type textarea "I travel locally to DJ but im very much"
type textarea "I travel locally to DJ but im very much a"
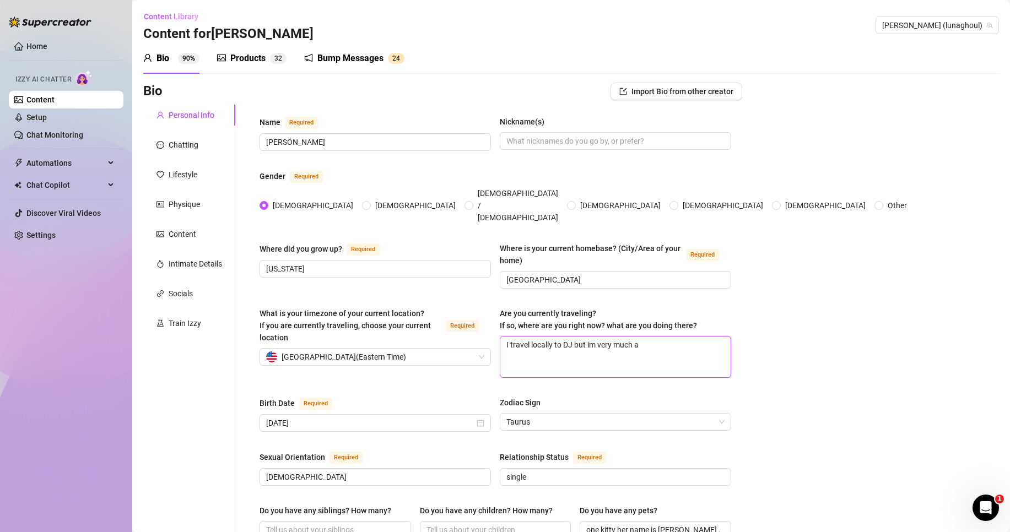
type textarea "I travel locally to DJ but im very much a"
type textarea "I travel locally to DJ but im very much a h"
type textarea "I travel locally to DJ but im very much a ho"
type textarea "I travel locally to DJ but im very much a hom"
type textarea "I travel locally to DJ but im very much a home"
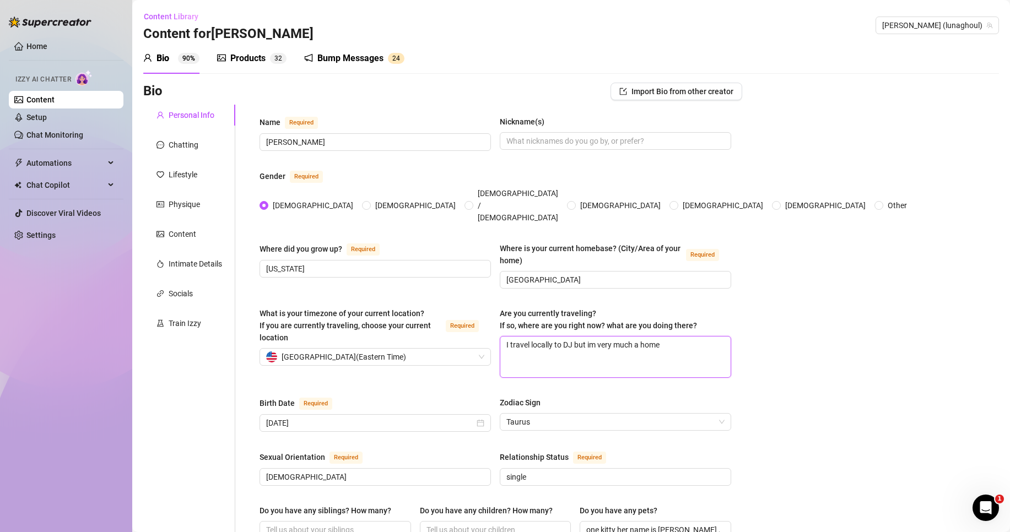
type textarea "I travel locally to DJ but im very much a homeb"
type textarea "I travel locally to DJ but im very much a homebo"
type textarea "I travel locally to DJ but im very much a homebod"
type textarea "I travel locally to DJ but im very much a homebody"
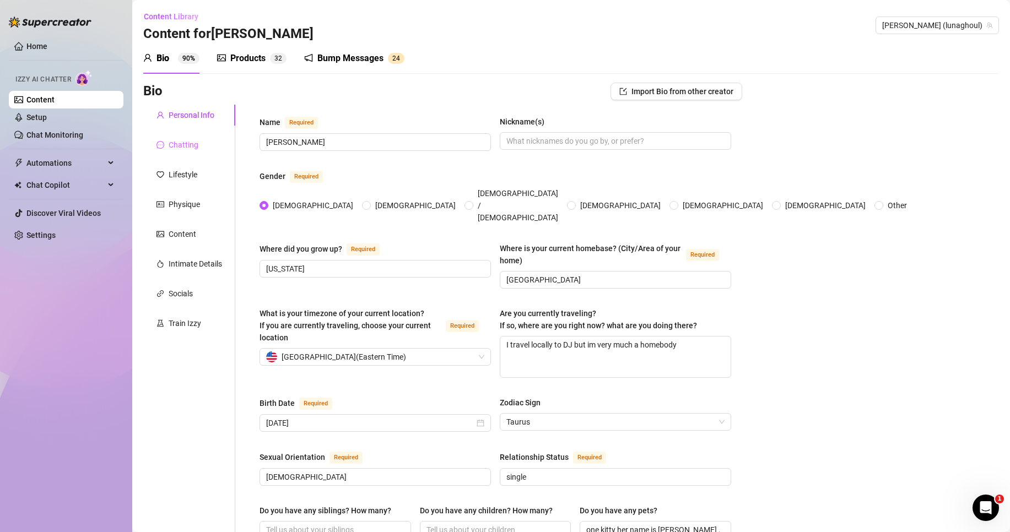
click at [205, 152] on div "Chatting" at bounding box center [189, 144] width 92 height 21
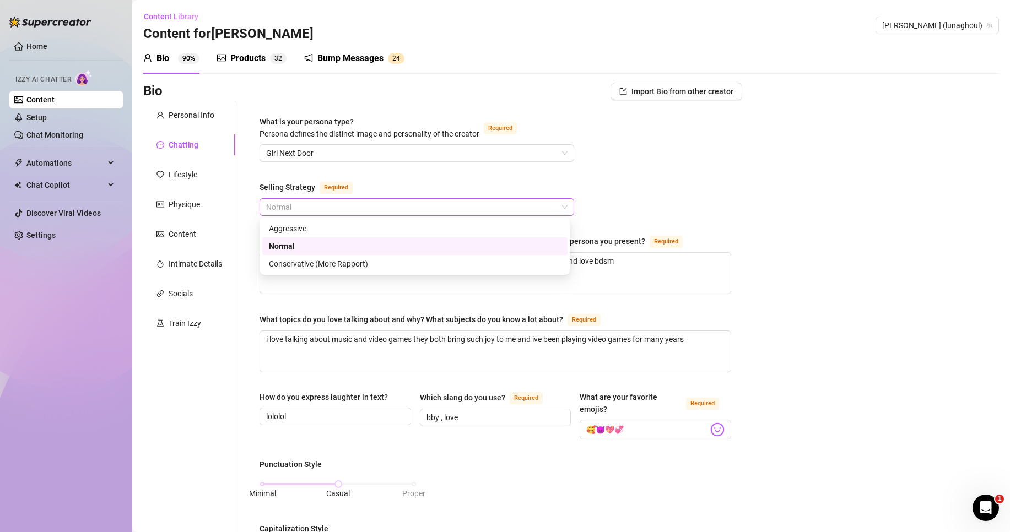
click at [309, 212] on span "Normal" at bounding box center [417, 207] width 302 height 17
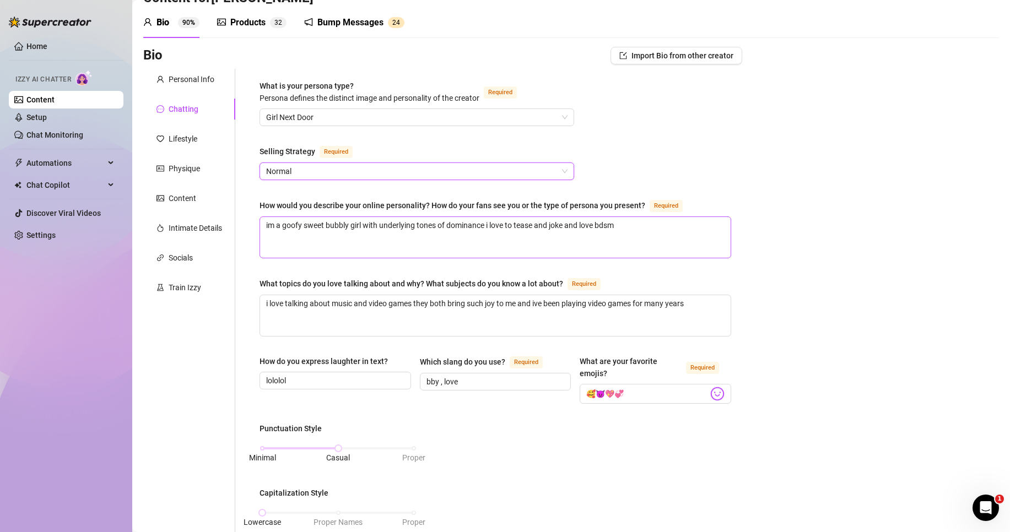
scroll to position [55, 0]
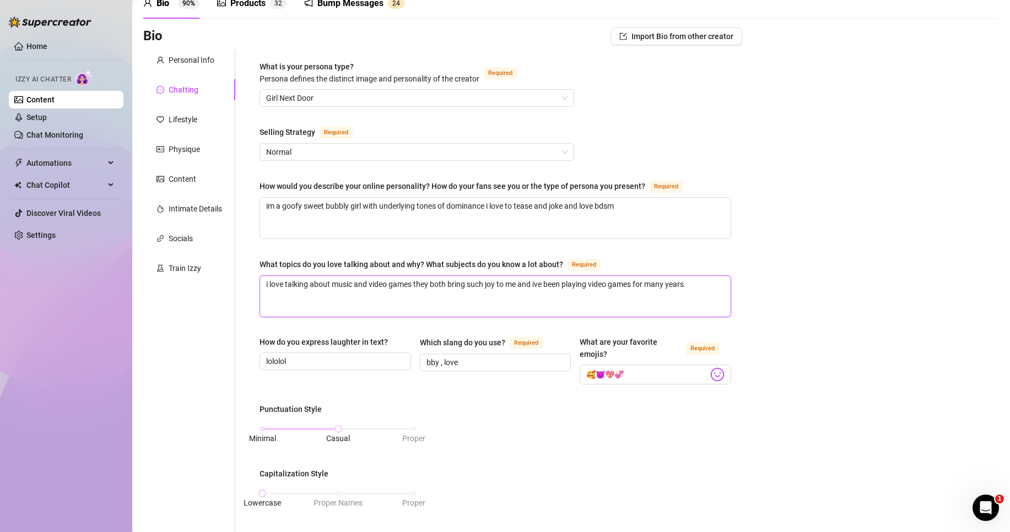
click at [717, 292] on textarea "i love talking about music and video games they both bring such joy to me and i…" at bounding box center [495, 296] width 471 height 41
type textarea "i love talking about music and video games they both bring such joy to me and i…"
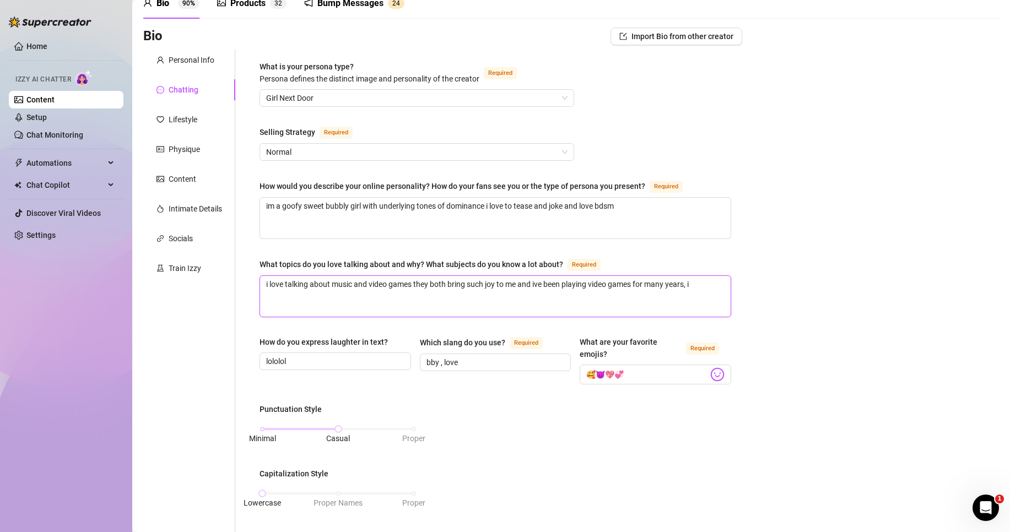
type textarea "i love talking about music and video games they both bring such joy to me and i…"
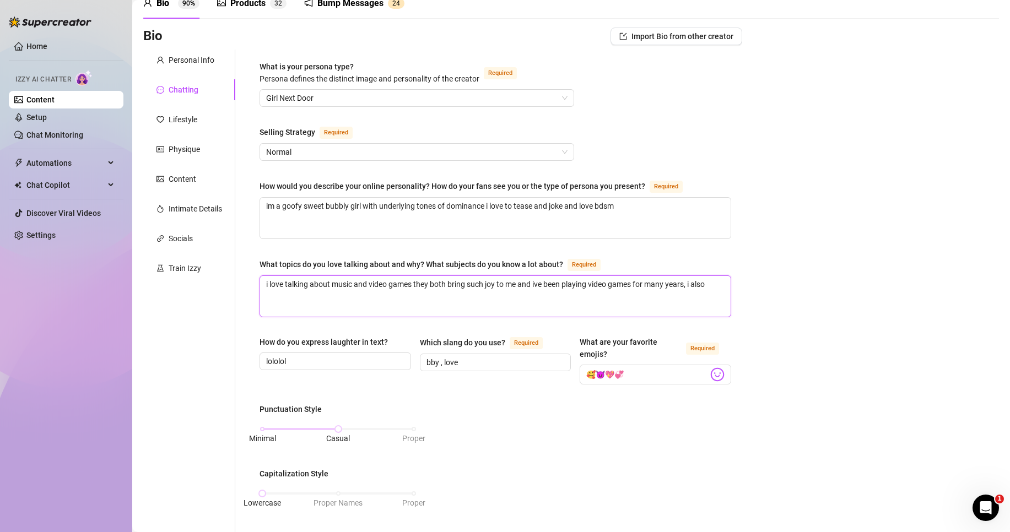
type textarea "i love talking about music and video games they both bring such joy to me and i…"
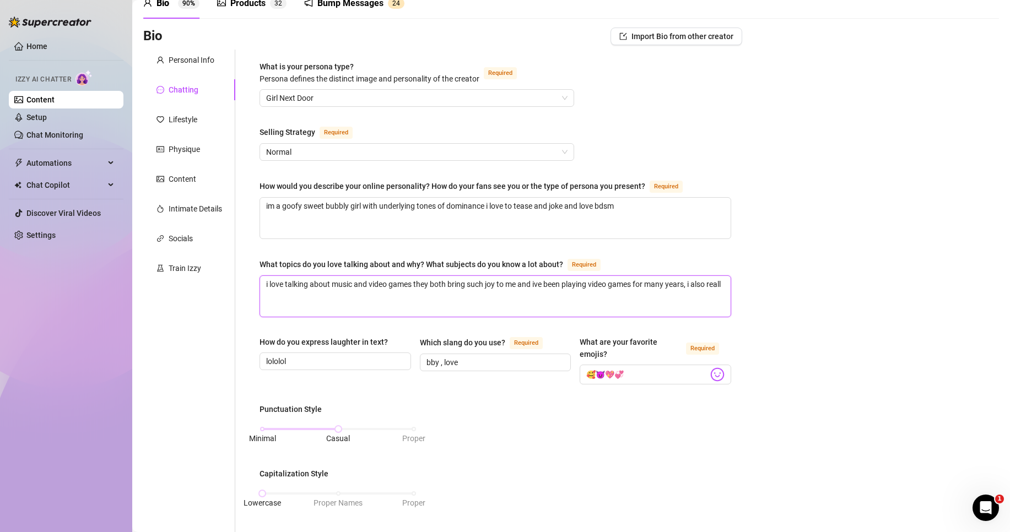
type textarea "i love talking about music and video games they both bring such joy to me and i…"
click at [807, 349] on div "Bio Import Bio from other creator Personal Info Chatting Lifestyle Physique Con…" at bounding box center [571, 488] width 856 height 920
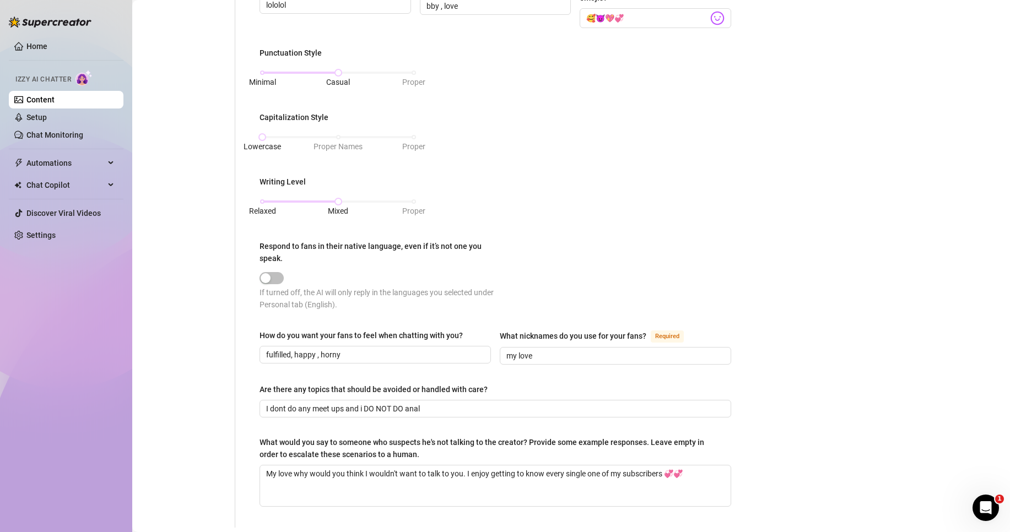
scroll to position [441, 0]
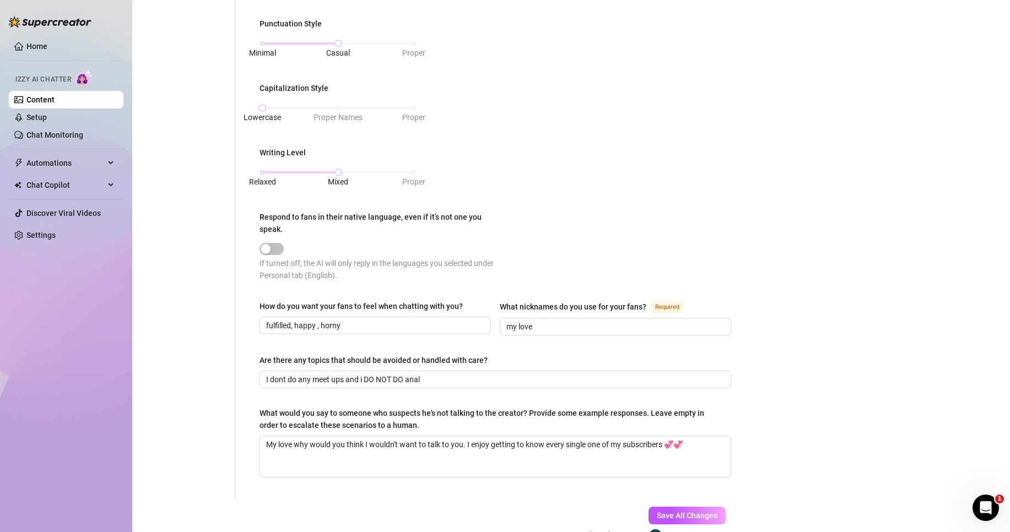
click at [644, 248] on div "Punctuation Style Minimal Casual Proper Capitalization Style Lowercase Proper N…" at bounding box center [496, 155] width 472 height 274
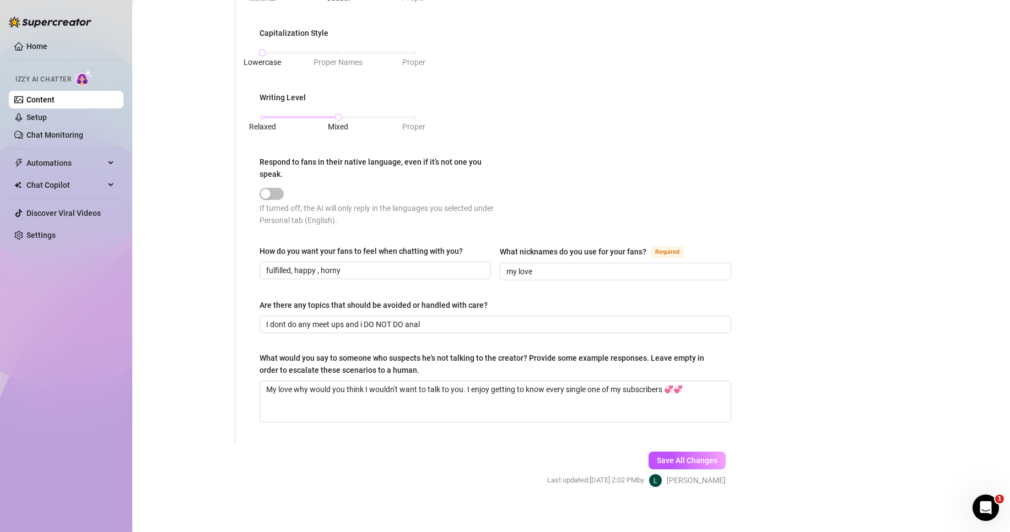
scroll to position [502, 0]
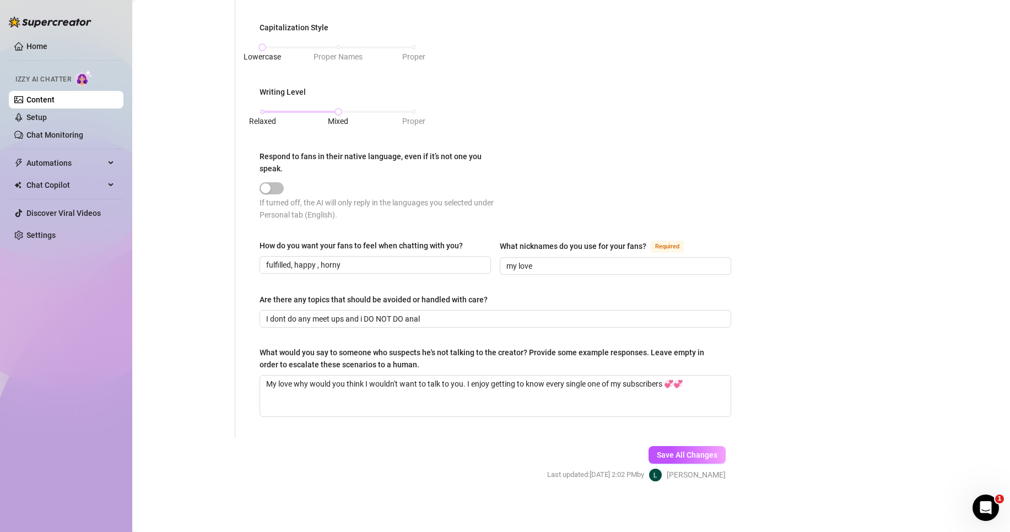
click at [698, 441] on div "Save All Changes Last updated: Aug 21, 2025 2:02 PM by Luna G." at bounding box center [637, 464] width 212 height 52
click at [696, 451] on span "Save All Changes" at bounding box center [687, 455] width 61 height 9
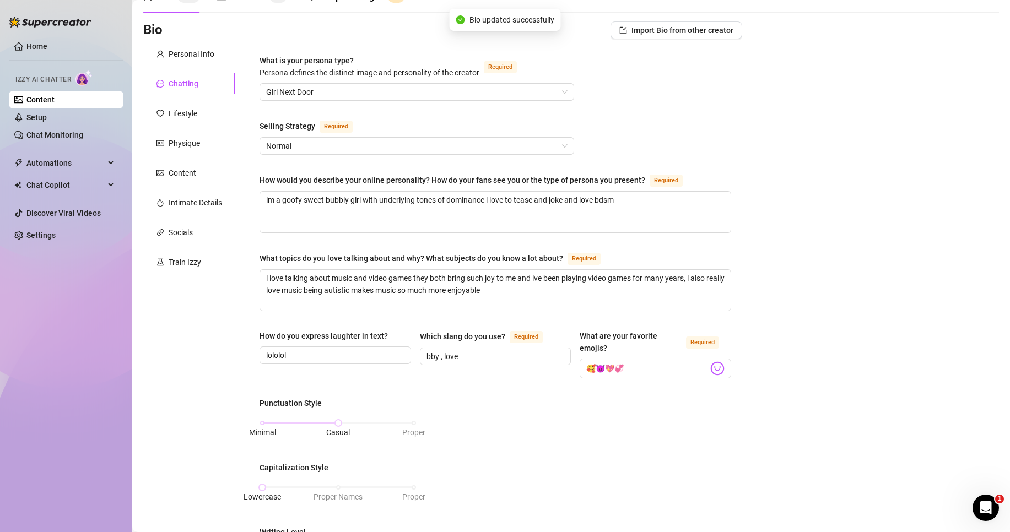
scroll to position [0, 0]
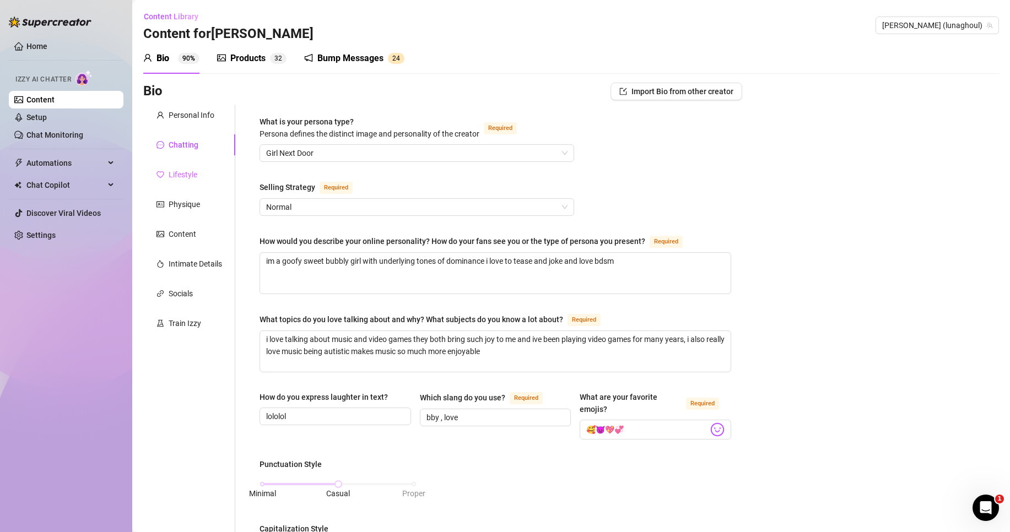
click at [191, 182] on div "Lifestyle" at bounding box center [189, 174] width 92 height 21
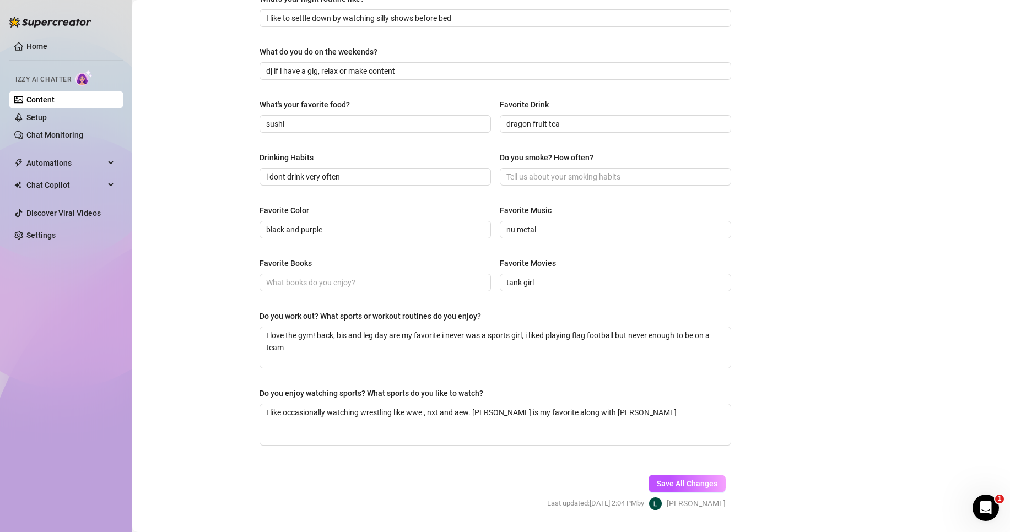
scroll to position [386, 0]
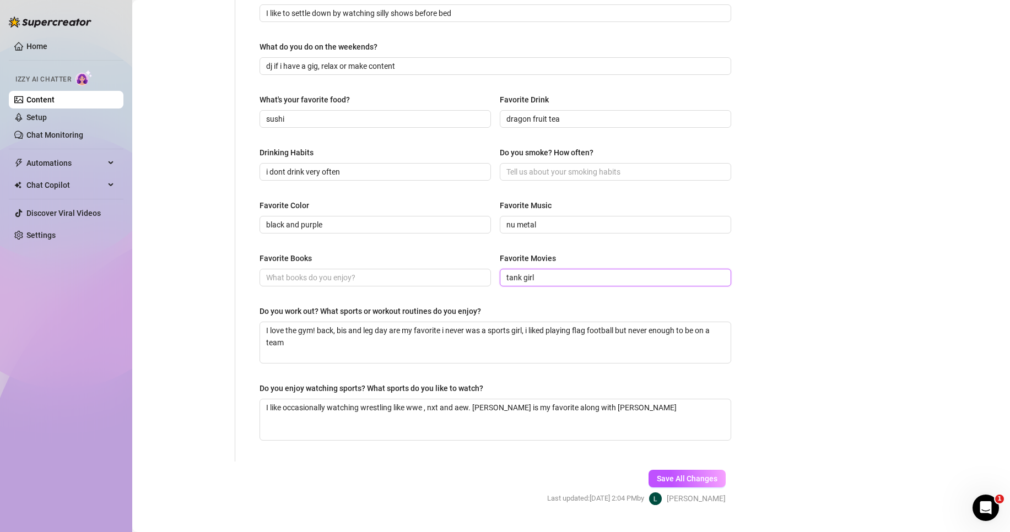
click at [545, 281] on input "tank girl" at bounding box center [615, 278] width 216 height 12
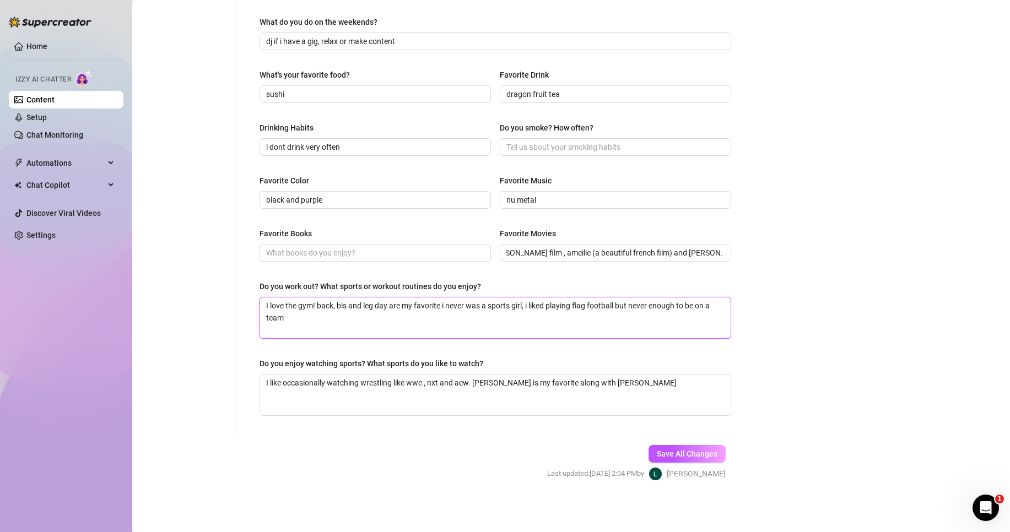
scroll to position [0, 0]
click at [404, 325] on textarea "I love the gym! back, bis and leg day are my favorite i never was a sports girl…" at bounding box center [495, 318] width 471 height 41
click at [707, 450] on span "Save All Changes" at bounding box center [687, 454] width 61 height 9
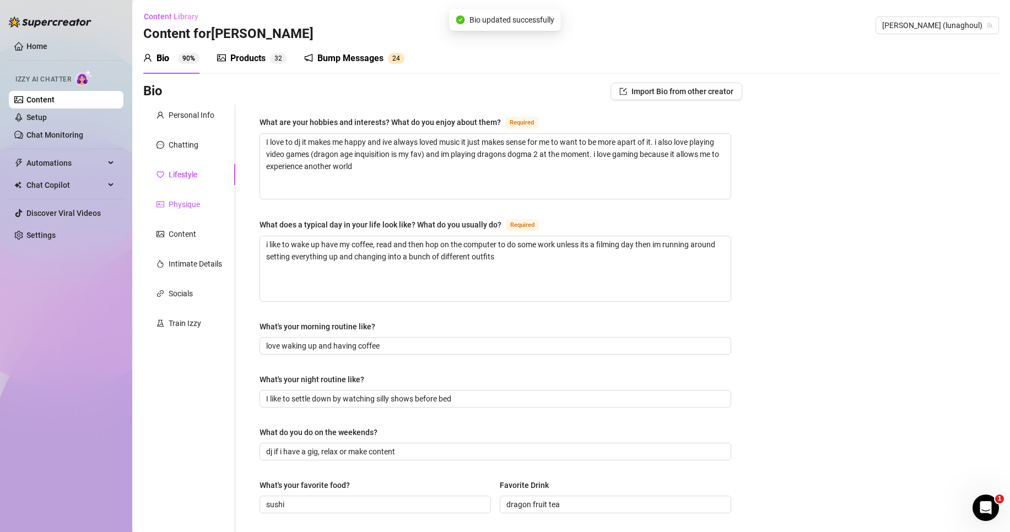
click at [174, 201] on div "Physique" at bounding box center [184, 204] width 31 height 12
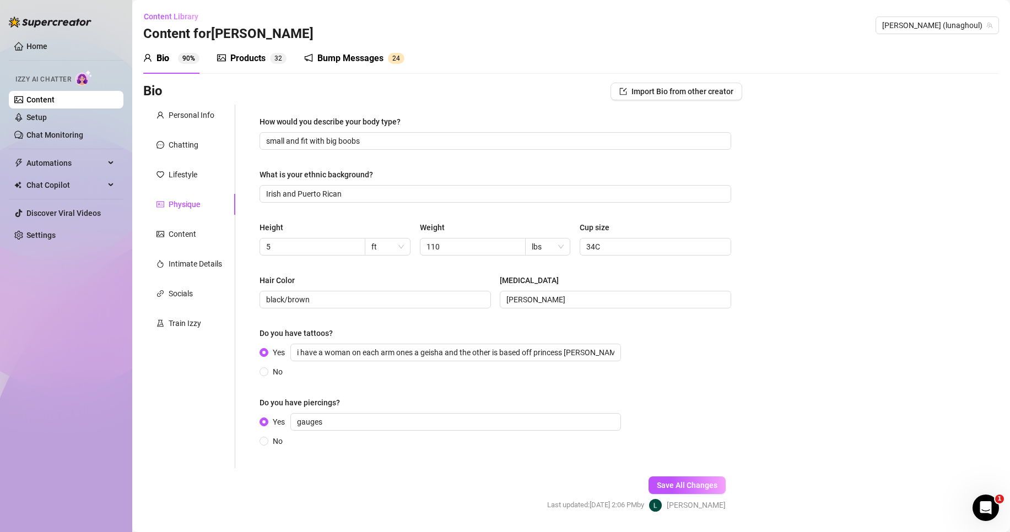
scroll to position [33, 0]
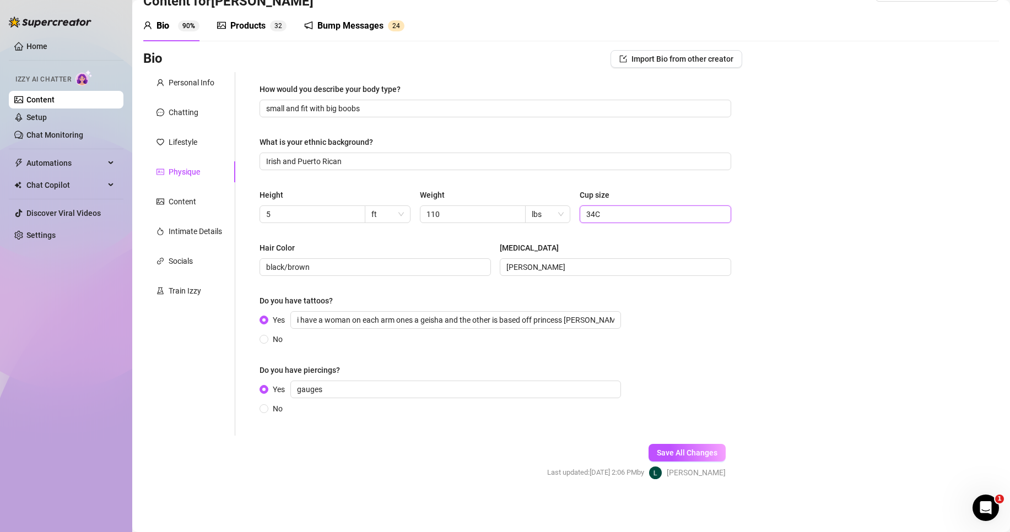
click at [590, 214] on input "34C" at bounding box center [654, 214] width 136 height 12
click at [710, 311] on div "Do you have tattoos?" at bounding box center [496, 303] width 472 height 17
click at [611, 317] on input "i have a woman on each arm ones a geisha and the other is based off princess [P…" at bounding box center [455, 320] width 331 height 18
click at [767, 336] on div "Bio Import Bio from other creator Personal Info Chatting Lifestyle Physique Con…" at bounding box center [571, 274] width 856 height 449
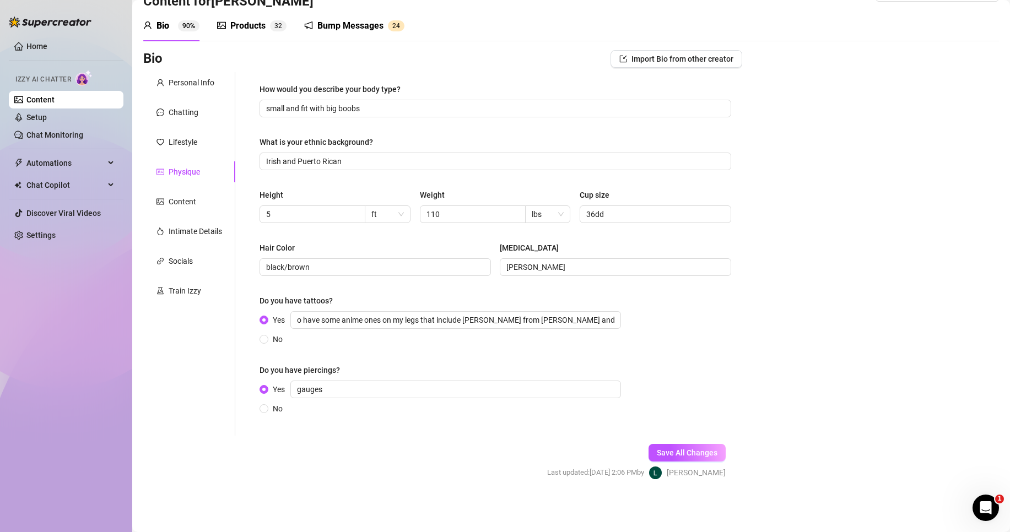
scroll to position [0, 0]
click at [701, 450] on span "Save All Changes" at bounding box center [687, 453] width 61 height 9
click at [296, 393] on input "gauges" at bounding box center [455, 390] width 331 height 18
click at [704, 448] on button "Save All Changes" at bounding box center [687, 453] width 77 height 18
click at [168, 197] on div "Content" at bounding box center [177, 202] width 40 height 12
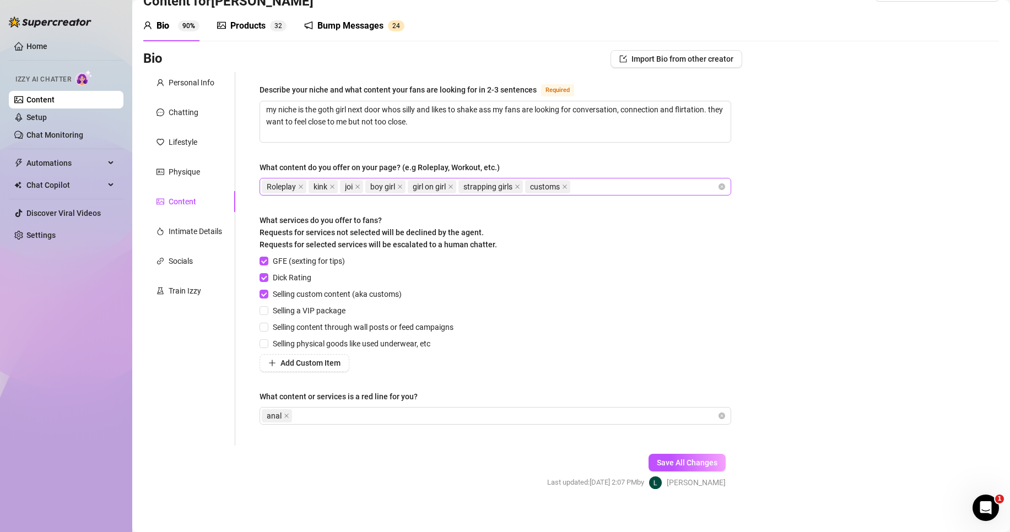
click at [602, 186] on div "Roleplay kink joi boy girl girl on girl strapping girls customs" at bounding box center [490, 186] width 456 height 15
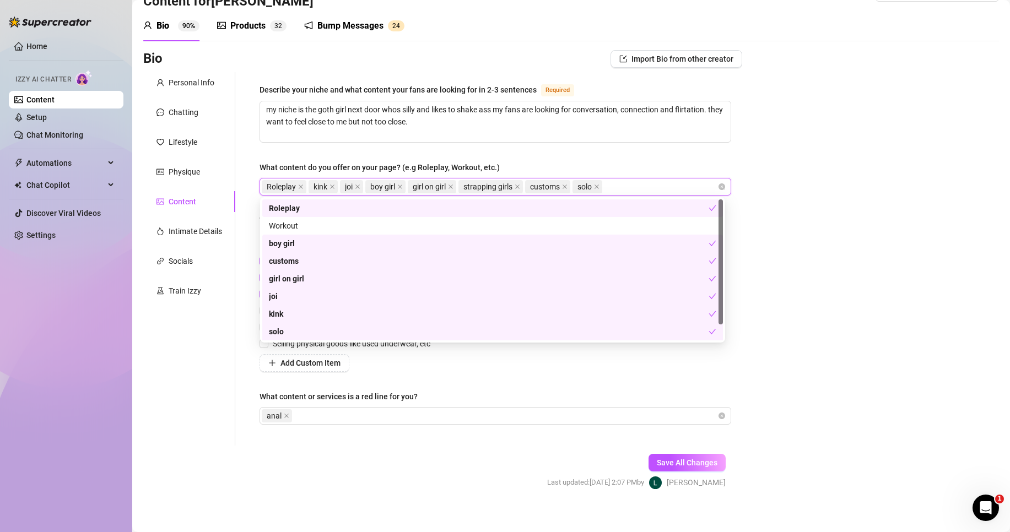
click at [780, 165] on div "Bio Import Bio from other creator Personal Info Chatting Lifestyle Physique Con…" at bounding box center [571, 279] width 856 height 459
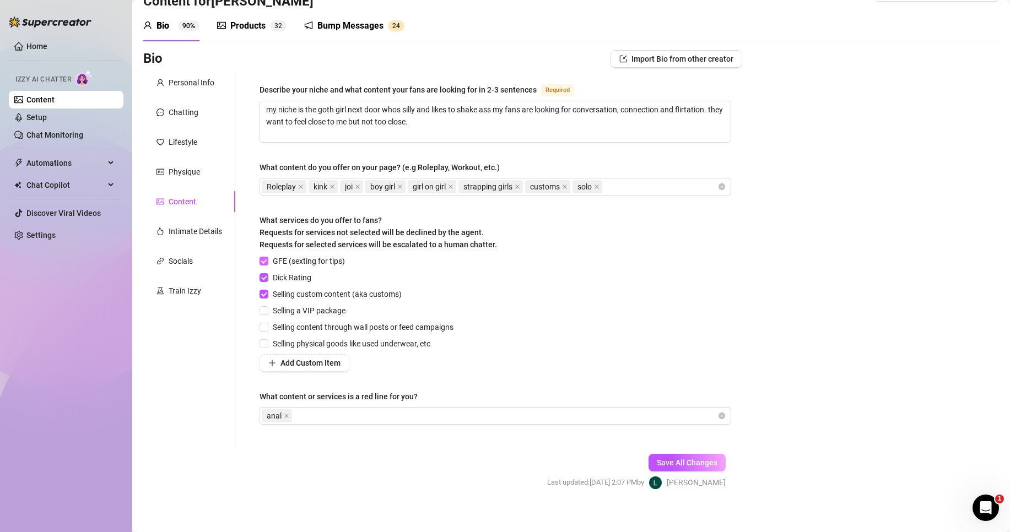
click at [265, 260] on input "GFE (sexting for tips)" at bounding box center [264, 261] width 8 height 8
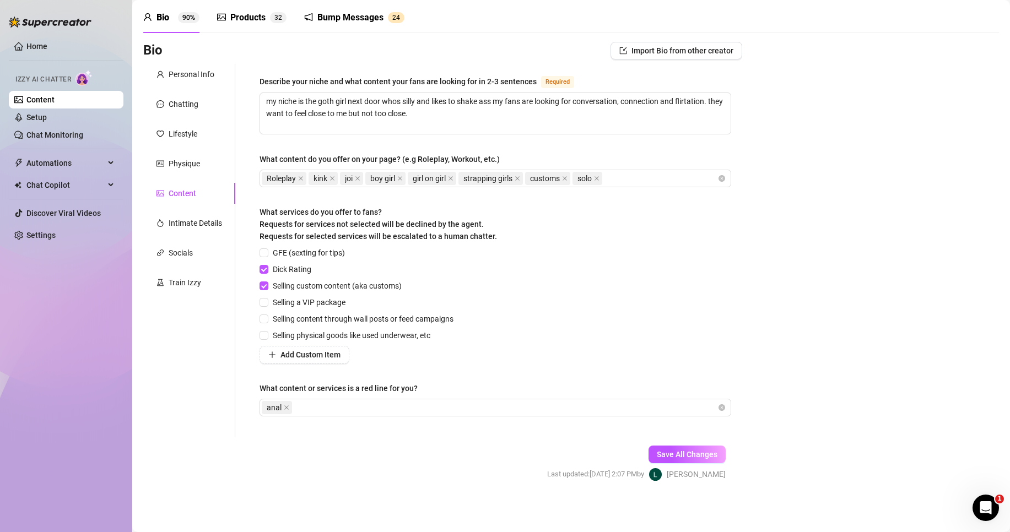
scroll to position [42, 0]
click at [690, 447] on button "Save All Changes" at bounding box center [687, 454] width 77 height 18
click at [360, 407] on div "anal" at bounding box center [490, 406] width 456 height 15
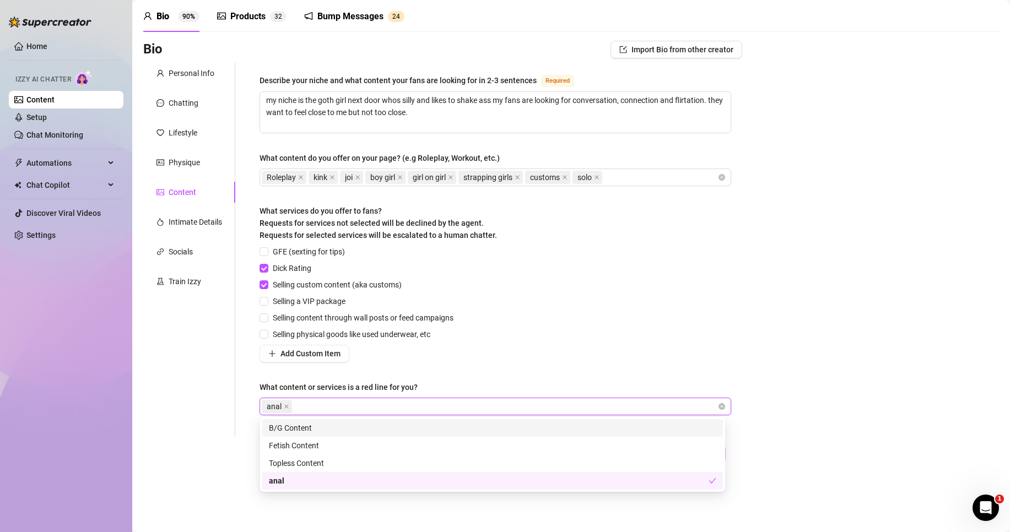
click at [673, 289] on div "GFE (sexting for tips) Dick Rating Selling custom content (aka customs) Selling…" at bounding box center [496, 304] width 472 height 117
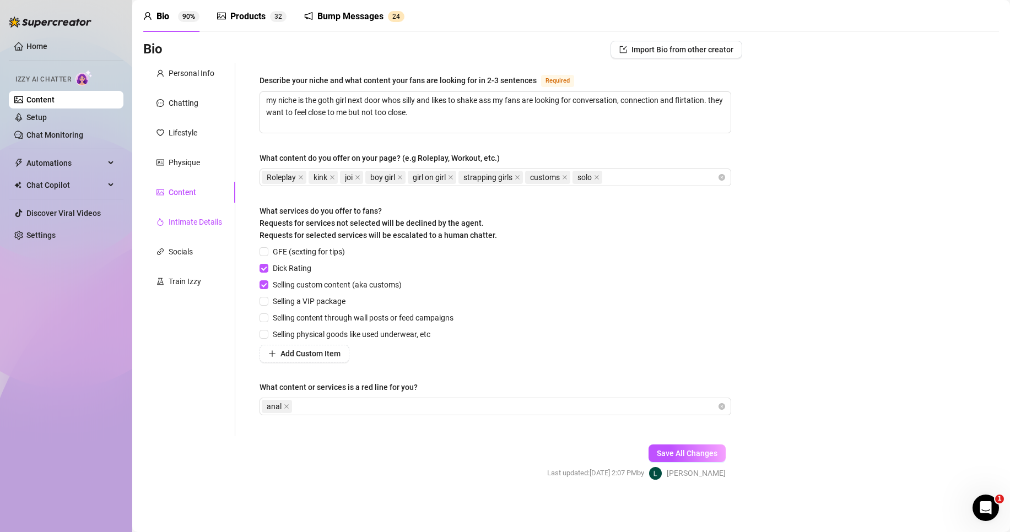
click at [200, 216] on div "Intimate Details" at bounding box center [195, 222] width 53 height 12
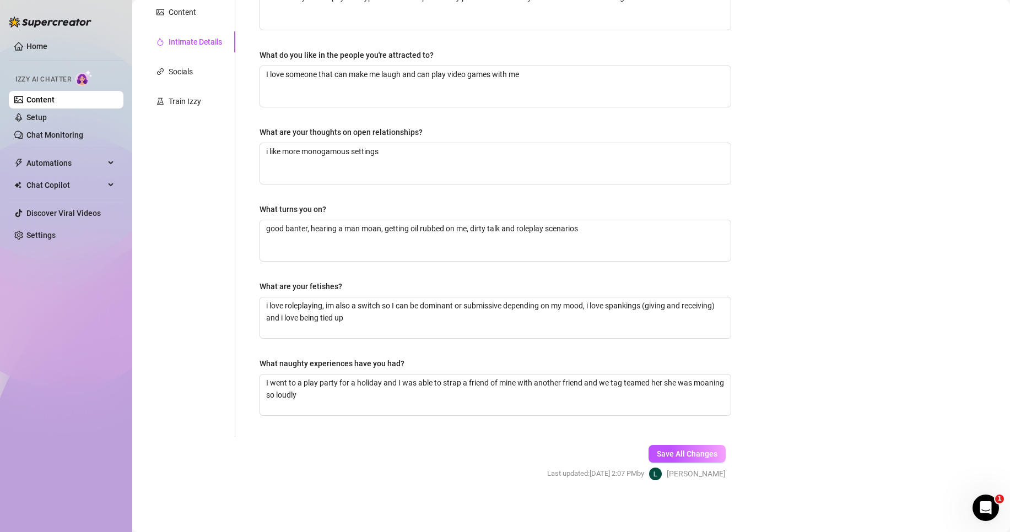
scroll to position [223, 0]
click at [179, 69] on div "Socials" at bounding box center [181, 71] width 24 height 12
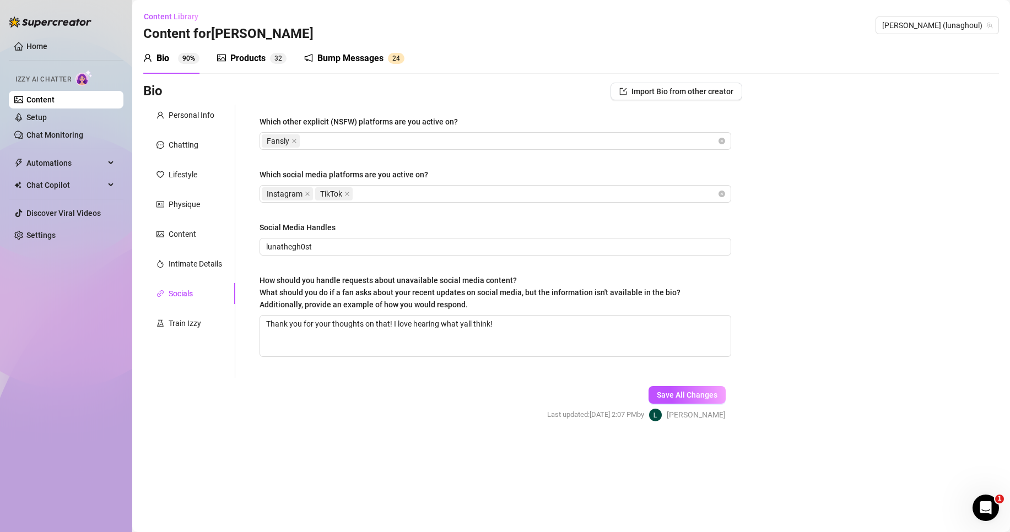
scroll to position [0, 0]
click at [191, 319] on div "Train Izzy" at bounding box center [185, 323] width 33 height 12
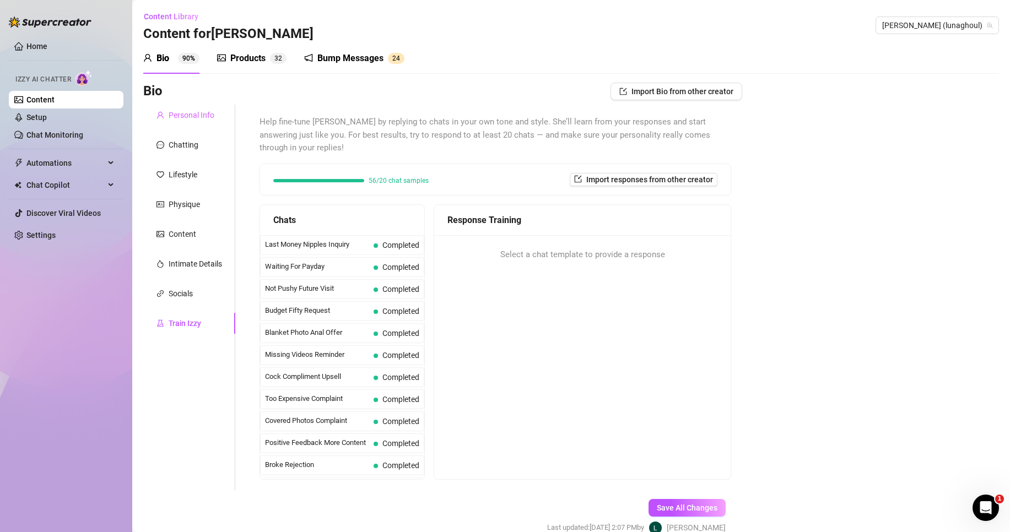
click at [183, 106] on div "Personal Info" at bounding box center [189, 115] width 92 height 21
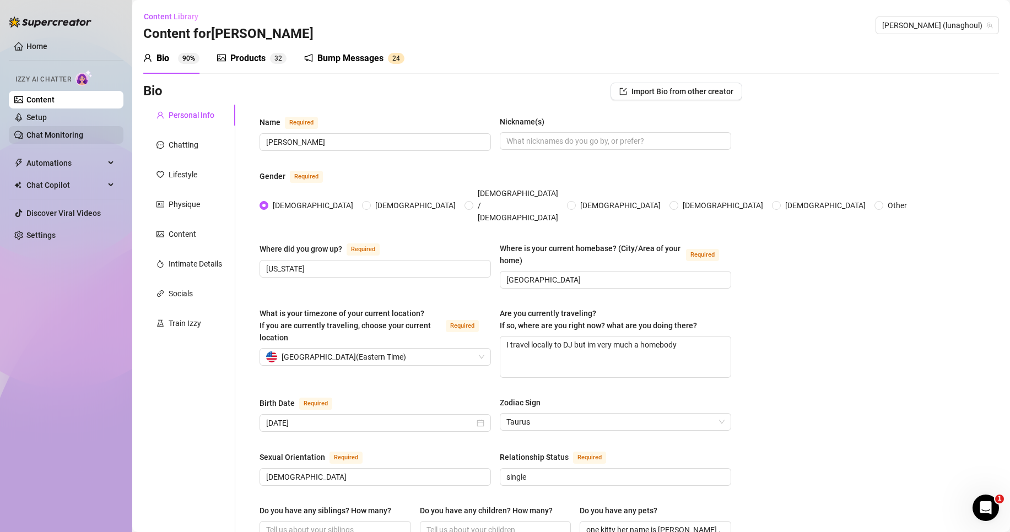
click at [78, 135] on link "Chat Monitoring" at bounding box center [54, 135] width 57 height 9
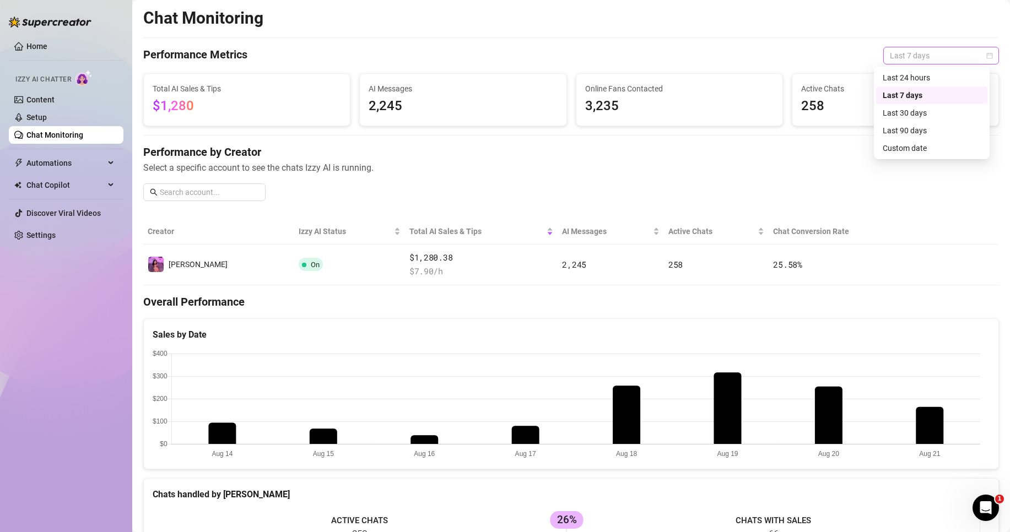
click at [926, 64] on div "Last 7 days" at bounding box center [942, 56] width 116 height 18
click at [917, 82] on div "Last 24 hours" at bounding box center [932, 78] width 98 height 12
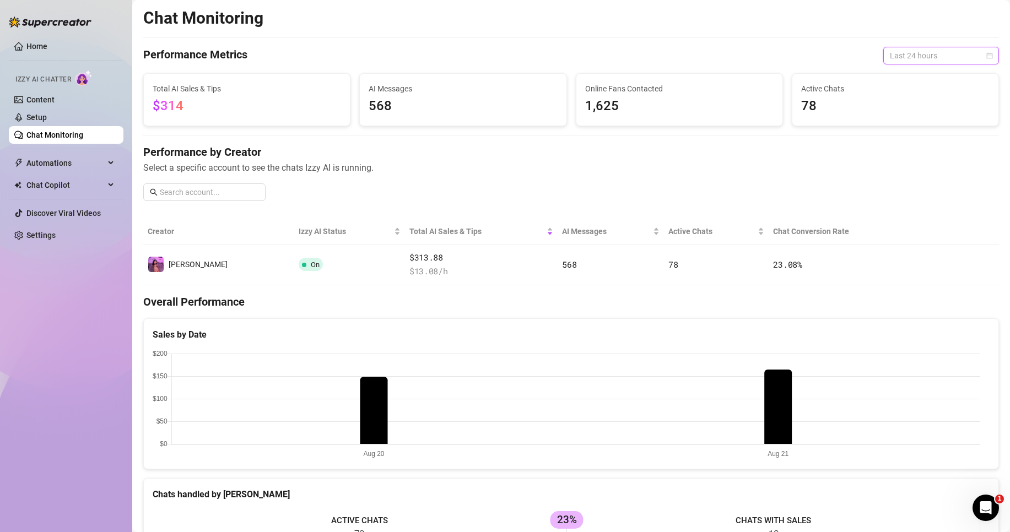
click at [920, 58] on span "Last 24 hours" at bounding box center [941, 55] width 103 height 17
click at [903, 95] on div "Last 7 days" at bounding box center [932, 95] width 98 height 12
